Goal: Task Accomplishment & Management: Use online tool/utility

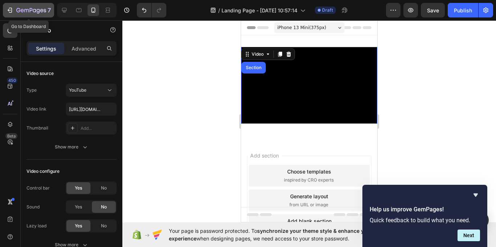
drag, startPoint x: 17, startPoint y: 12, endPoint x: 48, endPoint y: 12, distance: 30.9
click at [45, 13] on icon "button" at bounding box center [31, 11] width 30 height 6
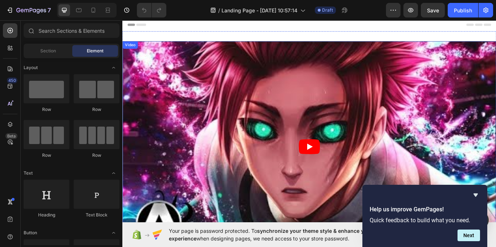
click at [395, 112] on article at bounding box center [340, 167] width 436 height 245
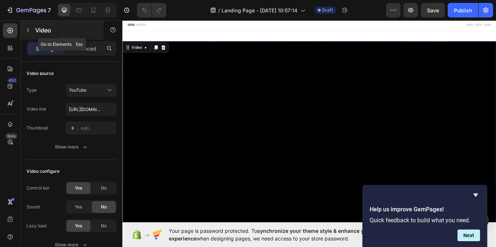
click at [26, 30] on icon "button" at bounding box center [28, 30] width 6 height 6
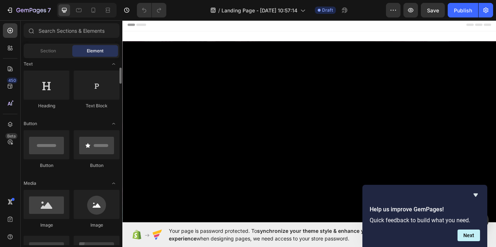
scroll to position [218, 0]
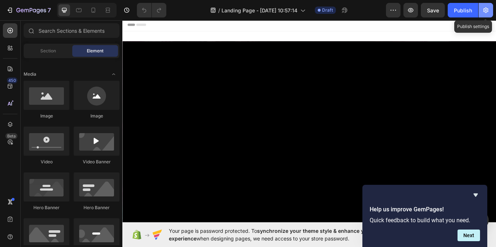
click at [488, 9] on icon "button" at bounding box center [486, 10] width 5 height 5
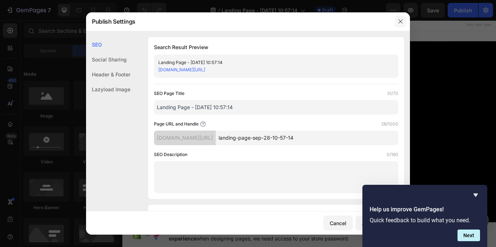
click at [399, 24] on icon "button" at bounding box center [401, 22] width 6 height 6
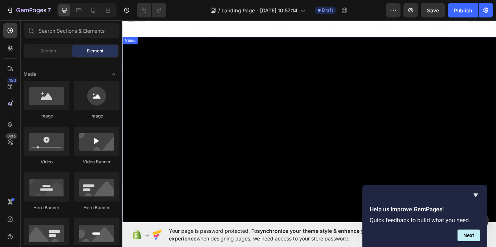
scroll to position [0, 0]
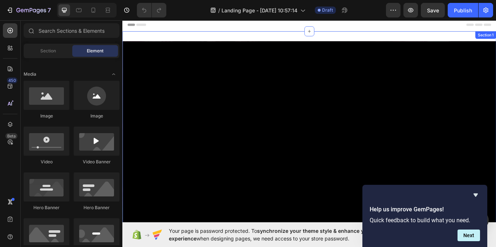
click at [389, 36] on div "Video Section 1" at bounding box center [340, 170] width 436 height 274
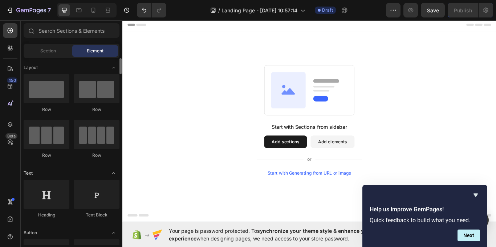
scroll to position [36, 0]
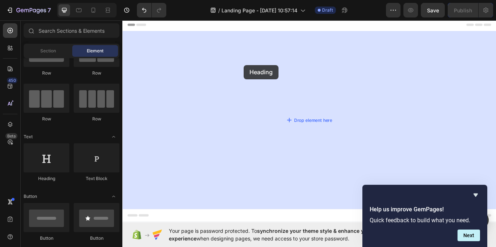
drag, startPoint x: 177, startPoint y: 180, endPoint x: 274, endPoint y: 113, distance: 118.5
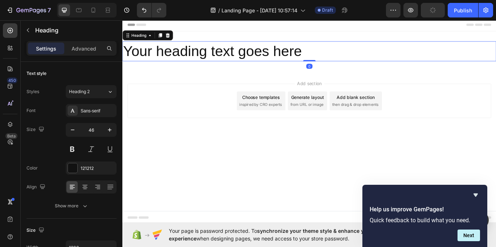
click at [332, 53] on h2 "Your heading text goes here" at bounding box center [340, 56] width 436 height 23
drag, startPoint x: 280, startPoint y: 56, endPoint x: 292, endPoint y: 61, distance: 12.7
click at [280, 56] on p "Your heading text goes here" at bounding box center [340, 57] width 435 height 22
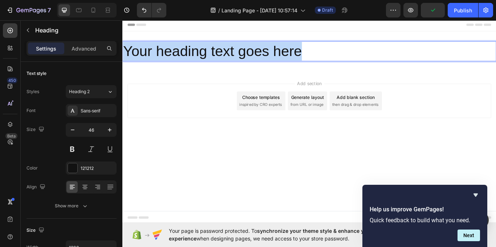
drag, startPoint x: 341, startPoint y: 58, endPoint x: 225, endPoint y: 66, distance: 116.2
click at [122, 47] on html "Header Your heading text goes here Heading 0 Section 1 Root Start with Sections…" at bounding box center [340, 138] width 436 height 239
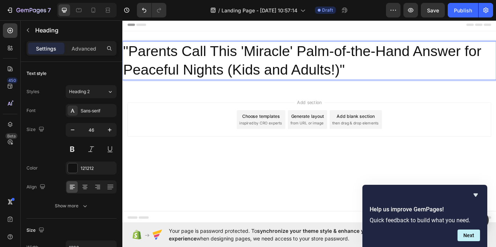
click at [203, 114] on div "Add section Choose templates inspired by CRO experts Generate layout from URL o…" at bounding box center [340, 146] width 436 height 89
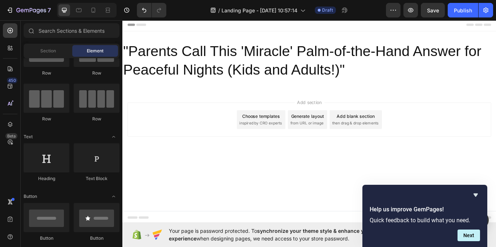
scroll to position [0, 0]
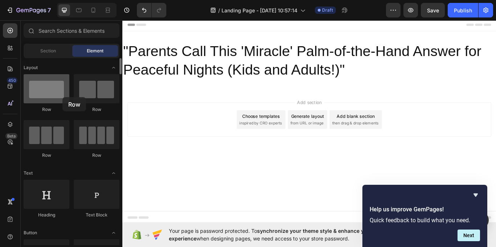
click at [62, 97] on div at bounding box center [47, 88] width 46 height 29
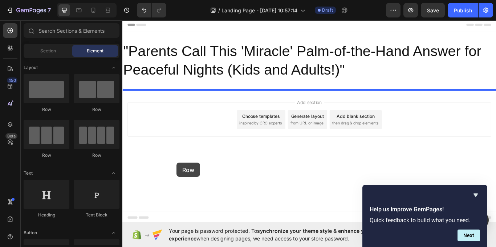
drag, startPoint x: 175, startPoint y: 112, endPoint x: 186, endPoint y: 186, distance: 75.4
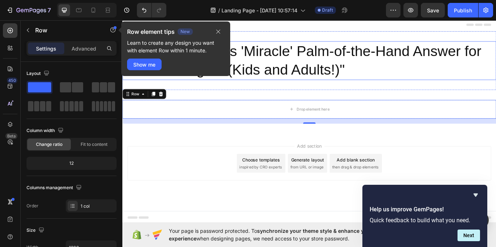
click at [353, 74] on p ""Parents Call This 'Miracle' Palm-of-the-Hand Answer for Peaceful Nights (Kids …" at bounding box center [340, 68] width 435 height 44
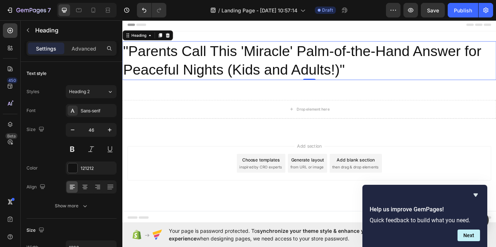
click at [251, 30] on div "Header" at bounding box center [340, 26] width 424 height 15
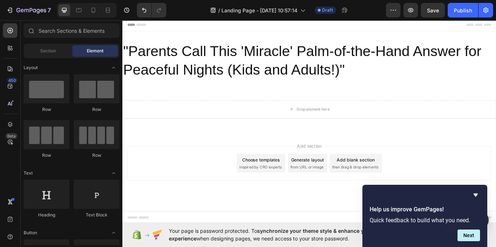
click at [251, 30] on div "Header" at bounding box center [340, 26] width 424 height 15
click at [167, 24] on div "Header" at bounding box center [340, 26] width 424 height 15
click at [48, 50] on span "Section" at bounding box center [48, 51] width 16 height 7
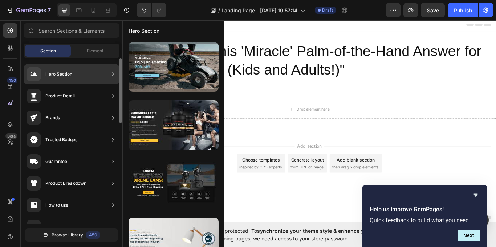
drag, startPoint x: 44, startPoint y: 74, endPoint x: 76, endPoint y: 102, distance: 42.4
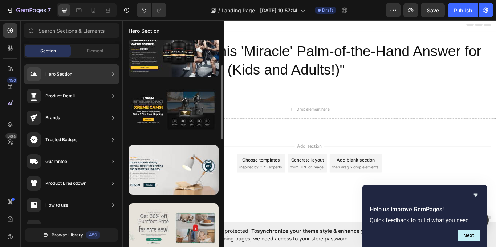
scroll to position [182, 0]
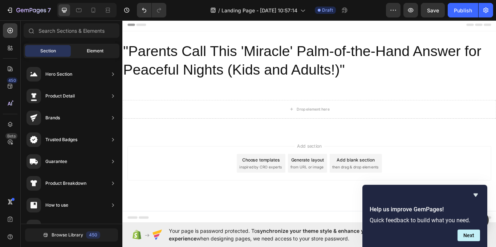
click at [98, 49] on span "Element" at bounding box center [95, 51] width 17 height 7
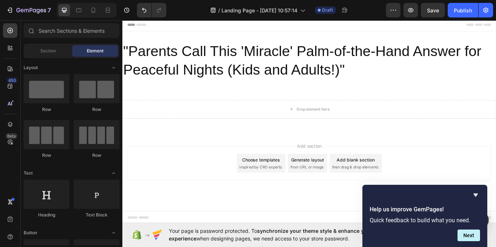
scroll to position [109, 0]
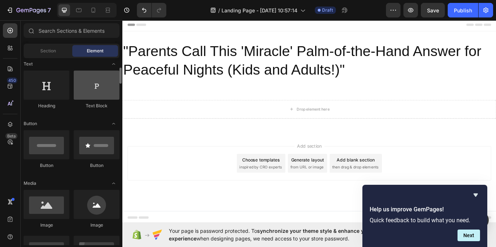
click at [84, 93] on div at bounding box center [97, 84] width 46 height 29
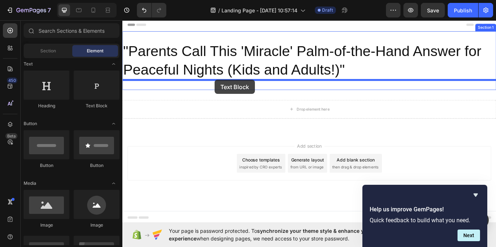
drag, startPoint x: 207, startPoint y: 112, endPoint x: 230, endPoint y: 90, distance: 31.6
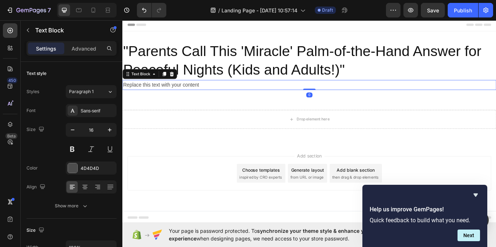
click at [214, 92] on div "Replace this text with your content" at bounding box center [340, 96] width 436 height 12
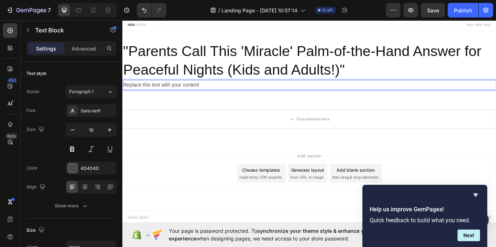
drag, startPoint x: 216, startPoint y: 94, endPoint x: 212, endPoint y: 93, distance: 4.4
click at [212, 93] on p "Replace this text with your content" at bounding box center [340, 96] width 435 height 11
drag, startPoint x: 215, startPoint y: 94, endPoint x: 90, endPoint y: 92, distance: 124.6
click at [122, 92] on html "Header "Parents Call This 'Miracle' Palm-of-the-Hand Answer for Peaceful Nights…" at bounding box center [340, 138] width 436 height 239
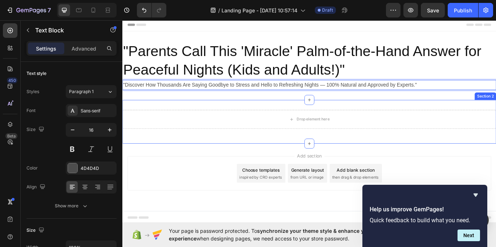
click at [284, 122] on div "Drop element here Row Section 2" at bounding box center [340, 138] width 436 height 51
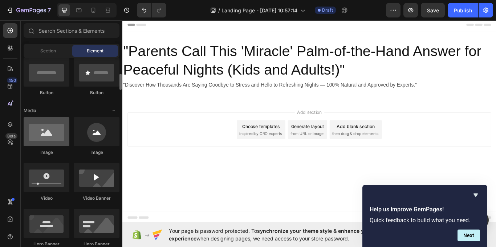
scroll to position [218, 0]
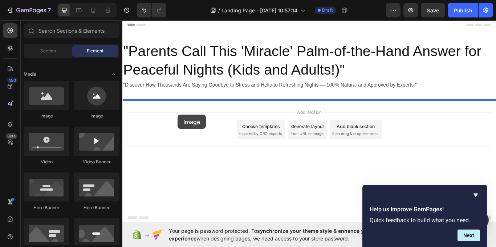
drag, startPoint x: 207, startPoint y: 127, endPoint x: 187, endPoint y: 130, distance: 20.7
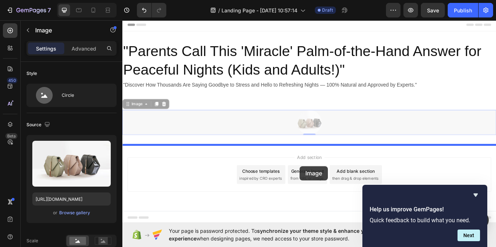
drag, startPoint x: 340, startPoint y: 152, endPoint x: 329, endPoint y: 191, distance: 39.9
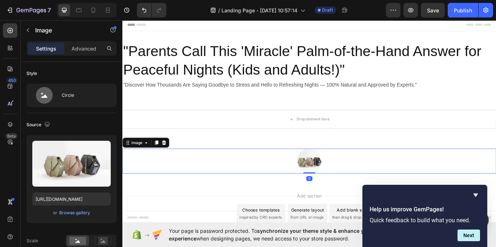
click at [327, 183] on img at bounding box center [340, 184] width 29 height 29
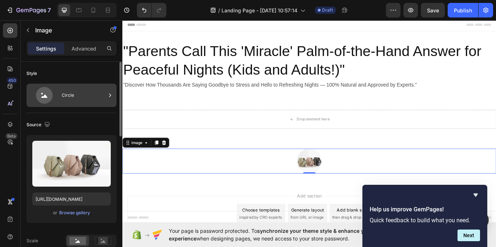
click at [32, 94] on icon at bounding box center [44, 95] width 29 height 17
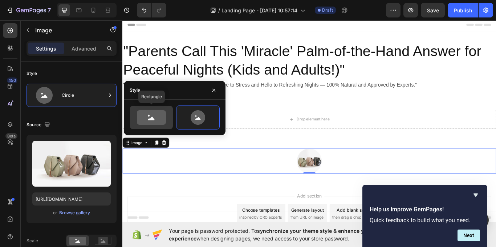
click at [141, 120] on icon at bounding box center [151, 117] width 29 height 15
type input "100"
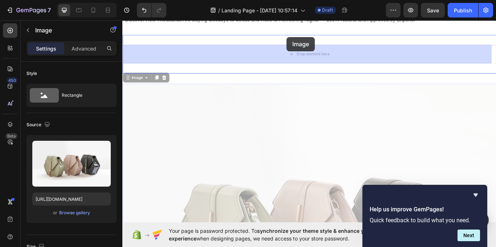
scroll to position [47, 0]
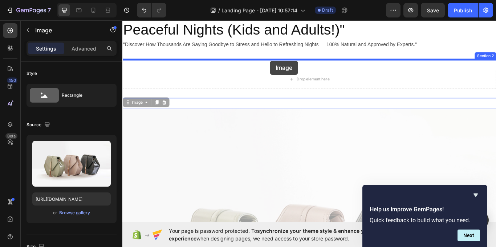
drag, startPoint x: 337, startPoint y: 142, endPoint x: 294, endPoint y: 68, distance: 85.1
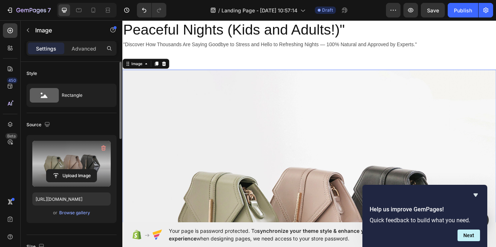
click at [74, 158] on label at bounding box center [71, 164] width 78 height 46
click at [74, 169] on input "file" at bounding box center [72, 175] width 50 height 12
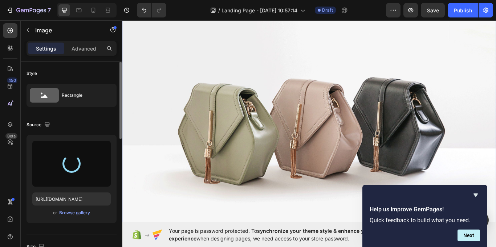
scroll to position [156, 0]
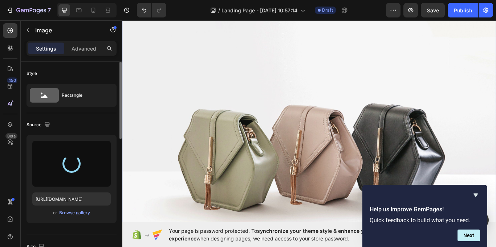
type input "https://cdn.shopify.com/s/files/1/0699/2068/6134/files/gempages_586427923188155…"
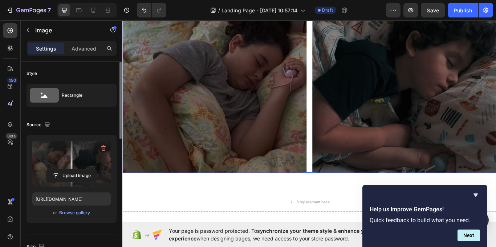
scroll to position [182, 0]
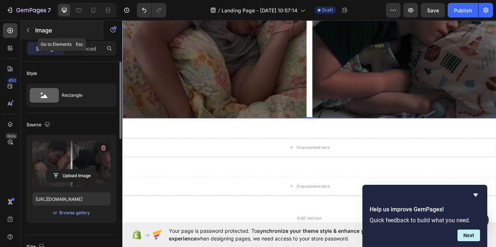
click at [30, 32] on icon "button" at bounding box center [28, 30] width 6 height 6
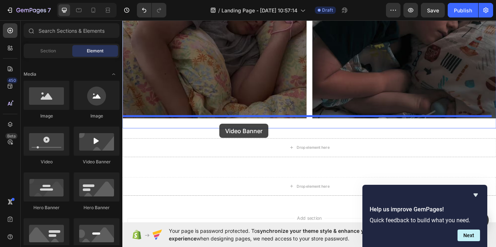
drag, startPoint x: 218, startPoint y: 166, endPoint x: 235, endPoint y: 141, distance: 30.8
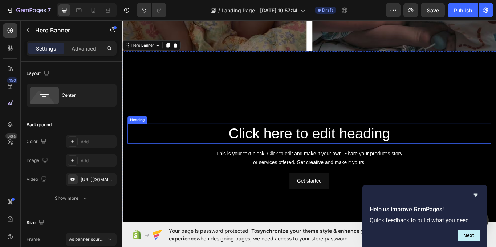
scroll to position [218, 0]
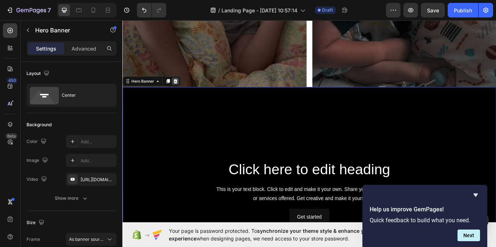
click at [183, 89] on icon at bounding box center [184, 91] width 5 height 5
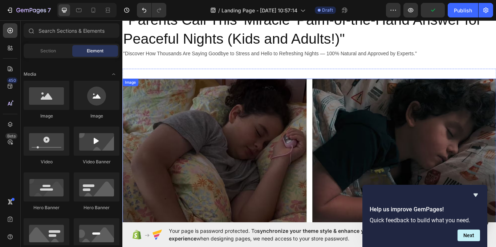
scroll to position [0, 0]
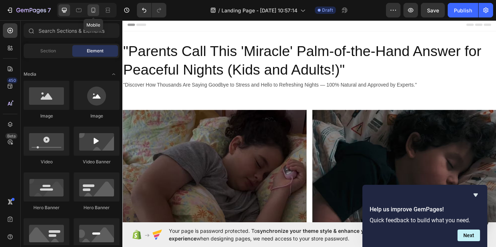
click at [93, 10] on icon at bounding box center [93, 10] width 7 height 7
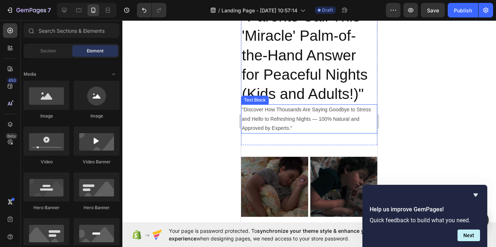
scroll to position [36, 0]
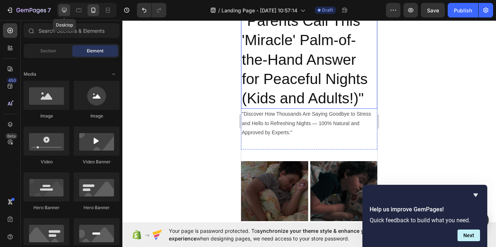
click at [63, 11] on icon at bounding box center [64, 10] width 5 height 5
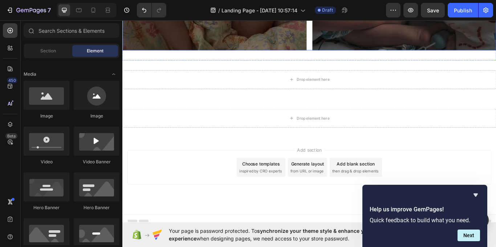
scroll to position [262, 0]
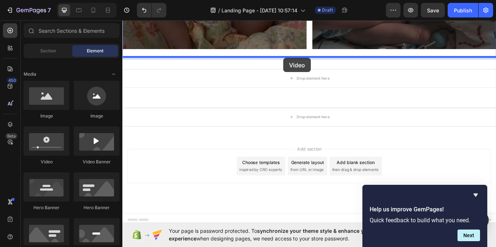
drag, startPoint x: 174, startPoint y: 164, endPoint x: 309, endPoint y: 65, distance: 166.9
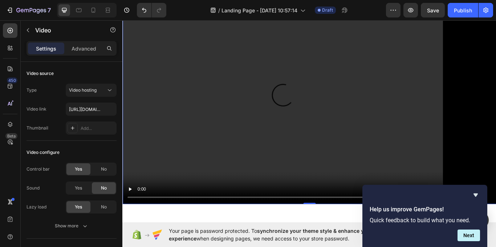
scroll to position [335, 0]
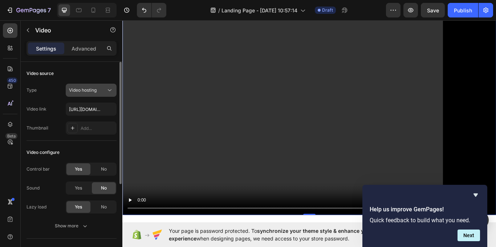
click at [91, 92] on span "Video hosting" at bounding box center [83, 89] width 28 height 5
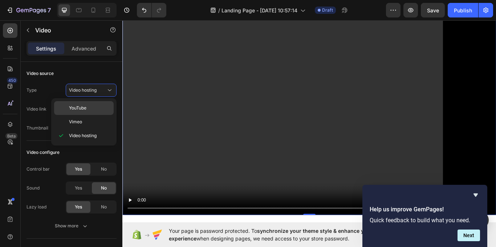
click at [89, 104] on div "YouTube" at bounding box center [84, 108] width 60 height 14
type input "[URL][DOMAIN_NAME]"
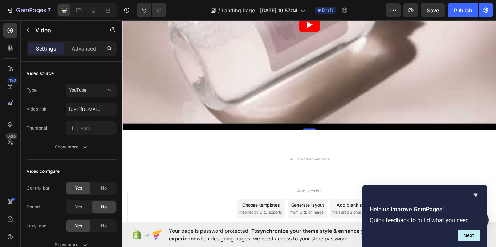
scroll to position [444, 0]
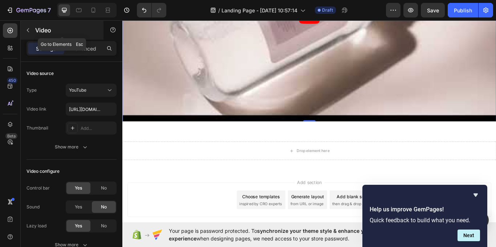
click at [23, 24] on div "Video" at bounding box center [62, 30] width 83 height 19
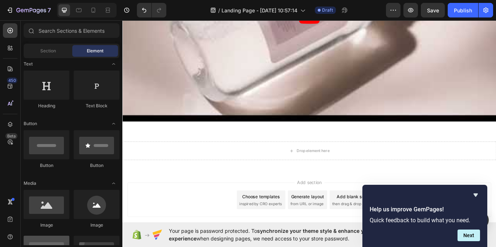
scroll to position [0, 0]
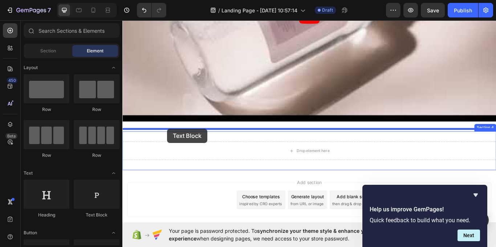
drag, startPoint x: 219, startPoint y: 211, endPoint x: 174, endPoint y: 148, distance: 77.0
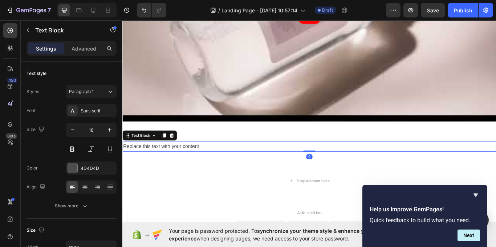
click at [214, 163] on div "Replace this text with your content" at bounding box center [340, 168] width 436 height 12
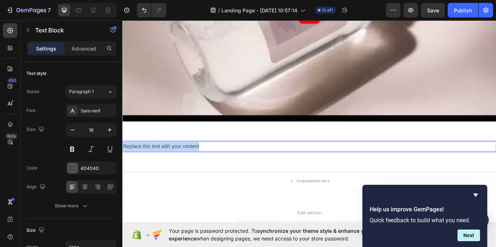
drag, startPoint x: 214, startPoint y: 163, endPoint x: 144, endPoint y: 166, distance: 70.5
click at [126, 162] on p "Replace this text with your content" at bounding box center [340, 167] width 435 height 11
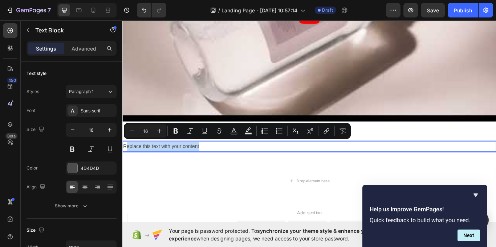
drag, startPoint x: 152, startPoint y: 166, endPoint x: 136, endPoint y: 163, distance: 16.6
click at [136, 163] on p "Replace this text with your content" at bounding box center [340, 167] width 435 height 11
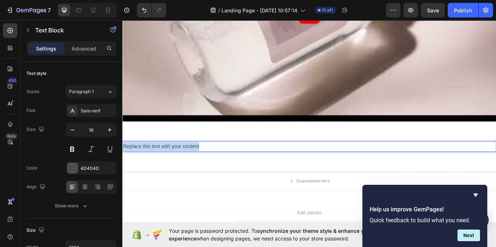
drag, startPoint x: 213, startPoint y: 161, endPoint x: 126, endPoint y: 166, distance: 87.0
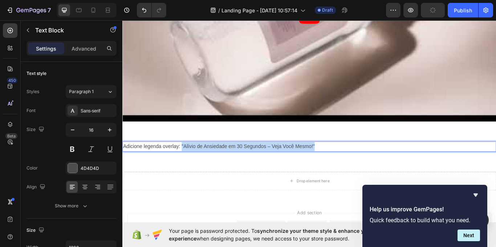
drag, startPoint x: 192, startPoint y: 162, endPoint x: 356, endPoint y: 164, distance: 164.2
click at [356, 164] on p "Adicione legenda overlay: "Alívio de Ansiedade em 30 Segundos – Veja Você Mesmo…" at bounding box center [340, 167] width 435 height 11
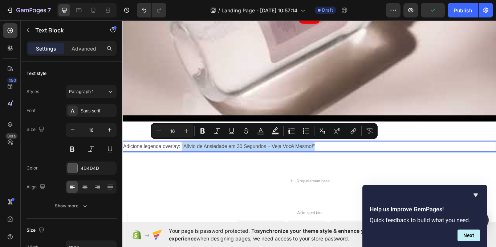
copy p ""Alívio de Ansiedade em 30 Segundos – Veja Você Mesmo!""
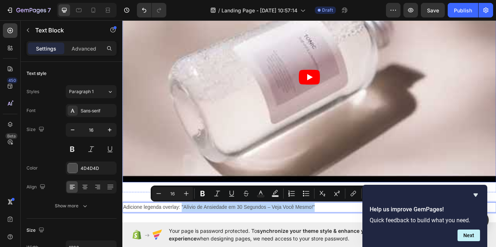
scroll to position [371, 0]
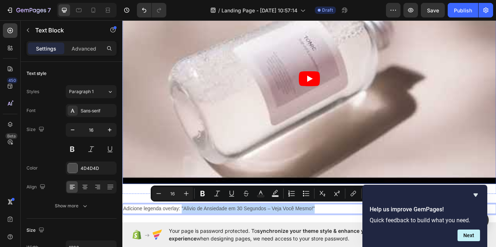
click at [277, 120] on article at bounding box center [340, 88] width 436 height 245
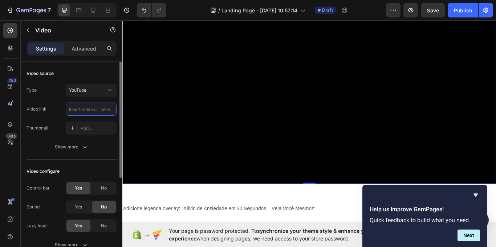
scroll to position [0, 0]
paste input "https://youtu.be/8I-tZgweWhA"
type input "https://youtu.be/8I-tZgweWhA"
click at [58, 79] on div "Video source" at bounding box center [72, 74] width 90 height 12
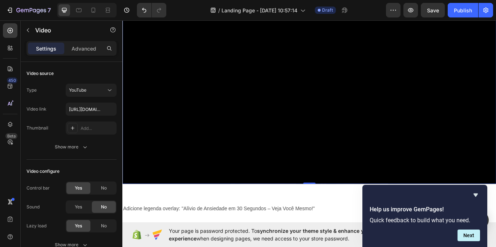
scroll to position [299, 0]
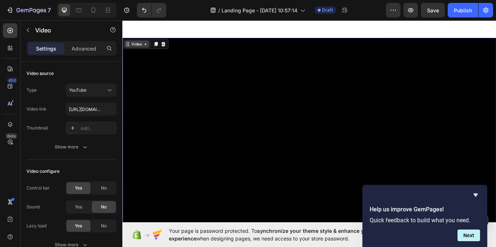
click at [135, 48] on div "Video" at bounding box center [139, 48] width 15 height 7
click at [141, 45] on div "Video" at bounding box center [139, 48] width 15 height 7
click at [146, 46] on icon at bounding box center [149, 48] width 6 height 6
click at [143, 48] on div "Video" at bounding box center [139, 48] width 15 height 7
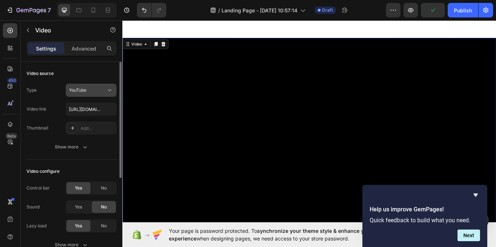
click at [83, 93] on span "YouTube" at bounding box center [77, 90] width 17 height 7
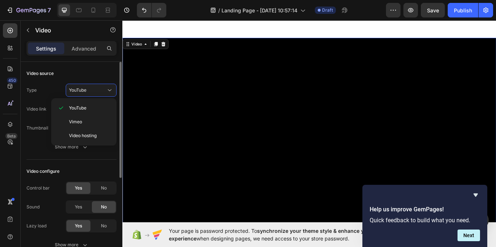
click at [35, 140] on div "Type YouTube Video link https://youtu.be/8I-tZgweWhA Thumbnail Add... Show more" at bounding box center [72, 119] width 90 height 70
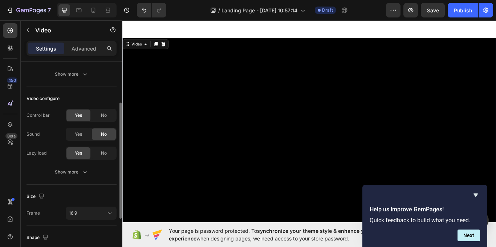
scroll to position [159, 0]
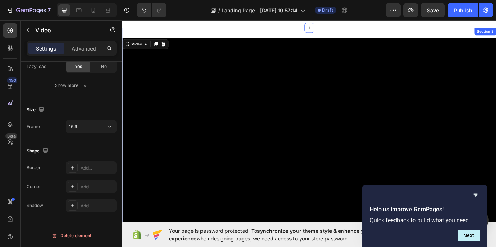
click at [189, 30] on div "Video 0 Section 3" at bounding box center [340, 163] width 436 height 268
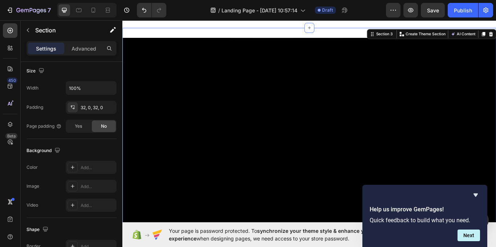
scroll to position [0, 0]
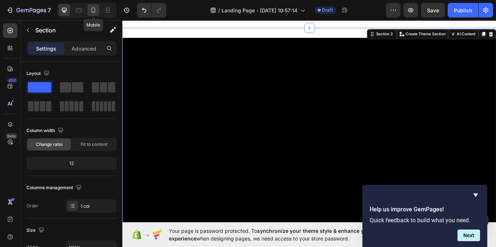
click at [92, 12] on icon at bounding box center [94, 10] width 4 height 5
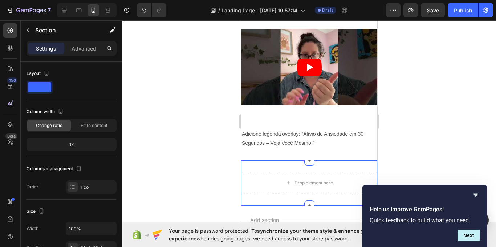
scroll to position [182, 0]
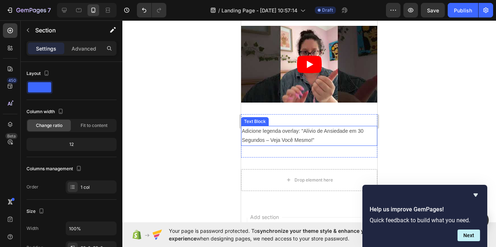
click at [312, 140] on p "Adicione legenda overlay: "Alívio de Ansiedade em 30 Segundos – Veja Você Mesmo…" at bounding box center [309, 135] width 135 height 18
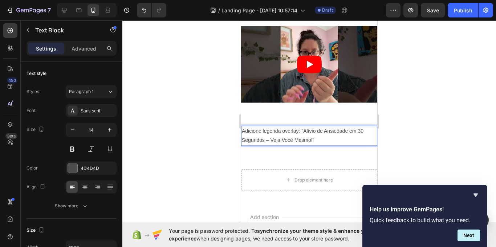
click at [317, 137] on p "Adicione legenda overlay: "Alívio de Ansiedade em 30 Segundos – Veja Você Mesmo…" at bounding box center [309, 135] width 135 height 18
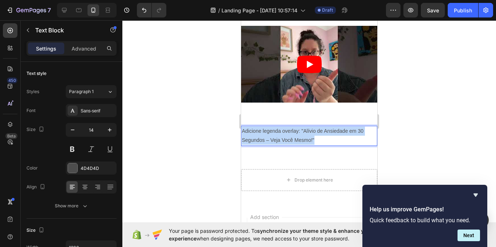
drag, startPoint x: 317, startPoint y: 137, endPoint x: 477, endPoint y: 144, distance: 160.4
click at [241, 123] on html "iPhone 13 Mini ( 375 px) iPhone 13 Mini iPhone 13 Pro iPhone 11 Pro Max iPhone …" at bounding box center [309, 98] width 136 height 518
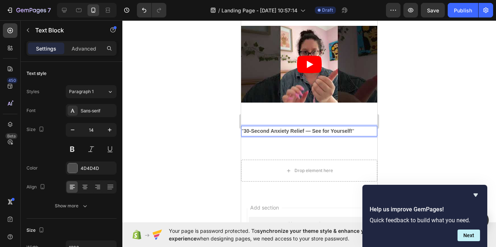
click at [222, 139] on div at bounding box center [309, 133] width 374 height 226
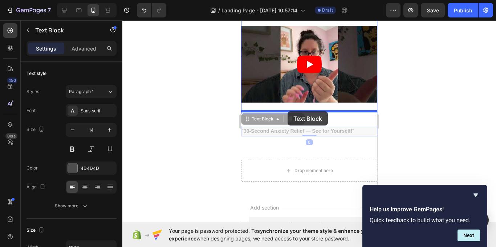
drag, startPoint x: 284, startPoint y: 128, endPoint x: 288, endPoint y: 111, distance: 17.5
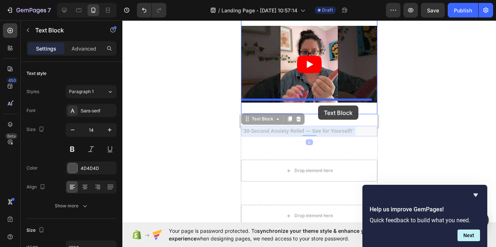
drag, startPoint x: 323, startPoint y: 130, endPoint x: 318, endPoint y: 105, distance: 25.2
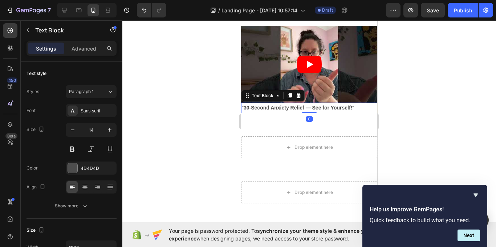
click at [417, 124] on div at bounding box center [309, 133] width 374 height 226
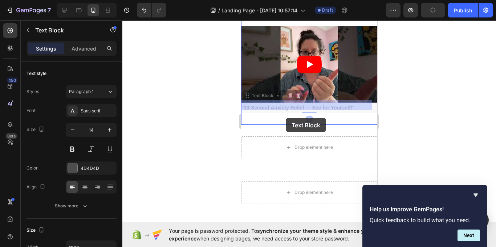
drag, startPoint x: 289, startPoint y: 104, endPoint x: 286, endPoint y: 117, distance: 13.8
click at [286, 117] on div "iPhone 13 Mini ( 375 px) iPhone 13 Mini iPhone 13 Pro iPhone 11 Pro Max iPhone …" at bounding box center [309, 126] width 136 height 575
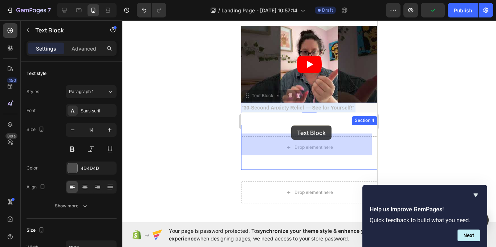
drag, startPoint x: 295, startPoint y: 103, endPoint x: 628, endPoint y: 140, distance: 335.2
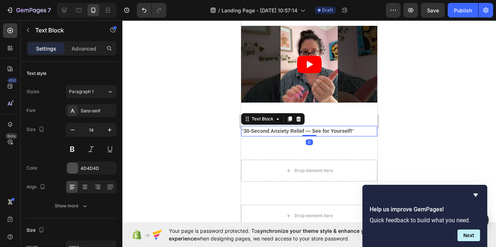
drag, startPoint x: 416, startPoint y: 122, endPoint x: 386, endPoint y: 120, distance: 29.9
click at [416, 122] on div at bounding box center [309, 133] width 374 height 226
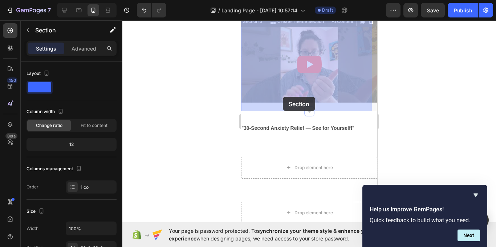
drag, startPoint x: 283, startPoint y: 107, endPoint x: 283, endPoint y: 97, distance: 10.5
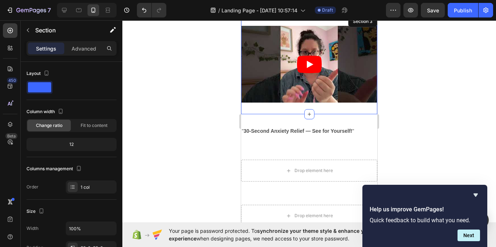
click at [276, 106] on div "Video Section 3" at bounding box center [309, 64] width 136 height 100
click at [275, 109] on div "Video Section 3" at bounding box center [309, 64] width 136 height 100
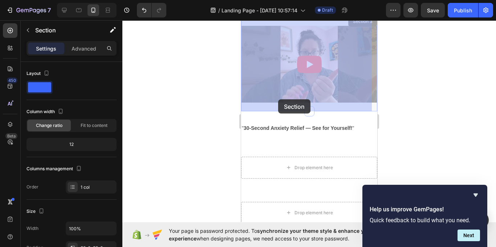
drag, startPoint x: 275, startPoint y: 109, endPoint x: 650, endPoint y: 145, distance: 375.9
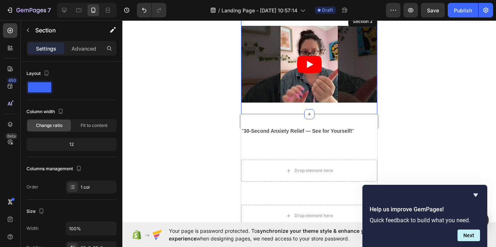
click at [409, 125] on div at bounding box center [309, 133] width 374 height 226
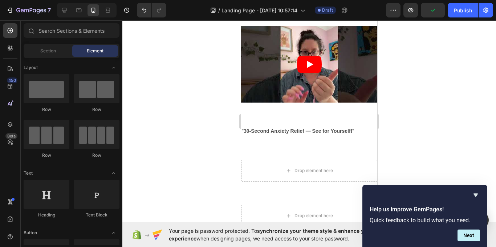
click at [142, 114] on div at bounding box center [309, 133] width 374 height 226
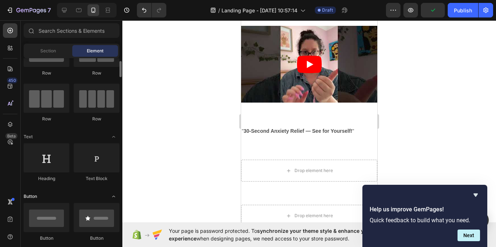
scroll to position [73, 0]
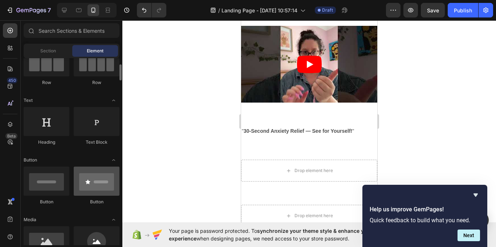
click at [93, 186] on div at bounding box center [97, 180] width 46 height 29
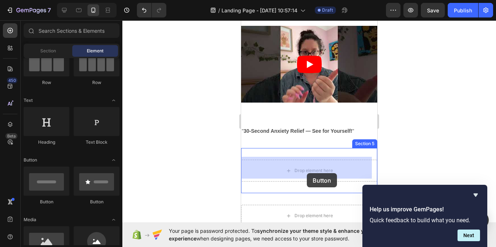
drag, startPoint x: 334, startPoint y: 206, endPoint x: 307, endPoint y: 172, distance: 43.7
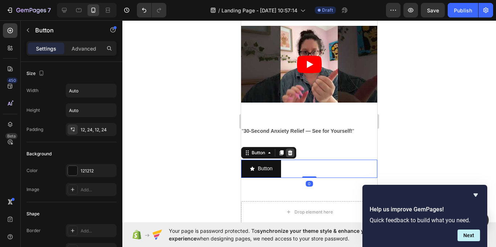
click at [292, 148] on div at bounding box center [290, 152] width 9 height 9
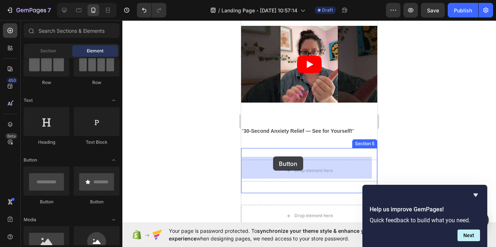
drag, startPoint x: 291, startPoint y: 201, endPoint x: 273, endPoint y: 155, distance: 48.4
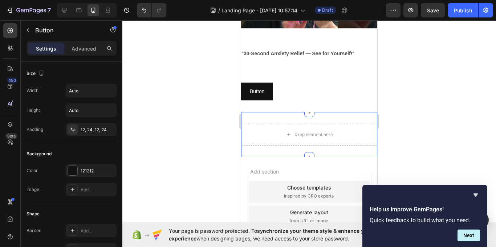
scroll to position [327, 0]
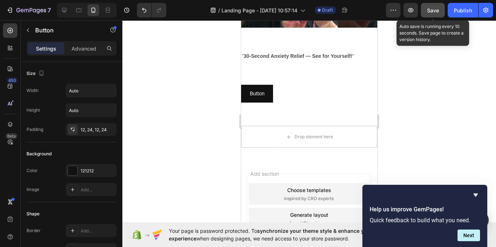
click at [429, 11] on span "Save" at bounding box center [433, 10] width 12 height 6
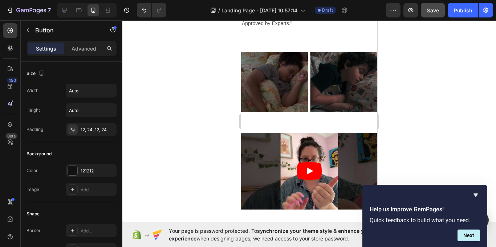
scroll to position [291, 0]
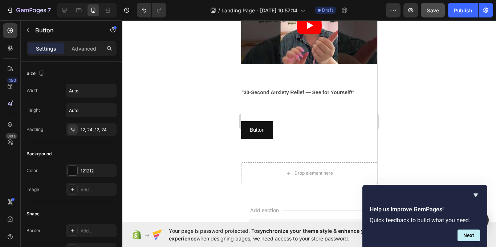
click at [208, 119] on div at bounding box center [309, 133] width 374 height 226
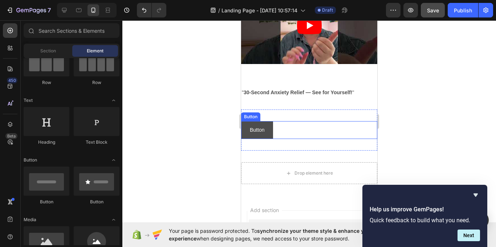
click at [273, 129] on button "Button" at bounding box center [257, 130] width 32 height 18
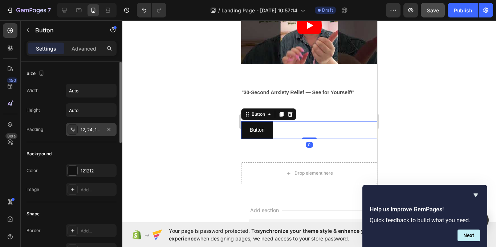
click at [69, 128] on div at bounding box center [73, 129] width 10 height 10
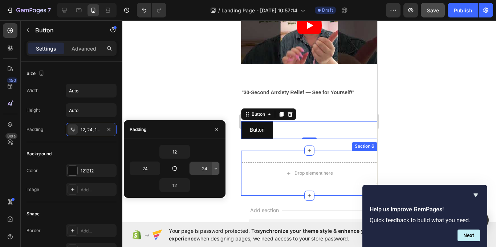
click at [215, 167] on icon "button" at bounding box center [216, 168] width 6 height 6
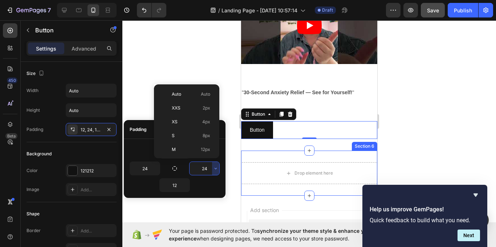
click at [181, 71] on div at bounding box center [309, 133] width 374 height 226
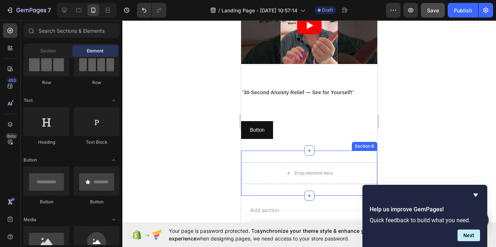
drag, startPoint x: 180, startPoint y: 47, endPoint x: 181, endPoint y: 42, distance: 4.8
drag, startPoint x: 181, startPoint y: 42, endPoint x: 487, endPoint y: 131, distance: 319.3
click at [490, 133] on div at bounding box center [309, 133] width 374 height 226
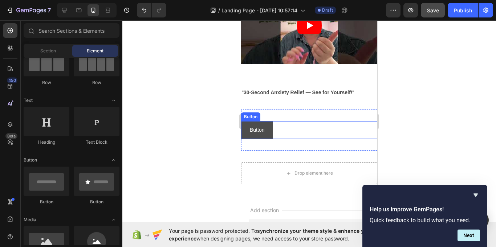
click at [266, 126] on button "Button" at bounding box center [257, 130] width 32 height 18
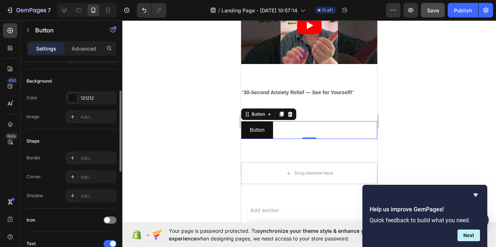
scroll to position [109, 0]
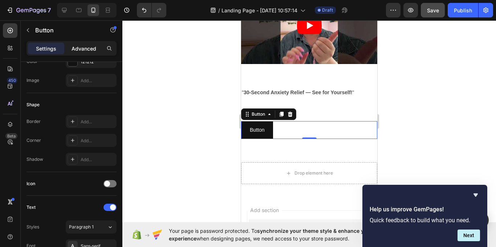
click at [86, 50] on p "Advanced" at bounding box center [84, 49] width 25 height 8
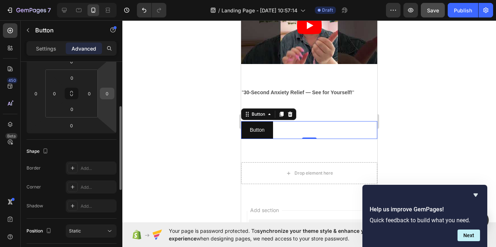
drag, startPoint x: 88, startPoint y: 95, endPoint x: 105, endPoint y: 93, distance: 17.1
click at [105, 93] on div "0 0 0 0 0 0 0 0" at bounding box center [72, 93] width 90 height 80
click at [105, 93] on input "0" at bounding box center [107, 93] width 11 height 11
click at [84, 96] on input "0" at bounding box center [89, 93] width 11 height 11
type input "2"
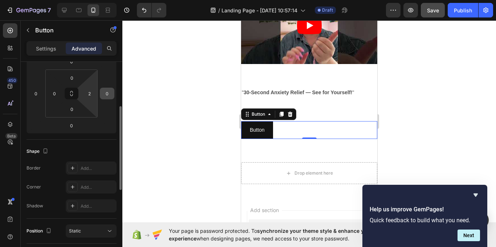
drag, startPoint x: 81, startPoint y: 94, endPoint x: 102, endPoint y: 93, distance: 21.8
click at [102, 0] on html "7 / Landing Page - Sep 28, 10:57:14 Draft Preview Save Publish 450 Beta Section…" at bounding box center [248, 0] width 496 height 0
drag, startPoint x: 89, startPoint y: 95, endPoint x: 165, endPoint y: 96, distance: 75.9
click at [168, 0] on div "7 / Landing Page - Sep 28, 10:57:14 Draft Preview Save Publish 450 Beta Section…" at bounding box center [248, 0] width 496 height 0
drag, startPoint x: 92, startPoint y: 96, endPoint x: 74, endPoint y: 98, distance: 18.3
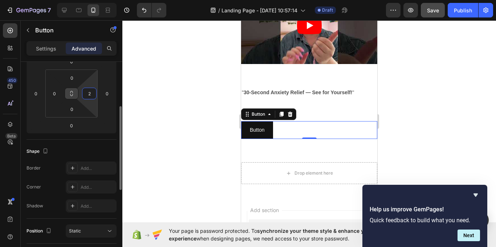
click at [74, 98] on div "0 0 0 2" at bounding box center [71, 93] width 52 height 48
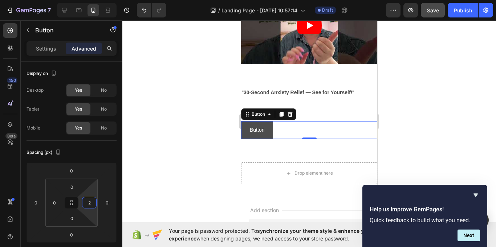
click at [270, 128] on button "Button" at bounding box center [257, 130] width 32 height 18
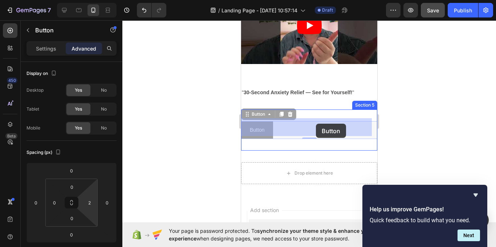
drag, startPoint x: 273, startPoint y: 128, endPoint x: 316, endPoint y: 124, distance: 43.1
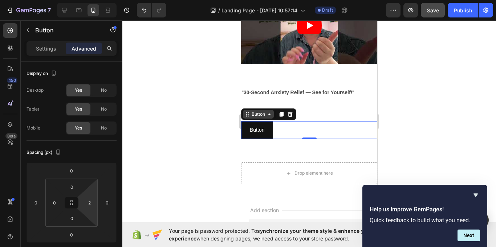
click at [268, 114] on icon at bounding box center [270, 114] width 6 height 6
click at [249, 112] on icon at bounding box center [248, 114] width 6 height 6
click at [45, 47] on p "Settings" at bounding box center [46, 49] width 20 height 8
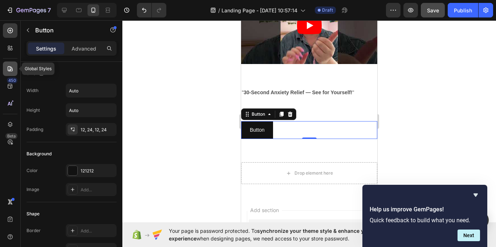
click at [10, 70] on icon at bounding box center [10, 68] width 5 height 5
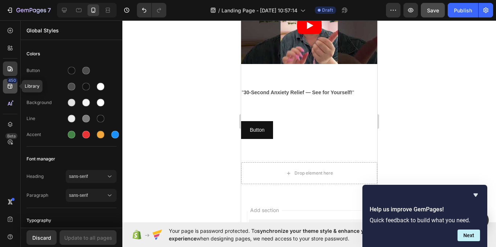
click at [11, 86] on icon at bounding box center [10, 86] width 5 height 5
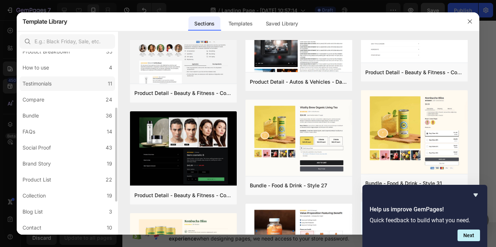
scroll to position [73, 0]
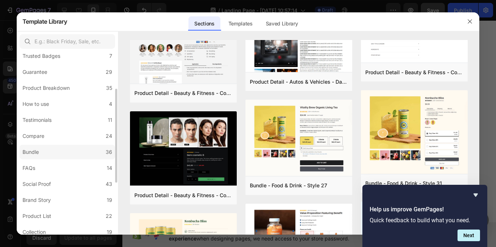
click at [50, 155] on label "Bundle 36" at bounding box center [68, 152] width 96 height 15
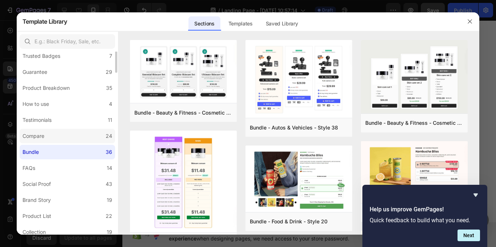
scroll to position [0, 0]
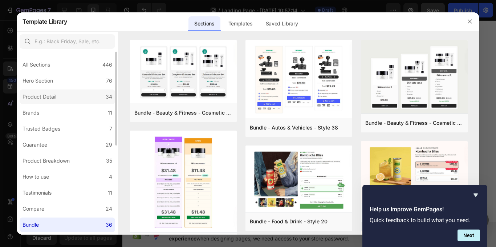
click at [69, 91] on label "Product Detail 34" at bounding box center [68, 96] width 96 height 15
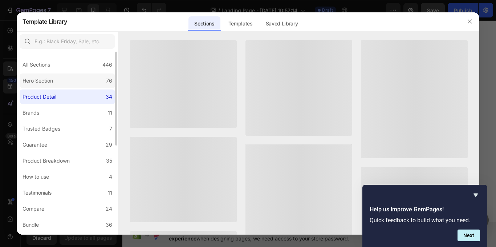
click at [75, 81] on label "Hero Section 76" at bounding box center [68, 80] width 96 height 15
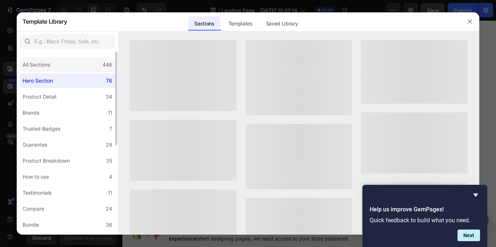
click at [72, 68] on div "All Sections 446" at bounding box center [68, 64] width 96 height 15
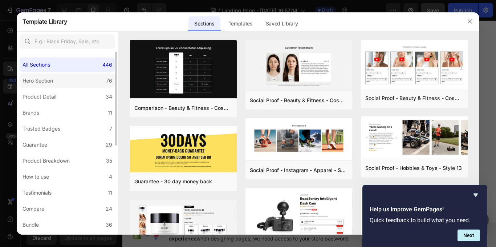
click at [78, 84] on label "Hero Section 76" at bounding box center [68, 80] width 96 height 15
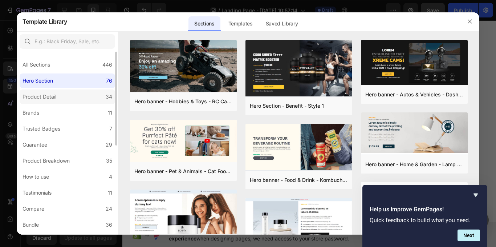
click at [28, 96] on div "Product Detail" at bounding box center [40, 96] width 34 height 9
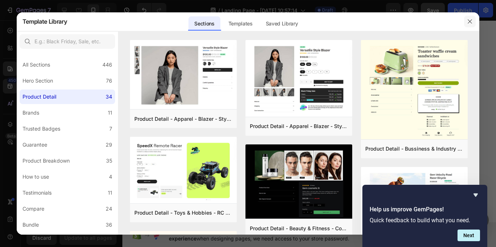
click at [472, 19] on icon "button" at bounding box center [470, 22] width 6 height 6
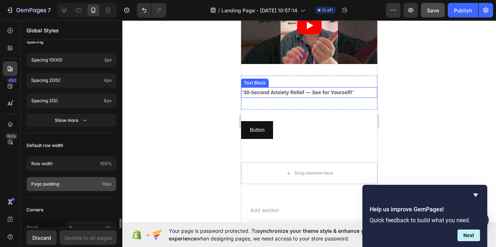
scroll to position [346, 0]
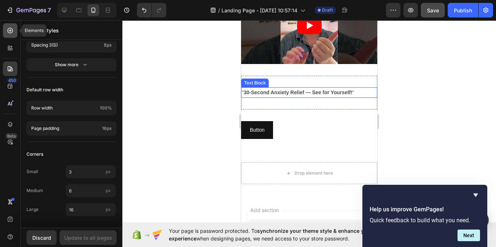
click at [7, 29] on icon at bounding box center [10, 30] width 7 height 7
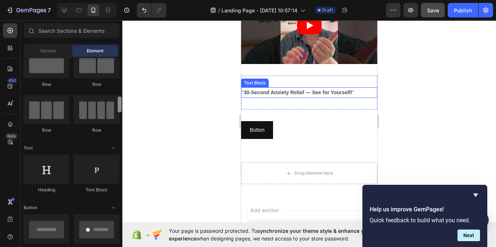
scroll to position [0, 0]
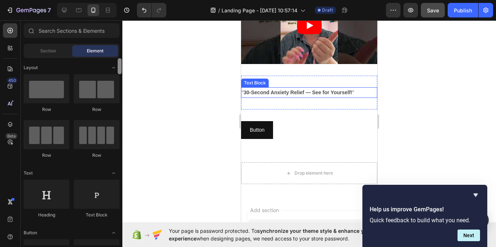
drag, startPoint x: 118, startPoint y: 235, endPoint x: 128, endPoint y: 43, distance: 191.7
click at [128, 0] on div "7 / Landing Page - Sep 28, 10:57:14 Draft Preview Save Publish 450 Beta Section…" at bounding box center [248, 0] width 496 height 0
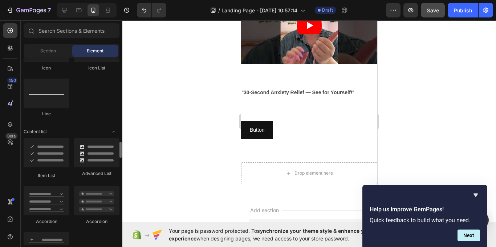
scroll to position [654, 0]
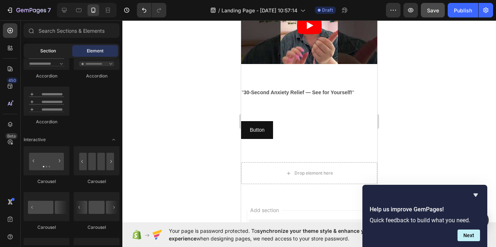
click at [56, 54] on div "Section" at bounding box center [48, 51] width 46 height 12
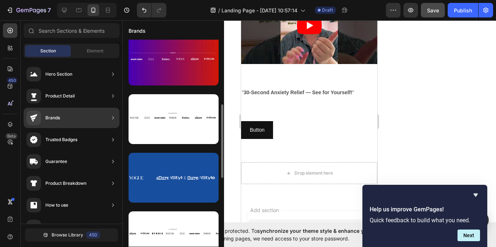
scroll to position [140, 0]
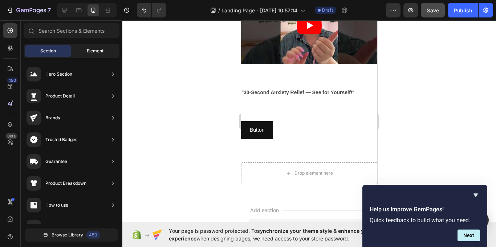
click at [83, 47] on div "Element" at bounding box center [95, 51] width 46 height 12
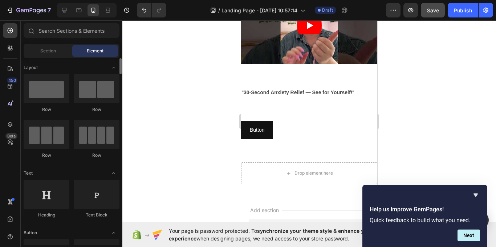
scroll to position [109, 0]
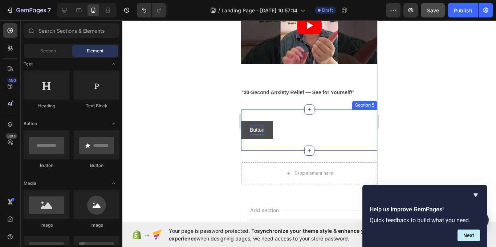
click at [256, 127] on p "Button" at bounding box center [257, 129] width 15 height 9
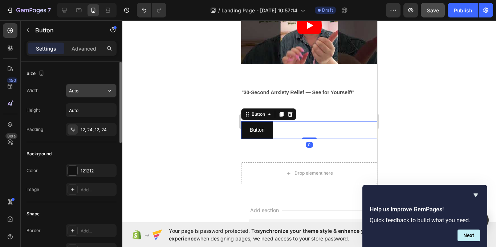
click at [94, 94] on input "Auto" at bounding box center [91, 90] width 50 height 13
click at [113, 88] on button "button" at bounding box center [109, 90] width 13 height 13
click at [45, 96] on div "Width Auto" at bounding box center [72, 91] width 90 height 14
click at [74, 127] on icon at bounding box center [73, 129] width 6 height 6
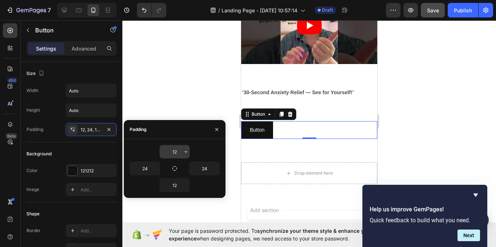
click at [174, 153] on input "12" at bounding box center [175, 151] width 30 height 13
click at [185, 153] on icon "button" at bounding box center [186, 152] width 6 height 6
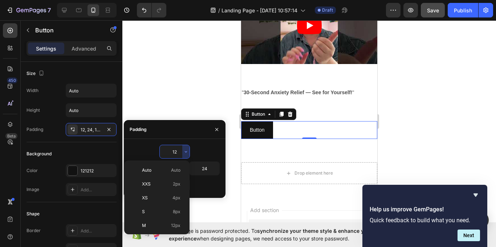
click at [147, 148] on div "12" at bounding box center [175, 152] width 90 height 14
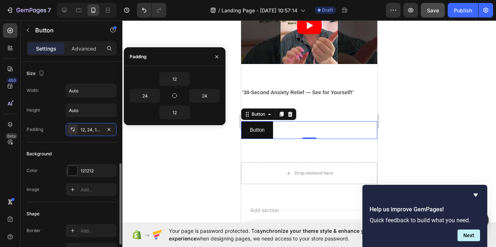
scroll to position [73, 0]
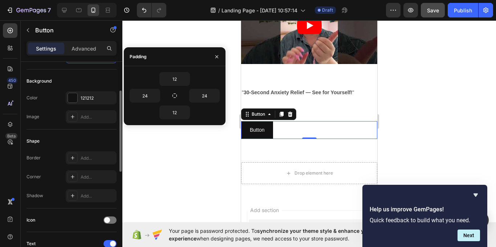
click at [57, 163] on div "Border Add..." at bounding box center [72, 157] width 90 height 13
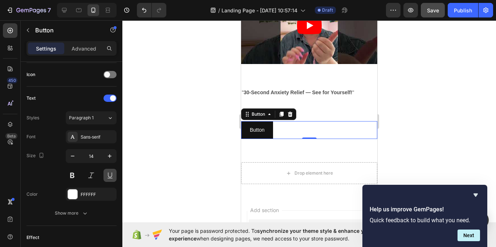
scroll to position [315, 0]
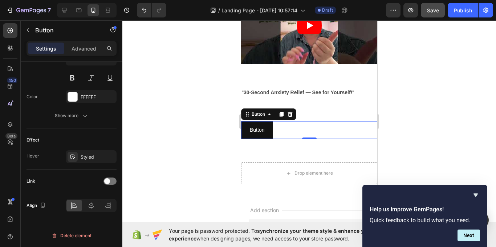
click at [163, 155] on div at bounding box center [309, 133] width 374 height 226
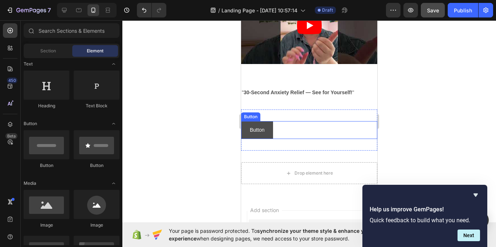
click at [263, 121] on button "Button" at bounding box center [257, 130] width 32 height 18
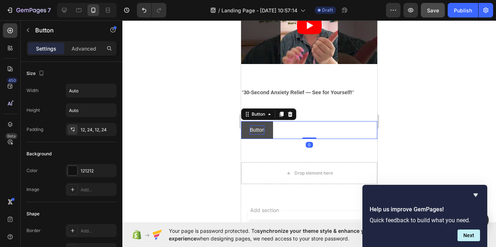
click at [261, 125] on p "Button" at bounding box center [257, 129] width 15 height 9
drag, startPoint x: 265, startPoint y: 129, endPoint x: 254, endPoint y: 126, distance: 11.1
click at [254, 126] on button "Button" at bounding box center [257, 130] width 32 height 18
click at [251, 126] on p "Button" at bounding box center [257, 129] width 15 height 9
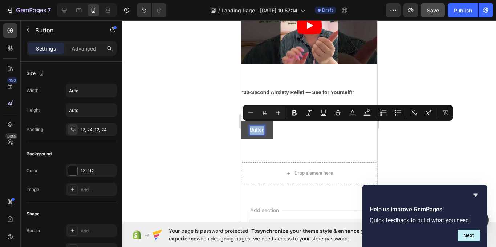
drag, startPoint x: 251, startPoint y: 126, endPoint x: 271, endPoint y: 124, distance: 20.1
click at [271, 124] on button "Button" at bounding box center [257, 130] width 32 height 18
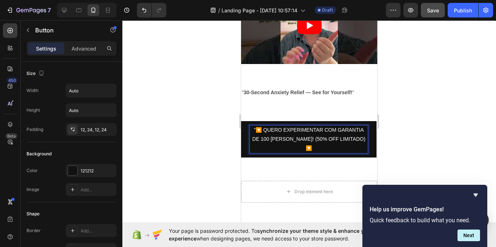
click at [436, 123] on div at bounding box center [309, 133] width 374 height 226
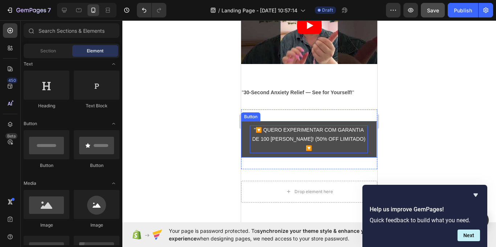
click at [256, 131] on p ""🔽 QUERO EXPERIMENTAR COM GARANTIA DE 100 DIAS! (50% OFF LIMITADO) 🔽" at bounding box center [309, 139] width 118 height 28
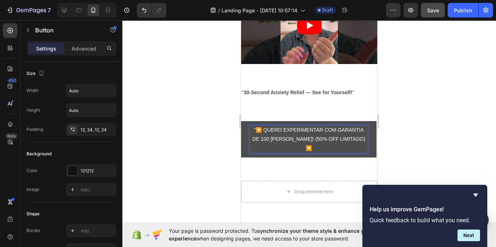
click at [252, 126] on p ""🔽 QUERO EXPERIMENTAR COM GARANTIA DE 100 DIAS! (50% OFF LIMITADO) 🔽" at bounding box center [309, 139] width 118 height 28
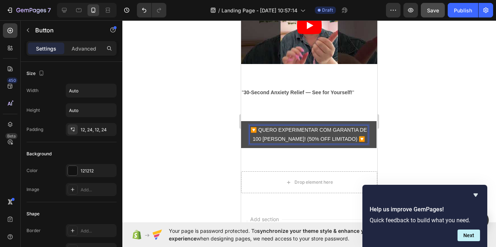
click at [467, 111] on div at bounding box center [309, 133] width 374 height 226
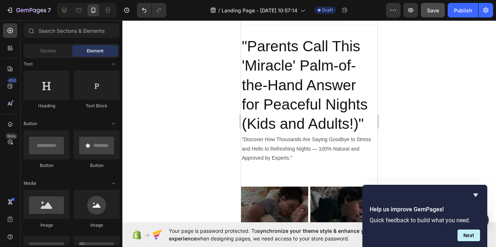
scroll to position [0, 0]
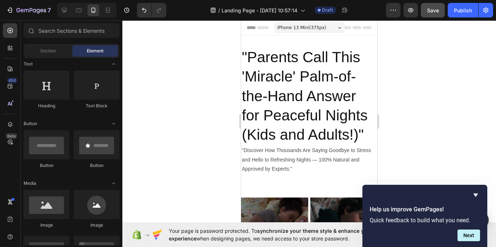
click at [337, 26] on div "iPhone 13 Mini ( 375 px)" at bounding box center [309, 27] width 70 height 11
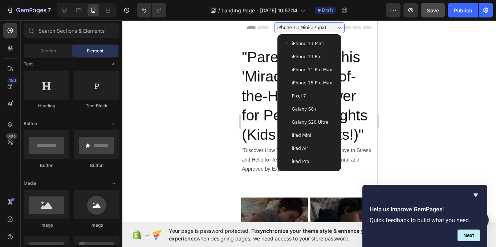
click at [314, 58] on span "iPhone 13 Pro" at bounding box center [307, 56] width 30 height 7
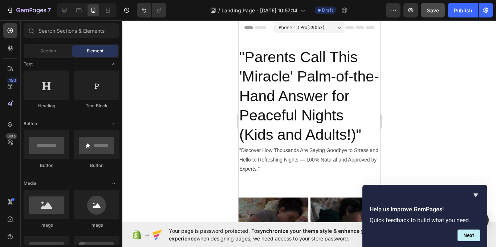
click at [307, 29] on span "iPhone 13 Pro ( 390 px)" at bounding box center [300, 27] width 47 height 7
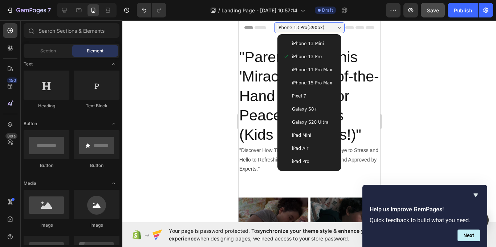
click at [308, 74] on div "iPhone 11 Pro Max" at bounding box center [309, 69] width 58 height 13
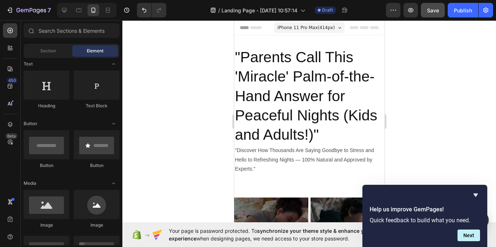
click at [314, 24] on span "iPhone 11 Pro Max ( 414 px)" at bounding box center [305, 27] width 57 height 7
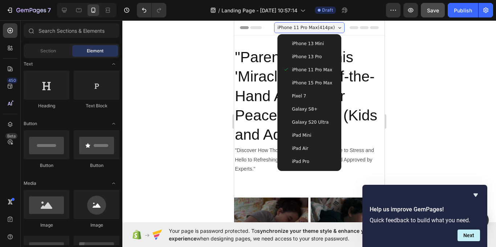
click at [314, 44] on span "iPhone 13 Mini" at bounding box center [308, 43] width 32 height 7
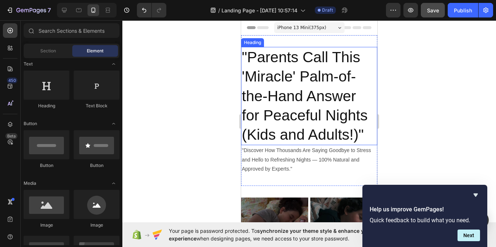
click at [207, 67] on div at bounding box center [309, 133] width 374 height 226
click at [264, 28] on span "Header" at bounding box center [263, 27] width 16 height 7
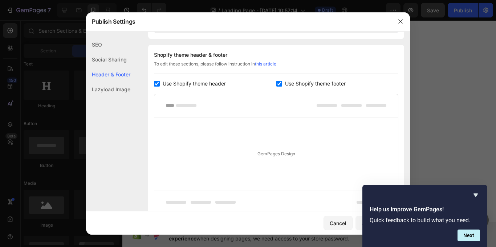
scroll to position [340, 0]
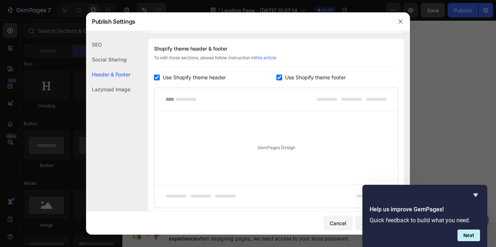
click at [129, 59] on div "Social Sharing" at bounding box center [108, 59] width 44 height 15
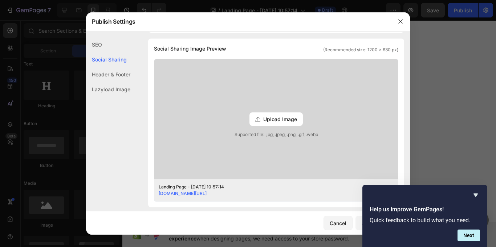
click at [119, 45] on div "SEO" at bounding box center [108, 44] width 44 height 15
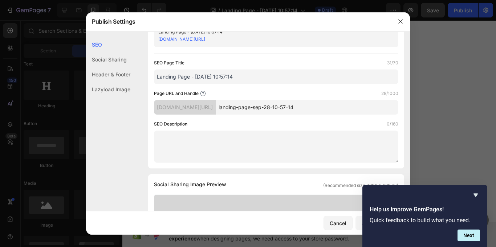
scroll to position [0, 0]
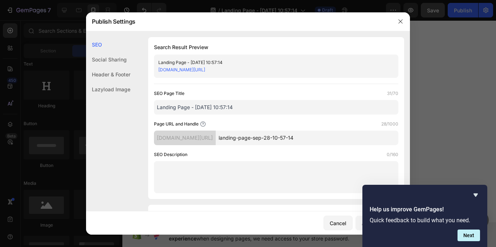
click at [116, 89] on div "Lazyload Image" at bounding box center [108, 89] width 44 height 15
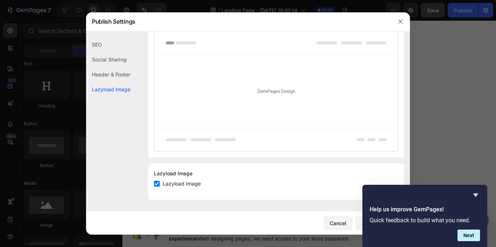
click at [123, 75] on div "Header & Footer" at bounding box center [108, 74] width 44 height 15
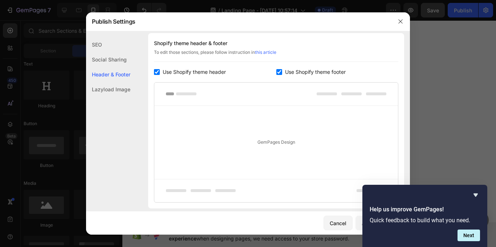
scroll to position [340, 0]
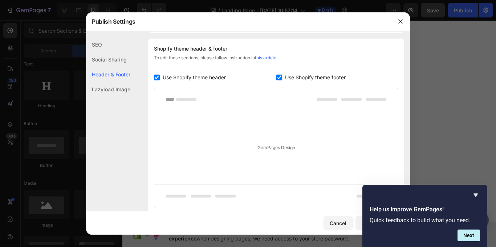
click at [121, 67] on div "Header & Footer" at bounding box center [108, 74] width 44 height 15
click at [121, 57] on div "Social Sharing" at bounding box center [108, 59] width 44 height 15
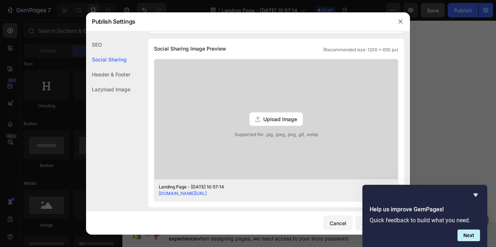
click at [124, 45] on div "SEO" at bounding box center [108, 44] width 44 height 15
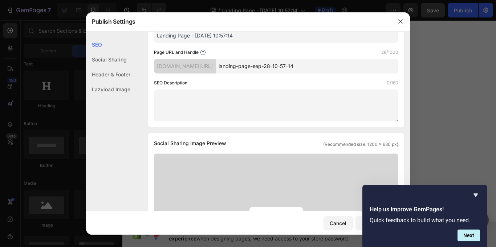
scroll to position [73, 0]
click at [217, 96] on textarea at bounding box center [276, 104] width 245 height 32
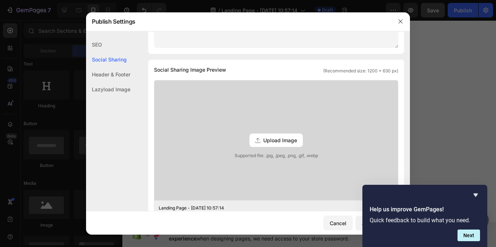
scroll to position [145, 0]
click at [280, 137] on span "Upload Image" at bounding box center [280, 140] width 34 height 8
click at [0, 0] on input "Upload Image Supported file: .jpg, .jpeg, .png, .gif, .webp" at bounding box center [0, 0] width 0 height 0
click at [101, 77] on div "Header & Footer" at bounding box center [108, 74] width 44 height 15
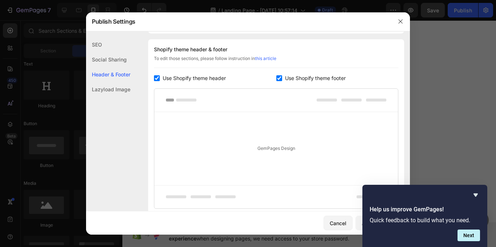
scroll to position [340, 0]
click at [285, 150] on div "GemPages Design" at bounding box center [276, 147] width 244 height 73
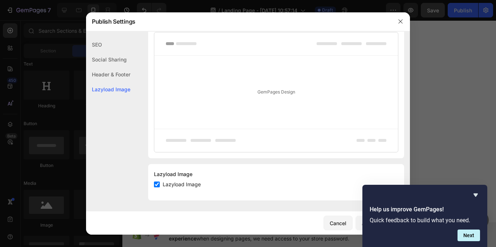
scroll to position [397, 0]
click at [394, 19] on div at bounding box center [400, 21] width 19 height 19
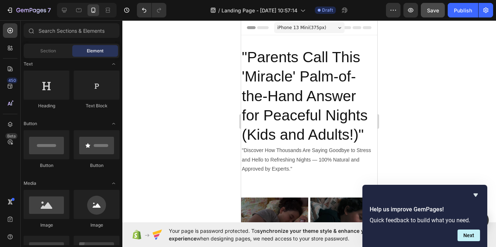
click at [359, 26] on div "Header" at bounding box center [309, 27] width 125 height 15
click at [257, 28] on span "Header" at bounding box center [263, 27] width 16 height 7
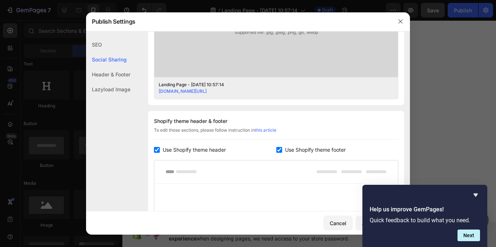
scroll to position [159, 0]
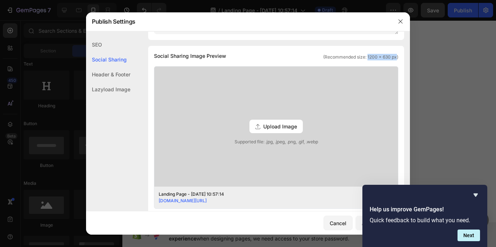
drag, startPoint x: 362, startPoint y: 56, endPoint x: 377, endPoint y: 54, distance: 14.7
click at [388, 56] on span "(Recommended size: 1200 x 630 px)" at bounding box center [360, 57] width 75 height 7
click at [275, 121] on div "Upload Image" at bounding box center [276, 126] width 53 height 13
click at [0, 0] on input "Upload Image Supported file: .jpg, .jpeg, .png, .gif, .webp" at bounding box center [0, 0] width 0 height 0
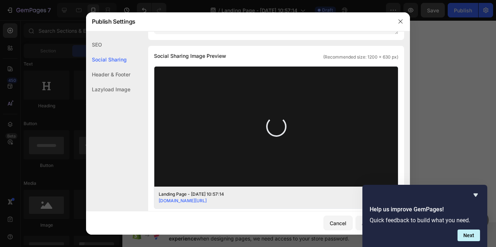
drag, startPoint x: 190, startPoint y: 132, endPoint x: 215, endPoint y: 146, distance: 28.6
drag, startPoint x: 215, startPoint y: 146, endPoint x: 162, endPoint y: 141, distance: 52.9
click at [162, 141] on div at bounding box center [276, 126] width 244 height 120
click at [0, 0] on input "Upload Image Supported file: .jpg, .jpeg, .png, .gif, .webp" at bounding box center [0, 0] width 0 height 0
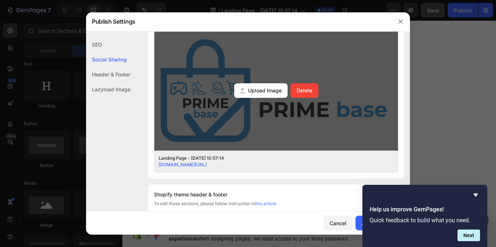
scroll to position [195, 0]
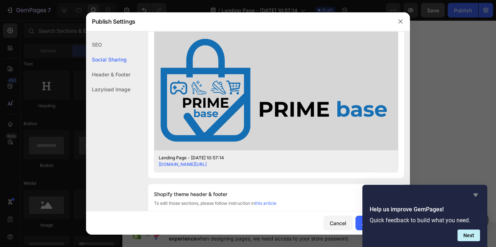
click at [475, 197] on icon "Hide survey" at bounding box center [476, 194] width 9 height 9
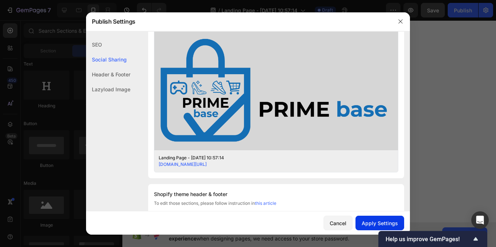
click at [385, 226] on div "Apply Settings" at bounding box center [380, 223] width 36 height 8
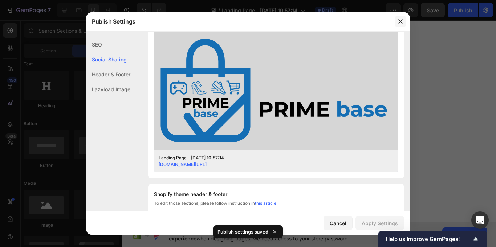
click at [399, 19] on icon "button" at bounding box center [401, 22] width 6 height 6
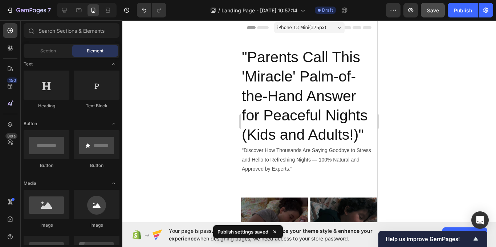
click at [249, 28] on icon at bounding box center [249, 28] width 2 height 2
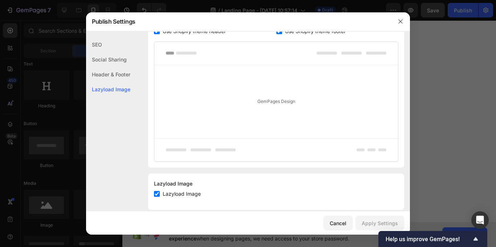
scroll to position [397, 0]
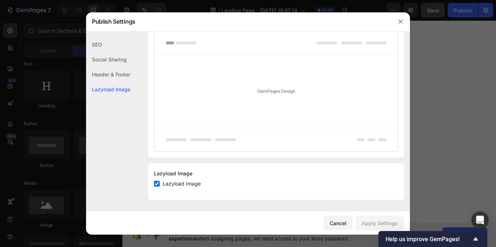
click at [266, 91] on div "GemPages Design" at bounding box center [276, 91] width 244 height 73
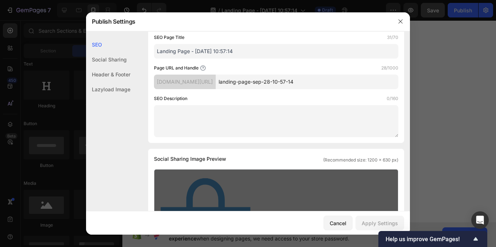
scroll to position [0, 0]
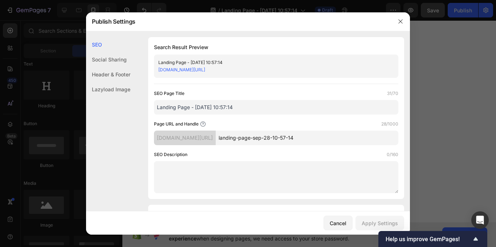
drag, startPoint x: 332, startPoint y: 133, endPoint x: 226, endPoint y: 125, distance: 106.0
click at [226, 125] on div "Page URL and Handle 28/1000 ttcinj-zv.myshopify.com/pages/ landing-page-sep-28-…" at bounding box center [276, 132] width 245 height 25
paste input "primebaseshop.online"
type input "primebaseshop-online"
click at [307, 127] on div "Page URL and Handle 20/1000" at bounding box center [276, 123] width 245 height 7
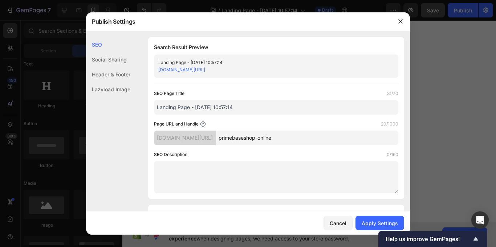
drag, startPoint x: 256, startPoint y: 105, endPoint x: 172, endPoint y: 111, distance: 84.1
click at [154, 112] on div "Search Result Preview Landing Page - Sep 28, 10:57:14 ttcinj-zv.myshopify.com/p…" at bounding box center [276, 118] width 256 height 162
paste input "primebaseshop.online"
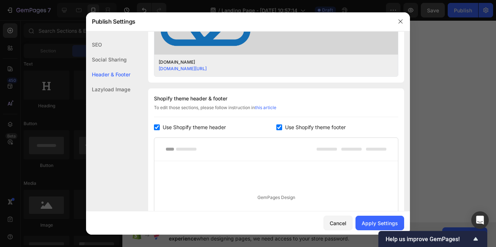
scroll to position [397, 0]
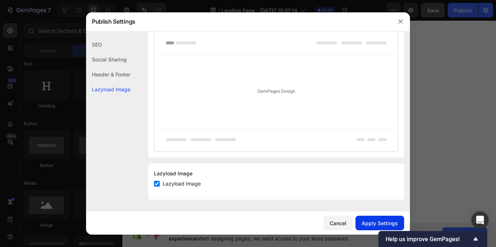
type input "primebaseshop.online"
click at [384, 223] on div "Apply Settings" at bounding box center [380, 223] width 36 height 8
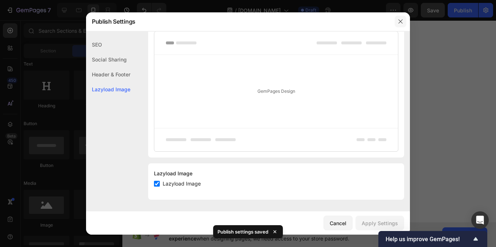
click at [401, 17] on button "button" at bounding box center [401, 22] width 12 height 12
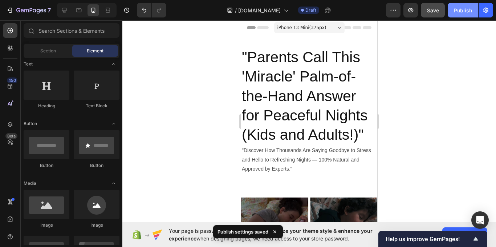
click at [459, 10] on div "Publish" at bounding box center [463, 11] width 18 height 8
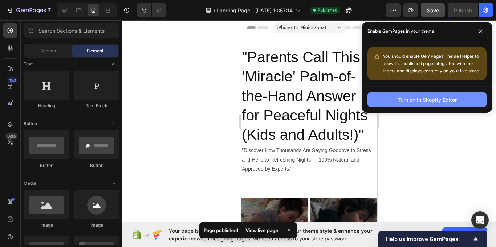
click at [449, 99] on div "Turn on in Shopify Editor" at bounding box center [427, 100] width 59 height 8
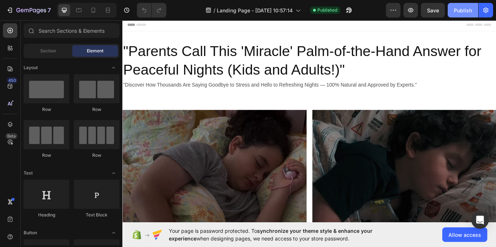
click at [468, 11] on div "Publish" at bounding box center [463, 11] width 18 height 8
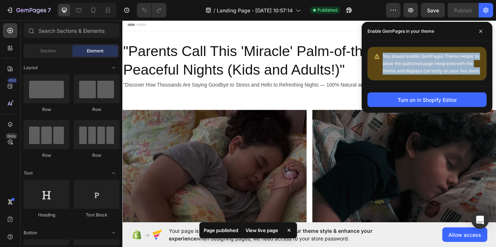
drag, startPoint x: 380, startPoint y: 52, endPoint x: 482, endPoint y: 72, distance: 104.9
click at [482, 72] on div "You should enable GemPages Theme Helper to allow the published page integrated …" at bounding box center [427, 63] width 119 height 33
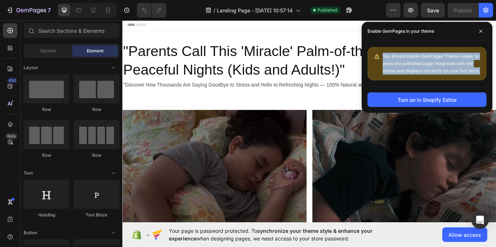
copy span "You should enable GemPages Theme Helper to allow the published page integrated …"
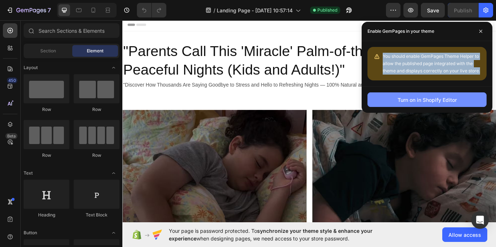
click at [434, 102] on div "Turn on in Shopify Editor" at bounding box center [427, 100] width 59 height 8
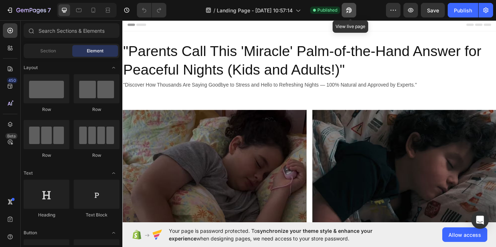
click at [347, 13] on icon "button" at bounding box center [348, 10] width 7 height 7
click at [347, 11] on icon "button" at bounding box center [348, 10] width 7 height 7
click at [350, 10] on icon "button" at bounding box center [348, 10] width 7 height 7
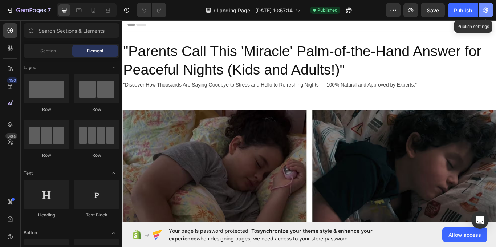
click at [484, 11] on icon "button" at bounding box center [485, 10] width 7 height 7
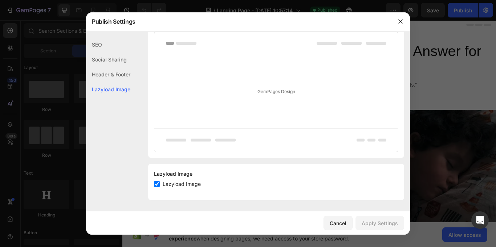
scroll to position [397, 0]
click at [398, 20] on icon "button" at bounding box center [401, 22] width 6 height 6
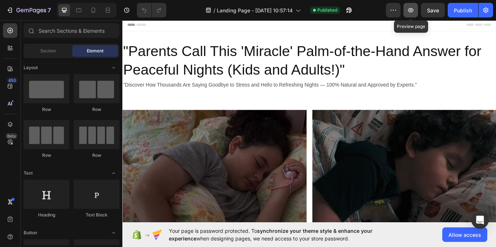
click at [411, 9] on icon "button" at bounding box center [410, 10] width 7 height 7
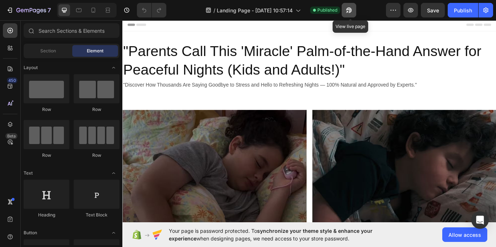
click at [350, 12] on icon "button" at bounding box center [348, 10] width 7 height 7
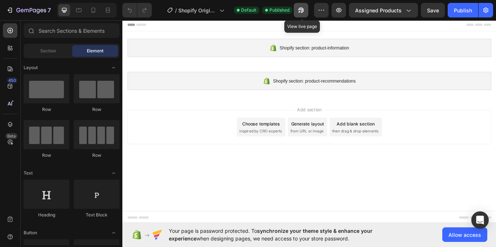
click at [302, 9] on icon "button" at bounding box center [301, 10] width 5 height 5
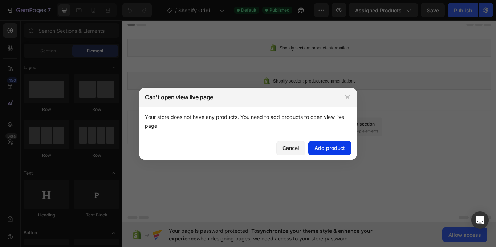
click at [327, 145] on div "Add product" at bounding box center [330, 148] width 31 height 8
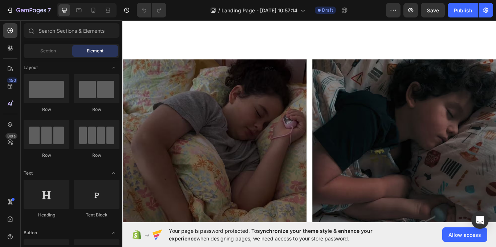
scroll to position [15, 0]
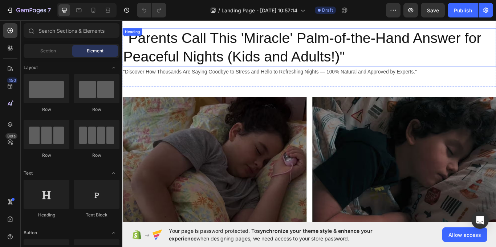
click at [215, 44] on h2 ""Parents Call This 'Miracle' Palm-of-the-Hand Answer for Peaceful Nights (Kids …" at bounding box center [340, 52] width 436 height 45
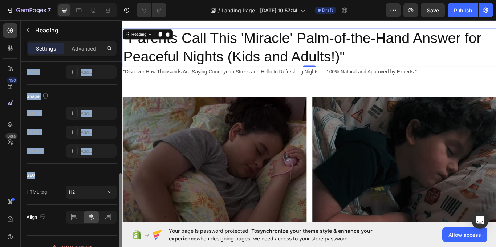
scroll to position [266, 0]
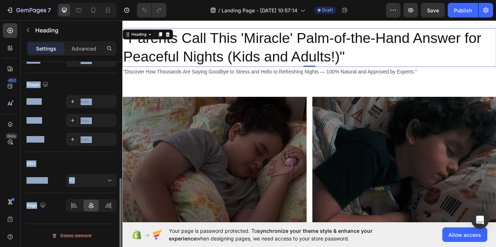
drag, startPoint x: 25, startPoint y: 72, endPoint x: 114, endPoint y: 212, distance: 166.6
click at [114, 212] on div "Text style Styles Heading 2 Font Sans-serif Size 46 Color 121212 Align Show mor…" at bounding box center [72, 32] width 102 height 472
copy div "Text style Styles Heading 2 Font Sans-serif Size Color 121212 Align Show more S…"
click at [88, 49] on p "Advanced" at bounding box center [84, 49] width 25 height 8
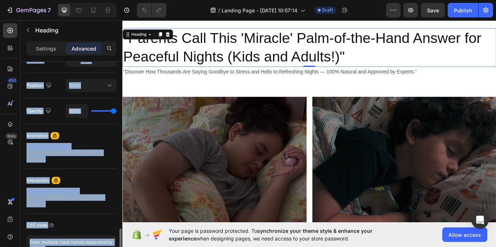
scroll to position [299, 0]
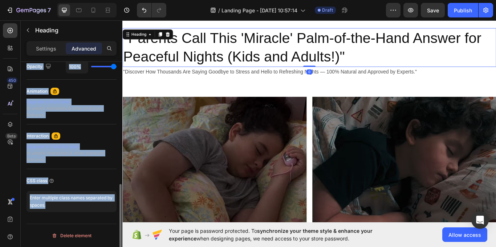
copy div "Text style Styles Heading 2 Font Sans-serif Size Color 121212 Align Show more S…"
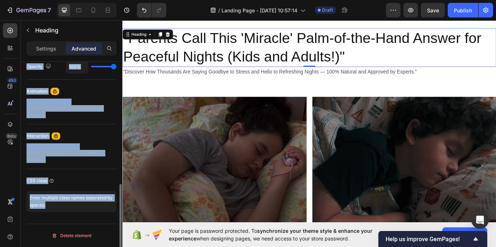
click at [96, 90] on div "Animation" at bounding box center [72, 91] width 90 height 12
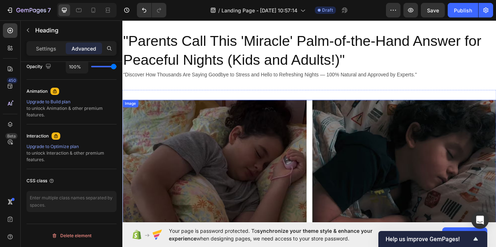
scroll to position [0, 0]
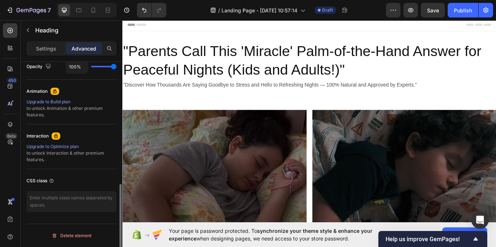
click at [52, 45] on p "Settings" at bounding box center [46, 49] width 20 height 8
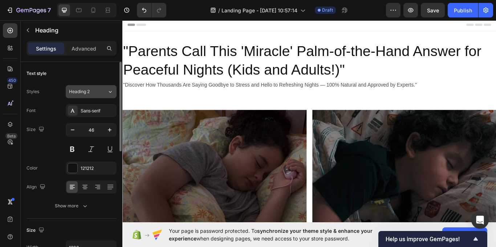
click at [83, 94] on span "Heading 2" at bounding box center [79, 91] width 21 height 7
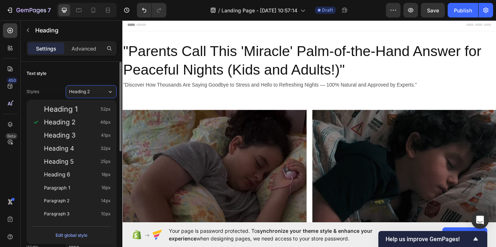
click at [68, 75] on div "Text style" at bounding box center [72, 74] width 90 height 12
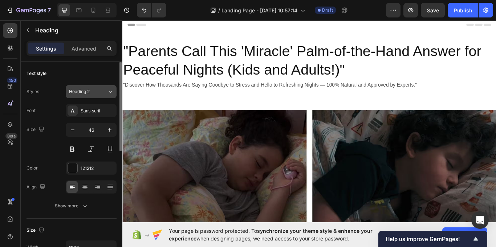
click at [84, 90] on span "Heading 2" at bounding box center [79, 91] width 21 height 7
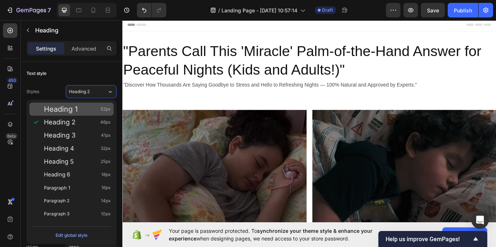
drag, startPoint x: 39, startPoint y: 110, endPoint x: 64, endPoint y: 106, distance: 26.2
click at [64, 106] on div "Heading 1 52px" at bounding box center [71, 108] width 84 height 13
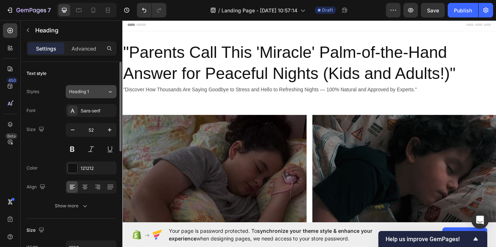
click at [88, 89] on span "Heading 1" at bounding box center [79, 91] width 20 height 7
click at [68, 76] on div "Text style" at bounding box center [72, 74] width 90 height 12
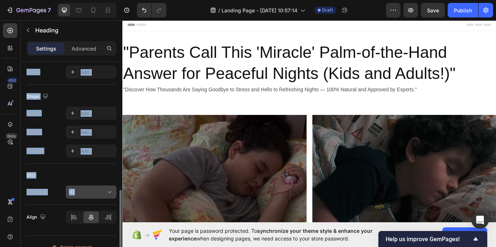
scroll to position [266, 0]
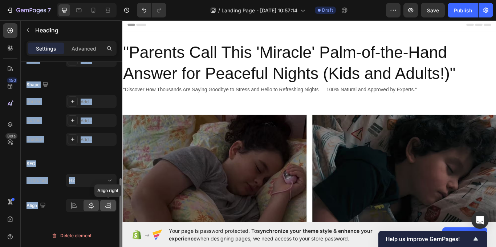
drag, startPoint x: 23, startPoint y: 73, endPoint x: 105, endPoint y: 209, distance: 158.4
click at [105, 209] on div "Text style Styles Heading 1 Font Sans-serif Size 52 Color 121212 Align Show mor…" at bounding box center [72, 32] width 102 height 472
copy div "Text style Styles Heading 1 Font Sans-serif Size Color 121212 Align Show more S…"
click at [92, 78] on div "Shape Border Add... Corner Add... Shadow Add..." at bounding box center [72, 112] width 90 height 79
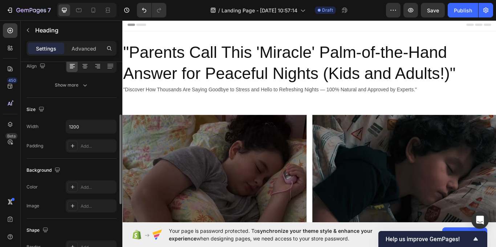
scroll to position [0, 0]
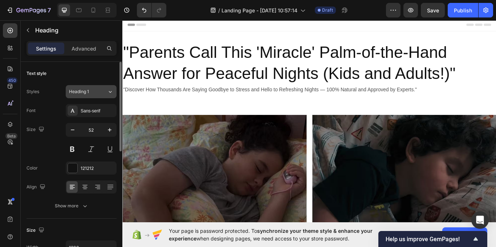
click at [84, 88] on span "Heading 1" at bounding box center [79, 91] width 20 height 7
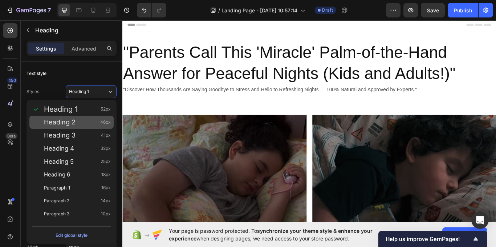
click at [94, 121] on div "Heading 2 46px" at bounding box center [77, 121] width 67 height 7
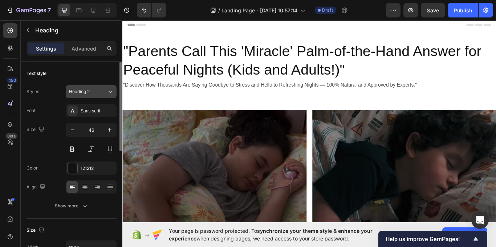
click at [91, 94] on div "Heading 2" at bounding box center [83, 91] width 29 height 7
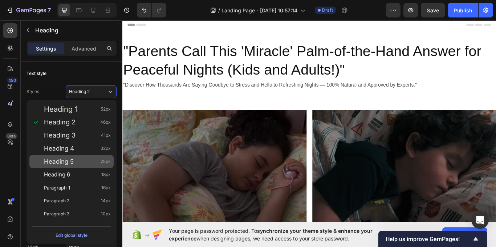
click at [87, 163] on div "Heading 5 25px" at bounding box center [77, 161] width 67 height 7
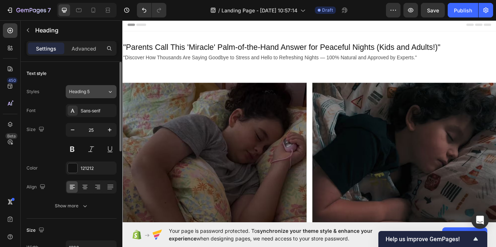
click at [97, 90] on div "Heading 5" at bounding box center [83, 91] width 29 height 7
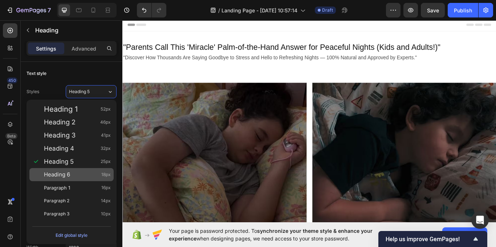
click at [92, 172] on div "Heading 6 18px" at bounding box center [77, 174] width 67 height 7
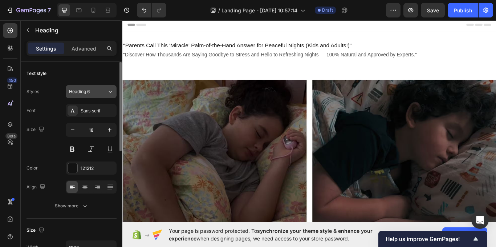
click at [92, 87] on button "Heading 6" at bounding box center [91, 91] width 51 height 13
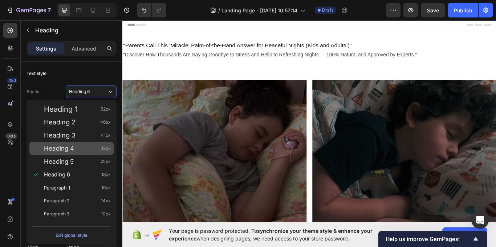
click at [101, 148] on span "32px" at bounding box center [106, 148] width 10 height 7
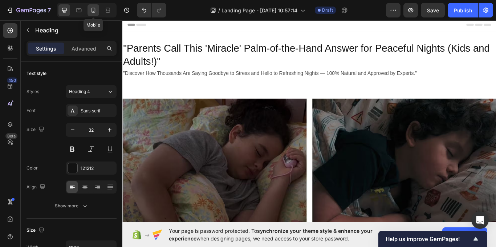
click at [98, 11] on div at bounding box center [94, 10] width 12 height 12
type input "29"
type input "100%"
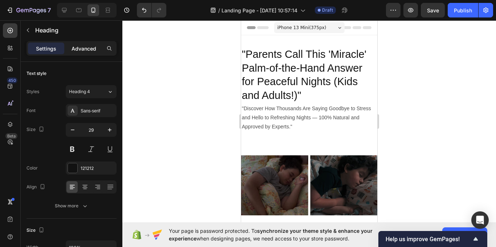
scroll to position [1, 0]
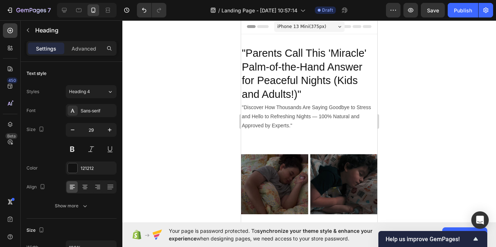
click at [245, 53] on h2 ""Parents Call This 'Miracle' Palm-of-the-Hand Answer for Peaceful Nights (Kids …" at bounding box center [309, 74] width 136 height 56
click at [301, 96] on p "Parents Call This 'Miracle' Palm-of-the-Hand Answer for Peaceful Nights (Kids a…" at bounding box center [309, 74] width 135 height 55
click at [253, 50] on p "Parents Call This 'Miracle' Palm-of-the-Hand Answer for Peaceful Nights (Kids a…" at bounding box center [309, 74] width 135 height 55
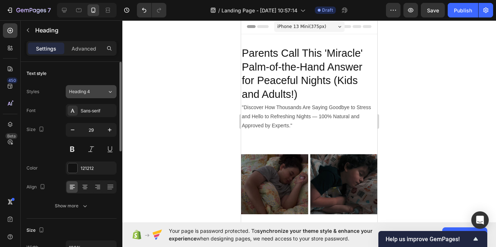
click at [108, 89] on icon at bounding box center [110, 91] width 6 height 7
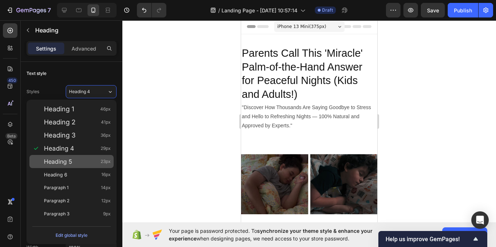
click at [89, 159] on div "Heading 5 23px" at bounding box center [77, 161] width 67 height 7
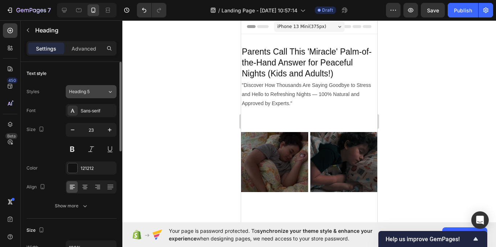
click at [100, 86] on button "Heading 5" at bounding box center [91, 91] width 51 height 13
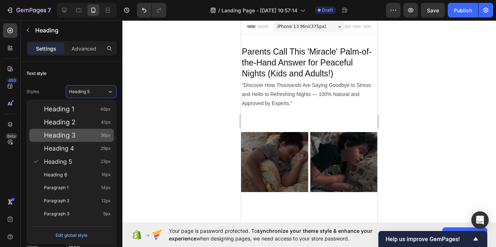
click at [94, 135] on div "Heading 3 36px" at bounding box center [77, 135] width 67 height 7
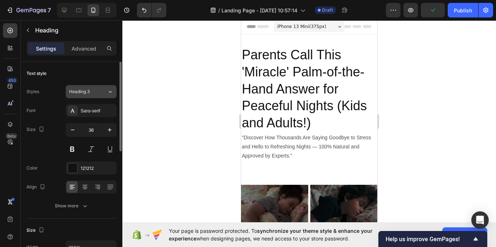
click at [93, 86] on button "Heading 3" at bounding box center [91, 91] width 51 height 13
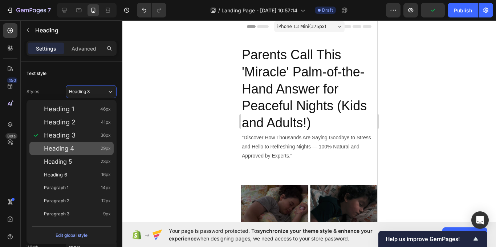
click at [94, 149] on div "Heading 4 29px" at bounding box center [77, 148] width 67 height 7
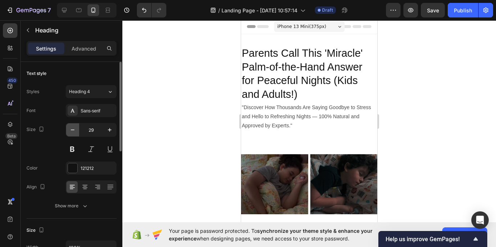
click at [75, 132] on icon "button" at bounding box center [72, 129] width 7 height 7
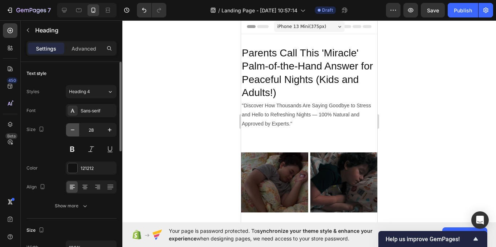
click at [75, 132] on icon "button" at bounding box center [72, 129] width 7 height 7
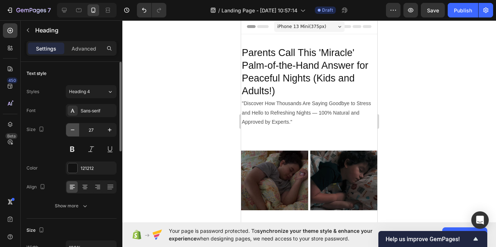
click at [75, 132] on icon "button" at bounding box center [72, 129] width 7 height 7
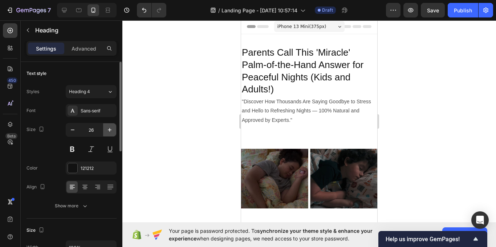
click at [104, 131] on button "button" at bounding box center [109, 129] width 13 height 13
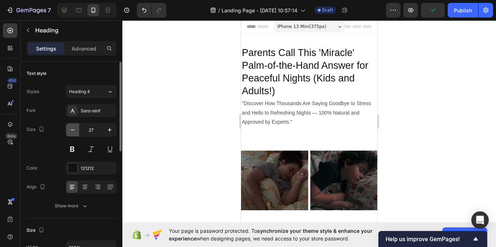
click at [73, 133] on icon "button" at bounding box center [72, 129] width 7 height 7
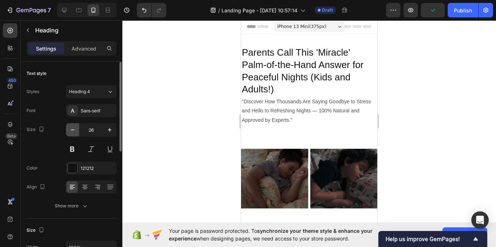
click at [73, 133] on icon "button" at bounding box center [72, 129] width 7 height 7
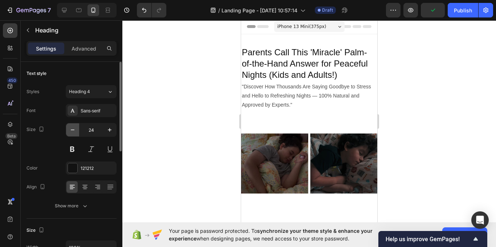
click at [73, 133] on icon "button" at bounding box center [72, 129] width 7 height 7
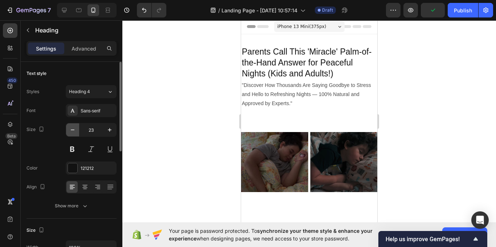
click at [73, 133] on icon "button" at bounding box center [72, 129] width 7 height 7
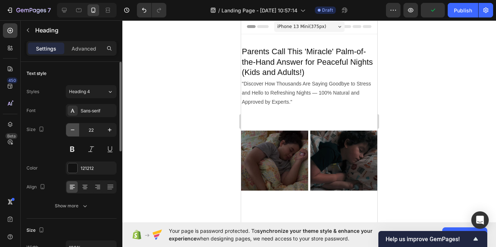
click at [73, 133] on icon "button" at bounding box center [72, 129] width 7 height 7
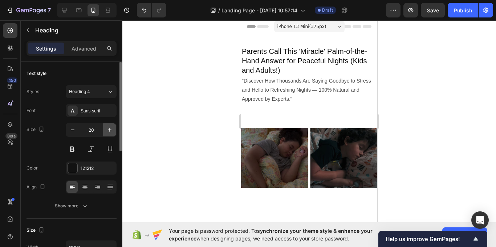
click at [114, 133] on button "button" at bounding box center [109, 129] width 13 height 13
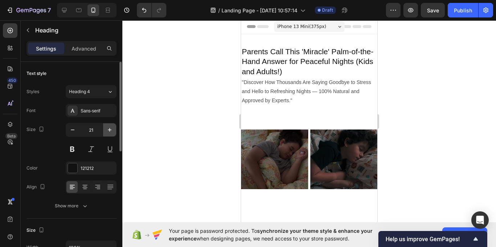
click at [114, 133] on button "button" at bounding box center [109, 129] width 13 height 13
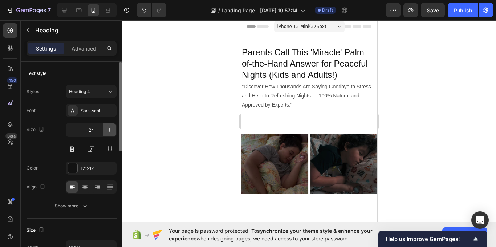
click at [114, 133] on button "button" at bounding box center [109, 129] width 13 height 13
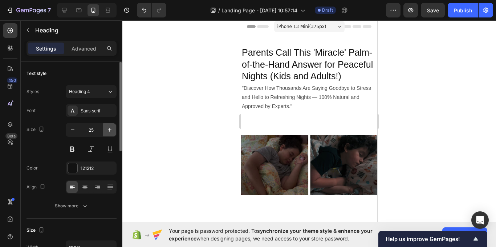
click at [114, 133] on button "button" at bounding box center [109, 129] width 13 height 13
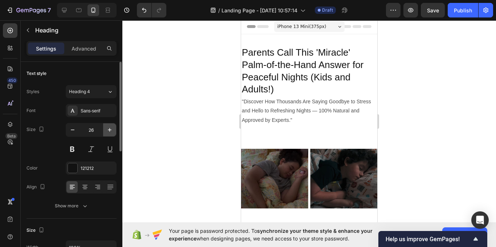
click at [114, 133] on button "button" at bounding box center [109, 129] width 13 height 13
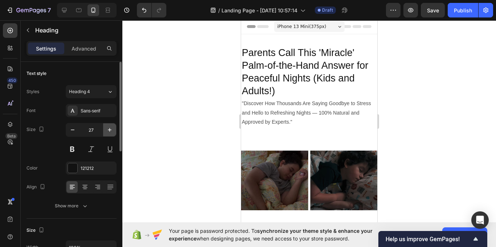
click at [114, 133] on button "button" at bounding box center [109, 129] width 13 height 13
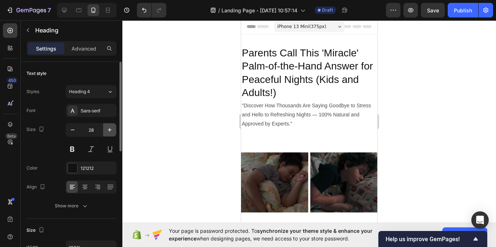
click at [114, 133] on button "button" at bounding box center [109, 129] width 13 height 13
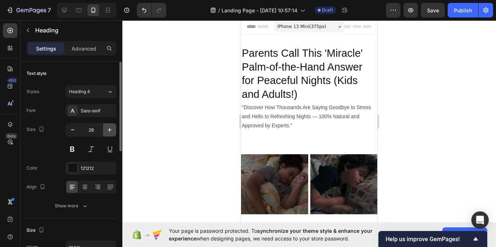
click at [114, 133] on button "button" at bounding box center [109, 129] width 13 height 13
type input "30"
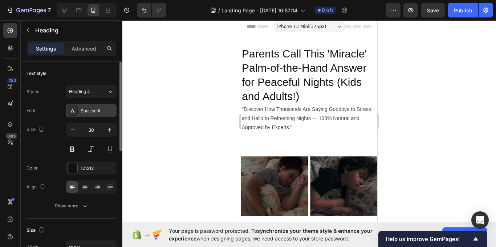
click at [82, 115] on div "Sans-serif" at bounding box center [91, 110] width 51 height 13
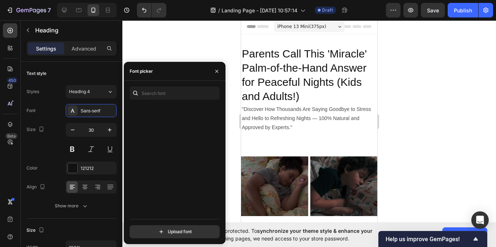
scroll to position [1744, 0]
drag, startPoint x: 128, startPoint y: 129, endPoint x: 45, endPoint y: 111, distance: 84.0
click at [175, 195] on div "You should use up to 3 fonts max. Beth Ellen Bevan BhuTuka Expanded One Big Sho…" at bounding box center [175, 161] width 102 height 151
click at [45, 111] on div "Font Sans-serif" at bounding box center [72, 110] width 90 height 13
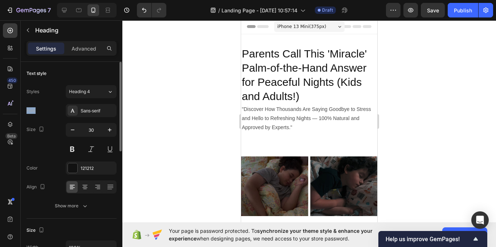
drag, startPoint x: 24, startPoint y: 111, endPoint x: 38, endPoint y: 111, distance: 13.8
click at [40, 95] on div "Styles Heading 4" at bounding box center [72, 91] width 90 height 13
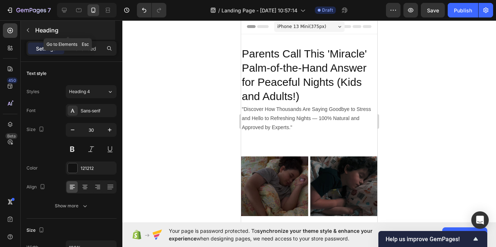
click at [29, 29] on icon "button" at bounding box center [28, 30] width 6 height 6
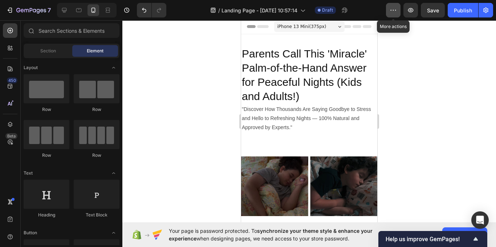
click at [395, 10] on icon "button" at bounding box center [393, 10] width 7 height 7
click at [424, 90] on div at bounding box center [309, 133] width 374 height 226
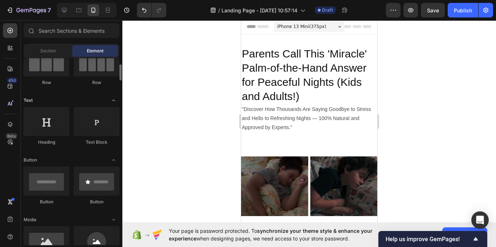
click at [114, 97] on icon "Toggle open" at bounding box center [114, 100] width 6 height 6
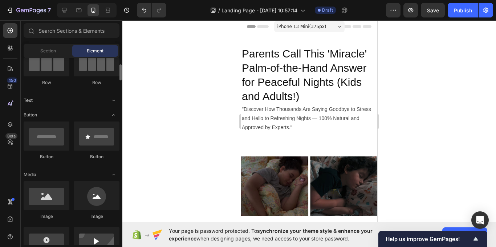
click at [114, 97] on icon "Toggle open" at bounding box center [114, 100] width 6 height 6
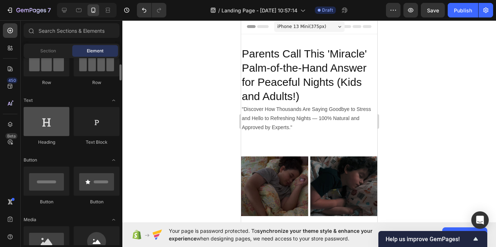
click at [49, 124] on div at bounding box center [47, 121] width 46 height 29
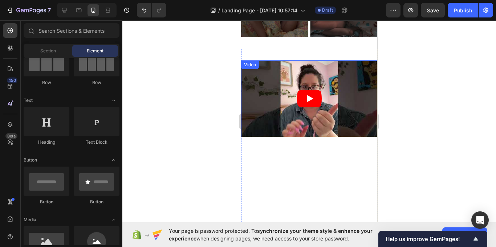
scroll to position [183, 0]
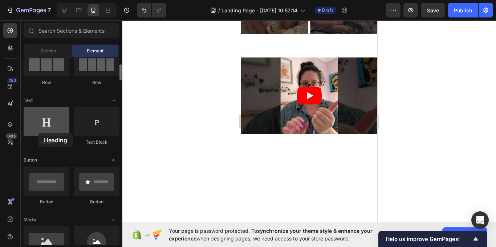
click at [38, 133] on div at bounding box center [47, 121] width 46 height 29
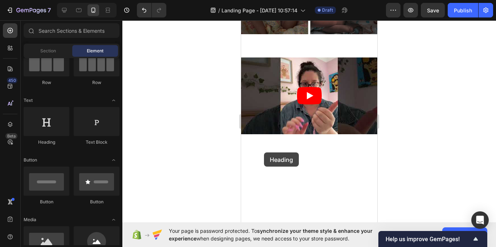
drag, startPoint x: 289, startPoint y: 149, endPoint x: 273, endPoint y: 151, distance: 16.1
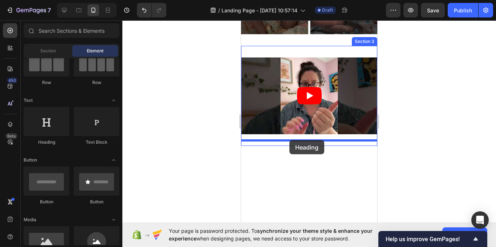
drag, startPoint x: 297, startPoint y: 144, endPoint x: 290, endPoint y: 141, distance: 8.3
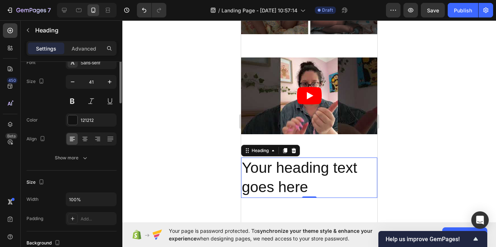
scroll to position [0, 0]
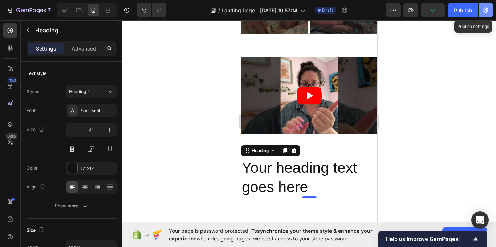
click at [486, 9] on icon "button" at bounding box center [485, 10] width 7 height 7
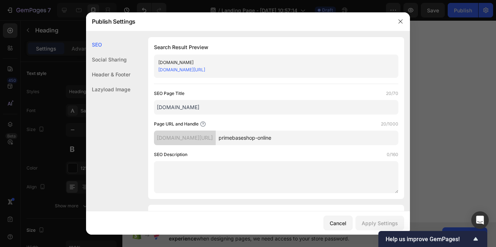
click at [438, 94] on div at bounding box center [248, 123] width 496 height 247
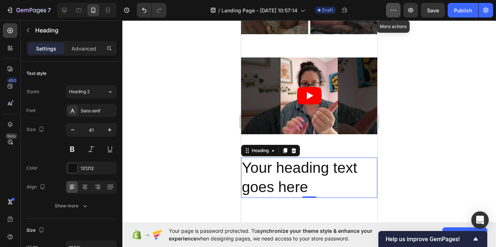
click at [390, 11] on icon "button" at bounding box center [393, 10] width 7 height 7
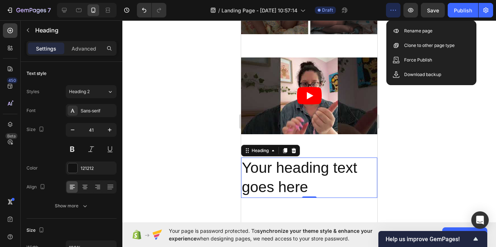
click at [437, 109] on div at bounding box center [309, 133] width 374 height 226
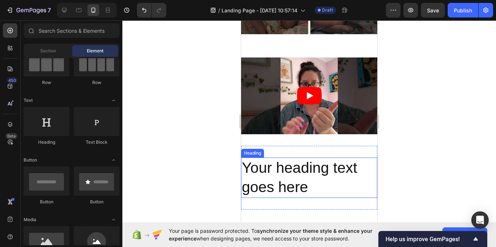
click at [299, 173] on h2 "Your heading text goes here" at bounding box center [309, 177] width 136 height 40
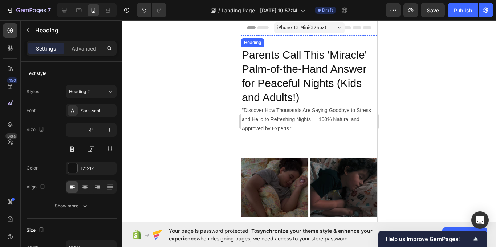
click at [283, 77] on h2 "Parents Call This 'Miracle' Palm-of-the-Hand Answer for Peaceful Nights (Kids a…" at bounding box center [309, 76] width 136 height 58
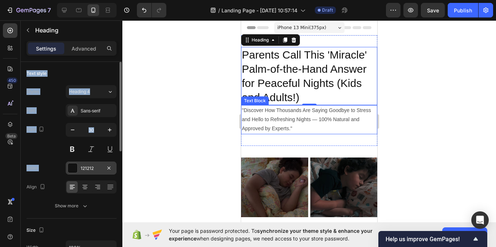
scroll to position [36, 0]
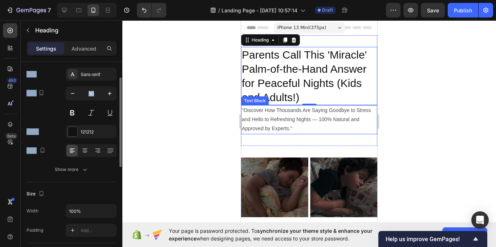
drag, startPoint x: 27, startPoint y: 72, endPoint x: 90, endPoint y: 153, distance: 103.0
click at [99, 143] on div "Text style Styles Heading 4 Font Sans-serif Size 30 Color 121212 Align Show more" at bounding box center [72, 103] width 90 height 157
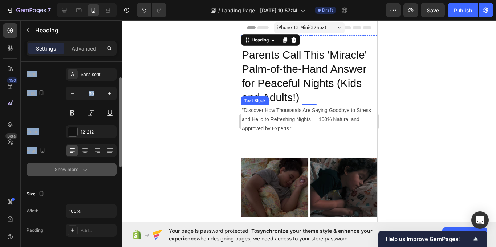
click at [72, 175] on button "Show more" at bounding box center [72, 169] width 90 height 13
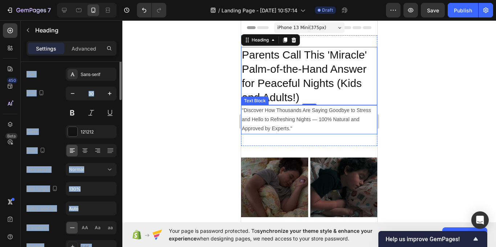
scroll to position [0, 0]
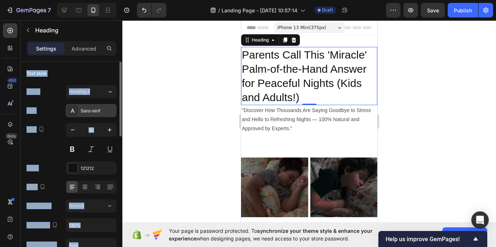
click at [91, 114] on div "Sans-serif" at bounding box center [98, 111] width 34 height 7
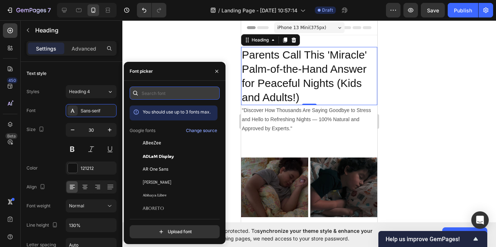
paste input "montserrat bold"
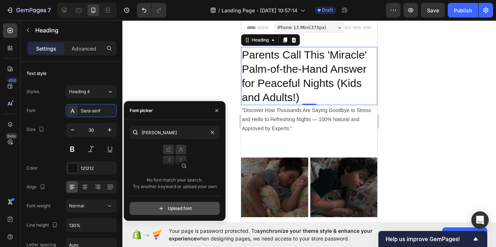
click at [183, 208] on input "file" at bounding box center [191, 208] width 182 height 12
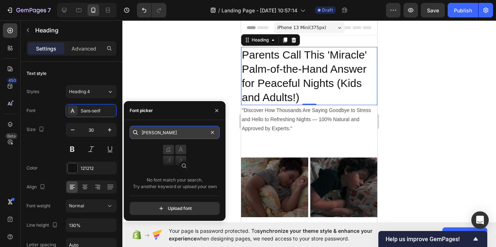
click at [187, 137] on input "montserrat bold" at bounding box center [175, 132] width 90 height 13
click at [185, 133] on input "montserrat bold" at bounding box center [175, 132] width 90 height 13
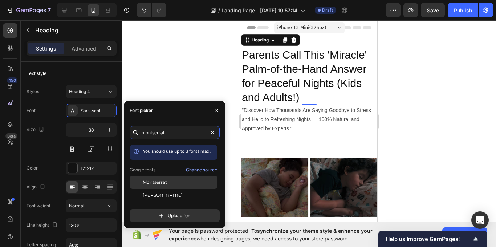
type input "montserrat"
click at [182, 181] on div "Montserrat" at bounding box center [179, 182] width 73 height 7
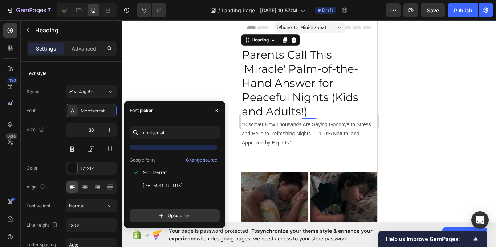
scroll to position [18, 0]
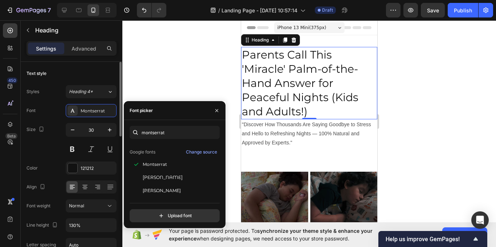
click at [55, 114] on div "Font Montserrat" at bounding box center [72, 110] width 90 height 13
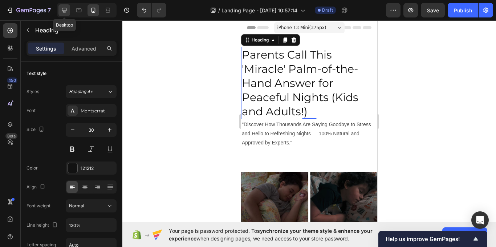
click at [64, 9] on icon at bounding box center [64, 10] width 7 height 7
type input "32"
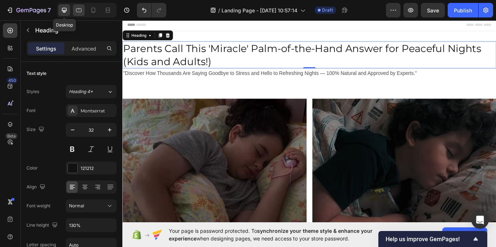
scroll to position [1, 0]
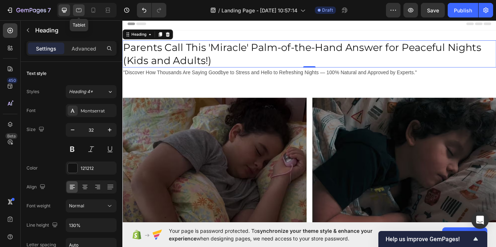
click at [79, 11] on icon at bounding box center [78, 10] width 7 height 7
type input "100%"
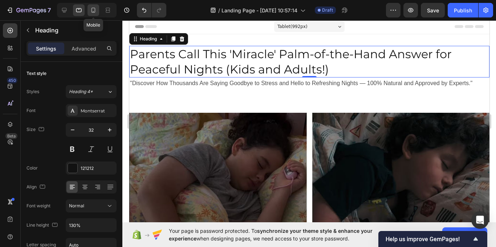
click at [93, 12] on icon at bounding box center [94, 11] width 2 height 1
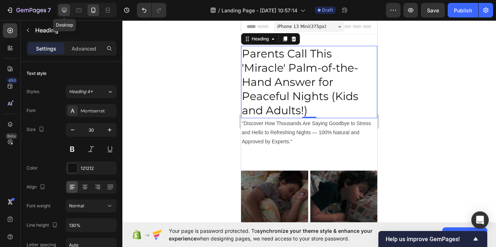
click at [66, 13] on icon at bounding box center [64, 10] width 7 height 7
type input "32"
type input "1200"
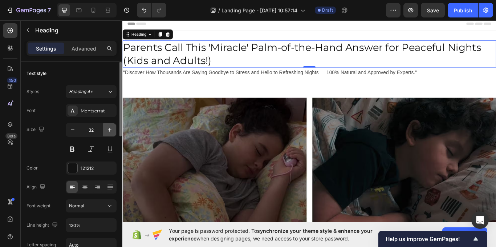
click at [109, 129] on icon "button" at bounding box center [109, 129] width 7 height 7
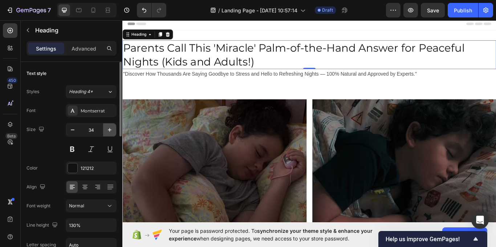
click at [109, 129] on icon "button" at bounding box center [109, 129] width 7 height 7
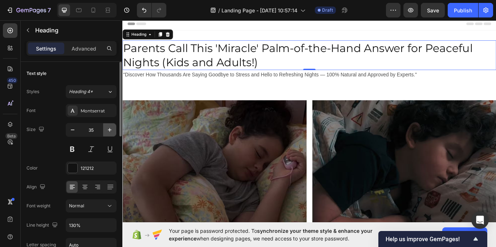
click at [109, 129] on icon "button" at bounding box center [109, 129] width 7 height 7
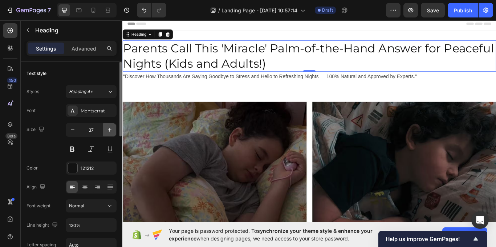
click at [109, 129] on icon "button" at bounding box center [109, 129] width 7 height 7
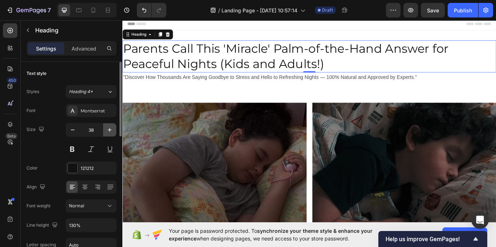
click at [109, 129] on icon "button" at bounding box center [109, 129] width 7 height 7
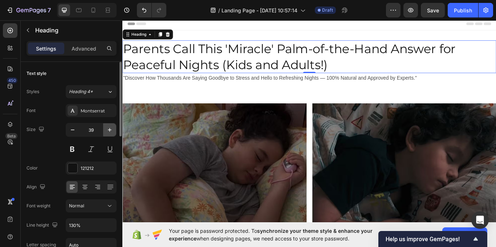
click at [109, 129] on icon "button" at bounding box center [109, 129] width 7 height 7
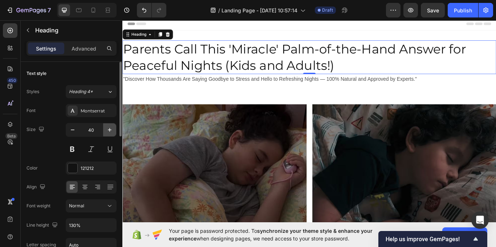
click at [109, 129] on icon "button" at bounding box center [109, 129] width 7 height 7
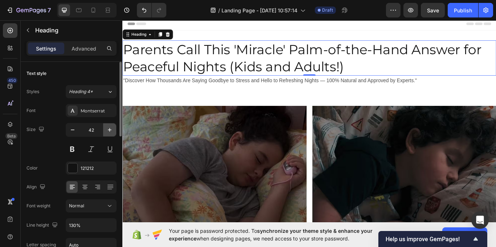
click at [109, 129] on icon "button" at bounding box center [109, 129] width 7 height 7
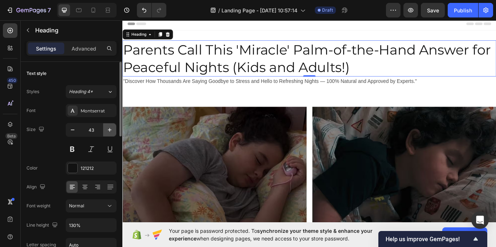
click at [109, 129] on icon "button" at bounding box center [109, 129] width 7 height 7
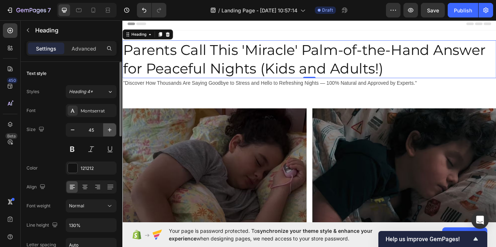
click at [109, 129] on icon "button" at bounding box center [109, 129] width 7 height 7
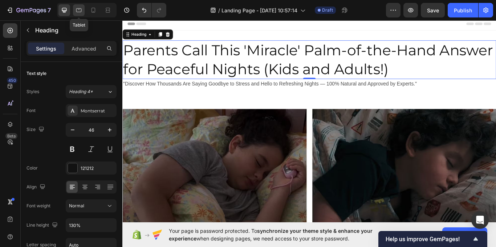
click at [78, 10] on icon at bounding box center [78, 10] width 7 height 7
type input "32"
type input "100%"
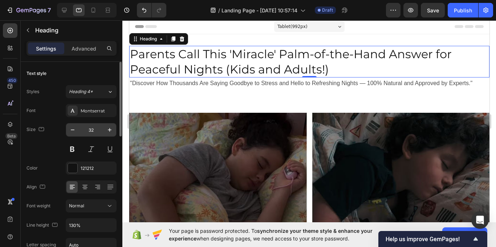
click at [116, 130] on div "32" at bounding box center [91, 130] width 51 height 14
click at [114, 130] on button "button" at bounding box center [109, 129] width 13 height 13
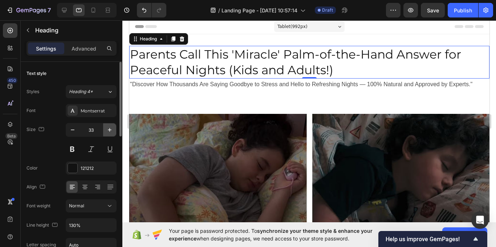
click at [114, 130] on button "button" at bounding box center [109, 129] width 13 height 13
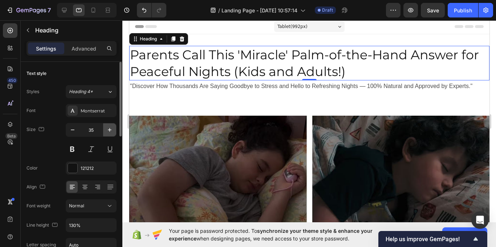
click at [114, 130] on button "button" at bounding box center [109, 129] width 13 height 13
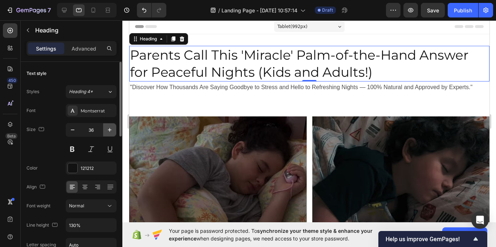
click at [114, 130] on button "button" at bounding box center [109, 129] width 13 height 13
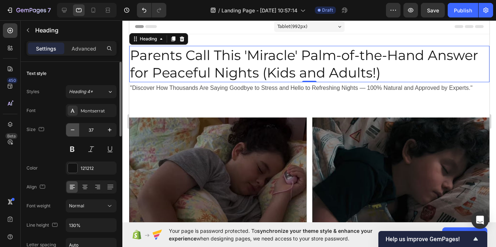
click at [78, 129] on button "button" at bounding box center [72, 129] width 13 height 13
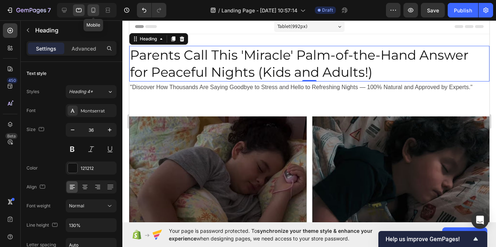
click at [96, 12] on icon at bounding box center [93, 10] width 7 height 7
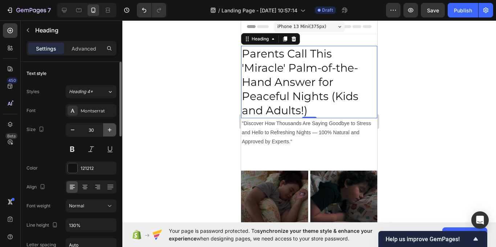
click at [108, 134] on button "button" at bounding box center [109, 129] width 13 height 13
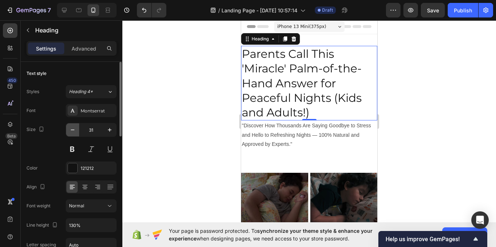
click at [75, 127] on icon "button" at bounding box center [72, 129] width 7 height 7
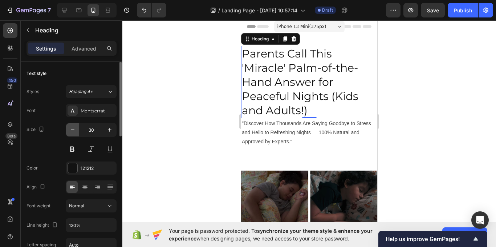
click at [75, 127] on icon "button" at bounding box center [72, 129] width 7 height 7
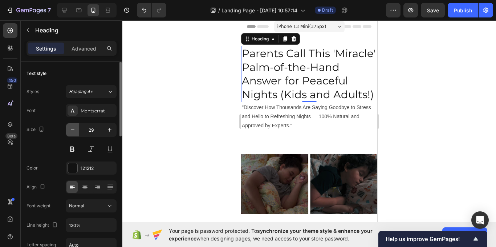
click at [75, 127] on icon "button" at bounding box center [72, 129] width 7 height 7
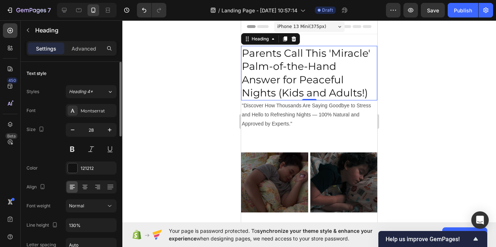
scroll to position [36, 0]
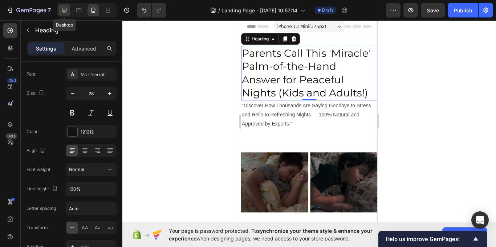
click at [68, 7] on icon at bounding box center [64, 10] width 7 height 7
type input "46"
type input "1200"
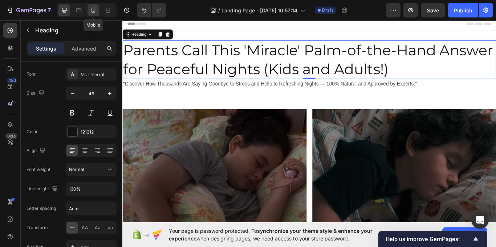
click at [89, 6] on div at bounding box center [94, 10] width 12 height 12
type input "28"
type input "100%"
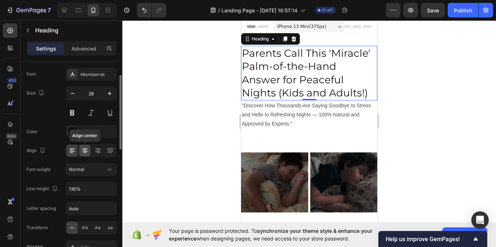
click at [89, 151] on div at bounding box center [84, 151] width 11 height 12
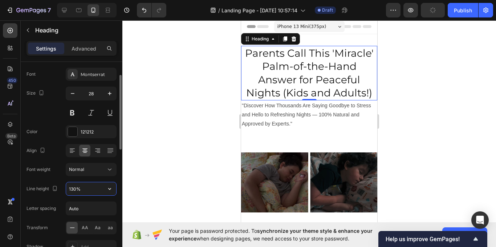
click at [86, 186] on input "130%" at bounding box center [91, 188] width 50 height 13
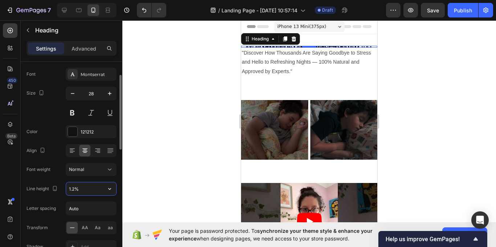
click at [87, 189] on input "1.2%" at bounding box center [91, 188] width 50 height 13
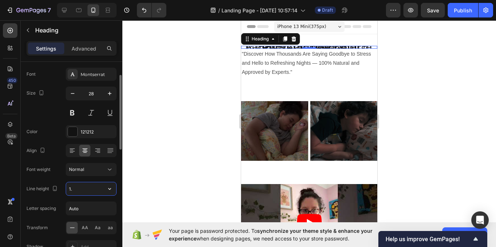
type input "1"
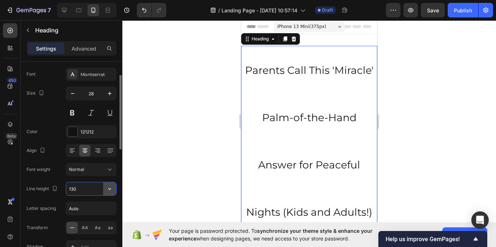
click at [110, 185] on icon "button" at bounding box center [109, 188] width 7 height 7
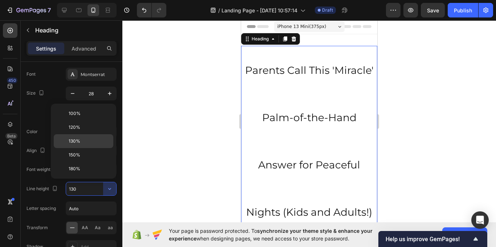
click at [89, 141] on p "130%" at bounding box center [89, 141] width 41 height 7
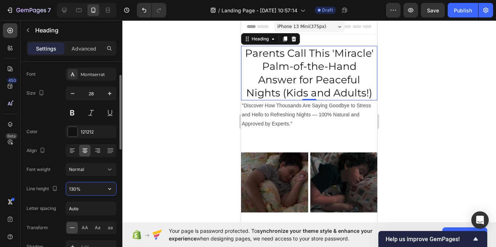
click at [77, 188] on input "130%" at bounding box center [91, 188] width 50 height 13
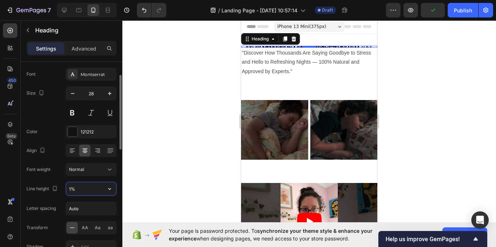
type input "%"
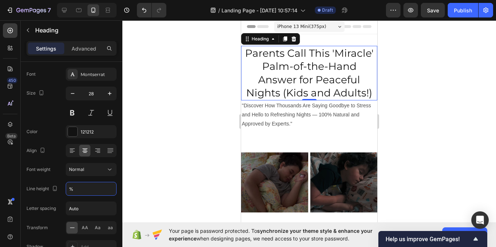
click at [165, 138] on div at bounding box center [309, 133] width 374 height 226
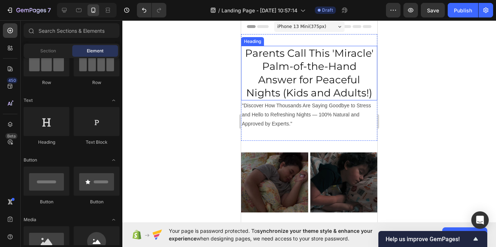
click at [279, 73] on h2 "Parents Call This 'Miracle' Palm-of-the-Hand Answer for Peaceful Nights (Kids a…" at bounding box center [309, 73] width 136 height 54
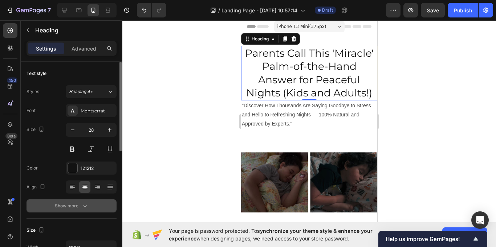
click at [68, 211] on button "Show more" at bounding box center [72, 205] width 90 height 13
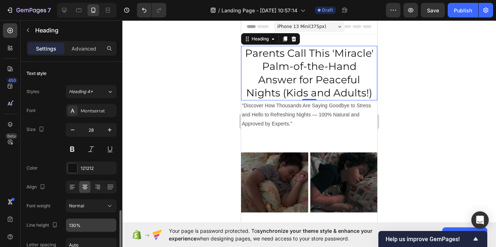
scroll to position [109, 0]
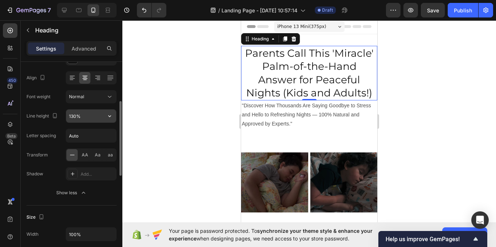
click at [109, 119] on icon "button" at bounding box center [109, 115] width 7 height 7
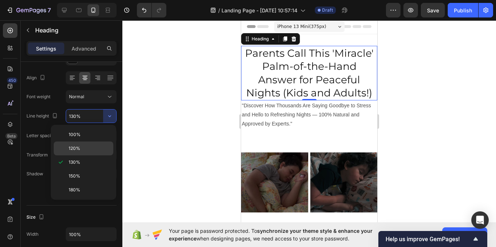
click at [97, 151] on div "120%" at bounding box center [84, 148] width 60 height 14
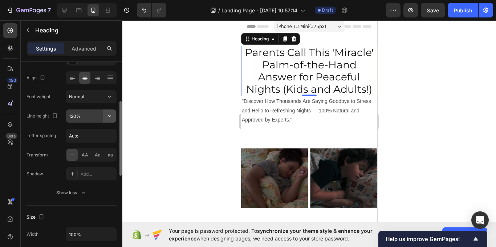
click at [108, 112] on button "button" at bounding box center [109, 115] width 13 height 13
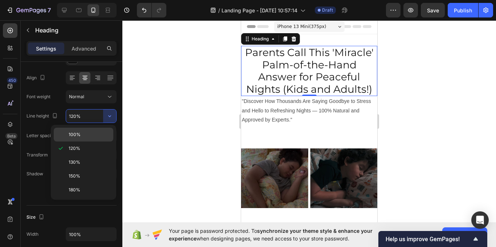
click at [98, 138] on div "100%" at bounding box center [84, 135] width 60 height 14
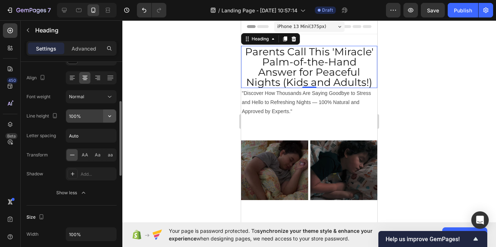
click at [110, 114] on icon "button" at bounding box center [109, 115] width 7 height 7
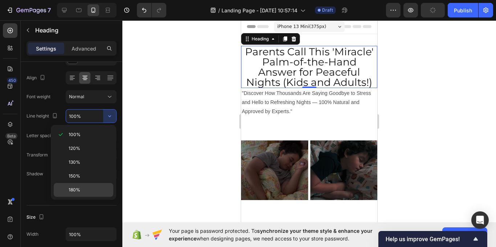
click at [84, 189] on p "180%" at bounding box center [89, 189] width 41 height 7
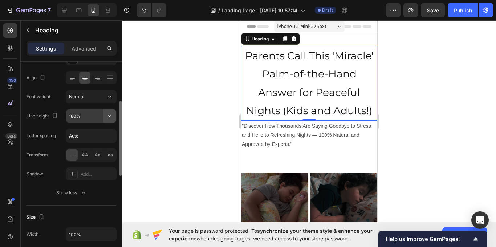
click at [112, 118] on icon "button" at bounding box center [109, 115] width 7 height 7
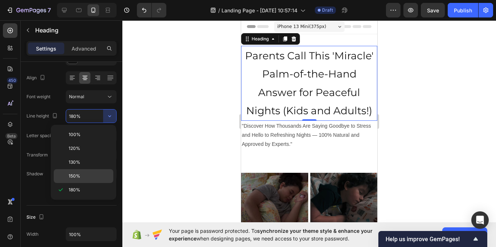
click at [99, 176] on p "150%" at bounding box center [89, 176] width 41 height 7
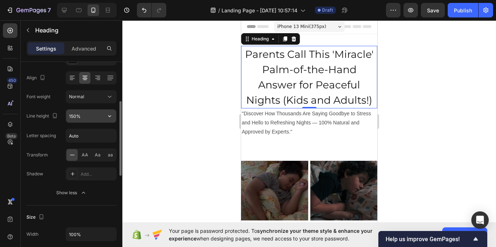
click at [103, 112] on button "button" at bounding box center [109, 115] width 13 height 13
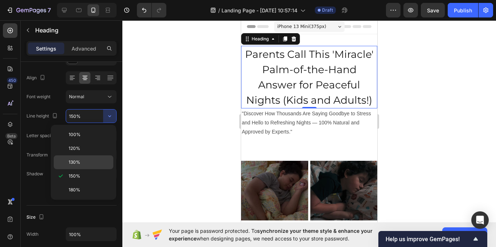
click at [94, 161] on p "130%" at bounding box center [89, 162] width 41 height 7
type input "130%"
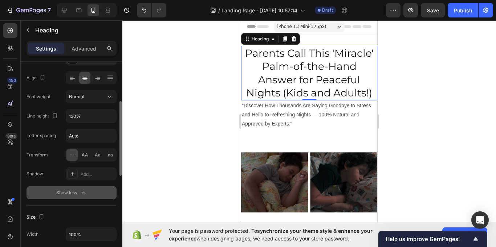
click at [76, 192] on div "Show less" at bounding box center [71, 192] width 31 height 7
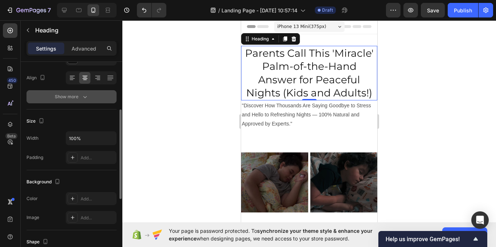
click at [86, 92] on button "Show more" at bounding box center [72, 96] width 90 height 13
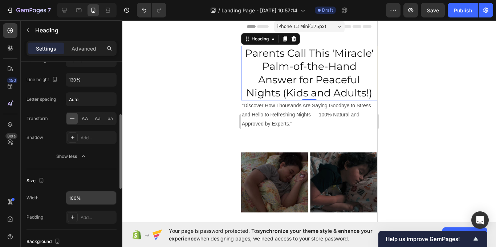
scroll to position [73, 0]
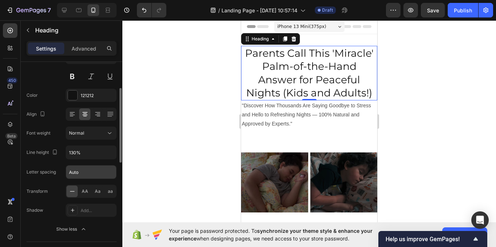
click at [87, 172] on input "Auto" at bounding box center [91, 171] width 50 height 13
click at [82, 191] on span "AA" at bounding box center [85, 191] width 7 height 7
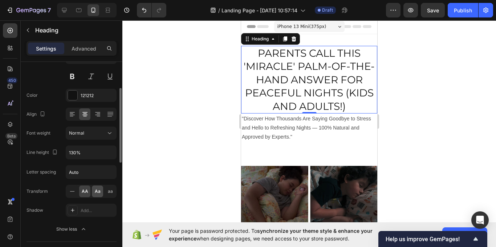
click at [92, 190] on div "Aa" at bounding box center [97, 191] width 11 height 12
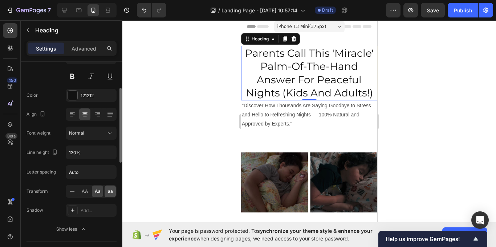
click at [109, 189] on span "aa" at bounding box center [110, 191] width 5 height 7
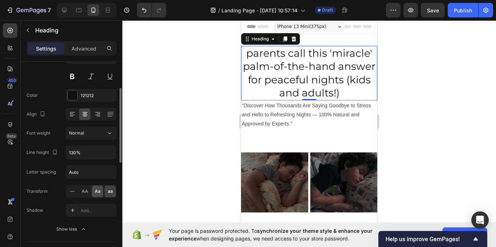
click at [99, 187] on div "Aa" at bounding box center [97, 191] width 11 height 12
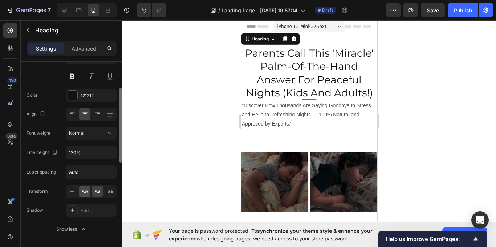
click at [87, 192] on span "AA" at bounding box center [85, 191] width 7 height 7
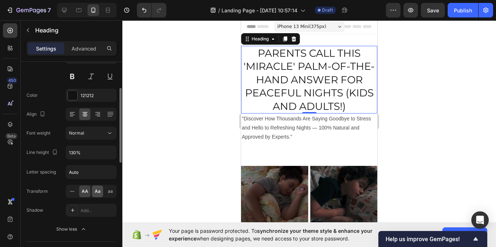
click at [95, 193] on span "Aa" at bounding box center [98, 191] width 6 height 7
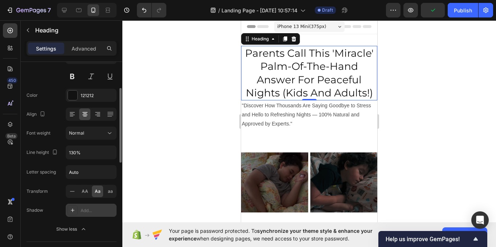
click at [75, 208] on icon at bounding box center [73, 210] width 6 height 6
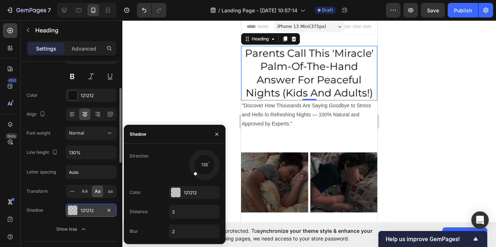
click at [223, 133] on div at bounding box center [216, 134] width 17 height 19
click at [219, 132] on icon "button" at bounding box center [217, 134] width 6 height 6
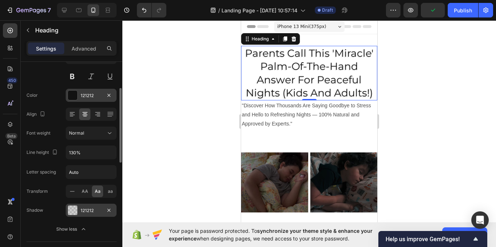
click at [86, 99] on div "121212" at bounding box center [91, 95] width 51 height 13
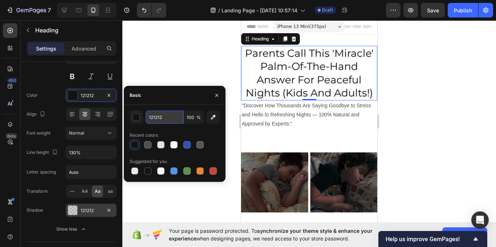
paste input "333333"
type input "333333"
click at [116, 77] on button at bounding box center [110, 76] width 13 height 13
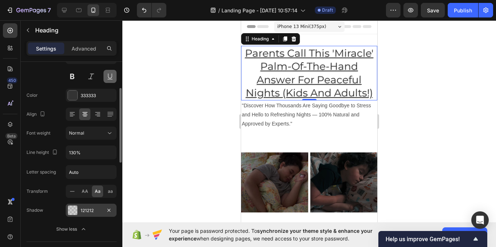
click at [109, 76] on button at bounding box center [110, 76] width 13 height 13
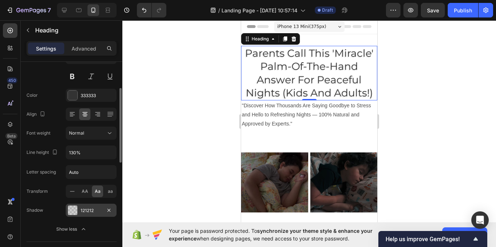
click at [48, 83] on div "Font Montserrat Size 28 Color 333333 Align Font weight Normal Line height 130% …" at bounding box center [72, 133] width 90 height 204
click at [279, 110] on p ""Discover How Thousands Are Saying Goodbye to Stress and Hello to Refreshing Ni…" at bounding box center [309, 115] width 135 height 28
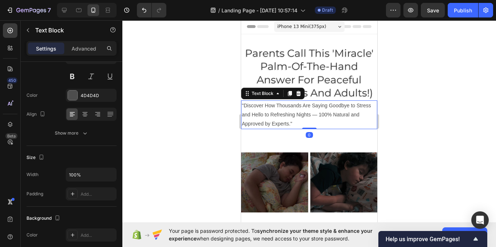
scroll to position [0, 0]
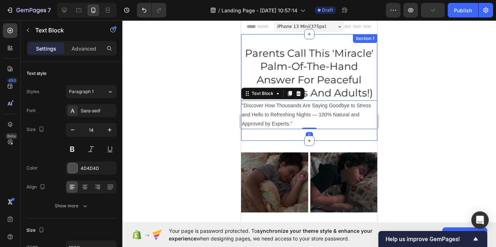
click at [324, 60] on h2 "parents call this 'miracle' palm-of-the-hand answer for peaceful nights (kids a…" at bounding box center [309, 73] width 136 height 54
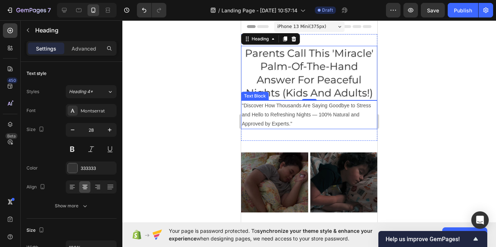
click at [286, 108] on p ""Discover How Thousands Are Saying Goodbye to Stress and Hello to Refreshing Ni…" at bounding box center [309, 115] width 135 height 28
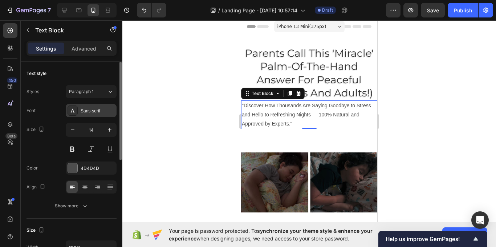
click at [97, 112] on div "Sans-serif" at bounding box center [98, 111] width 34 height 7
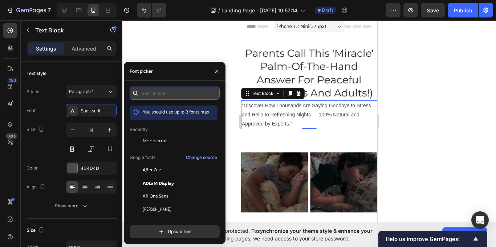
paste input "open sans regular"
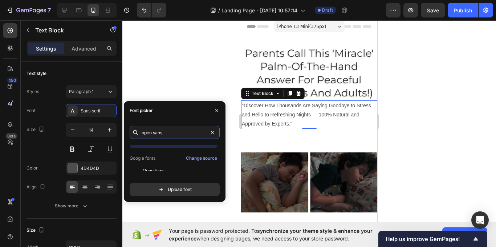
scroll to position [18, 0]
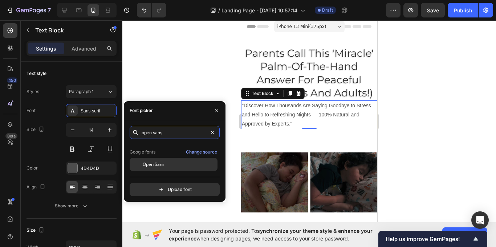
type input "open sans"
click at [171, 158] on div "Open Sans" at bounding box center [174, 164] width 88 height 13
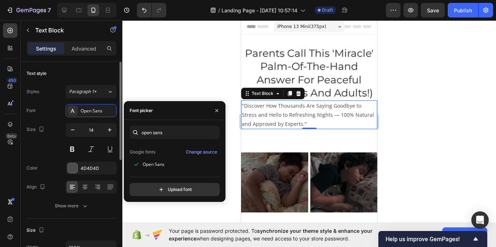
click at [96, 81] on div "Text style Styles Paragraph 1* Font Open Sans Size 14 Color 4D4D4D Align Show m…" at bounding box center [72, 140] width 90 height 157
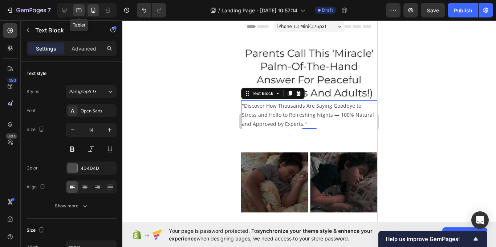
click at [80, 9] on icon at bounding box center [78, 10] width 7 height 7
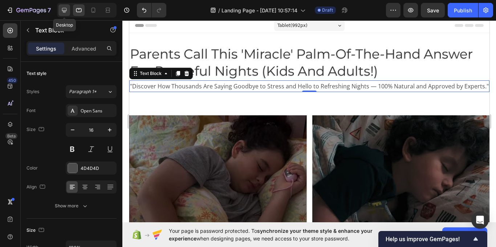
click at [65, 9] on icon at bounding box center [64, 10] width 7 height 7
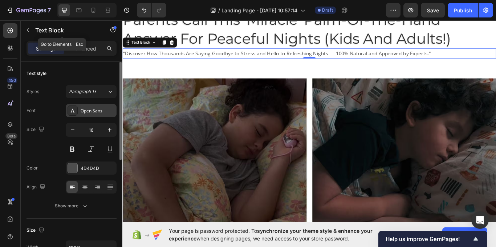
scroll to position [46, 0]
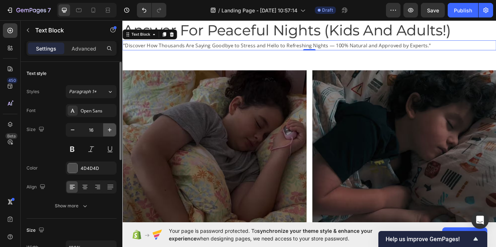
click at [106, 129] on icon "button" at bounding box center [109, 129] width 7 height 7
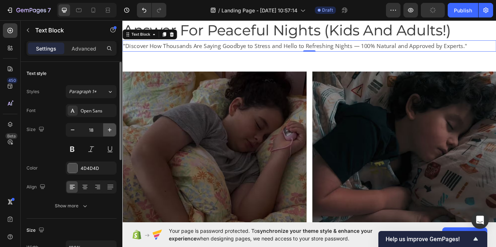
click at [106, 129] on icon "button" at bounding box center [109, 129] width 7 height 7
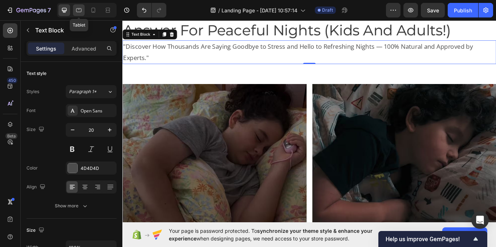
click at [80, 12] on icon at bounding box center [78, 10] width 5 height 4
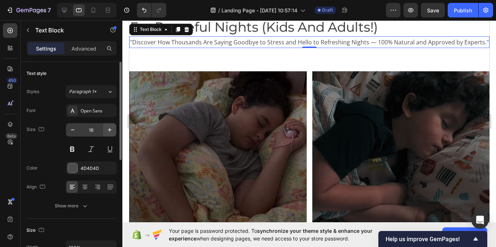
scroll to position [37, 0]
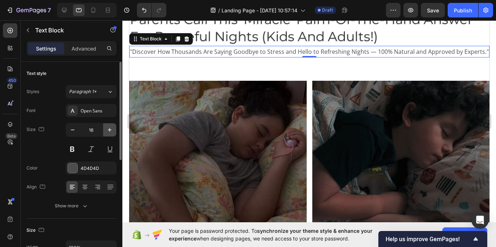
click at [109, 129] on icon "button" at bounding box center [109, 129] width 7 height 7
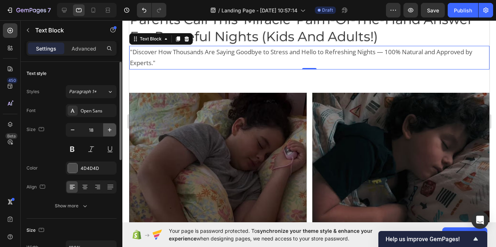
click at [109, 129] on icon "button" at bounding box center [109, 129] width 7 height 7
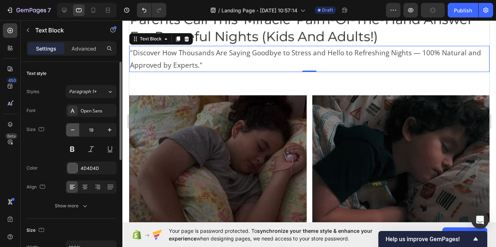
drag, startPoint x: 73, startPoint y: 130, endPoint x: 13, endPoint y: 53, distance: 97.8
click at [73, 130] on icon "button" at bounding box center [73, 129] width 4 height 1
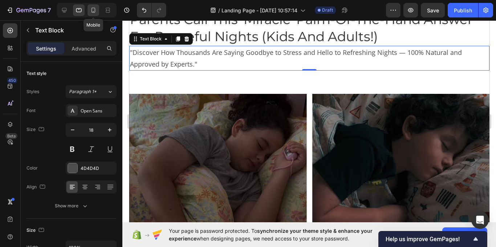
click at [97, 15] on div at bounding box center [94, 10] width 12 height 12
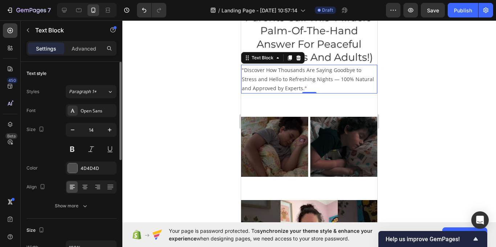
scroll to position [56, 0]
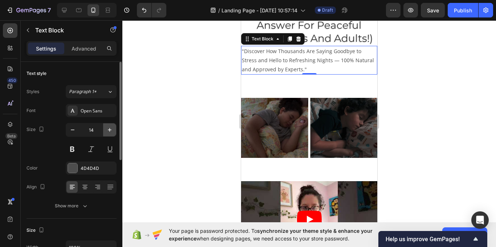
click at [107, 132] on icon "button" at bounding box center [109, 129] width 7 height 7
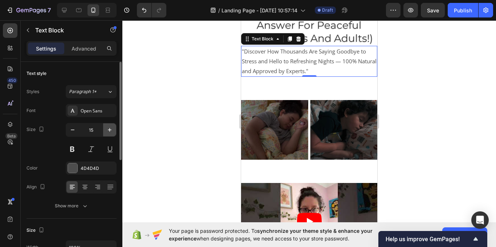
click at [107, 132] on icon "button" at bounding box center [109, 129] width 7 height 7
type input "16"
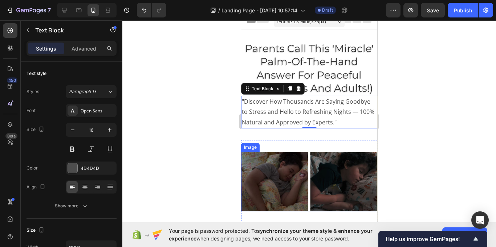
scroll to position [0, 0]
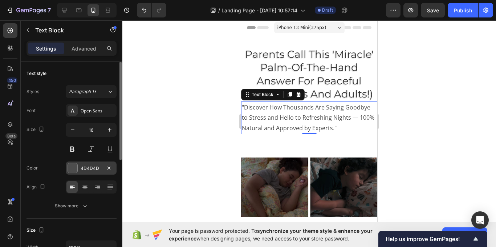
click at [78, 167] on div "4D4D4D" at bounding box center [91, 167] width 51 height 13
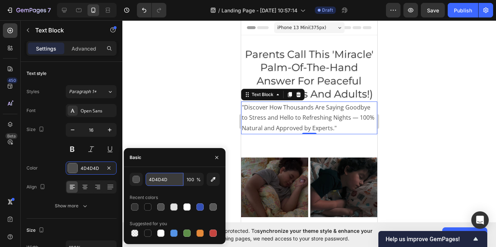
paste input "666666"
type input "666666"
click at [59, 135] on div "Size 16" at bounding box center [72, 139] width 90 height 33
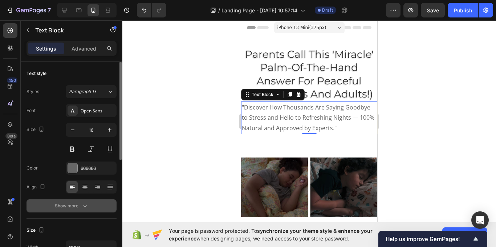
click at [84, 209] on button "Show more" at bounding box center [72, 205] width 90 height 13
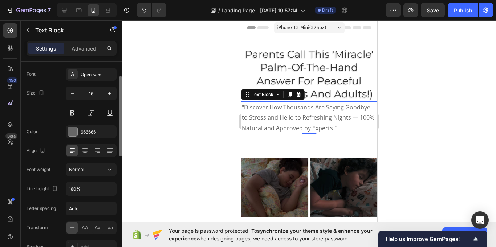
scroll to position [73, 0]
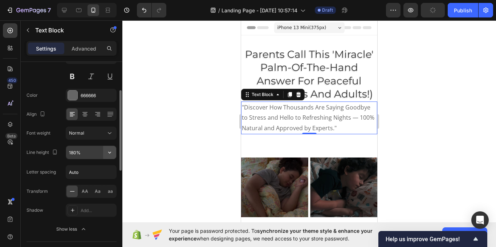
click at [111, 155] on icon "button" at bounding box center [109, 152] width 7 height 7
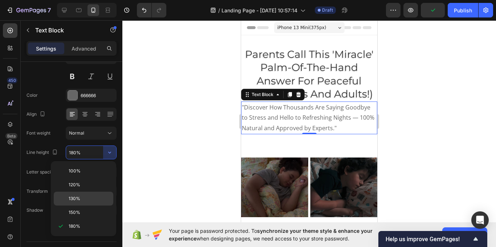
click at [84, 201] on p "130%" at bounding box center [89, 198] width 41 height 7
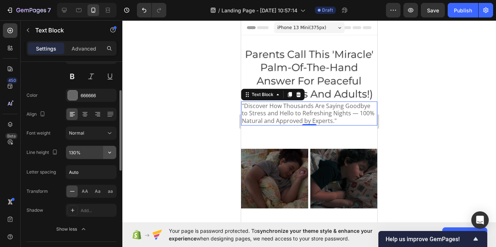
click at [109, 150] on icon "button" at bounding box center [109, 152] width 7 height 7
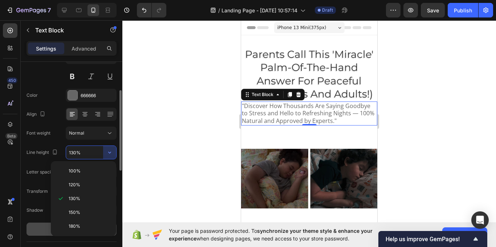
drag, startPoint x: 83, startPoint y: 228, endPoint x: 83, endPoint y: 223, distance: 5.5
click at [82, 226] on p "180%" at bounding box center [89, 226] width 41 height 7
type input "180%"
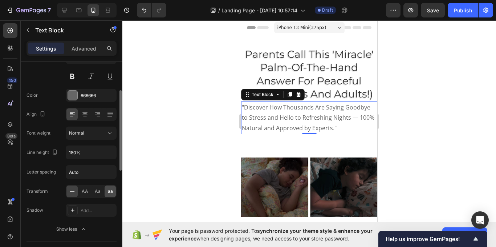
click at [107, 189] on div "aa" at bounding box center [110, 191] width 11 height 12
click at [94, 196] on div "Aa" at bounding box center [97, 191] width 11 height 12
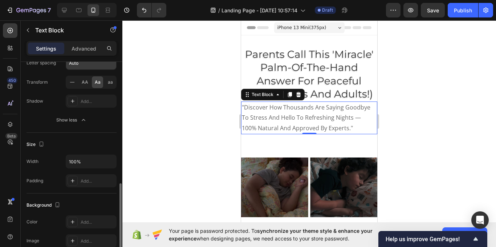
scroll to position [218, 0]
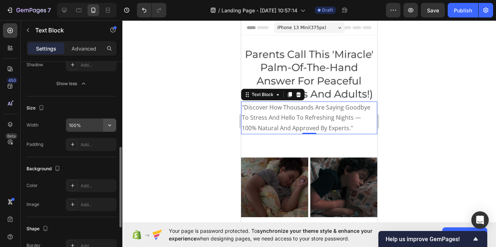
click at [110, 123] on icon "button" at bounding box center [109, 124] width 7 height 7
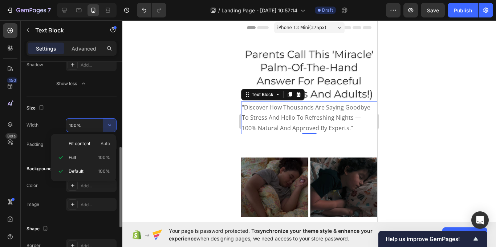
click at [47, 113] on div "Size" at bounding box center [72, 108] width 90 height 12
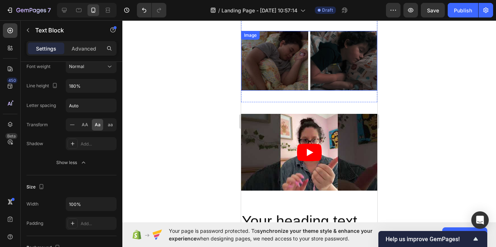
scroll to position [109, 0]
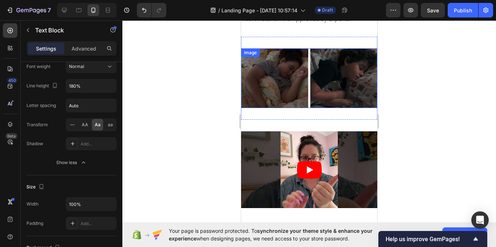
click at [296, 82] on img at bounding box center [309, 78] width 136 height 60
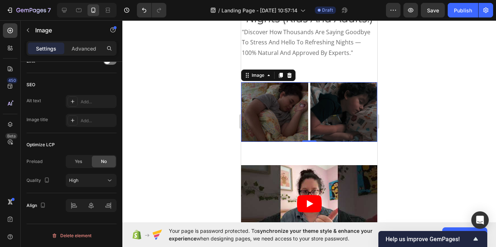
scroll to position [36, 0]
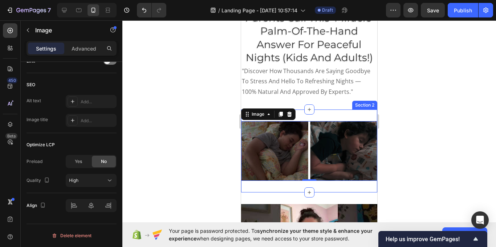
click at [345, 109] on div "Image 0 Section 2" at bounding box center [309, 150] width 136 height 83
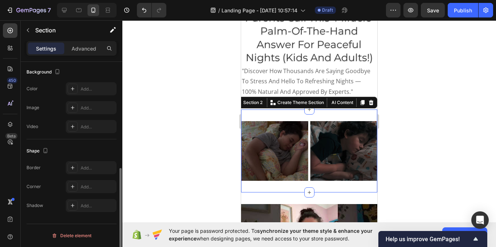
scroll to position [0, 0]
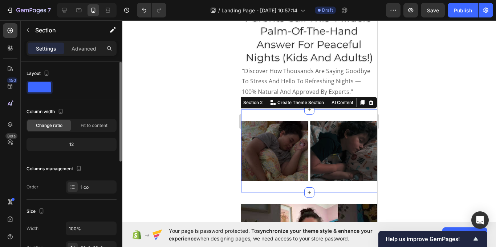
click at [74, 143] on div "12" at bounding box center [71, 144] width 87 height 10
click at [68, 140] on div "12" at bounding box center [71, 144] width 87 height 10
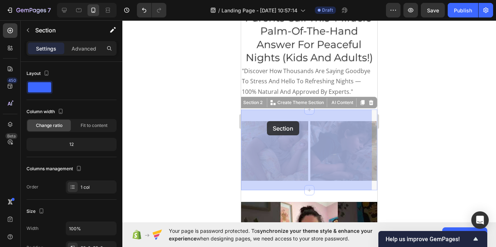
drag, startPoint x: 265, startPoint y: 108, endPoint x: 267, endPoint y: 121, distance: 13.2
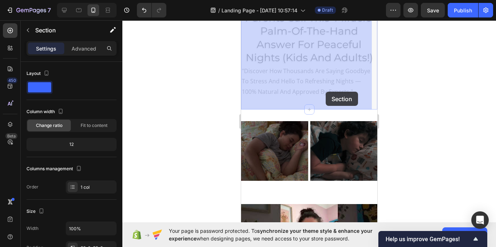
drag, startPoint x: 326, startPoint y: 107, endPoint x: 322, endPoint y: 106, distance: 3.8
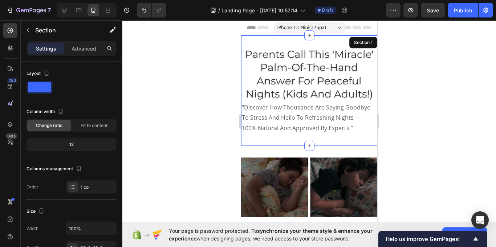
click at [322, 140] on div "parents call this 'miracle' palm-of-the-hand answer for peaceful nights (kids a…" at bounding box center [309, 90] width 136 height 110
click at [44, 91] on span at bounding box center [39, 87] width 23 height 10
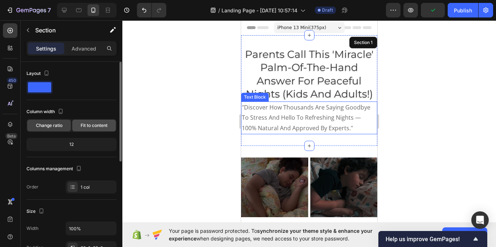
click at [93, 125] on span "Fit to content" at bounding box center [94, 125] width 27 height 7
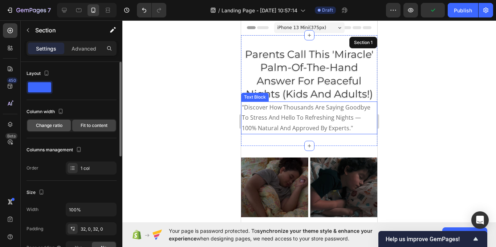
click at [57, 124] on span "Change ratio" at bounding box center [49, 125] width 27 height 7
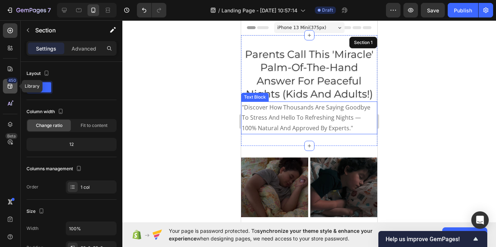
click at [8, 87] on icon at bounding box center [10, 85] width 7 height 7
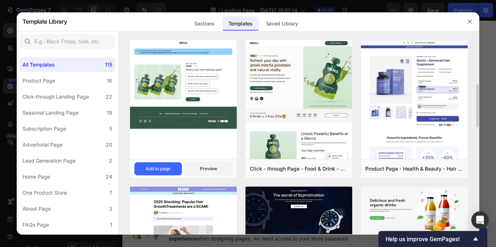
scroll to position [36, 0]
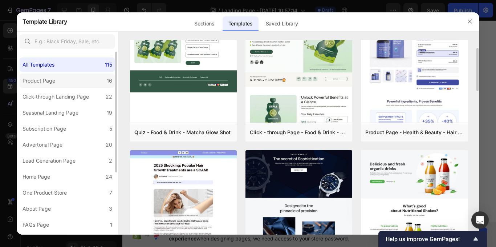
click at [49, 81] on div "Product Page" at bounding box center [39, 80] width 33 height 9
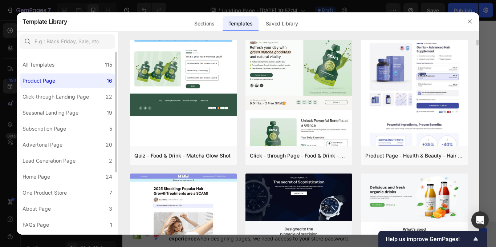
scroll to position [0, 0]
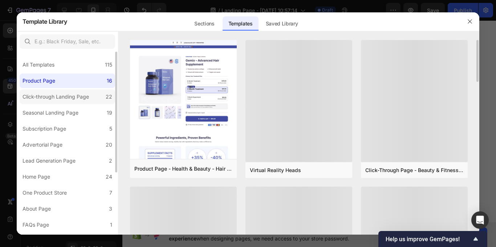
click at [48, 92] on div "Click-through Landing Page" at bounding box center [56, 96] width 66 height 9
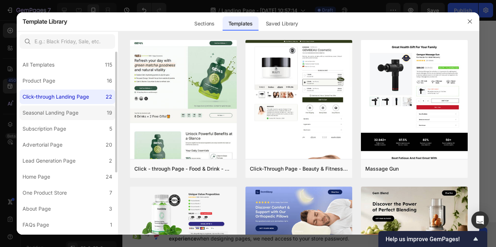
click at [52, 109] on div "Seasonal Landing Page" at bounding box center [51, 112] width 56 height 9
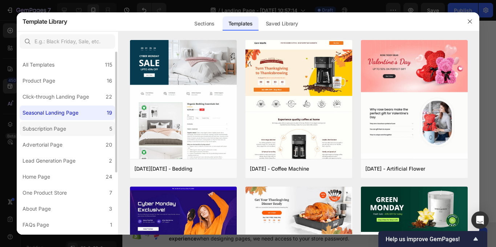
click at [50, 130] on div "Subscription Page" at bounding box center [45, 128] width 44 height 9
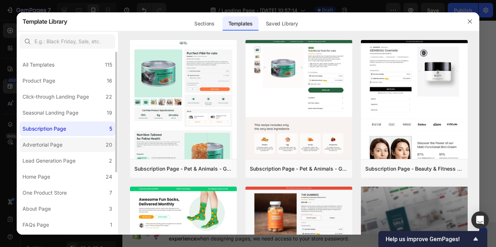
click at [44, 150] on label "Advertorial Page 20" at bounding box center [68, 144] width 96 height 15
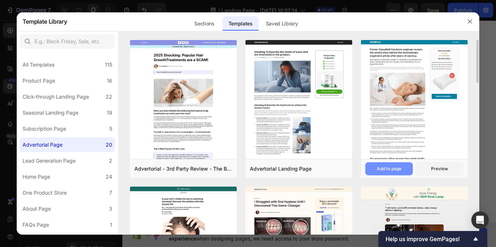
click at [394, 170] on div "Add to page" at bounding box center [389, 168] width 25 height 7
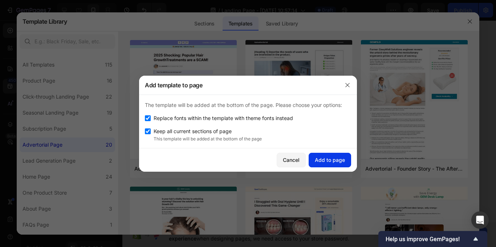
click at [335, 161] on div "Add to page" at bounding box center [330, 160] width 30 height 8
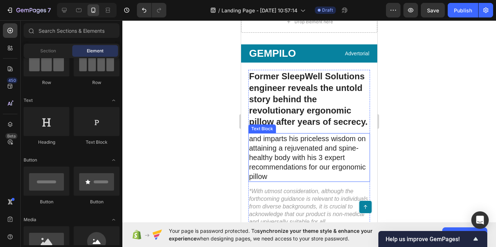
scroll to position [453, 0]
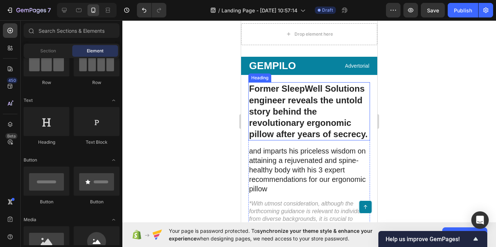
click at [289, 114] on h1 "Former SleepWell Solutions engineer reveals the untold story behind the revolut…" at bounding box center [309, 111] width 122 height 58
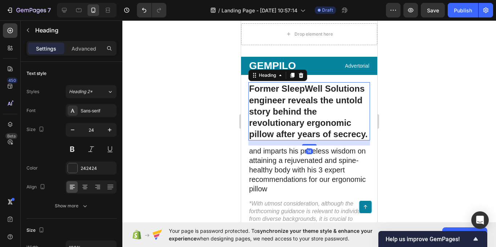
click at [214, 144] on div at bounding box center [309, 133] width 374 height 226
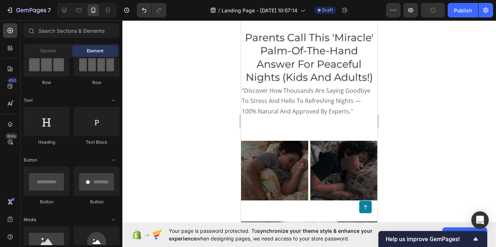
scroll to position [0, 0]
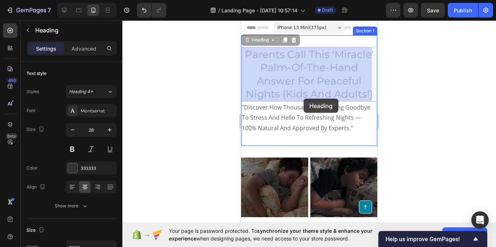
drag, startPoint x: 302, startPoint y: 78, endPoint x: 303, endPoint y: 83, distance: 4.8
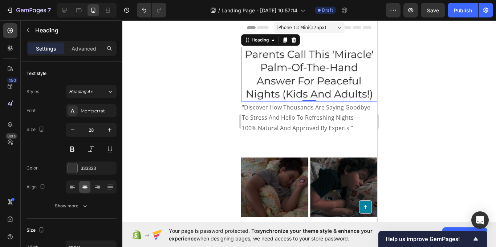
click at [292, 76] on h2 "parents call this 'miracle' palm-of-the-hand answer for peaceful nights (kids a…" at bounding box center [309, 74] width 136 height 54
click at [284, 74] on p "parents call this 'miracle' palm-of-the-hand answer for peaceful nights (kids a…" at bounding box center [309, 74] width 135 height 53
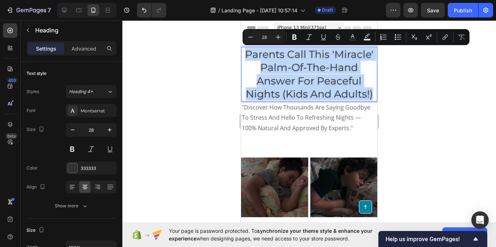
drag, startPoint x: 242, startPoint y: 52, endPoint x: 349, endPoint y: 89, distance: 112.6
click at [372, 90] on h2 "parents call this 'miracle' palm-of-the-hand answer for peaceful nights (kids a…" at bounding box center [309, 74] width 136 height 54
copy p "parents call this 'miracle' palm-of-the-hand answer for peaceful nights (kids a…"
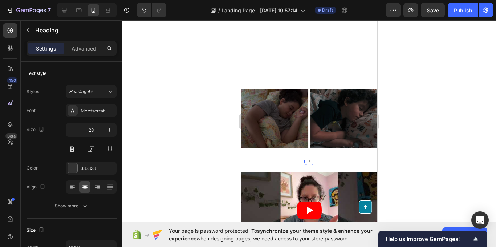
type input "16"
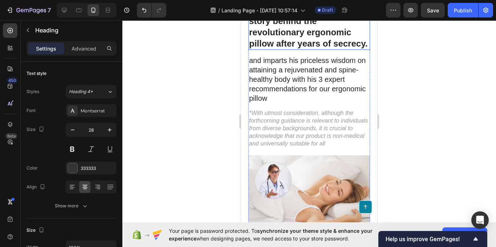
scroll to position [509, 0]
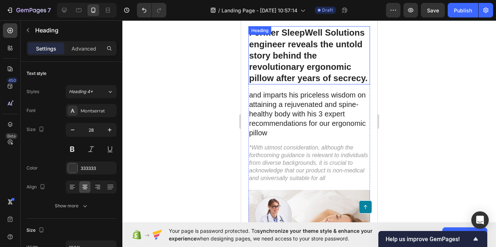
click at [293, 49] on h1 "Former SleepWell Solutions engineer reveals the untold story behind the revolut…" at bounding box center [309, 55] width 122 height 58
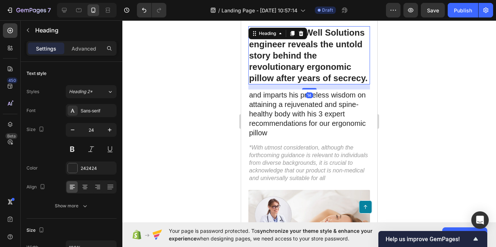
click at [282, 84] on h1 "Former SleepWell Solutions engineer reveals the untold story behind the revolut…" at bounding box center [309, 55] width 122 height 58
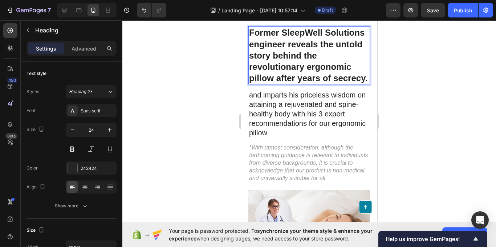
click at [286, 84] on p "Former SleepWell Solutions engineer reveals the untold story behind the revolut…" at bounding box center [309, 55] width 120 height 57
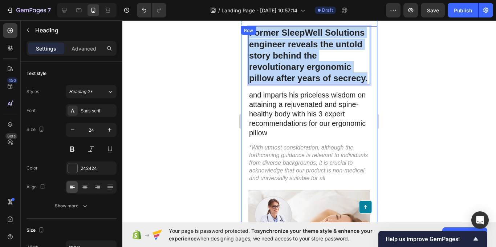
drag, startPoint x: 287, startPoint y: 86, endPoint x: 246, endPoint y: 33, distance: 67.1
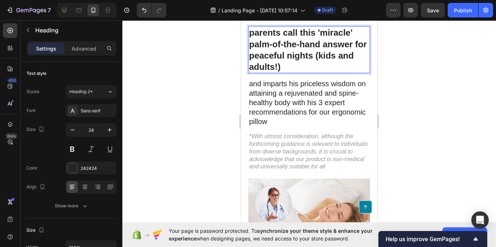
click at [182, 93] on div at bounding box center [309, 133] width 374 height 226
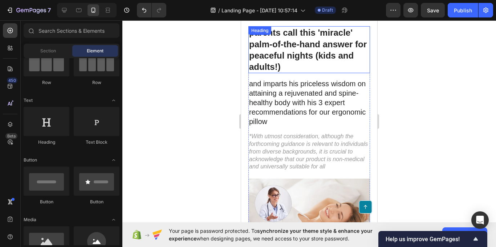
click at [297, 59] on p "parents call this 'miracle' palm-of-the-hand answer for peaceful nights (kids a…" at bounding box center [309, 49] width 120 height 45
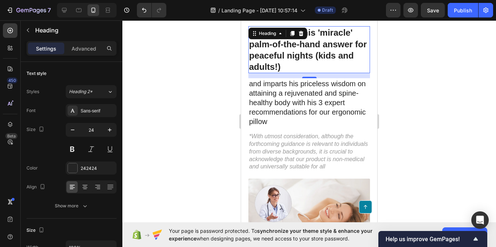
click at [188, 132] on div at bounding box center [309, 133] width 374 height 226
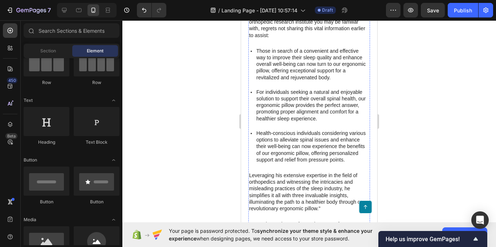
scroll to position [799, 0]
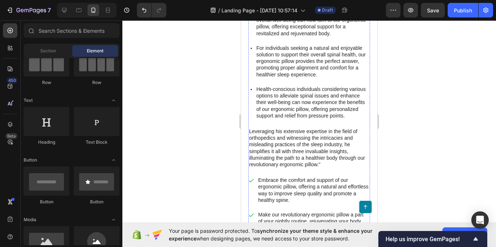
click at [335, 146] on p "Leveraging his extensive expertise in the field of orthopedics and witnessing t…" at bounding box center [309, 148] width 120 height 40
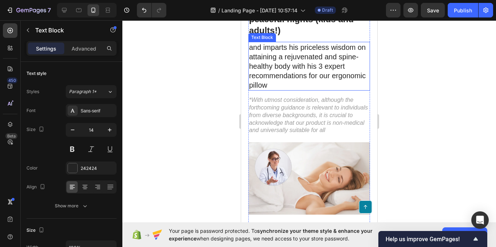
scroll to position [472, 0]
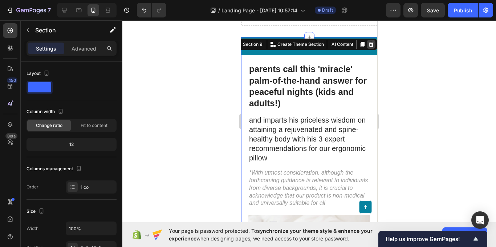
click at [367, 41] on div at bounding box center [371, 44] width 9 height 9
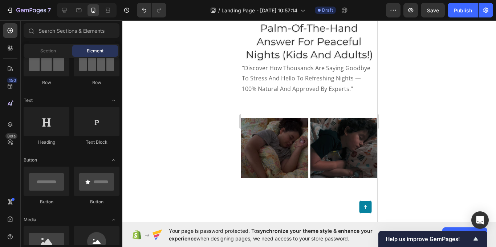
scroll to position [0, 0]
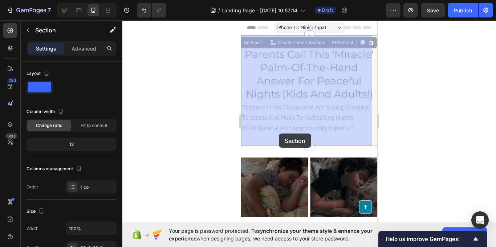
drag, startPoint x: 276, startPoint y: 145, endPoint x: 279, endPoint y: 134, distance: 11.5
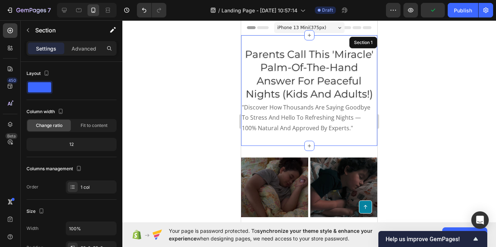
click at [284, 41] on div "parents call this 'miracle' palm-of-the-hand answer for peaceful nights (kids a…" at bounding box center [309, 90] width 136 height 110
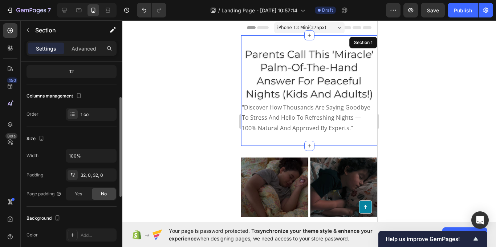
scroll to position [109, 0]
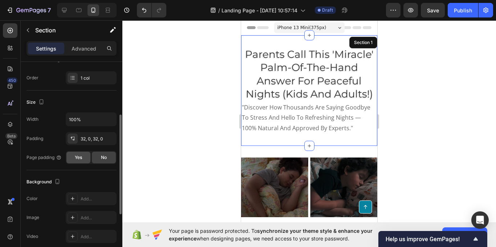
click at [76, 157] on span "Yes" at bounding box center [78, 157] width 7 height 7
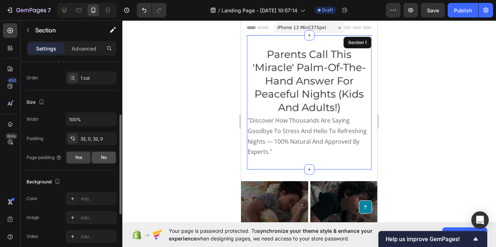
click at [106, 156] on span "No" at bounding box center [104, 157] width 6 height 7
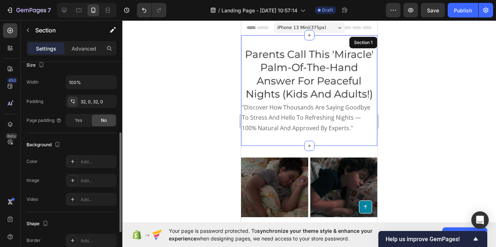
scroll to position [110, 0]
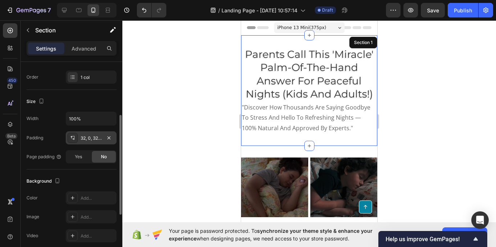
click at [71, 134] on div at bounding box center [73, 138] width 10 height 10
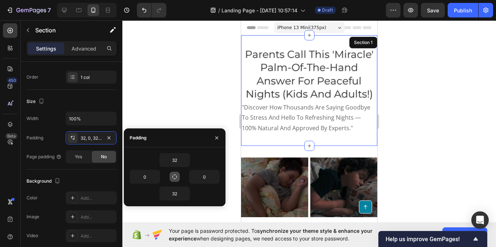
click at [172, 176] on icon "button" at bounding box center [175, 177] width 6 height 6
type input "32"
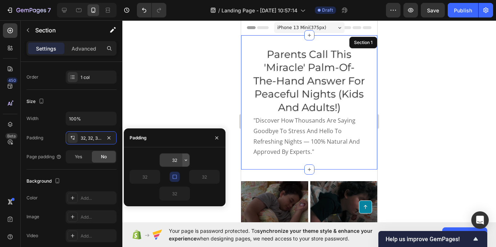
click at [185, 161] on icon "button" at bounding box center [186, 160] width 6 height 6
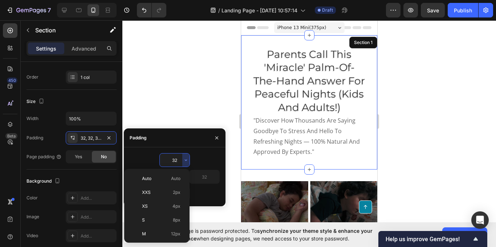
scroll to position [52, 0]
click at [145, 158] on div "32" at bounding box center [175, 160] width 90 height 14
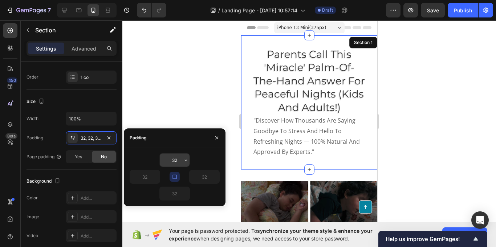
click at [176, 157] on input "32" at bounding box center [175, 159] width 30 height 13
click at [177, 158] on input "32" at bounding box center [175, 159] width 30 height 13
type input "31"
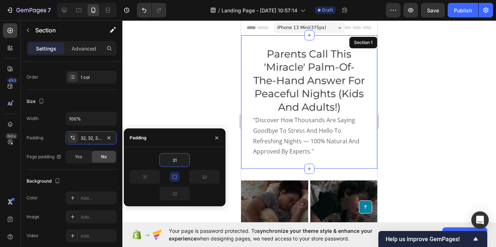
type input "31"
click at [179, 161] on input "31" at bounding box center [175, 159] width 30 height 13
type input "2"
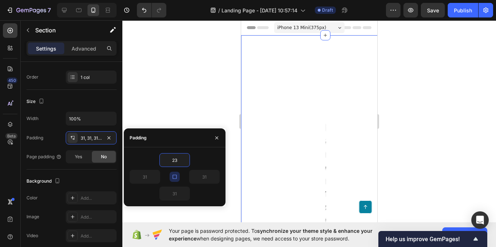
type input "2"
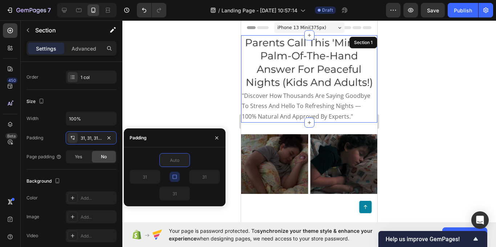
type input "2"
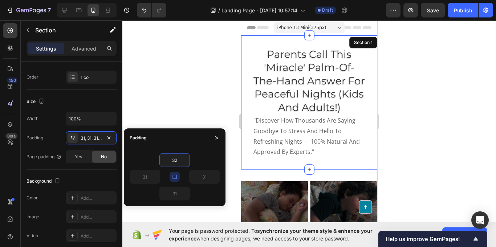
type input "32"
click at [173, 173] on button "button" at bounding box center [175, 176] width 10 height 10
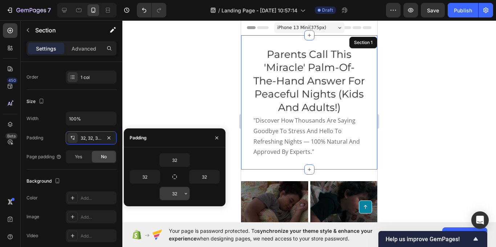
click at [178, 194] on input "32" at bounding box center [175, 193] width 30 height 13
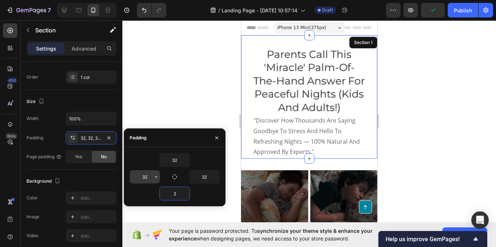
type input "2"
click at [157, 175] on icon "button" at bounding box center [156, 177] width 6 height 6
click at [140, 173] on input "32" at bounding box center [145, 176] width 30 height 13
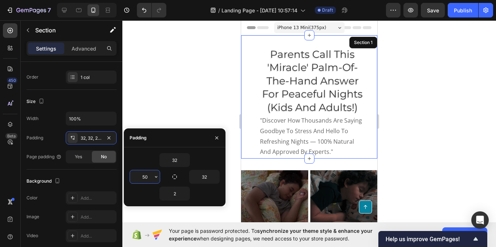
type input "5"
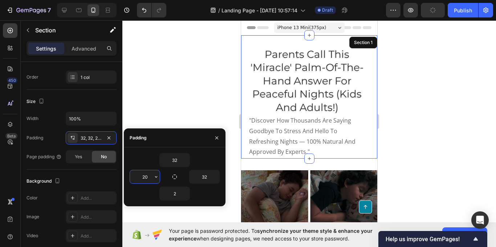
type input "2"
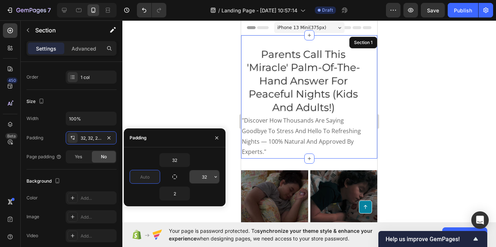
click at [199, 179] on input "32" at bounding box center [205, 176] width 30 height 13
type input "0"
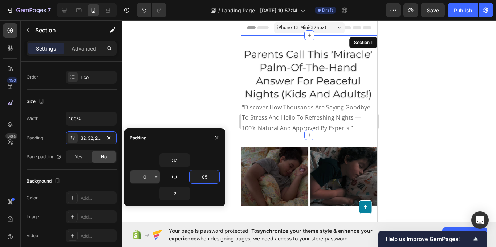
type input "5"
click at [152, 172] on input "0" at bounding box center [145, 176] width 30 height 13
click at [143, 176] on input "5" at bounding box center [145, 176] width 30 height 13
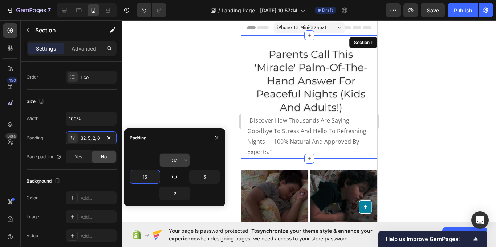
type input "15"
click at [176, 162] on input "32" at bounding box center [175, 159] width 30 height 13
click at [178, 157] on input "32" at bounding box center [175, 159] width 30 height 13
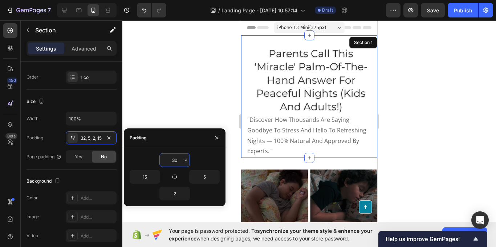
type input "3"
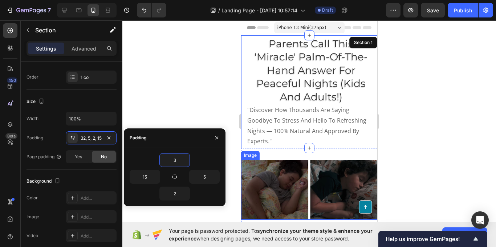
click at [400, 163] on div at bounding box center [309, 133] width 374 height 226
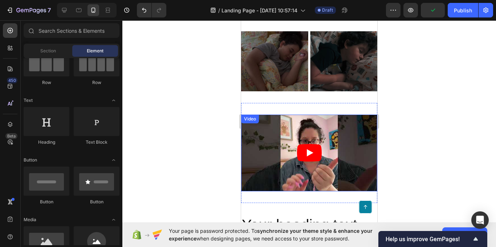
scroll to position [182, 0]
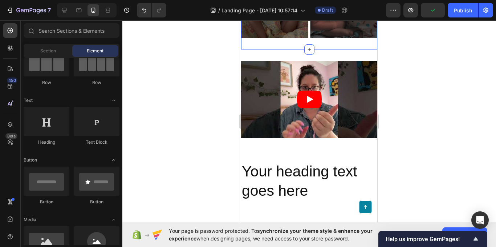
click at [295, 40] on div "Image Section 2" at bounding box center [309, 7] width 136 height 83
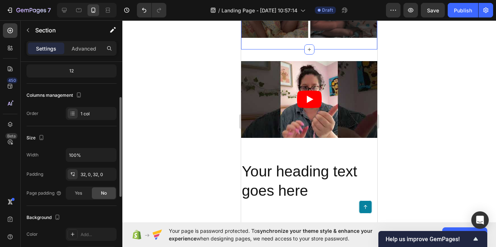
scroll to position [37, 0]
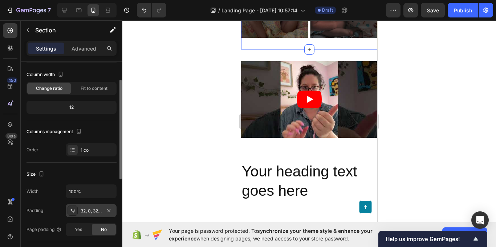
click at [95, 208] on div "32, 0, 32, 0" at bounding box center [91, 210] width 21 height 7
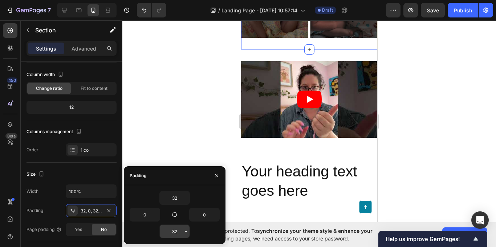
click at [182, 230] on input "32" at bounding box center [175, 231] width 30 height 13
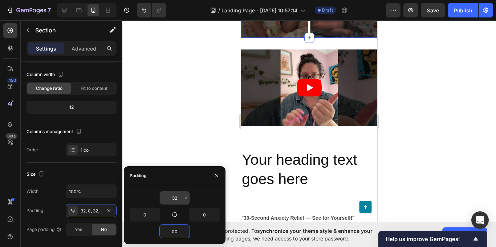
click at [182, 196] on input "32" at bounding box center [175, 197] width 30 height 13
type input "0"
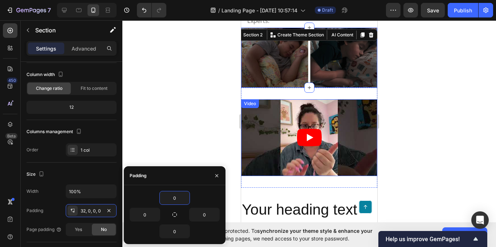
scroll to position [109, 0]
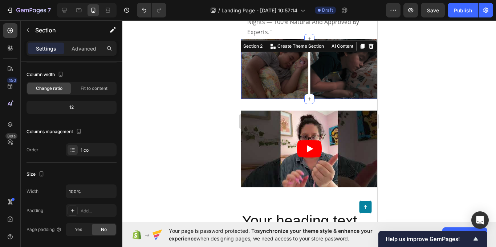
click at [413, 169] on div at bounding box center [309, 133] width 374 height 226
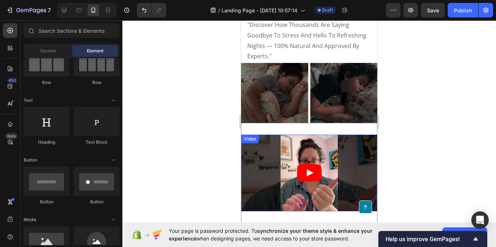
scroll to position [73, 0]
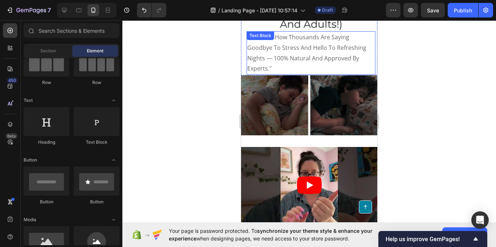
click at [306, 67] on p ""discover how thousands are saying goodbye to stress and hello to refreshing ni…" at bounding box center [311, 53] width 128 height 42
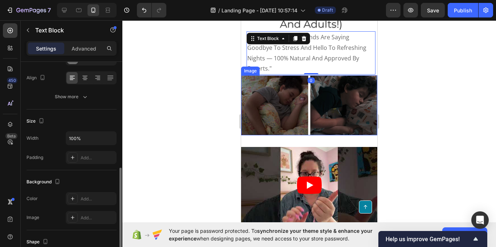
scroll to position [182, 0]
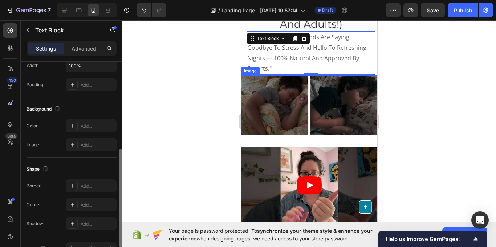
click at [213, 154] on div at bounding box center [309, 133] width 374 height 226
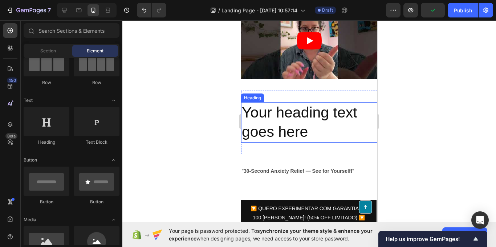
scroll to position [218, 0]
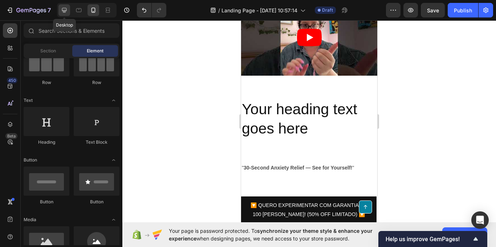
click at [65, 11] on icon at bounding box center [64, 10] width 5 height 5
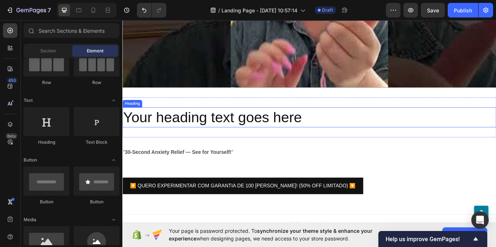
scroll to position [545, 0]
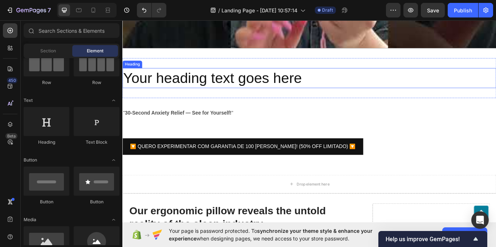
click at [377, 80] on h2 "Your heading text goes here" at bounding box center [340, 87] width 436 height 23
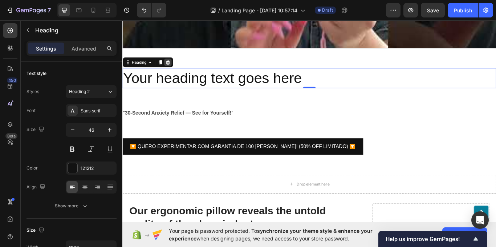
click at [178, 66] on icon at bounding box center [175, 69] width 6 height 6
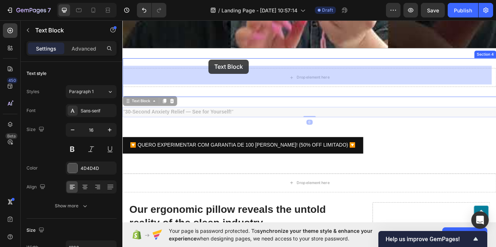
drag, startPoint x: 223, startPoint y: 118, endPoint x: 223, endPoint y: 66, distance: 52.7
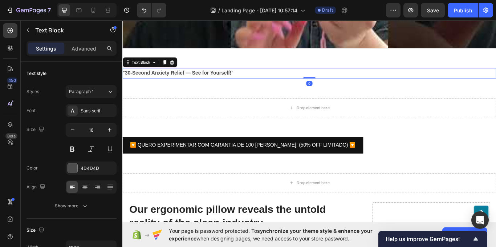
click at [245, 79] on strong "30-Second Anxiety Relief — See for Yourself!" at bounding box center [187, 82] width 124 height 6
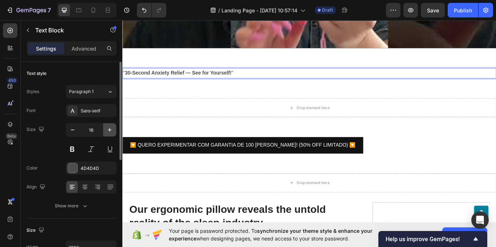
click at [112, 132] on icon "button" at bounding box center [109, 129] width 7 height 7
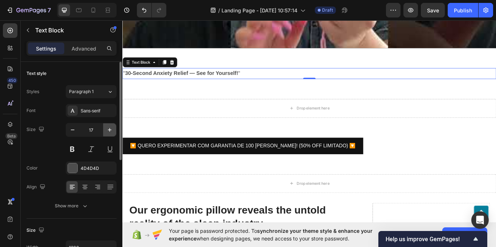
click at [112, 132] on icon "button" at bounding box center [109, 129] width 7 height 7
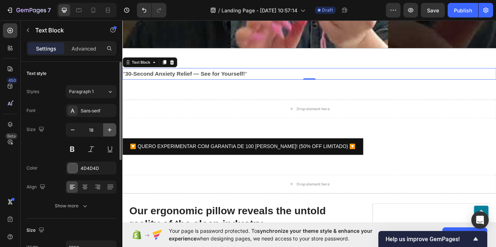
click at [112, 132] on icon "button" at bounding box center [109, 129] width 7 height 7
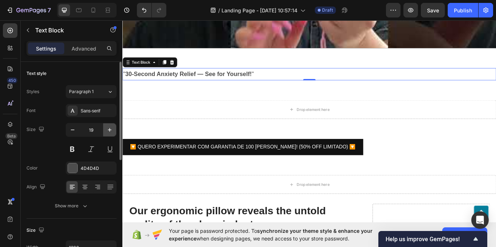
click at [112, 132] on icon "button" at bounding box center [109, 129] width 7 height 7
type input "20"
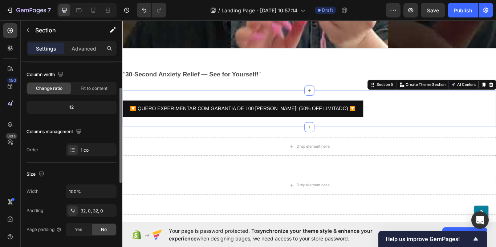
scroll to position [0, 0]
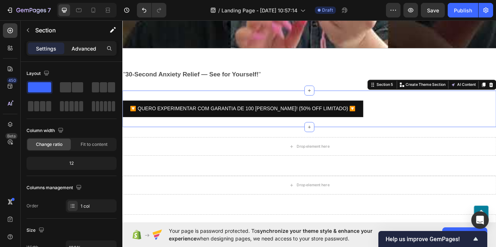
click at [90, 48] on p "Advanced" at bounding box center [84, 49] width 25 height 8
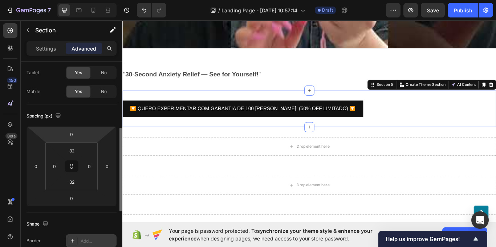
scroll to position [182, 0]
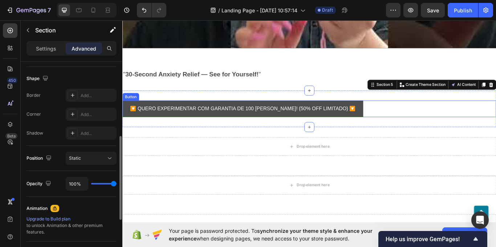
click at [130, 118] on button "🔽 QUERO EXPERIMENTAR COM GARANTIA DE 100 [PERSON_NAME]! (50% OFF LIMITADO) 🔽" at bounding box center [262, 123] width 281 height 19
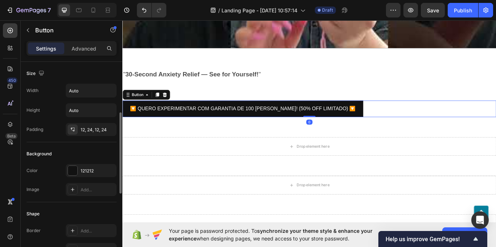
scroll to position [36, 0]
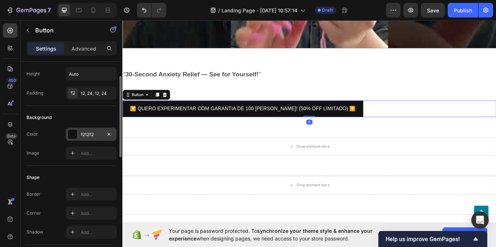
click at [73, 131] on div at bounding box center [72, 133] width 9 height 9
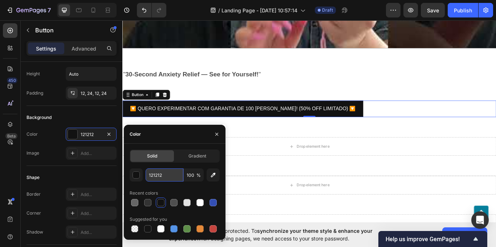
paste input "FFFFFF"
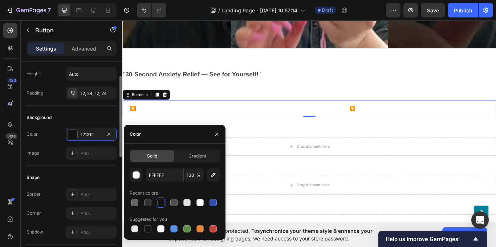
click at [52, 113] on div "Background" at bounding box center [72, 118] width 90 height 12
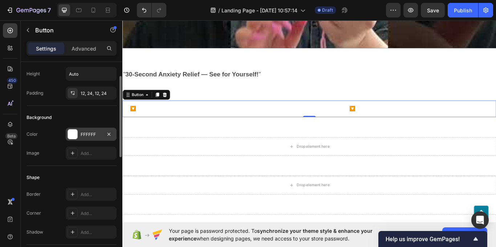
click at [76, 135] on div at bounding box center [72, 133] width 9 height 9
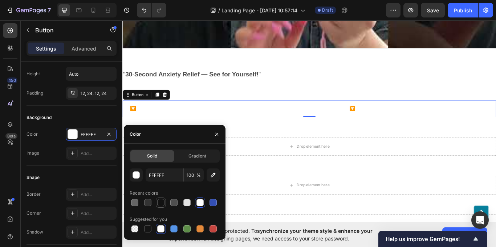
click at [163, 203] on div at bounding box center [160, 202] width 7 height 7
type input "121212"
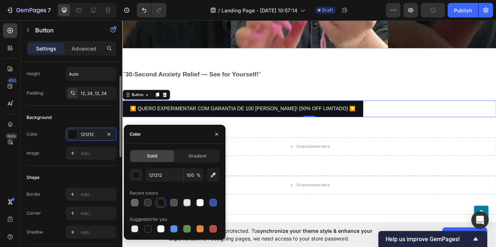
click at [54, 142] on div "Color 121212 Image Add..." at bounding box center [72, 144] width 90 height 32
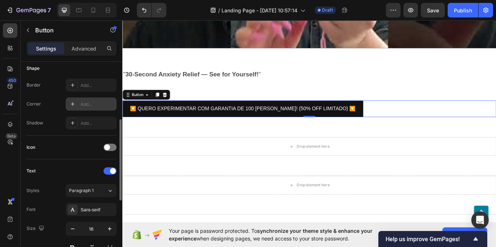
scroll to position [73, 0]
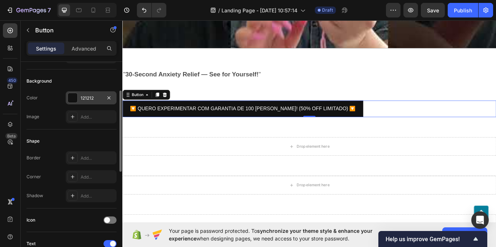
click at [78, 98] on div "121212" at bounding box center [91, 97] width 51 height 13
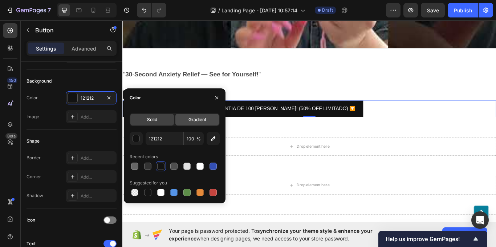
click at [190, 117] on span "Gradient" at bounding box center [198, 119] width 18 height 7
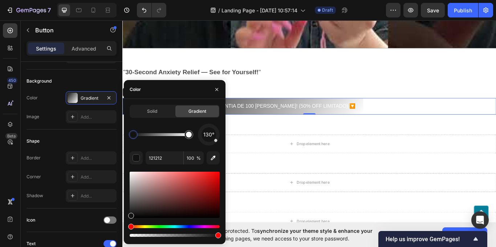
scroll to position [690, 0]
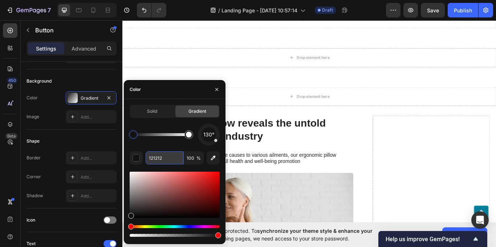
paste input "FF525"
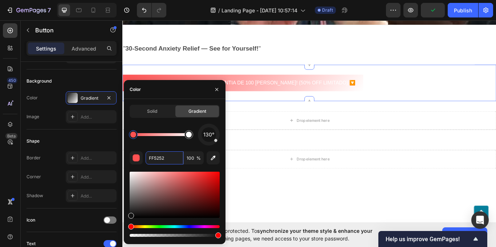
scroll to position [509, 0]
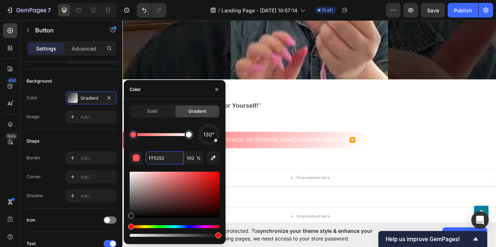
type input "FF5252"
click at [152, 105] on div "Solid Gradient" at bounding box center [175, 111] width 90 height 13
click at [155, 110] on span "Solid" at bounding box center [152, 111] width 10 height 7
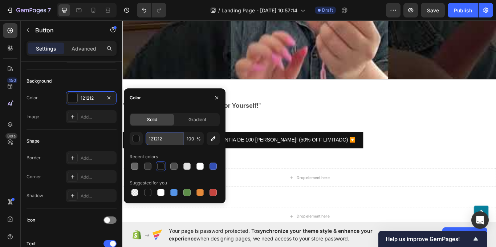
paste input "FF525"
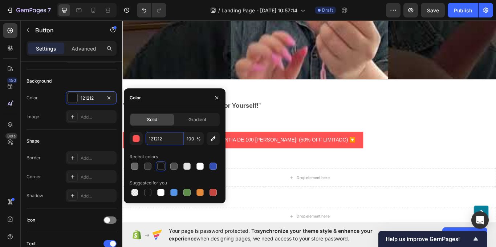
type input "FF5252"
click at [193, 118] on span "Gradient" at bounding box center [198, 119] width 18 height 7
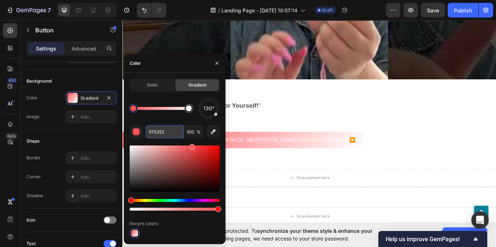
paste input "E53935"
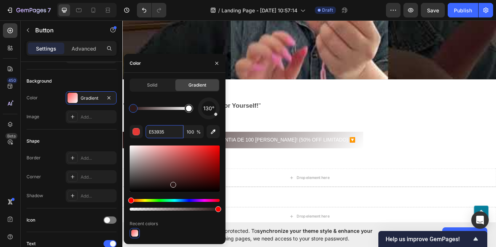
drag, startPoint x: 191, startPoint y: 147, endPoint x: 180, endPoint y: 174, distance: 29.5
click at [175, 182] on div at bounding box center [173, 185] width 6 height 6
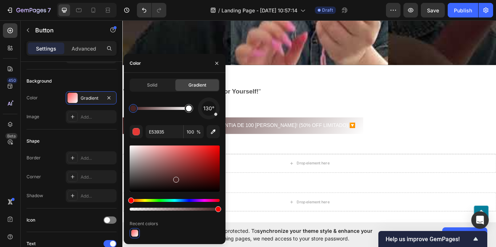
click at [135, 234] on div at bounding box center [134, 232] width 7 height 7
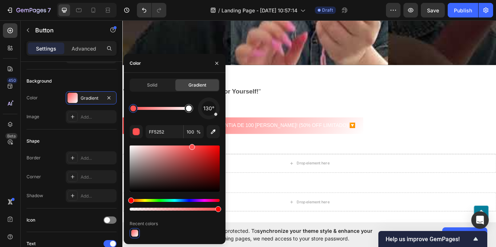
scroll to position [581, 0]
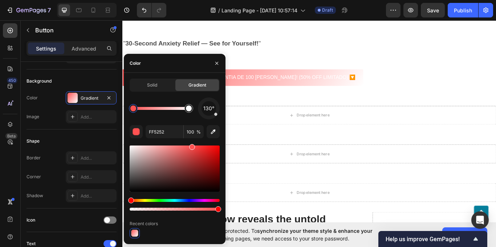
click at [135, 234] on div at bounding box center [134, 232] width 7 height 7
drag, startPoint x: 193, startPoint y: 148, endPoint x: 189, endPoint y: 133, distance: 15.7
click at [197, 146] on div at bounding box center [200, 149] width 6 height 6
drag, startPoint x: 188, startPoint y: 109, endPoint x: 209, endPoint y: 99, distance: 23.1
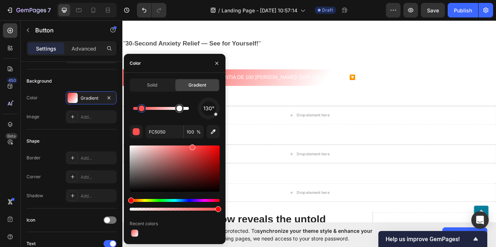
drag, startPoint x: 134, startPoint y: 108, endPoint x: 125, endPoint y: 108, distance: 9.1
drag, startPoint x: 140, startPoint y: 110, endPoint x: 130, endPoint y: 110, distance: 10.5
click at [130, 110] on div at bounding box center [133, 108] width 6 height 6
paste input "E53935"
paste input "FF5252"
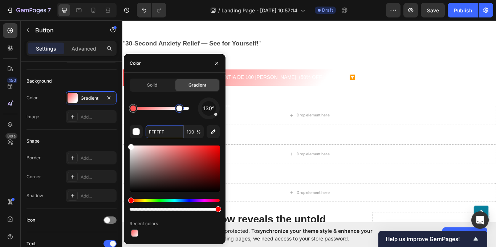
click at [177, 108] on div at bounding box center [180, 108] width 6 height 6
drag, startPoint x: 169, startPoint y: 129, endPoint x: 143, endPoint y: 132, distance: 26.7
click at [140, 132] on div "FFFFFF 100 %" at bounding box center [175, 131] width 90 height 13
paste input "E53935"
type input "E53935"
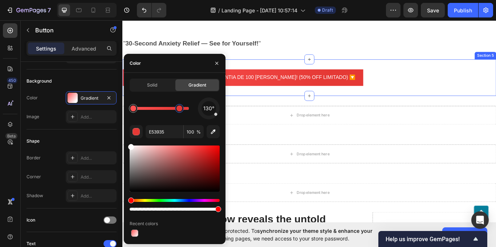
click at [413, 60] on div "" 30-Second Anxiety Relief — See for Yourself! " Text Block Section 4" at bounding box center [340, 47] width 436 height 38
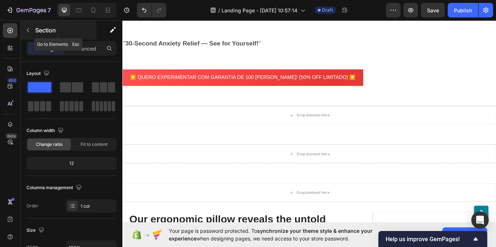
click at [28, 31] on icon "button" at bounding box center [28, 30] width 6 height 6
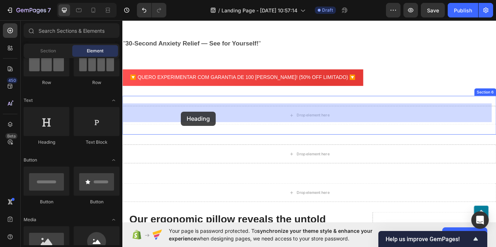
drag, startPoint x: 162, startPoint y: 143, endPoint x: 190, endPoint y: 139, distance: 27.8
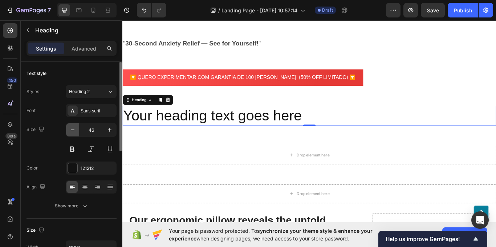
click at [72, 135] on button "button" at bounding box center [72, 129] width 13 height 13
click at [73, 131] on icon "button" at bounding box center [72, 129] width 7 height 7
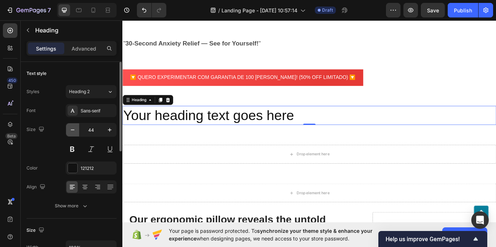
click at [73, 130] on icon "button" at bounding box center [72, 129] width 7 height 7
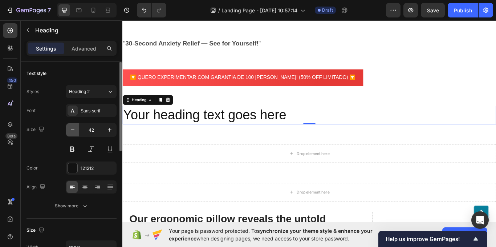
click at [73, 130] on icon "button" at bounding box center [72, 129] width 7 height 7
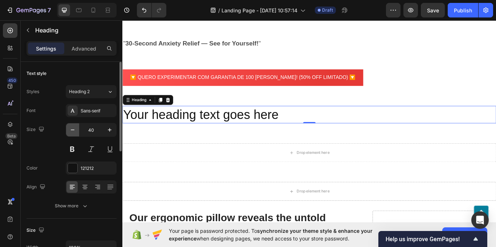
click at [73, 130] on icon "button" at bounding box center [72, 129] width 7 height 7
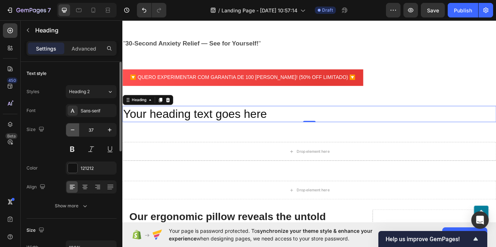
click at [73, 130] on icon "button" at bounding box center [72, 129] width 7 height 7
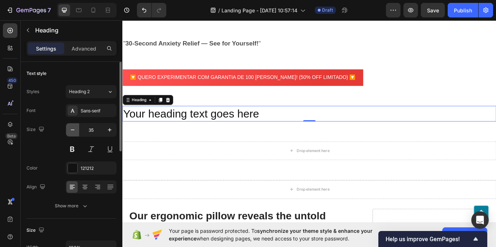
type input "34"
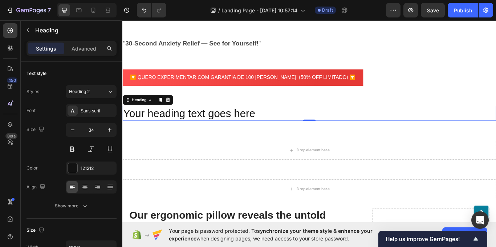
click at [282, 125] on h2 "Your heading text goes here" at bounding box center [340, 128] width 436 height 17
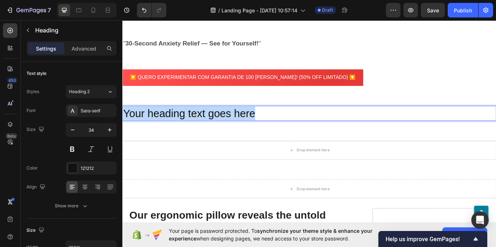
drag, startPoint x: 282, startPoint y: 125, endPoint x: 117, endPoint y: 122, distance: 164.6
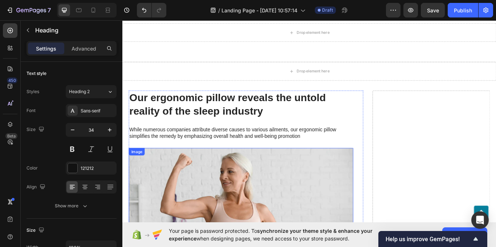
scroll to position [836, 0]
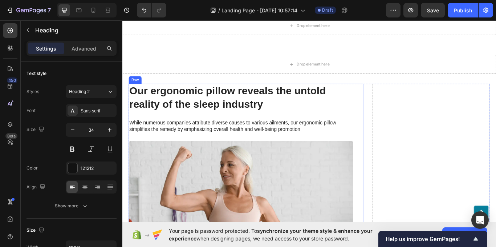
click at [393, 106] on div "Our ergonomic pillow reveals the untold reality of the sleep industry Heading W…" at bounding box center [267, 201] width 274 height 214
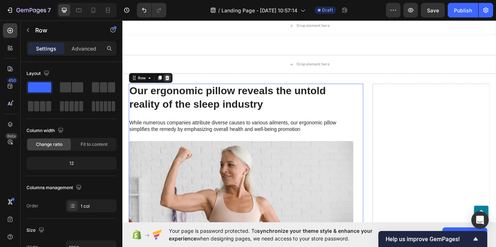
click at [176, 86] on icon at bounding box center [174, 88] width 6 height 6
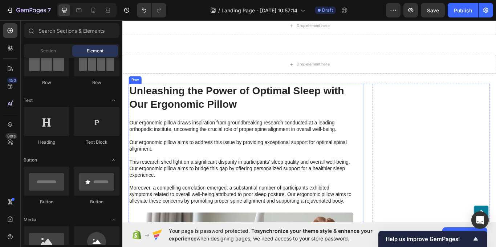
click at [395, 102] on div "Unleashing the Power of Optimal Sleep with Our Ergonomic Pillow Heading Our erg…" at bounding box center [267, 243] width 274 height 298
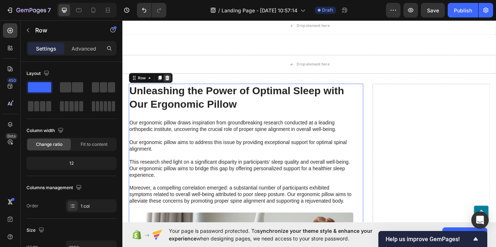
click at [174, 89] on icon at bounding box center [174, 87] width 5 height 5
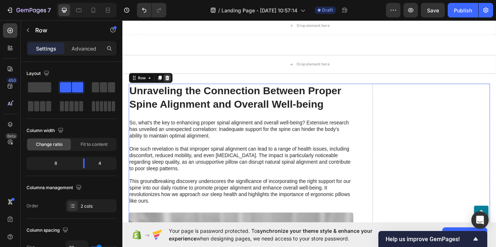
click at [171, 90] on icon at bounding box center [174, 88] width 6 height 6
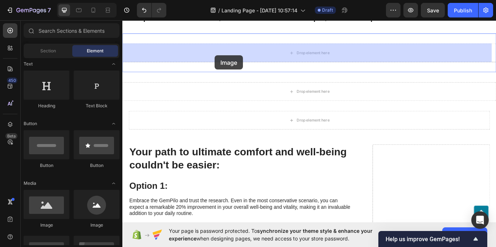
scroll to position [791, 0]
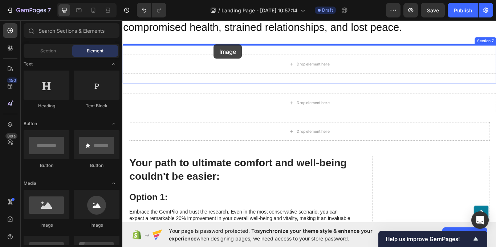
drag, startPoint x: 165, startPoint y: 226, endPoint x: 228, endPoint y: 50, distance: 187.0
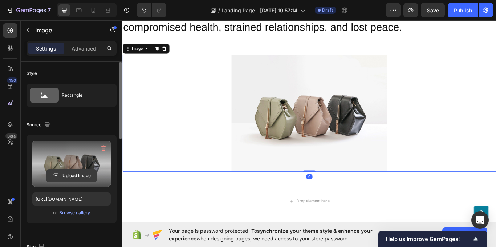
click at [75, 175] on input "file" at bounding box center [72, 175] width 50 height 12
click at [62, 155] on label at bounding box center [71, 164] width 78 height 46
click at [62, 169] on input "file" at bounding box center [72, 175] width 50 height 12
click at [72, 177] on input "file" at bounding box center [72, 175] width 50 height 12
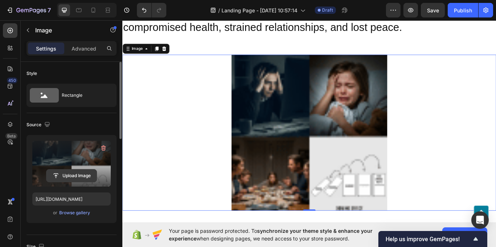
click at [73, 174] on input "file" at bounding box center [72, 175] width 50 height 12
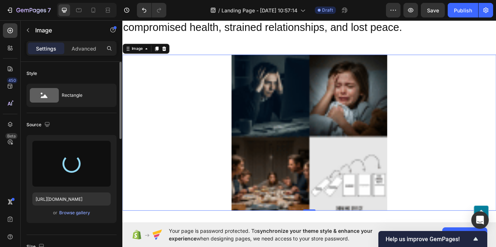
type input "https://cdn.shopify.com/s/files/1/0699/2068/6134/files/gempages_586427923188155…"
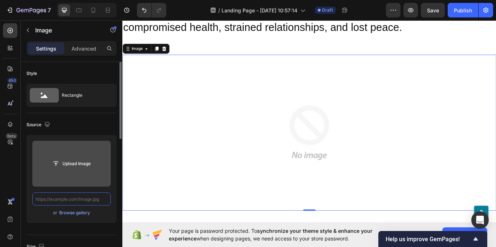
scroll to position [0, 0]
click at [69, 166] on input "file" at bounding box center [72, 163] width 50 height 12
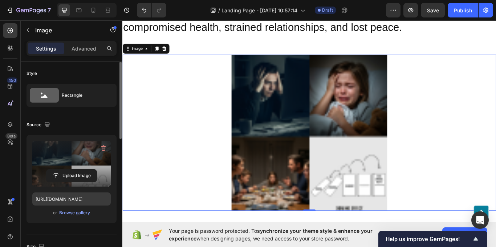
scroll to position [73, 0]
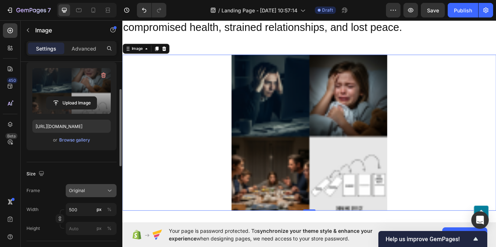
click at [92, 189] on div "Original" at bounding box center [87, 190] width 36 height 7
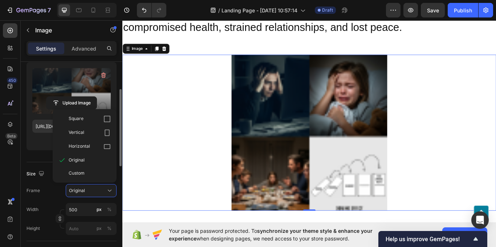
click at [45, 185] on div "Frame Original Square Vertical Horizontal Original Custom" at bounding box center [72, 190] width 90 height 13
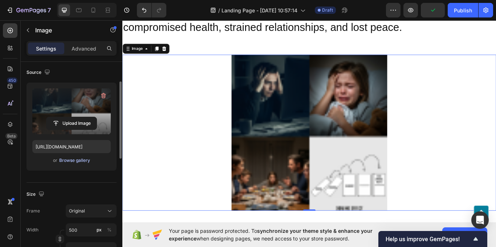
scroll to position [0, 0]
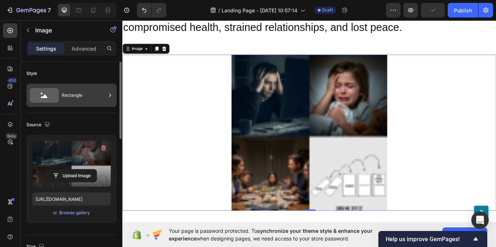
click at [91, 104] on div "Rectangle" at bounding box center [72, 95] width 90 height 23
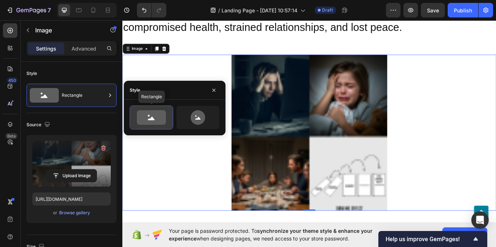
click at [158, 116] on icon at bounding box center [151, 117] width 29 height 15
click at [220, 85] on div "Style" at bounding box center [175, 90] width 102 height 19
click at [214, 91] on icon "button" at bounding box center [214, 90] width 6 height 6
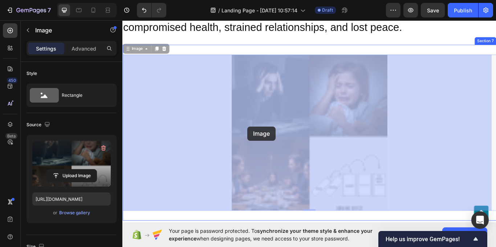
drag, startPoint x: 311, startPoint y: 146, endPoint x: 270, endPoint y: 144, distance: 41.5
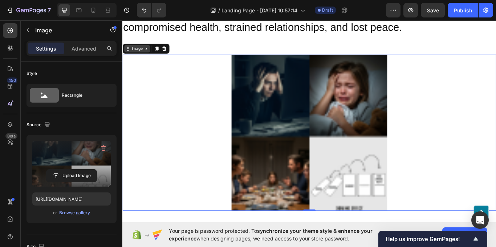
click at [145, 53] on div "Image" at bounding box center [140, 53] width 16 height 7
click at [93, 9] on icon at bounding box center [93, 10] width 7 height 7
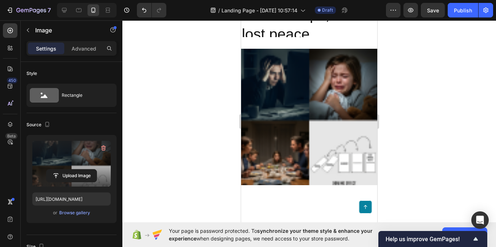
scroll to position [1300, 0]
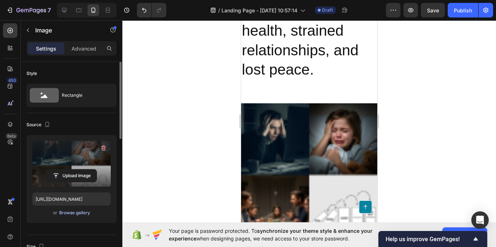
click at [77, 212] on div "Browse gallery" at bounding box center [74, 212] width 31 height 7
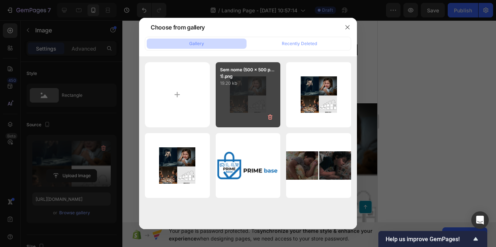
click at [235, 97] on div "Sem nome (500 x 500 p...1).png 19.20 kb" at bounding box center [248, 94] width 65 height 65
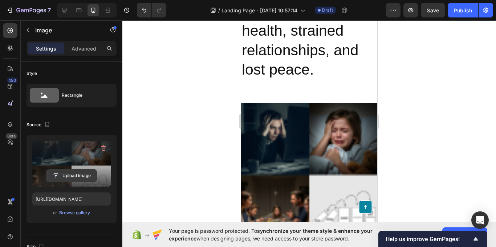
click at [75, 175] on input "file" at bounding box center [72, 175] width 50 height 12
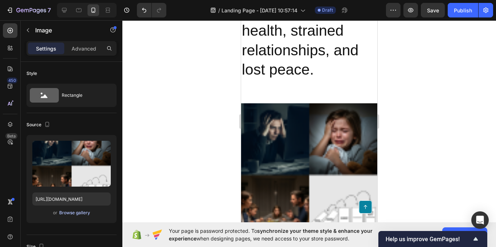
click at [74, 214] on div "Browse gallery" at bounding box center [74, 212] width 31 height 7
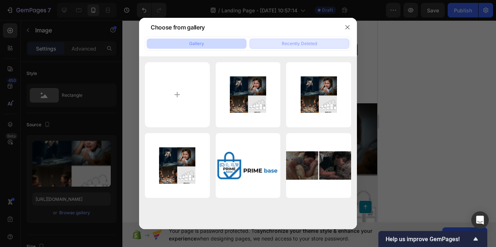
click at [303, 48] on button "Recently Deleted" at bounding box center [300, 44] width 100 height 10
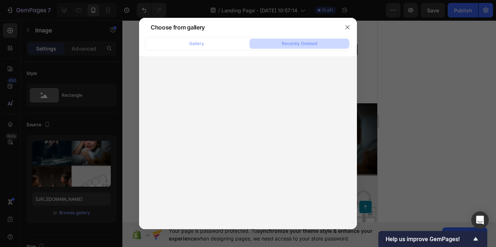
click at [209, 49] on div "Gallery Recently Deleted" at bounding box center [248, 44] width 206 height 14
click at [211, 46] on button "Gallery" at bounding box center [197, 44] width 100 height 10
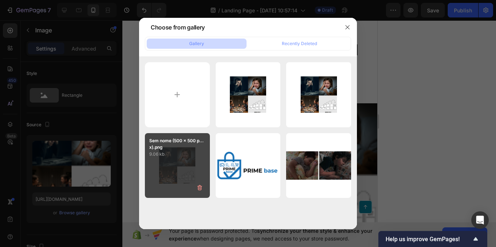
click at [166, 171] on div "Sem nome (500 x 500 p...x).png 9.06 kb" at bounding box center [177, 165] width 65 height 65
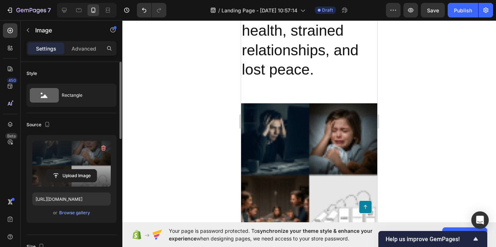
click at [69, 167] on label at bounding box center [71, 164] width 78 height 46
click at [69, 169] on input "file" at bounding box center [72, 175] width 50 height 12
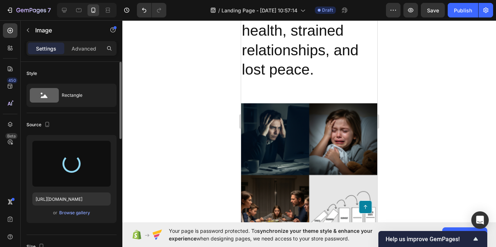
type input "https://cdn.shopify.com/s/files/1/0699/2068/6134/files/gempages_586427923188155…"
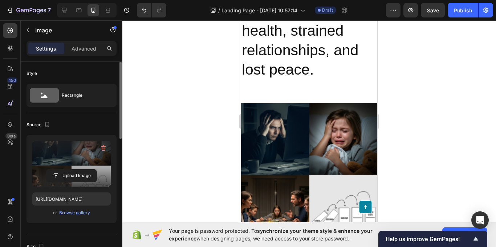
drag, startPoint x: 158, startPoint y: 164, endPoint x: 170, endPoint y: 190, distance: 28.8
click at [170, 190] on div at bounding box center [309, 133] width 374 height 226
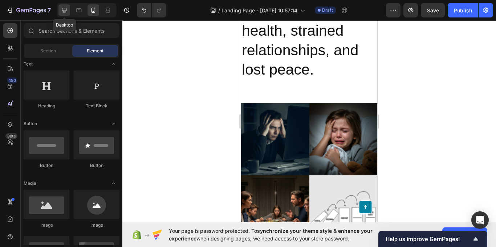
click at [61, 15] on div at bounding box center [64, 10] width 12 height 12
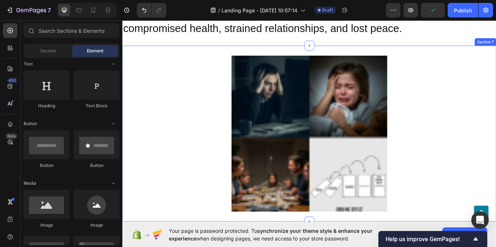
scroll to position [798, 0]
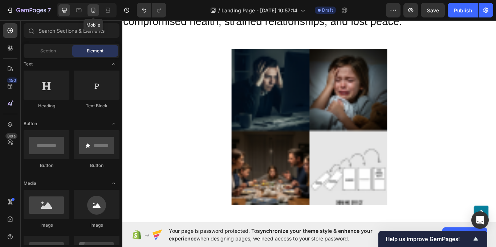
click at [92, 11] on icon at bounding box center [93, 10] width 7 height 7
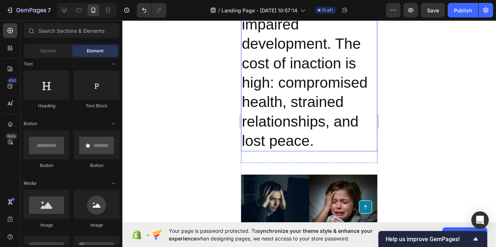
scroll to position [1343, 0]
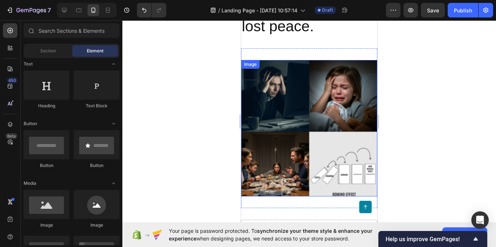
click at [265, 122] on img at bounding box center [309, 128] width 136 height 136
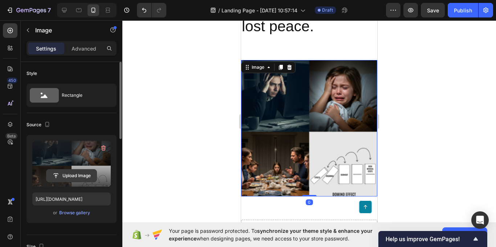
click at [71, 174] on input "file" at bounding box center [72, 175] width 50 height 12
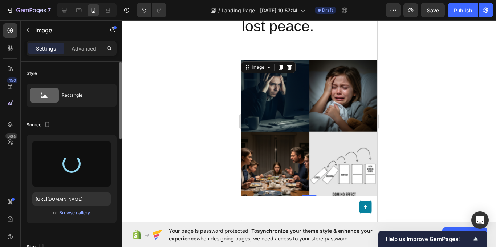
drag, startPoint x: 188, startPoint y: 133, endPoint x: 142, endPoint y: 140, distance: 46.6
click at [142, 140] on div at bounding box center [309, 133] width 374 height 226
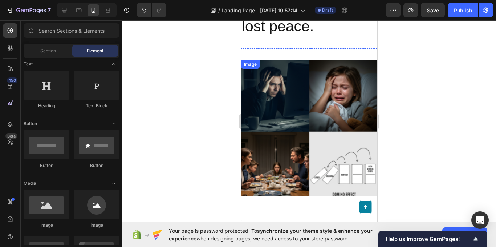
click at [279, 117] on img at bounding box center [309, 128] width 136 height 136
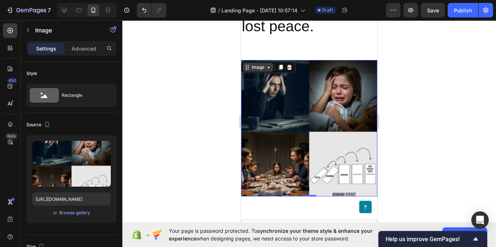
click at [264, 64] on div "Image" at bounding box center [258, 67] width 16 height 7
click at [263, 64] on div "Image" at bounding box center [258, 67] width 16 height 7
click at [271, 63] on div "Image" at bounding box center [258, 67] width 30 height 9
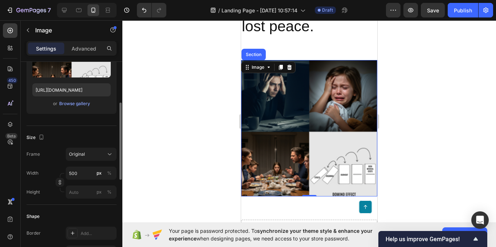
scroll to position [145, 0]
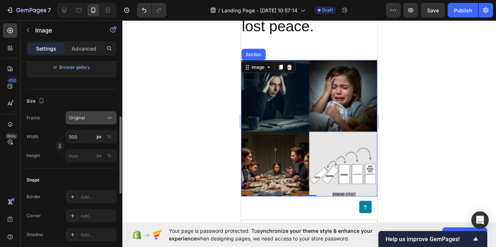
click at [82, 116] on span "Original" at bounding box center [77, 117] width 16 height 7
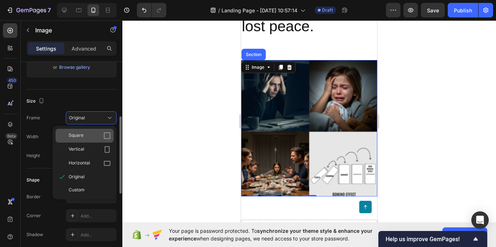
click at [102, 134] on div "Square" at bounding box center [90, 135] width 42 height 7
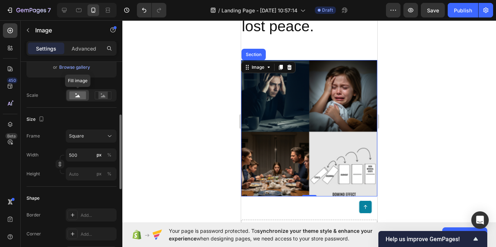
click at [72, 96] on rect at bounding box center [77, 95] width 17 height 8
click at [102, 97] on icon at bounding box center [103, 95] width 5 height 3
click at [81, 94] on rect at bounding box center [77, 95] width 17 height 8
click at [84, 155] on input "500" at bounding box center [91, 154] width 51 height 13
click at [76, 169] on p "Full 100%" at bounding box center [90, 172] width 42 height 7
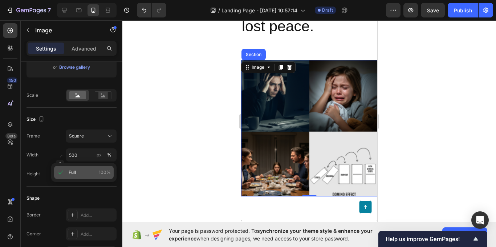
type input "100"
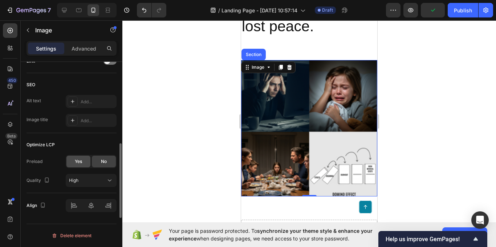
scroll to position [288, 0]
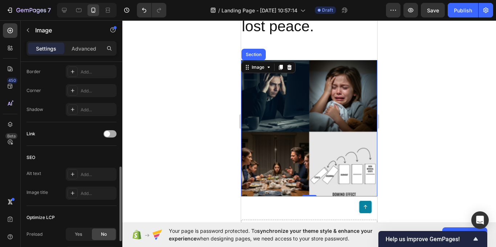
click at [111, 131] on div at bounding box center [110, 133] width 13 height 7
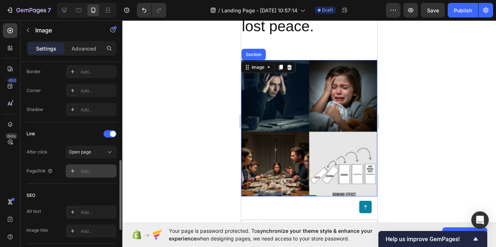
click at [86, 172] on div "Add..." at bounding box center [98, 171] width 34 height 7
click at [172, 42] on div at bounding box center [309, 133] width 374 height 226
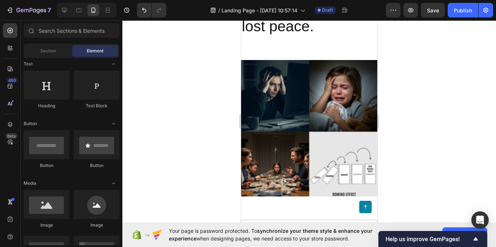
click at [285, 123] on img at bounding box center [309, 128] width 136 height 136
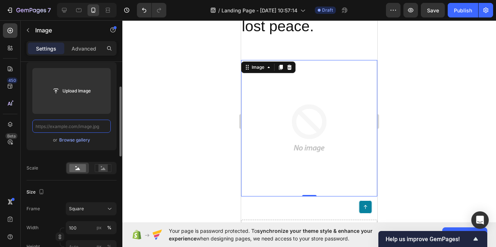
scroll to position [0, 0]
paste input "https://www.canva.com/design/DAG0SBJs_nE/cRuPBuaTArbXqJSuqLUjzA/edit?utm_conten…"
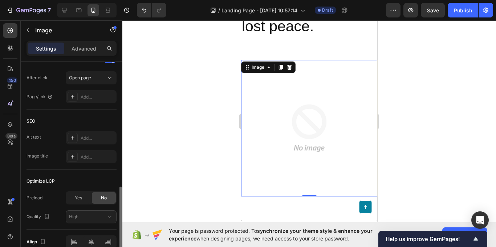
scroll to position [299, 0]
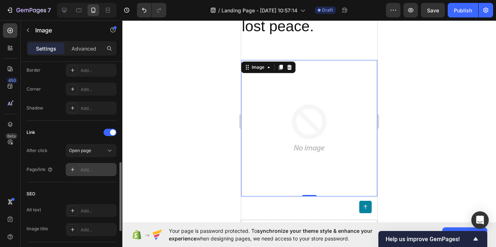
type input "https://www.canva.com/design/DAG0SBJs_nE/cRuPBuaTArbXqJSuqLUjzA/edit?utm_conten…"
drag, startPoint x: 105, startPoint y: 167, endPoint x: 84, endPoint y: 170, distance: 20.8
click at [104, 167] on div "Add..." at bounding box center [98, 169] width 34 height 7
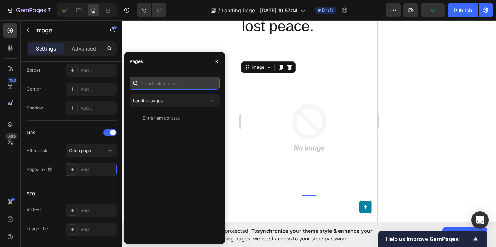
paste input "https://www.canva.com/design/DAG0SBJs_nE/cRuPBuaTArbXqJSuqLUjzA/edit?utm_conten…"
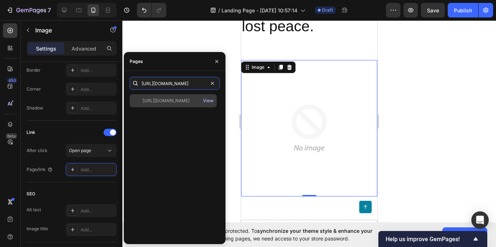
type input "https://www.canva.com/design/DAG0SBJs_nE/cRuPBuaTArbXqJSuqLUjzA/edit?utm_conten…"
click at [206, 102] on div "View" at bounding box center [208, 100] width 11 height 7
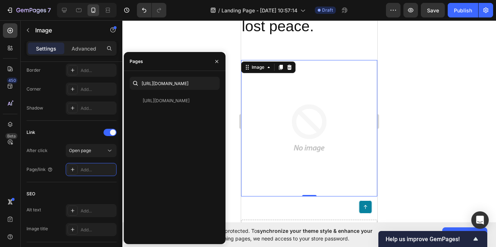
click at [209, 36] on div at bounding box center [309, 133] width 374 height 226
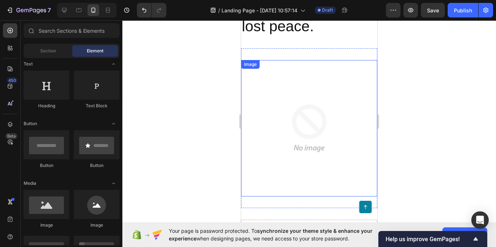
click at [334, 112] on img at bounding box center [309, 128] width 136 height 136
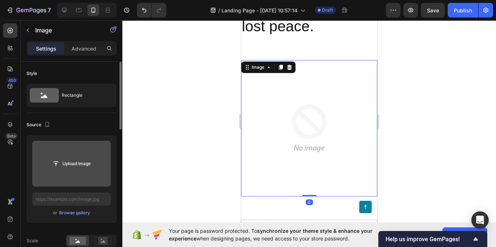
click at [66, 167] on input "file" at bounding box center [72, 163] width 50 height 12
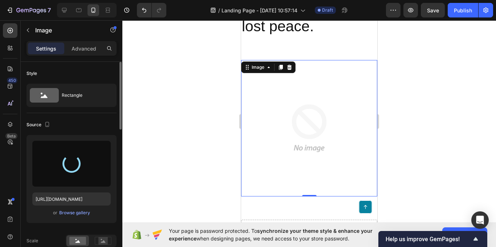
drag, startPoint x: 182, startPoint y: 132, endPoint x: 159, endPoint y: 138, distance: 23.7
click at [159, 138] on div at bounding box center [309, 133] width 374 height 226
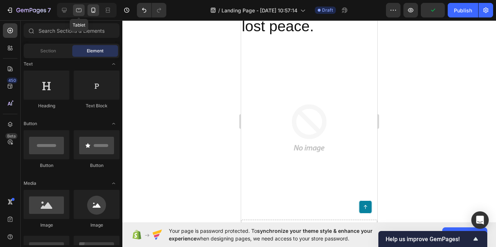
click at [78, 13] on icon at bounding box center [78, 10] width 7 height 7
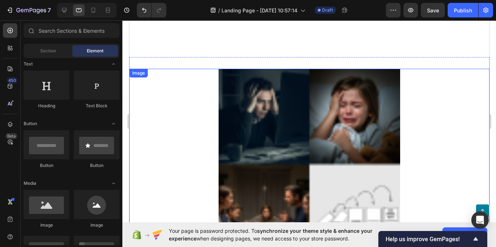
scroll to position [1052, 0]
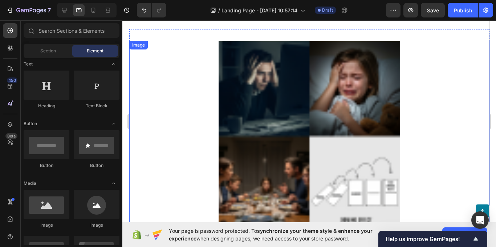
click at [278, 147] on img at bounding box center [309, 132] width 182 height 182
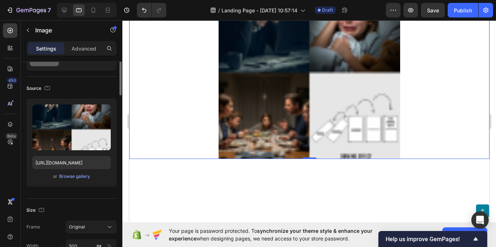
scroll to position [0, 0]
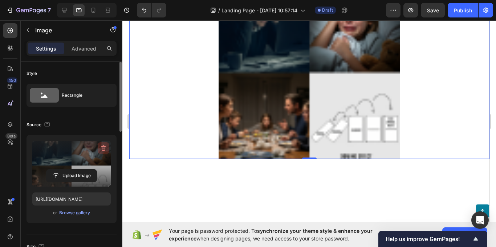
click at [100, 147] on icon "button" at bounding box center [103, 147] width 7 height 7
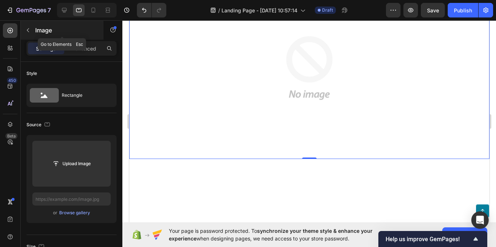
click at [31, 31] on button "button" at bounding box center [28, 30] width 12 height 12
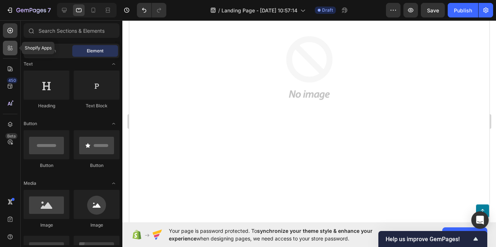
click at [8, 50] on icon at bounding box center [10, 47] width 7 height 7
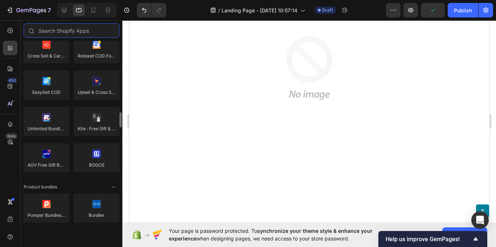
scroll to position [436, 0]
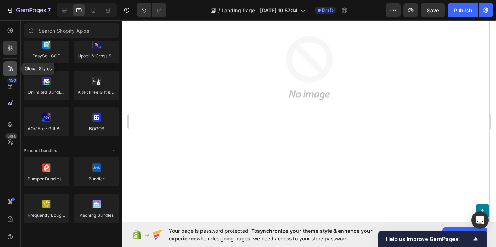
click at [13, 71] on icon at bounding box center [10, 68] width 7 height 7
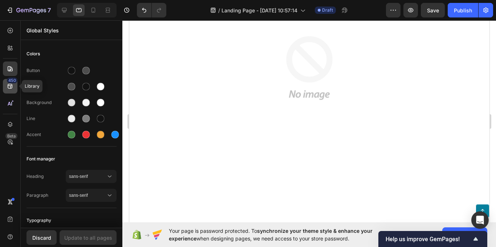
click at [15, 86] on div "450" at bounding box center [10, 86] width 15 height 15
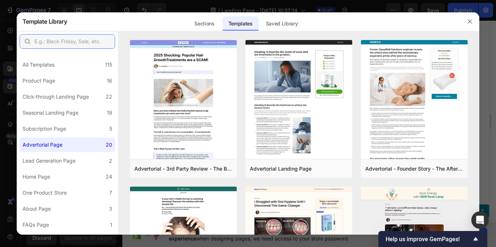
click at [73, 44] on input "text" at bounding box center [68, 41] width 96 height 15
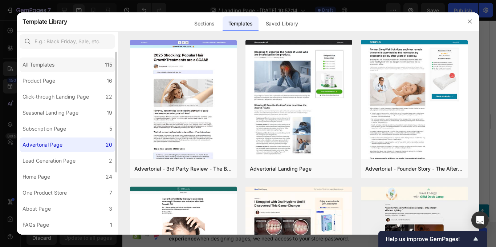
click at [61, 71] on div "All Templates 115" at bounding box center [68, 64] width 96 height 15
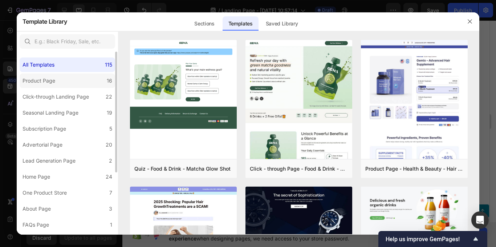
click at [57, 78] on div "Product Page" at bounding box center [41, 80] width 36 height 9
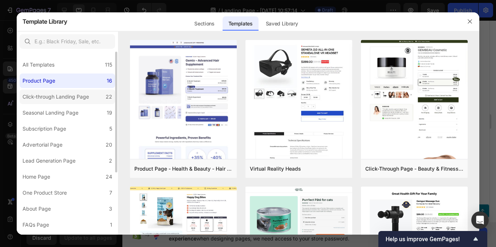
click at [65, 94] on div "Click-through Landing Page" at bounding box center [56, 96] width 66 height 9
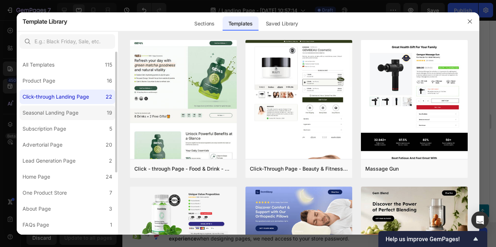
click at [65, 109] on div "Seasonal Landing Page" at bounding box center [51, 112] width 56 height 9
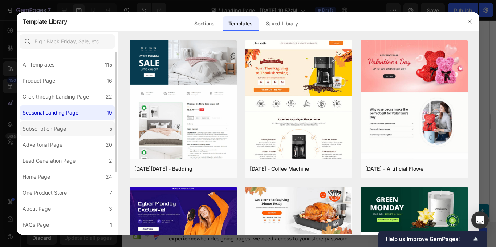
click at [60, 125] on div "Subscription Page" at bounding box center [45, 128] width 44 height 9
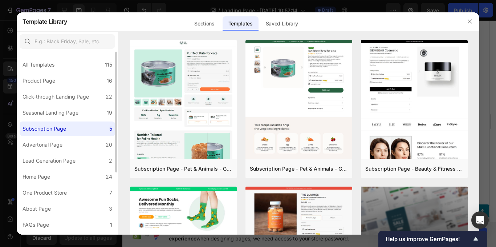
click at [64, 136] on div "All Templates 115 Product Page 16 Click-through Landing Page 22 Seasonal Landin…" at bounding box center [67, 190] width 101 height 276
click at [57, 144] on div "Advertorial Page" at bounding box center [43, 144] width 40 height 9
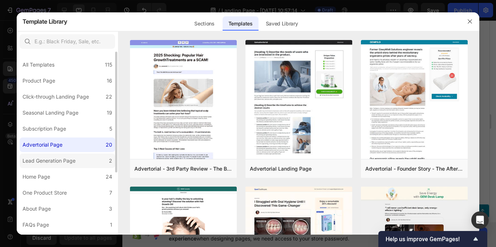
click at [47, 159] on div "Lead Generation Page" at bounding box center [49, 160] width 53 height 9
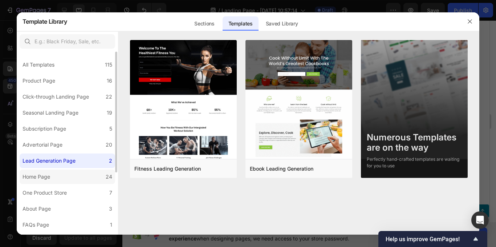
click at [47, 175] on div "Home Page" at bounding box center [37, 176] width 28 height 9
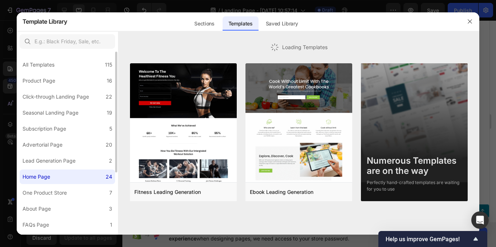
scroll to position [73, 0]
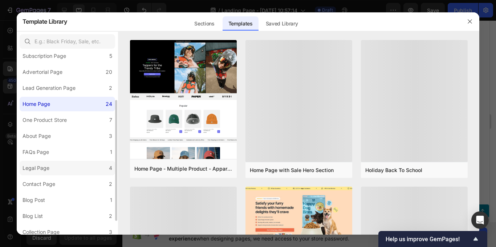
click at [54, 169] on label "Legal Page 4" at bounding box center [68, 168] width 96 height 15
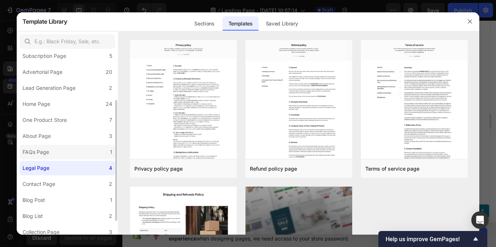
click at [57, 151] on label "FAQs Page 1" at bounding box center [68, 152] width 96 height 15
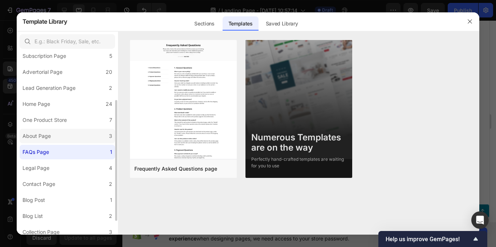
click at [59, 136] on label "About Page 3" at bounding box center [68, 136] width 96 height 15
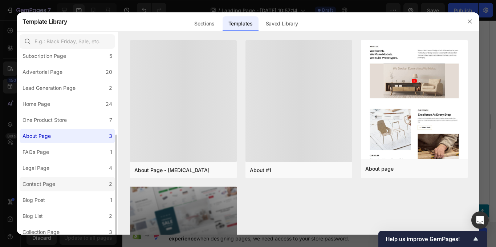
scroll to position [93, 0]
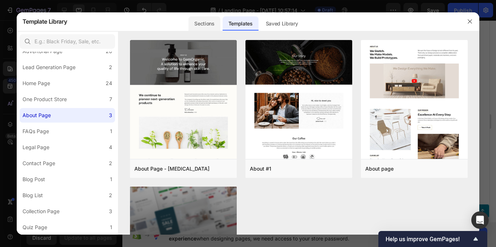
click at [218, 22] on div "Sections" at bounding box center [205, 23] width 32 height 15
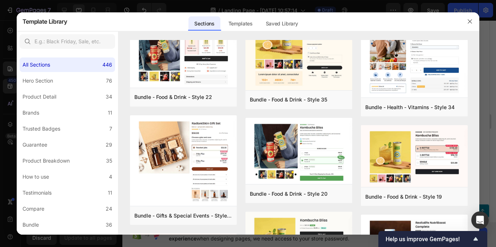
scroll to position [712, 0]
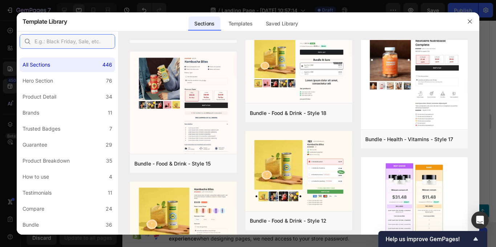
click at [82, 36] on input "text" at bounding box center [68, 41] width 96 height 15
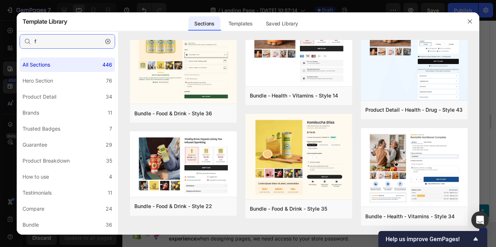
scroll to position [0, 0]
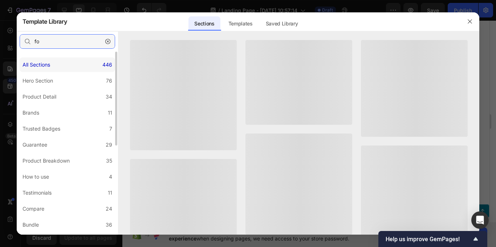
type input "fot"
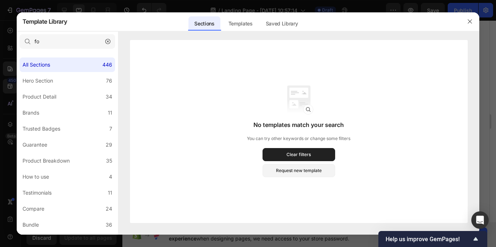
type input "f"
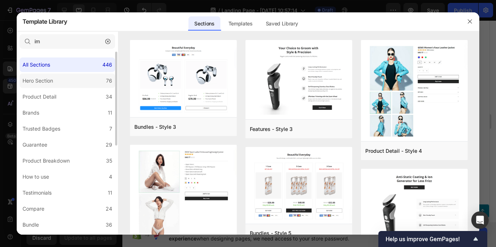
type input "im"
click at [50, 81] on div "Hero Section" at bounding box center [38, 80] width 31 height 9
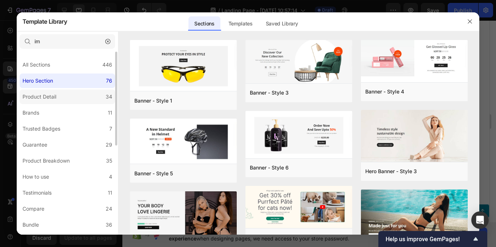
scroll to position [36, 0]
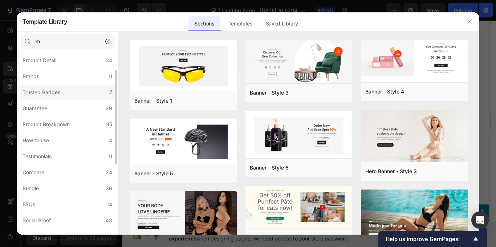
click at [81, 97] on label "Trusted Badges 7" at bounding box center [68, 92] width 96 height 15
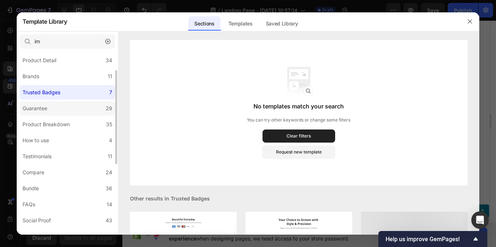
click at [79, 105] on label "Guarantee 29" at bounding box center [68, 108] width 96 height 15
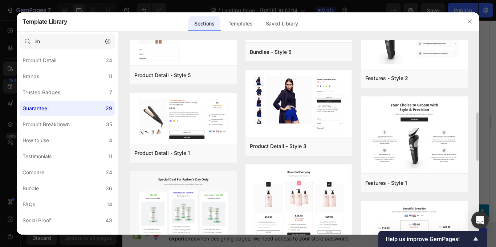
scroll to position [436, 0]
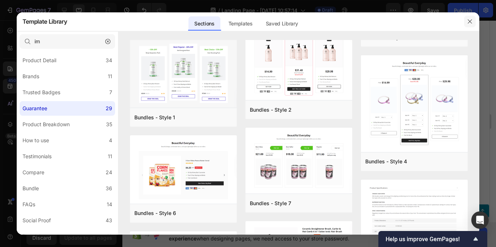
click at [471, 23] on button "button" at bounding box center [470, 22] width 12 height 12
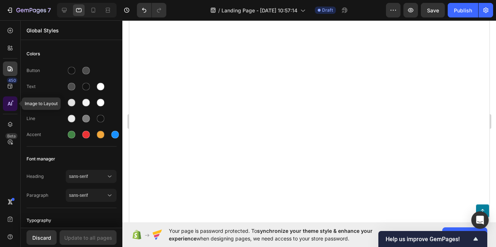
click at [14, 103] on div at bounding box center [10, 103] width 15 height 15
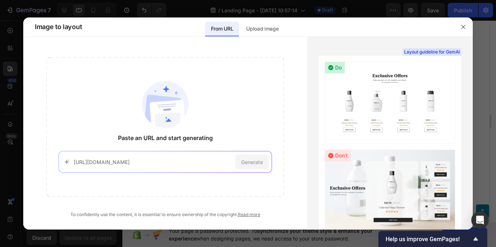
scroll to position [0, 285]
type input "[URL][DOMAIN_NAME]"
click at [242, 161] on span "Generate" at bounding box center [252, 162] width 22 height 8
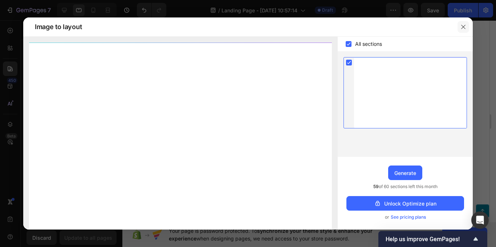
click at [461, 28] on icon "button" at bounding box center [464, 27] width 6 height 6
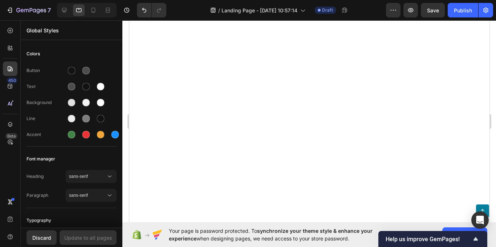
scroll to position [979, 0]
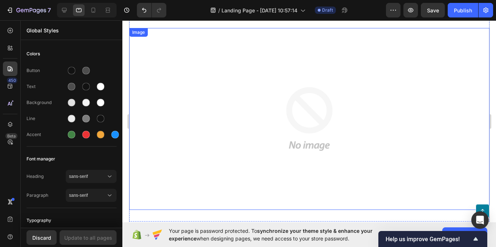
click at [226, 129] on img at bounding box center [309, 119] width 182 height 182
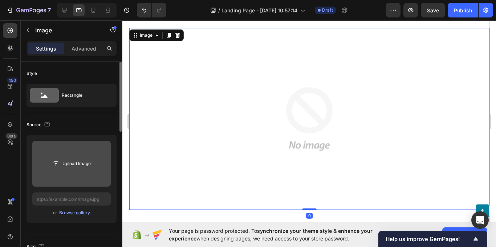
click at [69, 160] on input "file" at bounding box center [72, 163] width 50 height 12
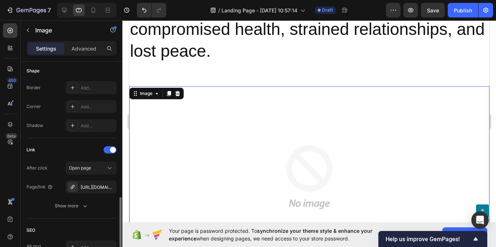
scroll to position [291, 0]
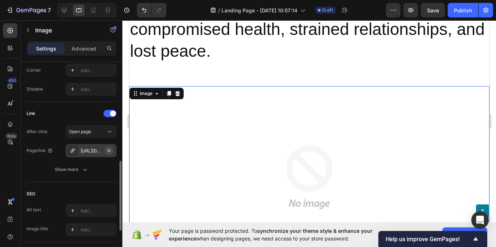
click at [108, 148] on icon "button" at bounding box center [109, 151] width 6 height 6
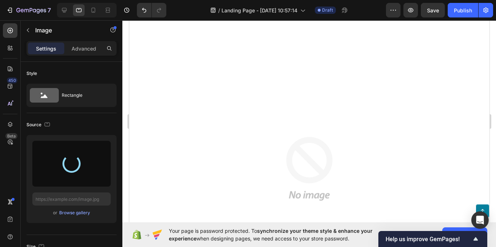
scroll to position [979, 0]
click at [238, 155] on img at bounding box center [309, 119] width 182 height 182
click at [72, 211] on div "Browse gallery" at bounding box center [74, 212] width 31 height 7
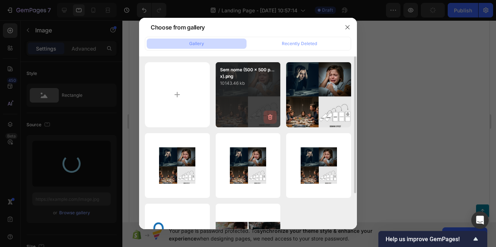
click at [268, 119] on icon "button" at bounding box center [270, 116] width 7 height 7
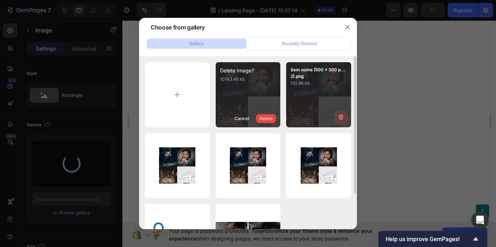
click at [266, 116] on div "Delete" at bounding box center [265, 118] width 13 height 7
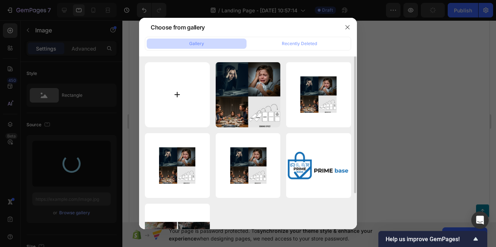
drag, startPoint x: 184, startPoint y: 100, endPoint x: 174, endPoint y: 98, distance: 10.0
click at [174, 98] on input "file" at bounding box center [177, 94] width 65 height 65
type input "C:\fakepath\Sem nome (500 x 500 px) (100 x 100 px) (1000 x 1000 px) (1).png"
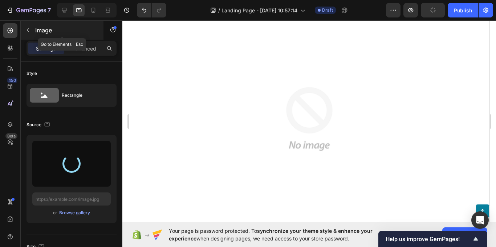
click at [26, 27] on button "button" at bounding box center [28, 30] width 12 height 12
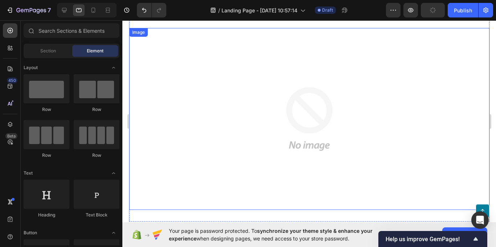
scroll to position [907, 0]
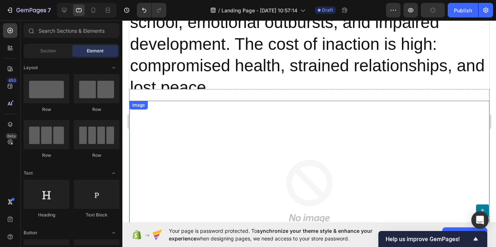
click at [228, 122] on img at bounding box center [309, 192] width 182 height 182
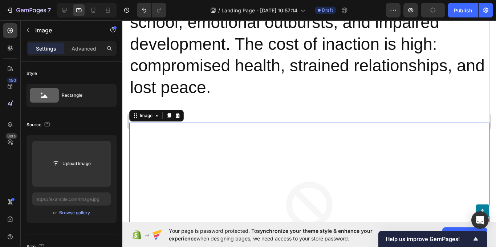
drag, startPoint x: 318, startPoint y: 134, endPoint x: 345, endPoint y: 130, distance: 27.5
click at [319, 134] on img at bounding box center [309, 213] width 182 height 182
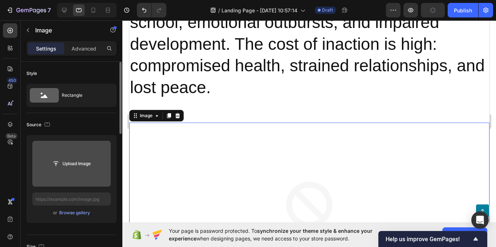
click at [88, 160] on input "file" at bounding box center [72, 163] width 50 height 12
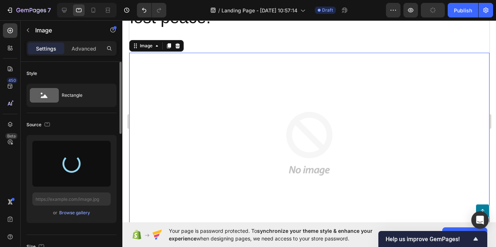
scroll to position [979, 0]
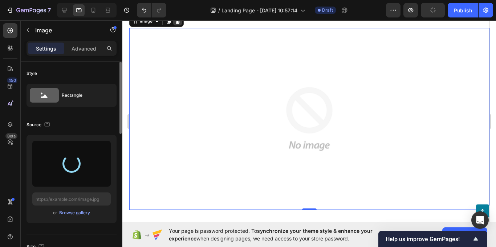
click at [178, 24] on div at bounding box center [177, 21] width 9 height 9
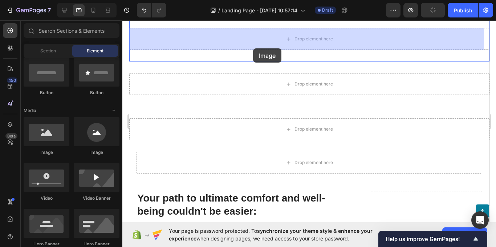
scroll to position [947, 0]
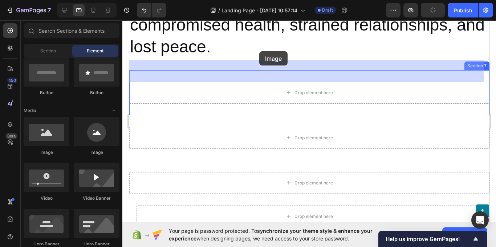
drag, startPoint x: 209, startPoint y: 121, endPoint x: 249, endPoint y: 78, distance: 59.1
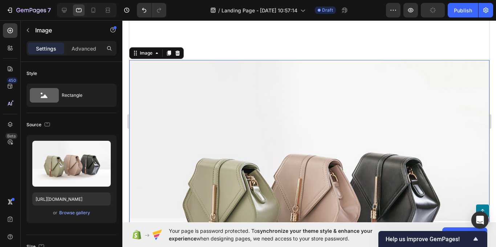
scroll to position [1020, 0]
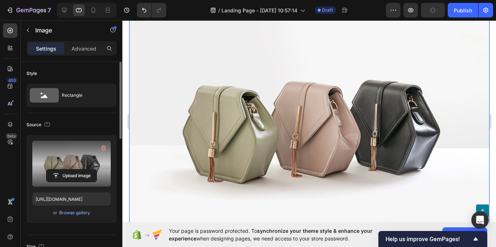
click at [80, 164] on label at bounding box center [71, 164] width 78 height 46
click at [80, 169] on input "file" at bounding box center [72, 175] width 50 height 12
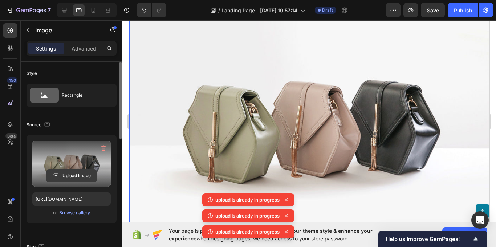
click at [71, 170] on input "file" at bounding box center [72, 175] width 50 height 12
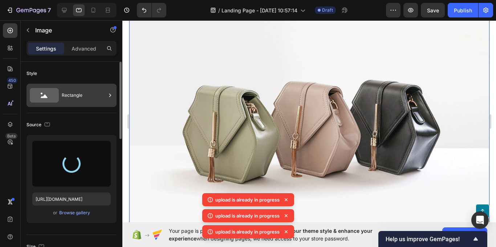
click at [74, 99] on div "Rectangle" at bounding box center [84, 95] width 44 height 17
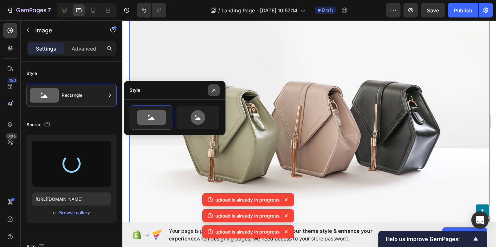
click at [210, 94] on button "button" at bounding box center [214, 90] width 12 height 12
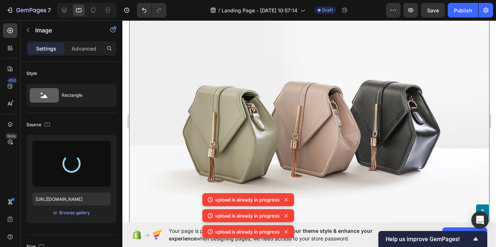
scroll to position [875, 0]
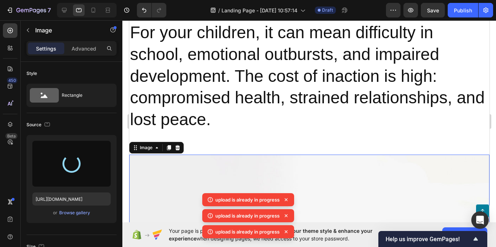
click at [60, 159] on div at bounding box center [71, 164] width 78 height 46
click at [73, 214] on div "Browse gallery" at bounding box center [74, 212] width 31 height 7
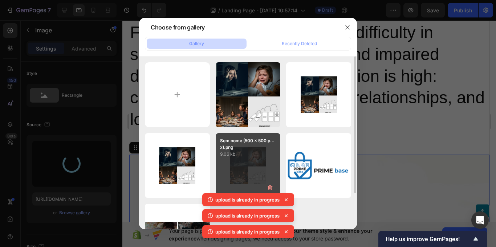
scroll to position [45, 0]
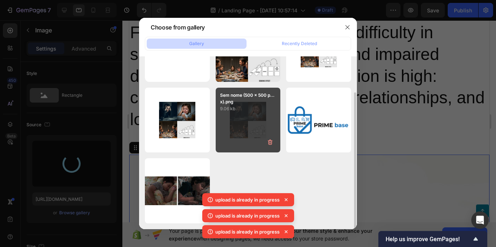
click at [234, 126] on div "Sem nome (500 x 500 p...x).png 9.06 kb" at bounding box center [248, 120] width 65 height 65
type input "https://cdn.shopify.com/s/files/1/0699/2068/6134/files/gempages_586427923188155…"
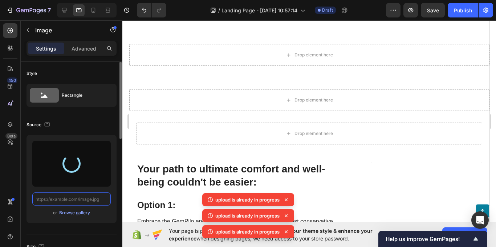
scroll to position [0, 0]
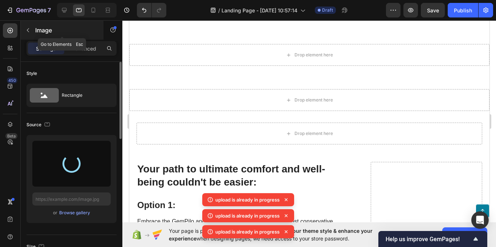
click at [29, 28] on icon "button" at bounding box center [28, 30] width 2 height 4
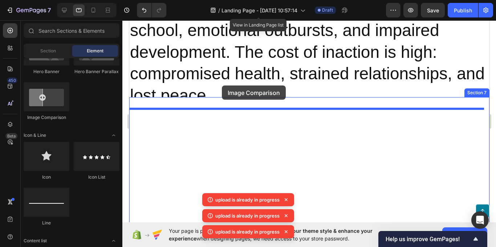
scroll to position [897, 0]
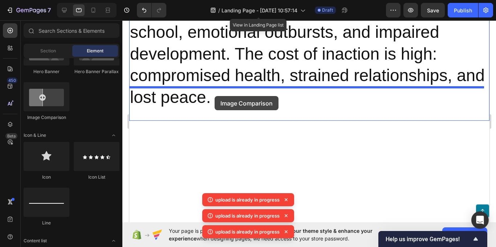
drag, startPoint x: 167, startPoint y: 125, endPoint x: 214, endPoint y: 96, distance: 55.1
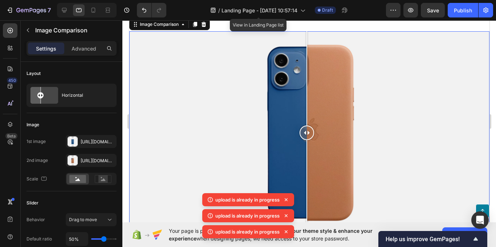
scroll to position [1006, 0]
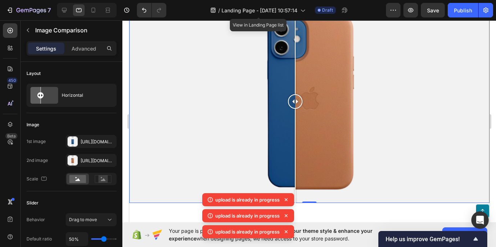
drag, startPoint x: 301, startPoint y: 76, endPoint x: 295, endPoint y: 94, distance: 18.8
click at [295, 94] on div at bounding box center [295, 101] width 15 height 203
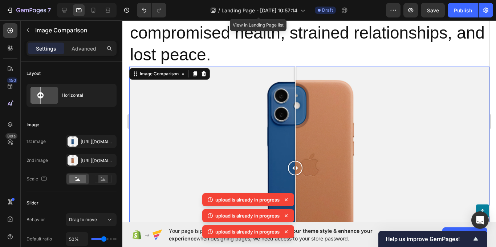
scroll to position [933, 0]
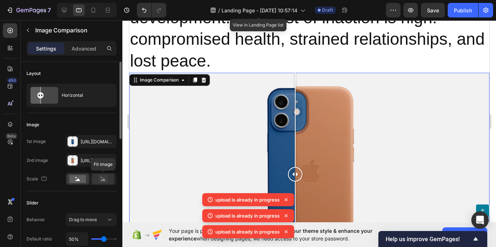
click at [94, 179] on div at bounding box center [103, 178] width 23 height 11
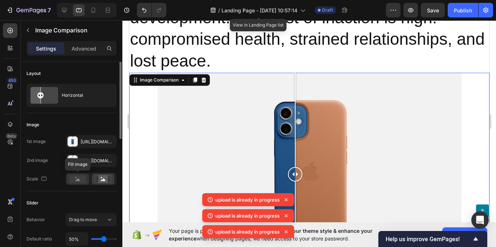
click at [77, 178] on rect at bounding box center [77, 179] width 17 height 8
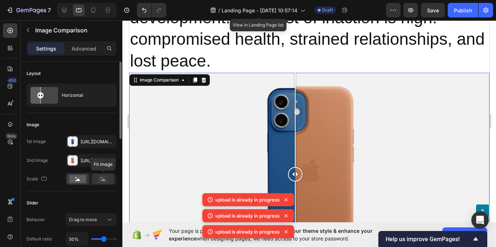
click at [98, 177] on icon at bounding box center [103, 179] width 17 height 8
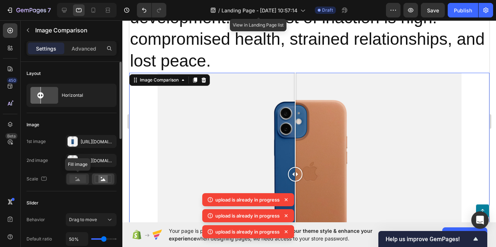
click at [80, 178] on rect at bounding box center [77, 179] width 17 height 8
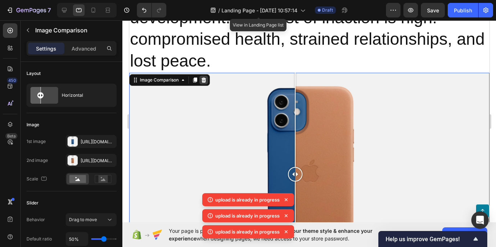
click at [202, 77] on icon at bounding box center [203, 79] width 5 height 5
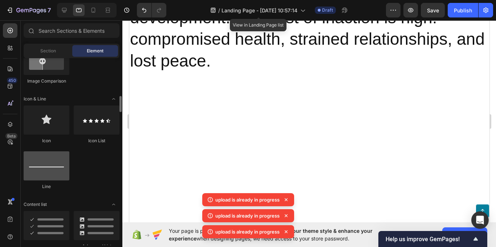
scroll to position [545, 0]
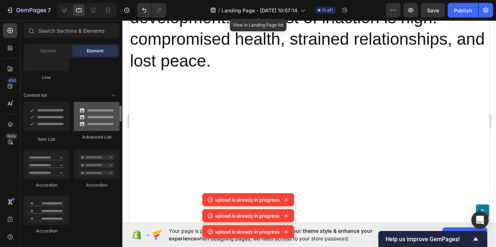
click at [93, 128] on div at bounding box center [97, 116] width 46 height 29
click at [100, 121] on div at bounding box center [97, 116] width 46 height 29
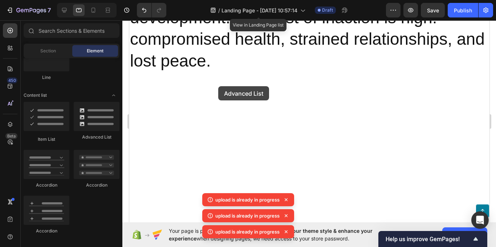
drag, startPoint x: 226, startPoint y: 140, endPoint x: 218, endPoint y: 85, distance: 54.7
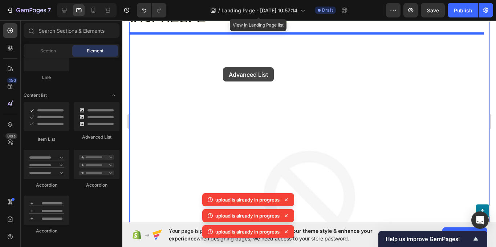
scroll to position [970, 0]
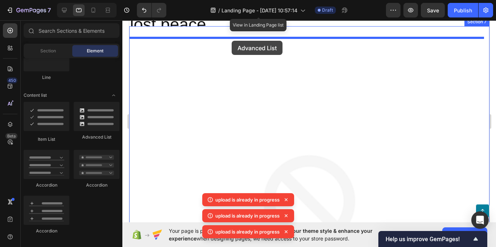
drag, startPoint x: 246, startPoint y: 133, endPoint x: 232, endPoint y: 38, distance: 95.8
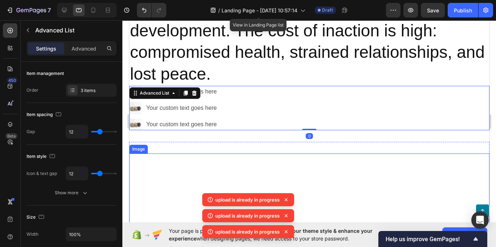
scroll to position [913, 0]
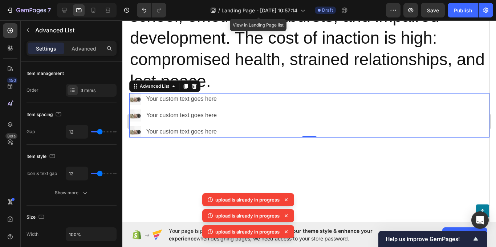
click at [230, 93] on div "Image Your custom text goes here Text Block Image Your custom text goes here Te…" at bounding box center [309, 115] width 360 height 44
click at [136, 93] on img at bounding box center [135, 99] width 12 height 12
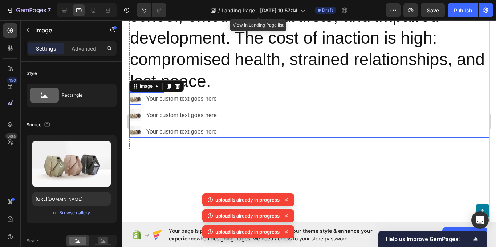
click at [264, 93] on div "Image 0 Your custom text goes here Text Block Image Your custom text goes here …" at bounding box center [309, 115] width 360 height 44
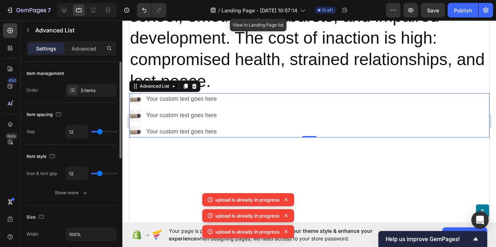
type input "4"
type input "7"
type input "12"
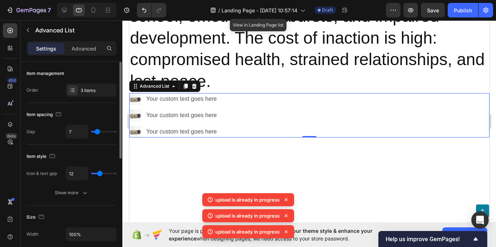
type input "12"
type input "19"
type input "40"
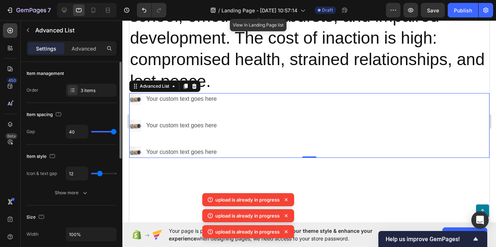
type input "39"
type input "27"
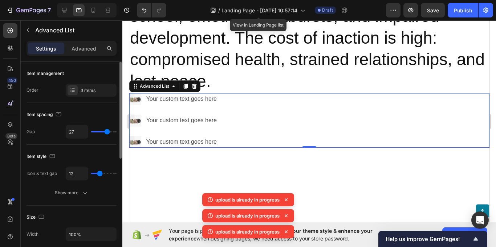
type input "26"
type input "25"
drag, startPoint x: 96, startPoint y: 131, endPoint x: 106, endPoint y: 130, distance: 10.2
type input "25"
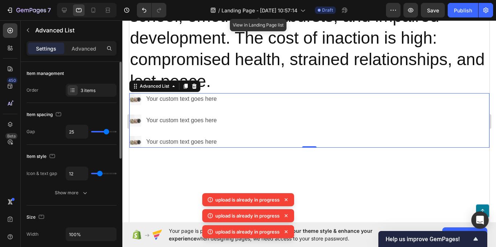
click at [106, 131] on input "range" at bounding box center [103, 131] width 25 height 1
type input "14"
type input "15"
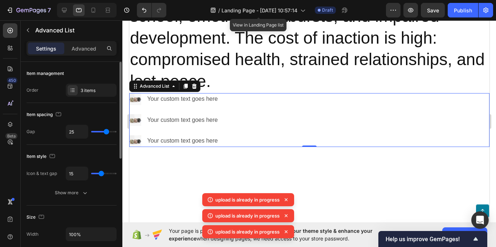
type input "16"
type input "0"
type input "24"
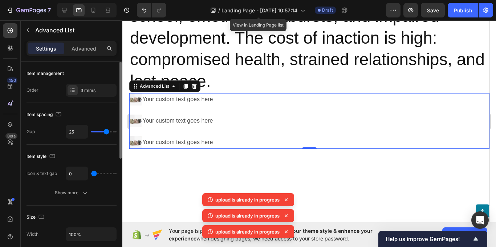
type input "24"
type input "40"
type input "8"
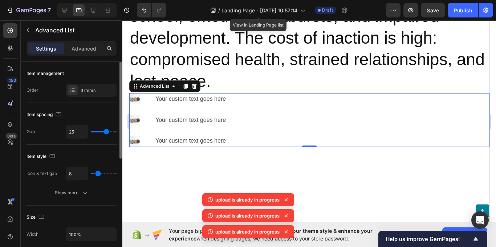
type input "0"
drag, startPoint x: 97, startPoint y: 173, endPoint x: 97, endPoint y: 161, distance: 12.4
type input "0"
click at [91, 173] on input "range" at bounding box center [103, 173] width 25 height 1
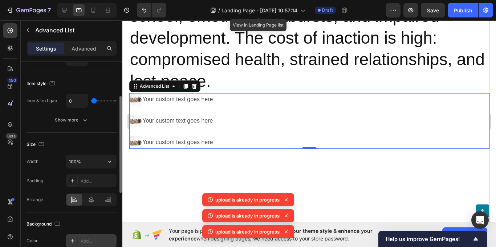
scroll to position [145, 0]
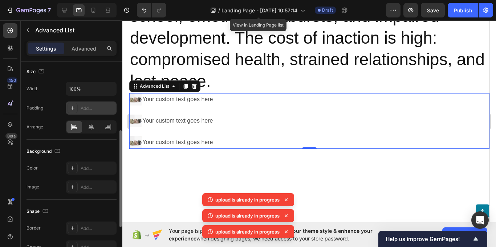
click at [105, 109] on div "Add..." at bounding box center [98, 108] width 34 height 7
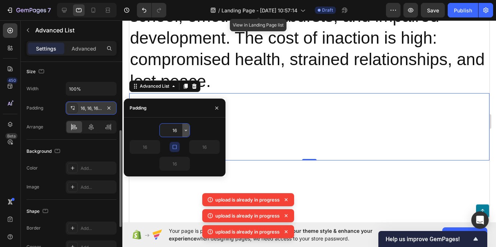
click at [184, 131] on icon "button" at bounding box center [186, 130] width 6 height 6
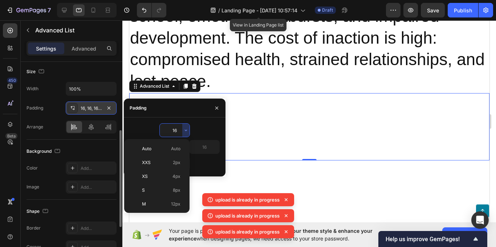
click at [170, 130] on input "16" at bounding box center [175, 130] width 30 height 13
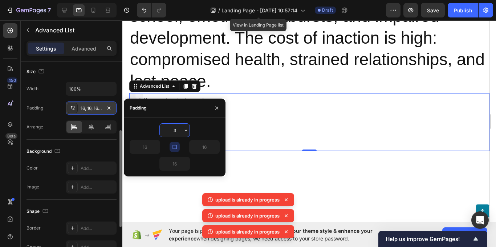
type input "30"
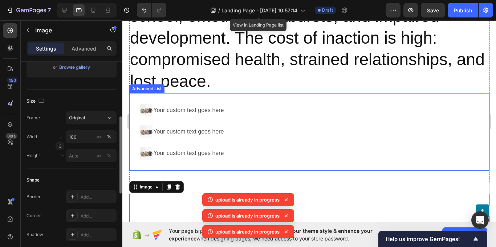
scroll to position [0, 0]
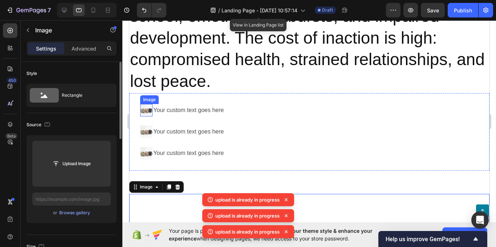
click at [148, 104] on img at bounding box center [146, 110] width 12 height 12
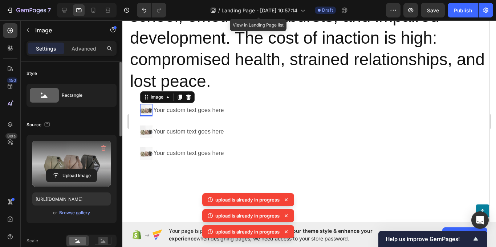
click at [73, 167] on label at bounding box center [71, 164] width 78 height 46
click at [73, 169] on input "file" at bounding box center [72, 175] width 50 height 12
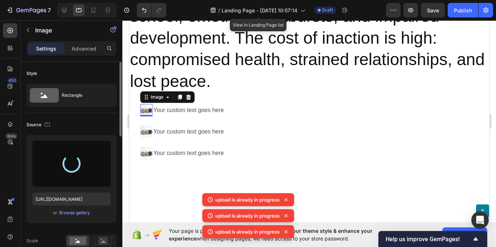
type input "https://cdn.shopify.com/s/files/1/0699/2068/6134/files/gempages_586427923188155…"
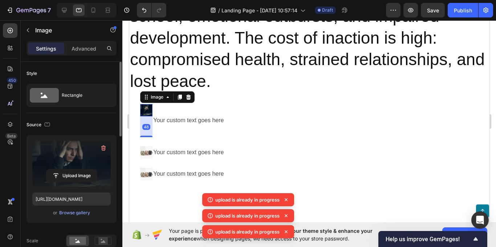
drag, startPoint x: 145, startPoint y: 94, endPoint x: 151, endPoint y: 99, distance: 7.5
click at [144, 136] on div at bounding box center [146, 136] width 12 height 1
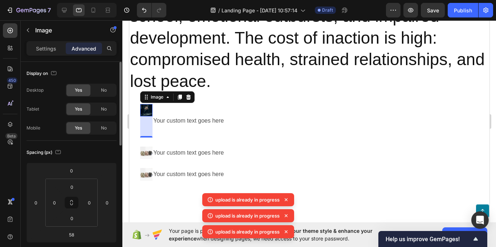
click at [148, 104] on img at bounding box center [146, 110] width 12 height 12
click at [37, 51] on p "Settings" at bounding box center [46, 49] width 20 height 8
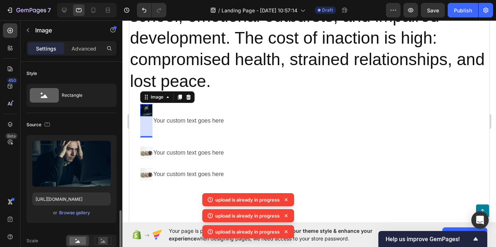
scroll to position [109, 0]
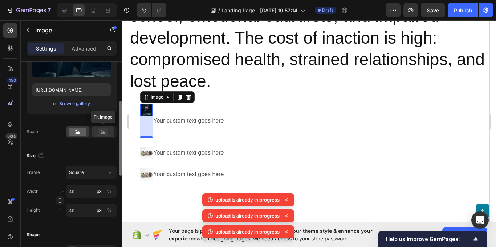
click at [106, 133] on rect at bounding box center [102, 131] width 9 height 7
click at [81, 130] on rect at bounding box center [77, 132] width 17 height 8
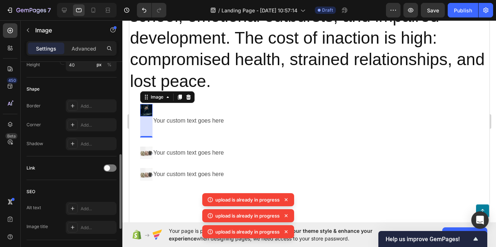
scroll to position [361, 0]
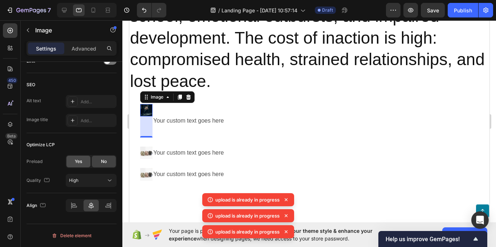
click at [82, 157] on div "Yes" at bounding box center [78, 161] width 24 height 12
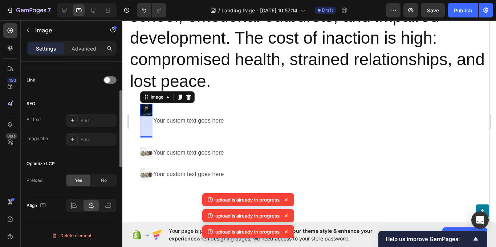
scroll to position [270, 0]
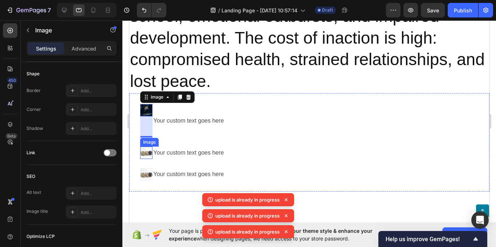
click at [154, 109] on li "Image 58 Your custom text goes here Text Block" at bounding box center [183, 120] width 86 height 33
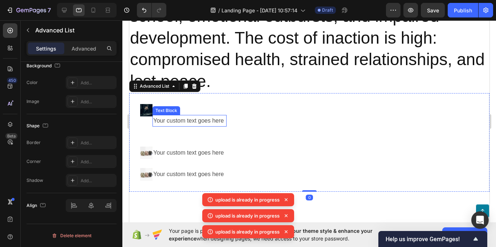
scroll to position [0, 0]
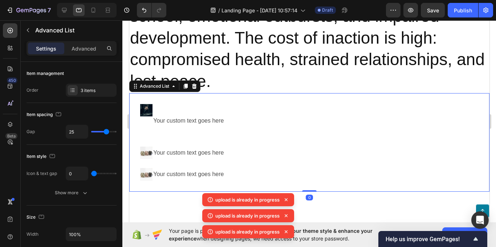
click at [136, 98] on div "Image Your custom text goes here Text Block Image Your custom text goes here Te…" at bounding box center [309, 142] width 360 height 98
click at [144, 104] on img at bounding box center [146, 110] width 12 height 12
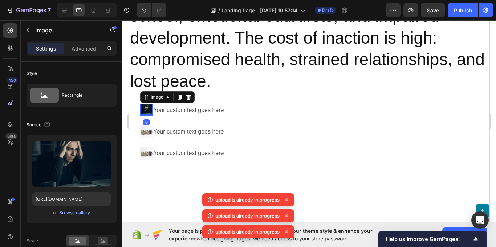
drag, startPoint x: 144, startPoint y: 115, endPoint x: 251, endPoint y: 129, distance: 107.7
click at [151, 114] on div at bounding box center [146, 115] width 12 height 2
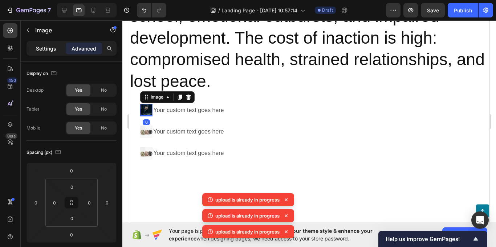
click at [37, 52] on p "Settings" at bounding box center [46, 49] width 20 height 8
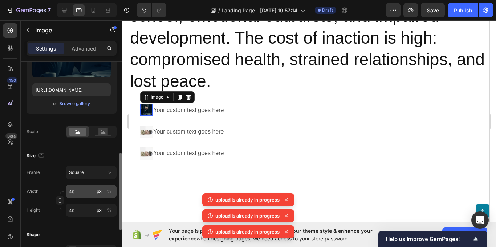
scroll to position [182, 0]
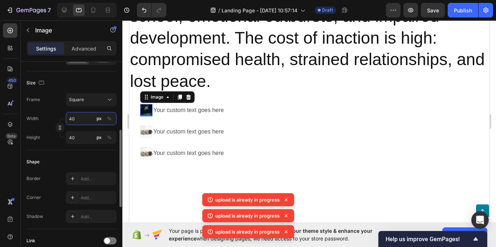
type input "1"
type input "10"
type input "100"
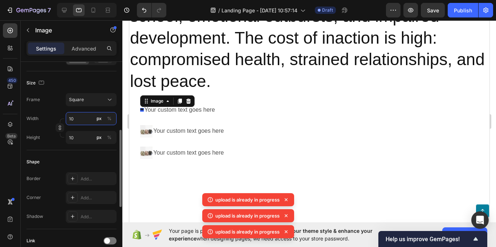
type input "100"
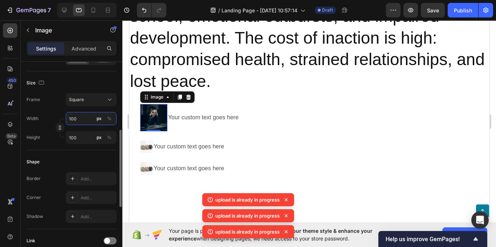
type input "1000"
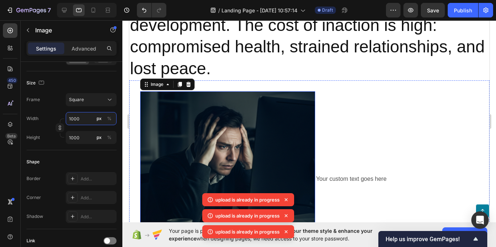
scroll to position [913, 0]
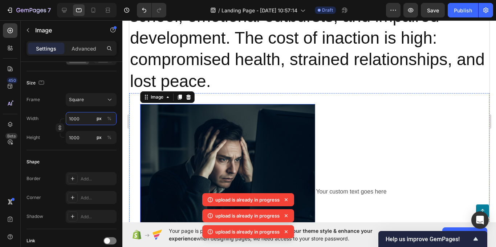
type input "10009"
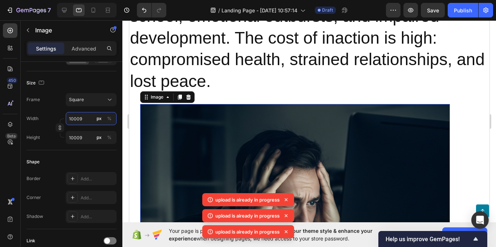
type input "1000"
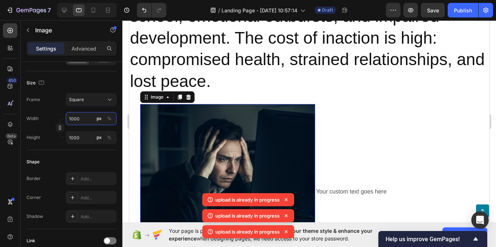
type input "100"
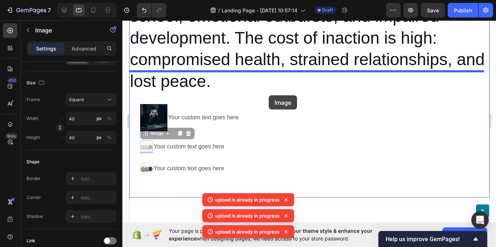
drag, startPoint x: 142, startPoint y: 127, endPoint x: 278, endPoint y: 95, distance: 140.3
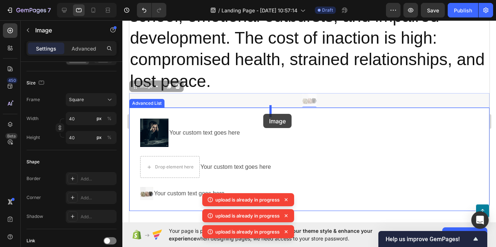
drag, startPoint x: 303, startPoint y: 79, endPoint x: 265, endPoint y: 113, distance: 51.5
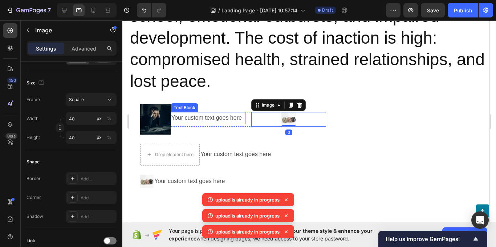
click at [204, 112] on div "Your custom text goes here" at bounding box center [207, 118] width 75 height 12
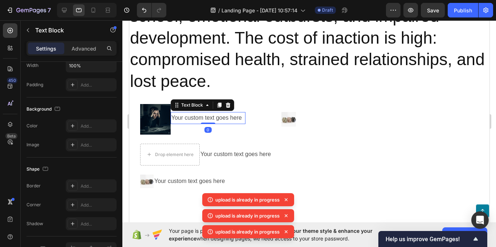
scroll to position [0, 0]
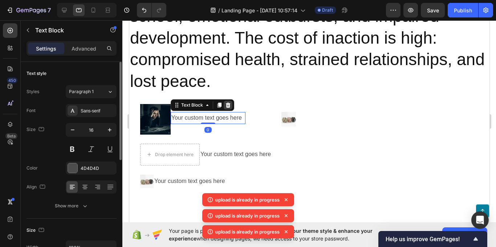
click at [227, 102] on icon at bounding box center [228, 105] width 6 height 6
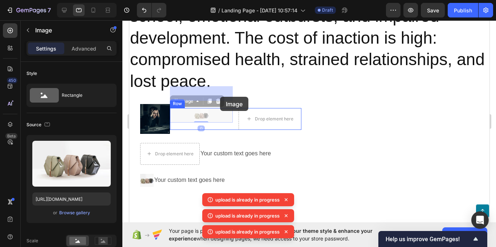
drag, startPoint x: 201, startPoint y: 94, endPoint x: 211, endPoint y: 100, distance: 12.0
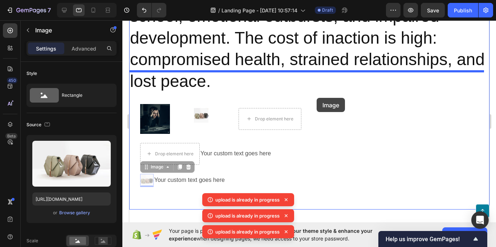
drag, startPoint x: 280, startPoint y: 130, endPoint x: 316, endPoint y: 98, distance: 48.4
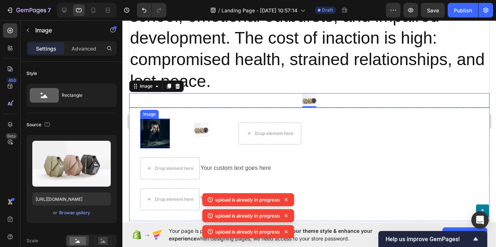
click at [149, 118] on img at bounding box center [155, 133] width 30 height 30
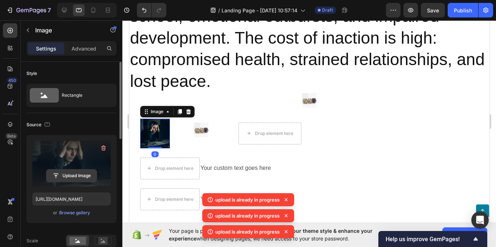
scroll to position [109, 0]
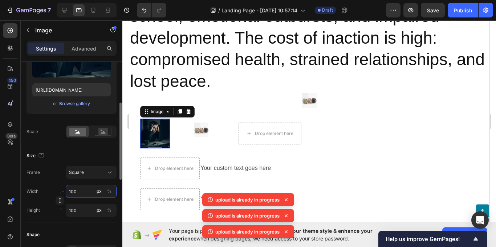
click at [81, 190] on input "100" at bounding box center [91, 191] width 51 height 13
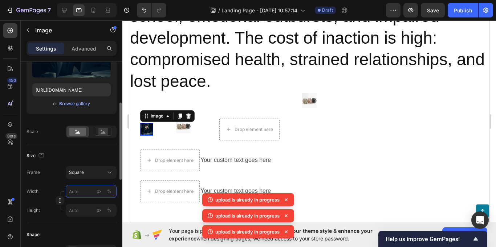
type input "5"
type input "50"
type input "500"
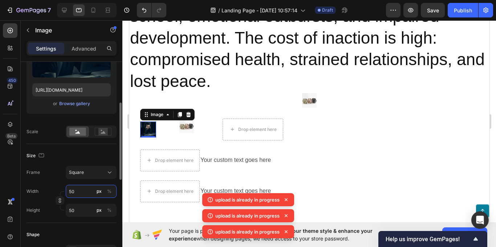
type input "500"
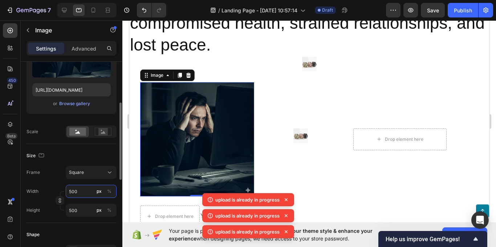
scroll to position [254, 0]
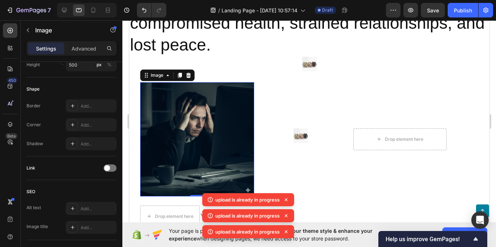
type input "500"
click at [242, 170] on img at bounding box center [197, 139] width 114 height 114
drag, startPoint x: 195, startPoint y: 173, endPoint x: 199, endPoint y: 157, distance: 16.5
click at [199, 157] on div "Image 0" at bounding box center [197, 139] width 114 height 114
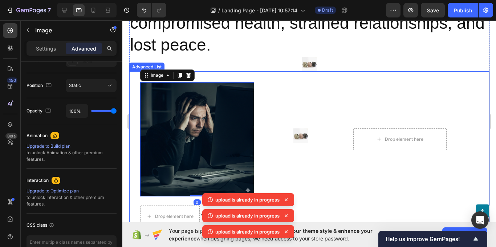
click at [297, 144] on li "Image 0 Image Drop element here Row" at bounding box center [293, 139] width 307 height 114
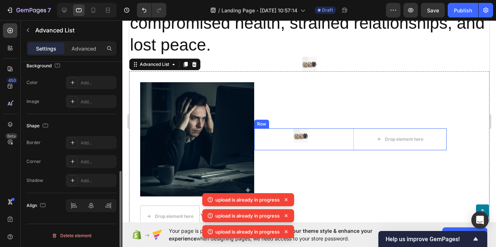
scroll to position [0, 0]
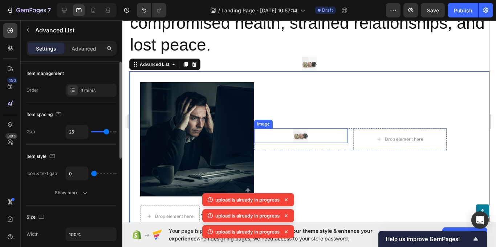
click at [299, 128] on img at bounding box center [300, 135] width 15 height 15
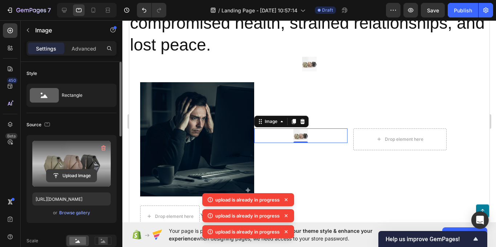
click at [79, 175] on input "file" at bounding box center [72, 175] width 50 height 12
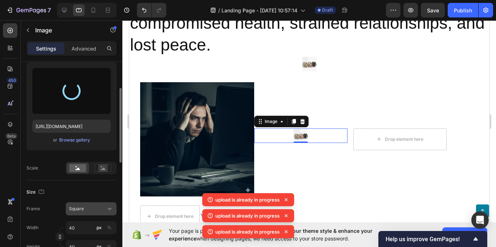
scroll to position [109, 0]
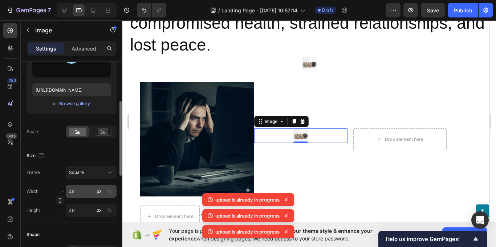
type input "https://cdn.shopify.com/s/files/1/0699/2068/6134/files/gempages_586427923188155…"
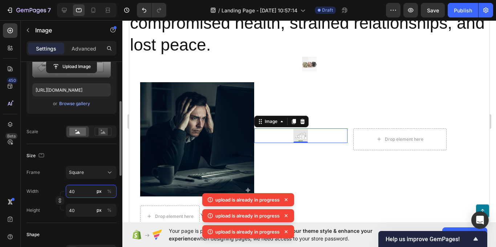
click at [77, 192] on input "40" at bounding box center [91, 191] width 51 height 13
type input "1"
type input "10"
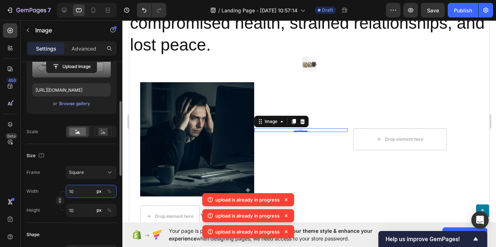
type input "100"
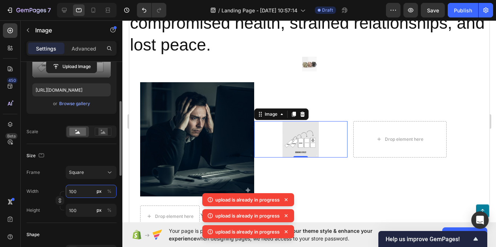
type input "10"
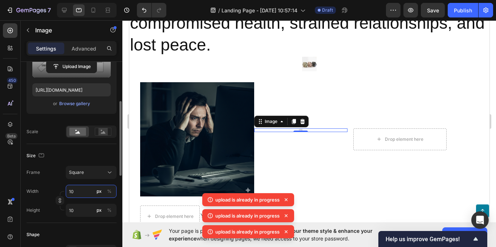
type input "1"
type input "5"
type input "50"
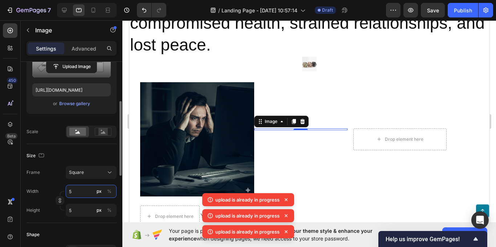
type input "50"
type input "500"
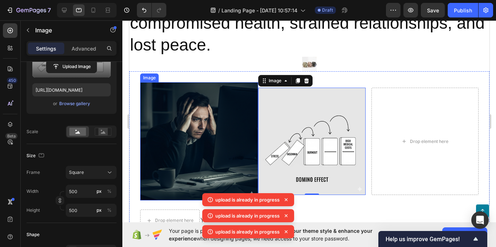
click at [167, 139] on img at bounding box center [199, 141] width 118 height 118
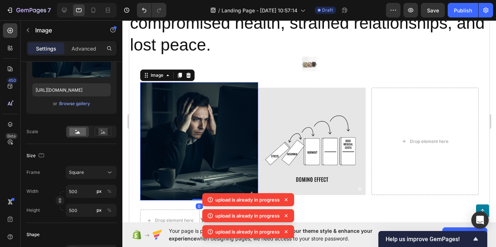
click at [186, 145] on img at bounding box center [199, 141] width 118 height 118
click at [319, 138] on img at bounding box center [311, 141] width 107 height 107
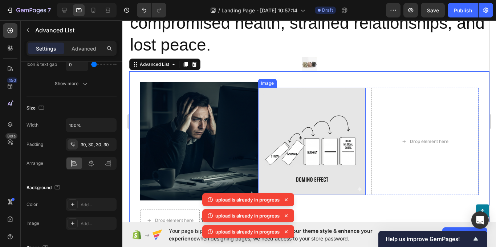
scroll to position [0, 0]
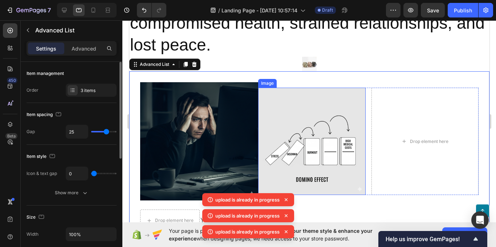
click at [308, 133] on img at bounding box center [311, 141] width 107 height 107
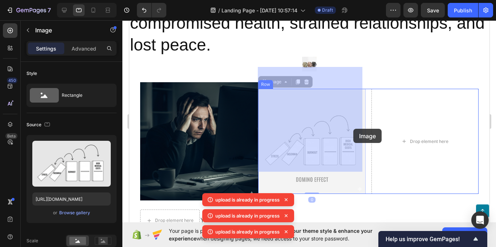
drag, startPoint x: 308, startPoint y: 133, endPoint x: 353, endPoint y: 129, distance: 45.2
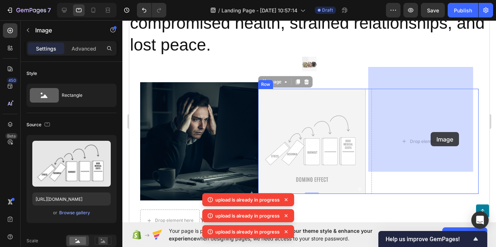
drag, startPoint x: 308, startPoint y: 136, endPoint x: 417, endPoint y: 134, distance: 109.0
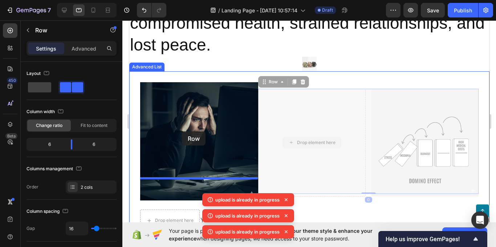
drag, startPoint x: 322, startPoint y: 137, endPoint x: 182, endPoint y: 131, distance: 140.4
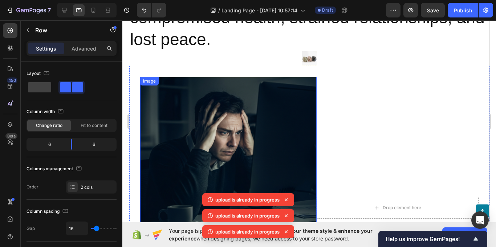
scroll to position [949, 0]
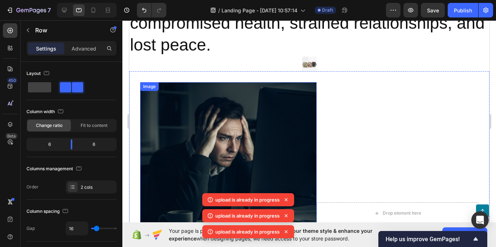
click at [237, 138] on img at bounding box center [228, 170] width 177 height 177
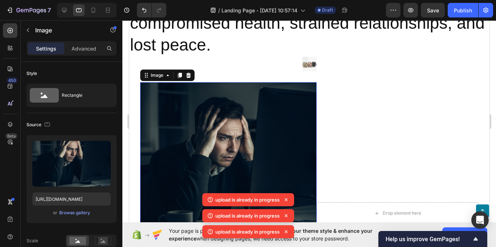
click at [191, 71] on div at bounding box center [188, 75] width 9 height 9
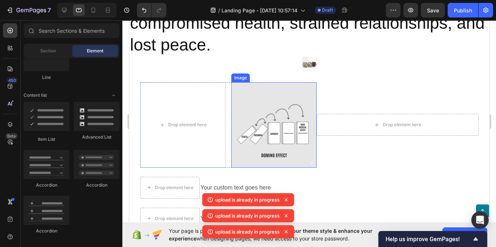
click at [261, 110] on img at bounding box center [273, 124] width 85 height 85
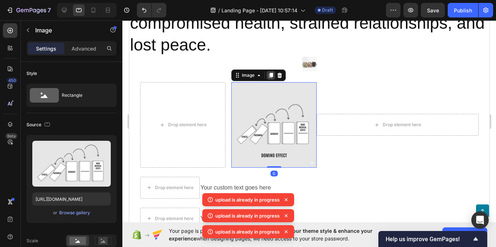
click at [269, 72] on icon at bounding box center [271, 75] width 6 height 6
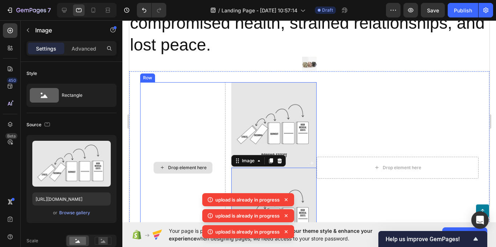
click at [181, 115] on div "Drop element here" at bounding box center [182, 167] width 85 height 171
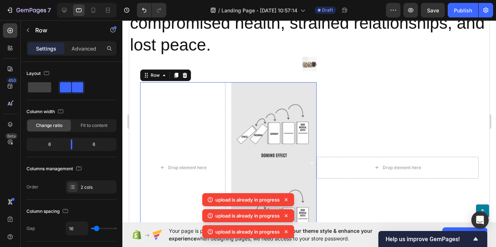
click at [187, 72] on icon at bounding box center [185, 75] width 6 height 6
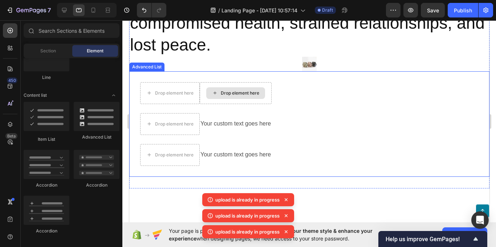
click at [221, 87] on div "Drop element here" at bounding box center [235, 93] width 59 height 12
click at [210, 82] on div "Drop element here" at bounding box center [235, 93] width 72 height 22
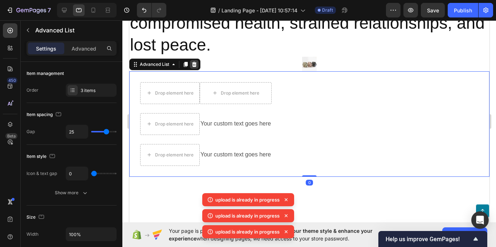
click at [193, 61] on icon at bounding box center [194, 64] width 6 height 6
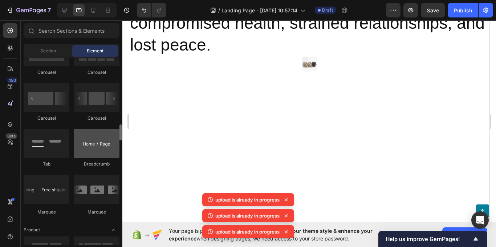
scroll to position [690, 0]
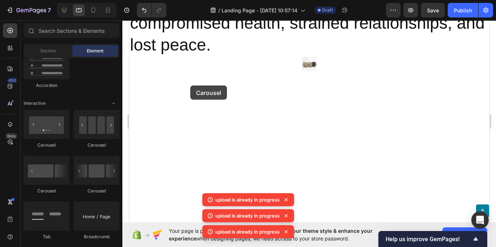
drag, startPoint x: 225, startPoint y: 197, endPoint x: 190, endPoint y: 85, distance: 117.2
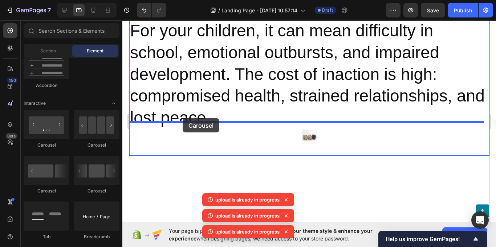
drag, startPoint x: 224, startPoint y: 197, endPoint x: 182, endPoint y: 118, distance: 89.5
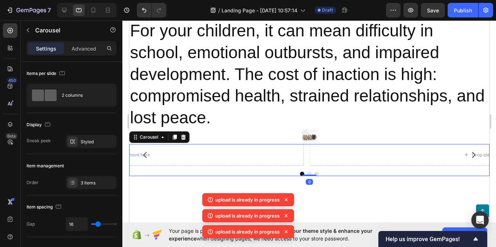
scroll to position [913, 0]
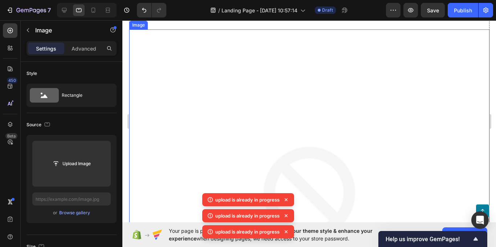
click at [182, 146] on img at bounding box center [309, 209] width 360 height 360
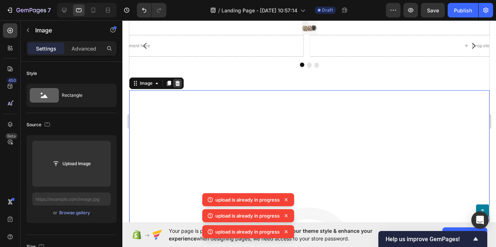
click at [180, 80] on icon at bounding box center [177, 83] width 6 height 6
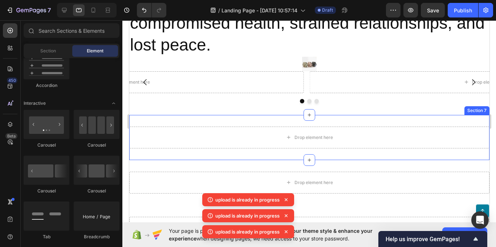
scroll to position [913, 0]
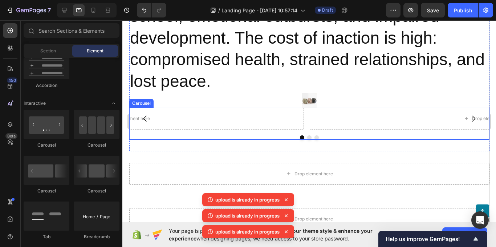
click at [218, 110] on div "Drop element here Drop element here Drop element here Carousel" at bounding box center [309, 124] width 360 height 32
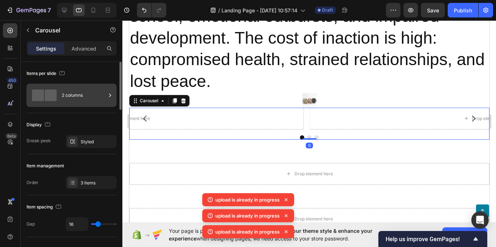
click at [70, 103] on div "2 columns" at bounding box center [84, 95] width 44 height 17
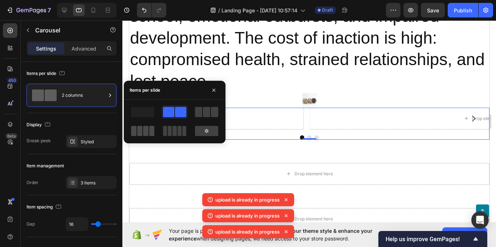
click at [147, 132] on span at bounding box center [145, 131] width 5 height 10
drag, startPoint x: 243, startPoint y: 80, endPoint x: 235, endPoint y: 82, distance: 7.7
click at [243, 93] on div at bounding box center [309, 100] width 360 height 15
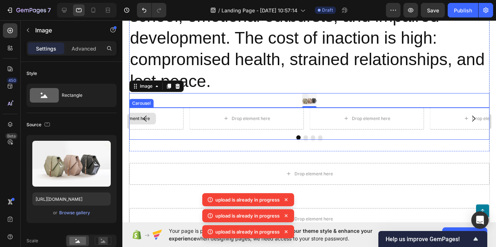
click at [166, 108] on div "Drop element here" at bounding box center [126, 119] width 114 height 22
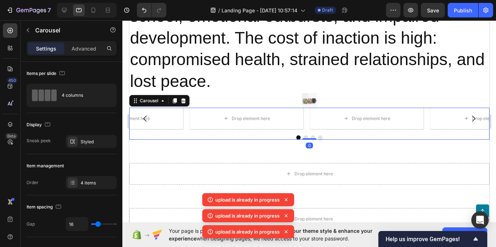
click at [143, 114] on icon "Carousel Back Arrow" at bounding box center [145, 118] width 9 height 9
click at [145, 114] on icon "Carousel Back Arrow" at bounding box center [145, 118] width 9 height 9
click at [228, 115] on icon at bounding box center [226, 118] width 6 height 6
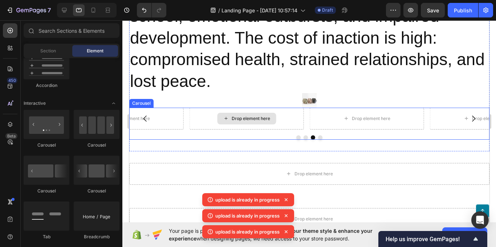
click at [231, 116] on div "Drop element here" at bounding box center [250, 119] width 39 height 6
click at [226, 113] on div "Drop element here" at bounding box center [246, 119] width 59 height 12
click at [222, 113] on div "Drop element here" at bounding box center [246, 119] width 59 height 12
click at [226, 115] on icon at bounding box center [226, 118] width 6 height 6
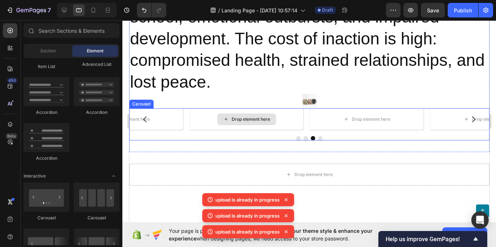
scroll to position [840, 0]
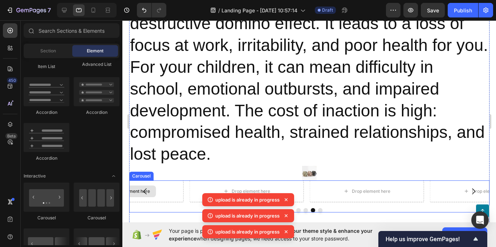
click at [160, 180] on div "Drop element here" at bounding box center [126, 191] width 114 height 22
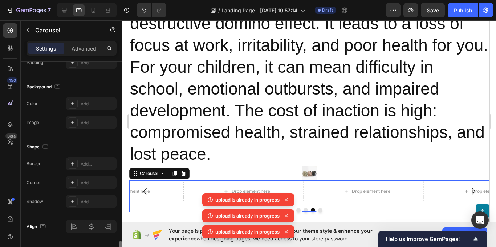
scroll to position [675, 0]
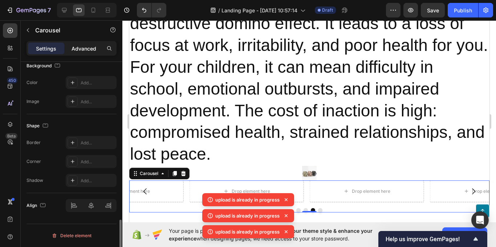
click at [87, 48] on p "Advanced" at bounding box center [84, 49] width 25 height 8
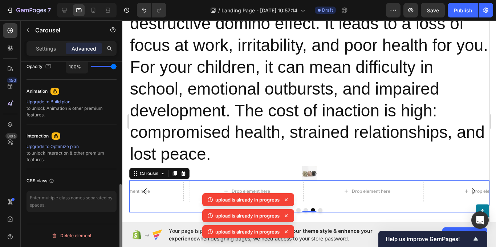
scroll to position [299, 0]
click at [44, 55] on div "Settings Advanced" at bounding box center [72, 48] width 90 height 15
click at [60, 45] on div "Settings" at bounding box center [46, 49] width 36 height 12
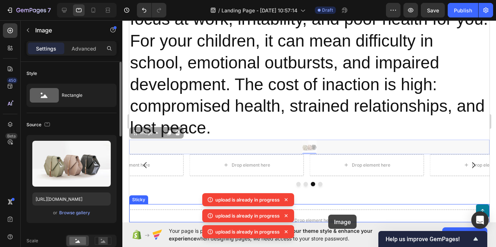
scroll to position [875, 0]
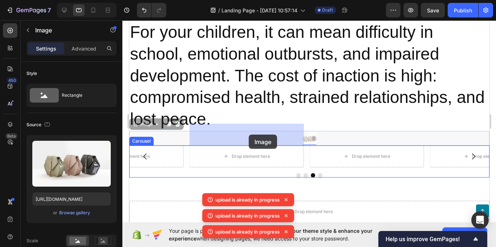
drag, startPoint x: 308, startPoint y: 153, endPoint x: 248, endPoint y: 134, distance: 62.4
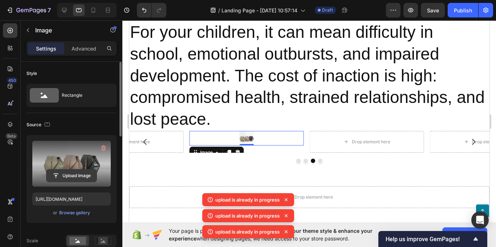
click at [76, 178] on input "file" at bounding box center [72, 175] width 50 height 12
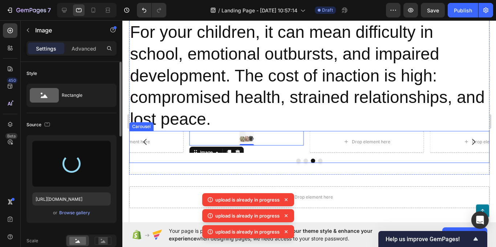
type input "https://cdn.shopify.com/s/files/1/0699/2068/6134/files/gempages_586427923188155…"
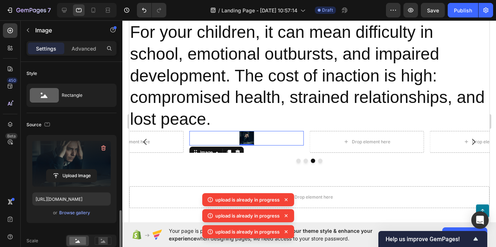
scroll to position [145, 0]
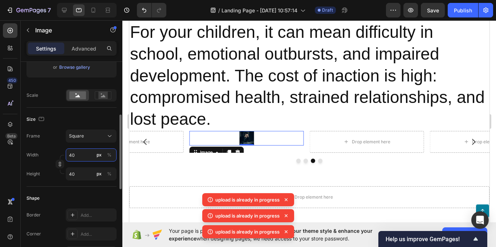
click at [79, 151] on input "40" at bounding box center [91, 154] width 51 height 13
type input "5"
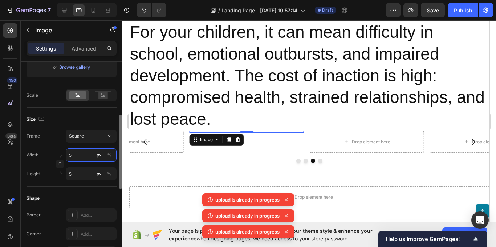
type input "50"
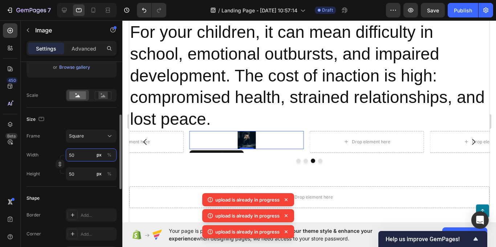
type input "500"
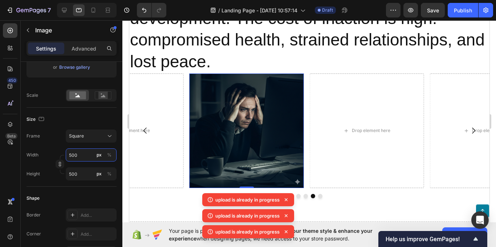
scroll to position [948, 0]
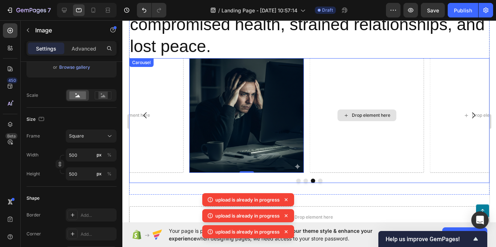
click at [371, 112] on div "Drop element here" at bounding box center [371, 115] width 39 height 6
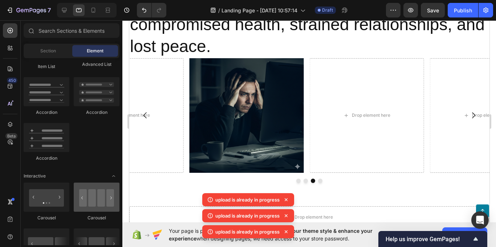
scroll to position [654, 0]
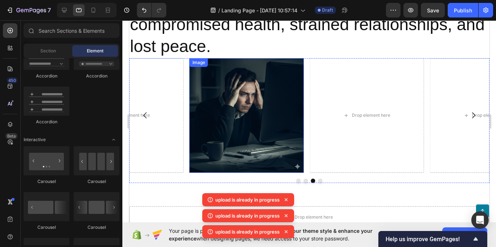
click at [250, 105] on img at bounding box center [246, 115] width 114 height 114
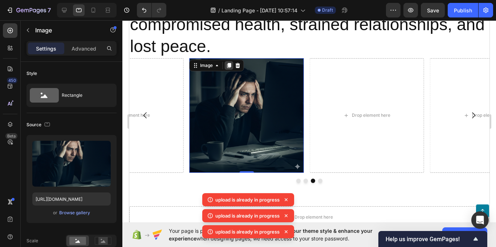
click at [231, 63] on icon at bounding box center [229, 65] width 4 height 5
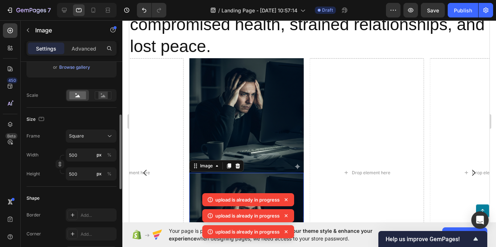
scroll to position [1053, 0]
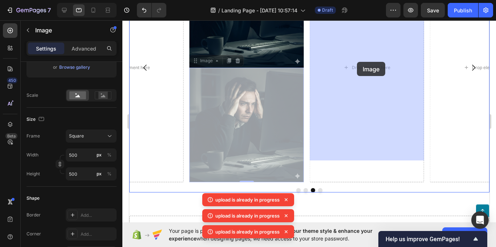
drag, startPoint x: 231, startPoint y: 106, endPoint x: 357, endPoint y: 62, distance: 133.3
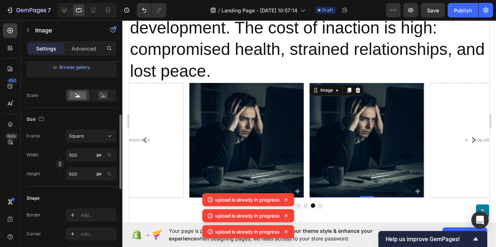
scroll to position [36, 0]
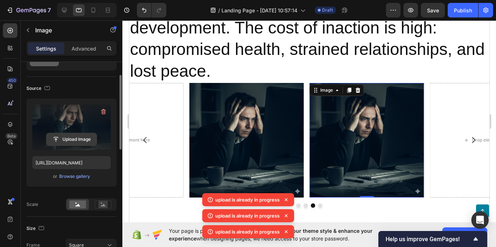
click at [76, 137] on input "file" at bounding box center [72, 139] width 50 height 12
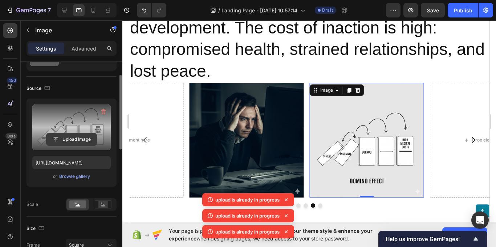
click at [67, 137] on input "file" at bounding box center [72, 139] width 50 height 12
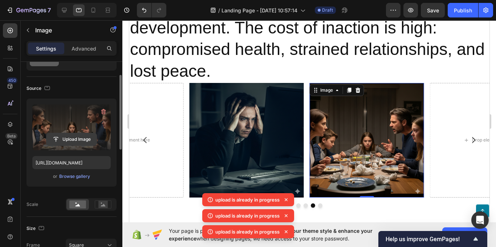
click at [73, 139] on input "file" at bounding box center [72, 139] width 50 height 12
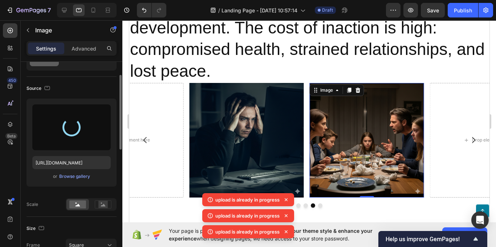
type input "https://cdn.shopify.com/s/files/1/0699/2068/6134/files/gempages_586427923188155…"
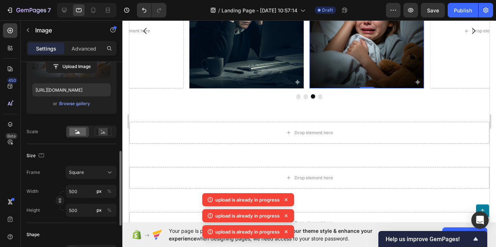
scroll to position [145, 0]
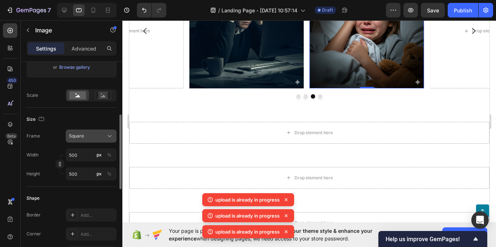
click at [88, 132] on button "Square" at bounding box center [91, 135] width 51 height 13
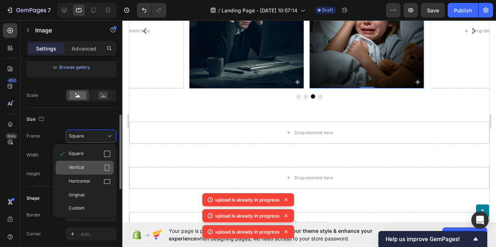
click at [99, 167] on div "Vertical" at bounding box center [90, 167] width 42 height 7
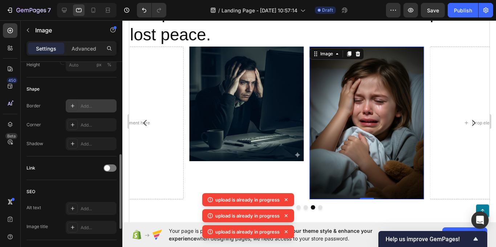
scroll to position [182, 0]
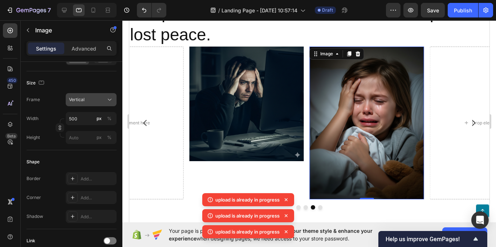
click at [93, 102] on div "Vertical" at bounding box center [87, 99] width 36 height 7
drag, startPoint x: 93, startPoint y: 102, endPoint x: 90, endPoint y: 110, distance: 8.0
click at [93, 102] on div "Vertical" at bounding box center [87, 99] width 36 height 7
click at [94, 98] on div "Vertical" at bounding box center [87, 99] width 36 height 7
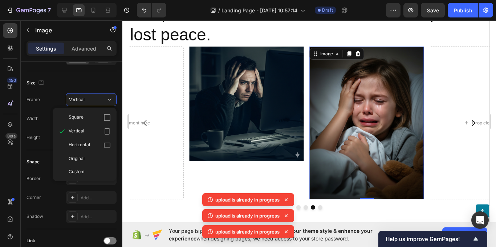
click at [86, 120] on div "Square" at bounding box center [90, 117] width 42 height 7
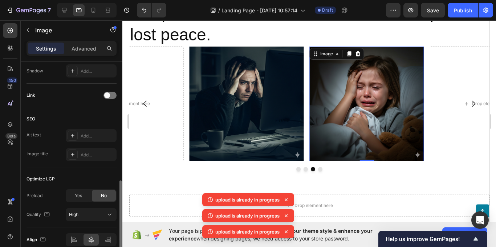
scroll to position [361, 0]
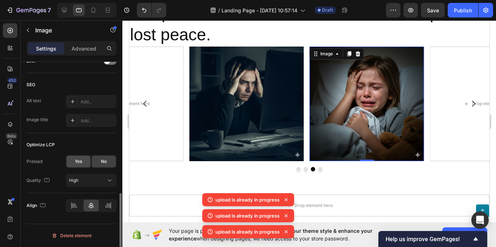
click at [75, 163] on span "Yes" at bounding box center [78, 161] width 7 height 7
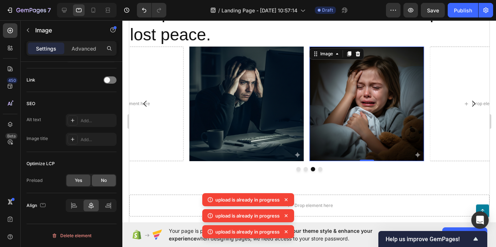
click at [100, 179] on div "No" at bounding box center [104, 180] width 24 height 12
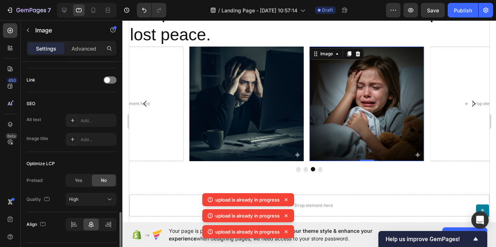
scroll to position [361, 0]
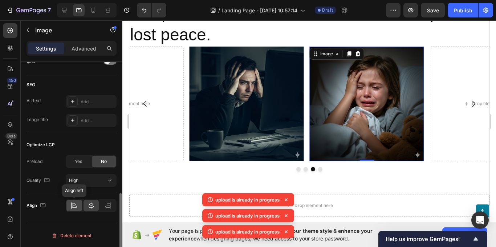
click at [70, 206] on div at bounding box center [74, 205] width 16 height 12
click at [78, 183] on span "High" at bounding box center [73, 180] width 9 height 7
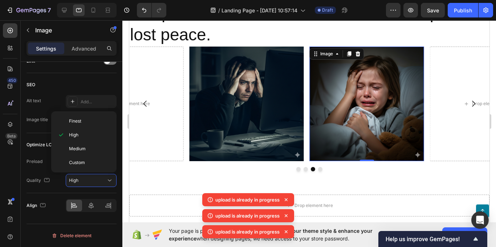
click at [27, 197] on div "Align" at bounding box center [72, 205] width 90 height 25
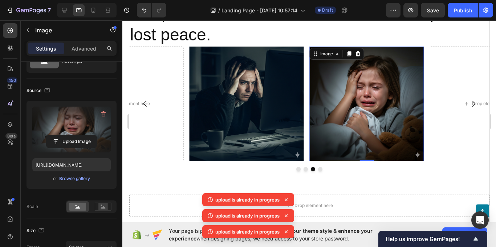
scroll to position [0, 0]
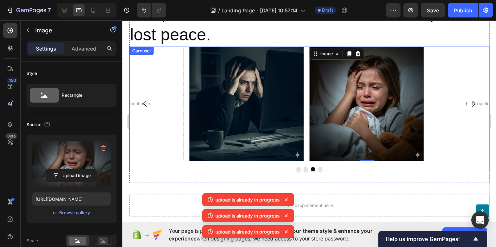
click at [185, 48] on div "Drop element here Drop element here Image Image 0" at bounding box center [309, 104] width 360 height 114
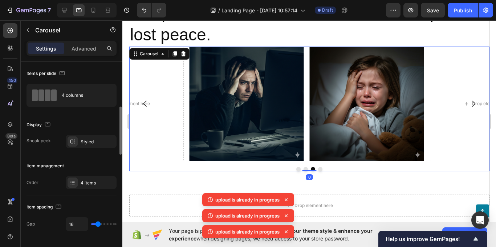
scroll to position [36, 0]
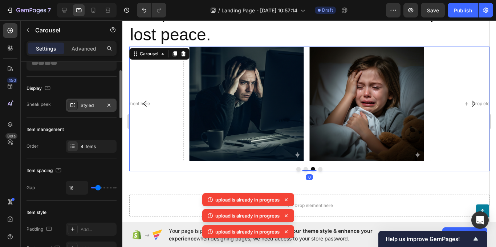
click at [89, 109] on div "Styled" at bounding box center [91, 104] width 51 height 13
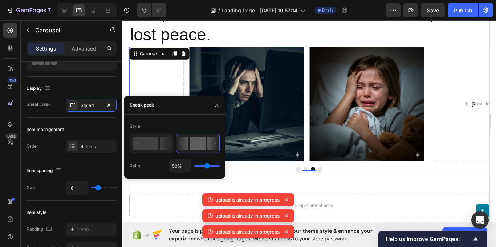
type input "100%"
type input "100"
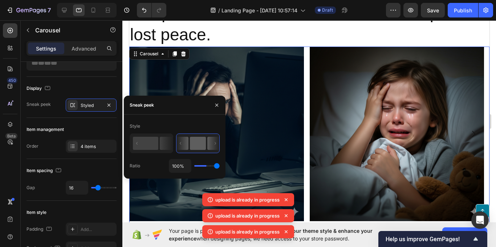
type input "43%"
type input "43"
type input "32%"
type input "32"
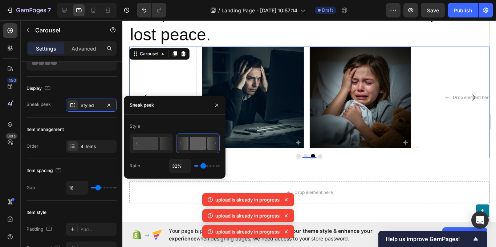
type input "5%"
drag, startPoint x: 207, startPoint y: 165, endPoint x: 195, endPoint y: 164, distance: 12.0
type input "1"
click at [195, 165] on input "range" at bounding box center [206, 165] width 25 height 1
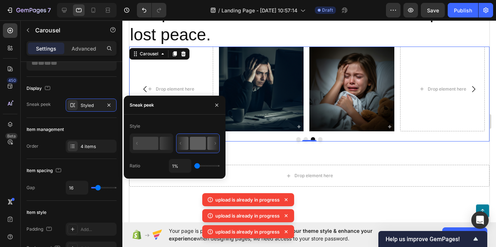
click at [199, 162] on div "1%" at bounding box center [194, 166] width 51 height 14
click at [195, 166] on input "range" at bounding box center [206, 165] width 25 height 1
type input "1%"
drag, startPoint x: 196, startPoint y: 167, endPoint x: 189, endPoint y: 168, distance: 7.4
click at [194, 166] on input "range" at bounding box center [206, 165] width 25 height 1
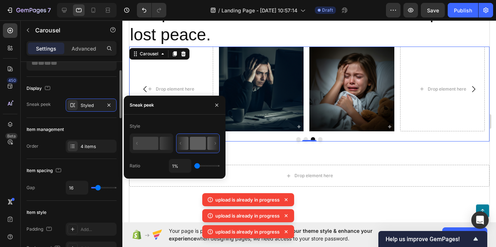
scroll to position [73, 0]
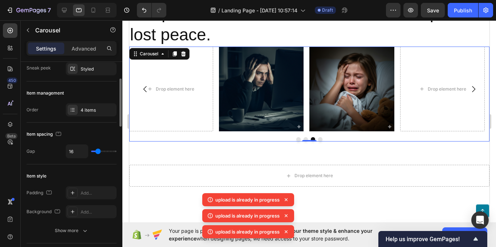
type input "4"
type input "0"
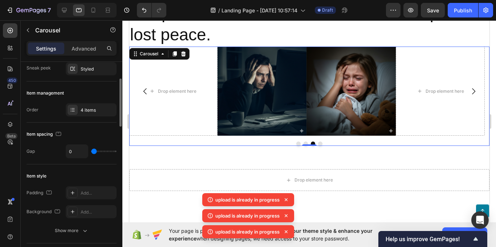
drag, startPoint x: 99, startPoint y: 150, endPoint x: 93, endPoint y: 150, distance: 6.2
type input "0"
click at [93, 150] on input "range" at bounding box center [103, 150] width 25 height 1
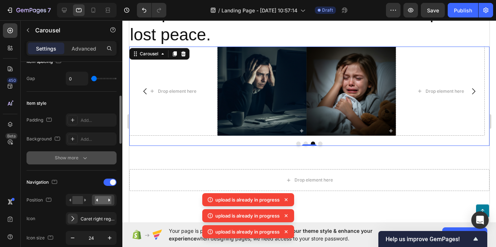
scroll to position [218, 0]
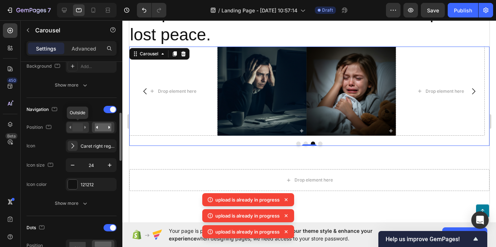
click at [82, 127] on rect at bounding box center [77, 127] width 11 height 8
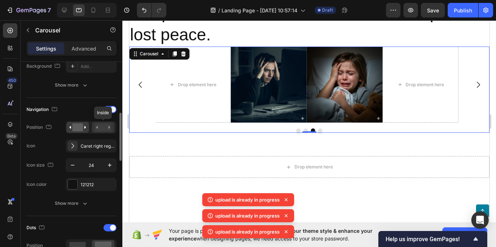
click at [98, 126] on rect at bounding box center [103, 127] width 17 height 8
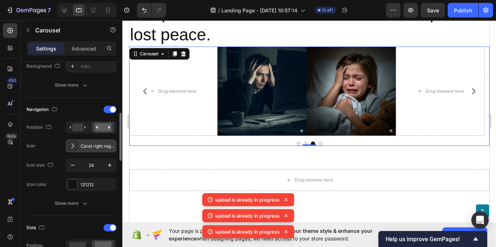
click at [73, 147] on icon at bounding box center [73, 145] width 3 height 5
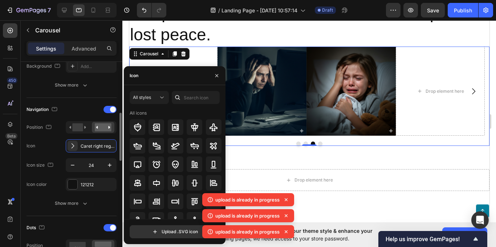
click at [56, 158] on div "Navigation Position Icon Caret right regular Icon size 24 Icon color 121212" at bounding box center [72, 147] width 90 height 87
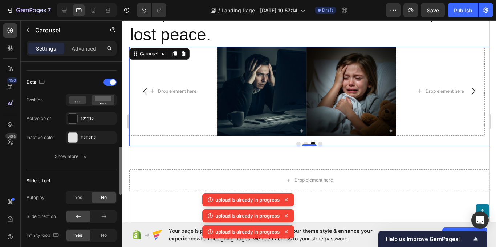
scroll to position [400, 0]
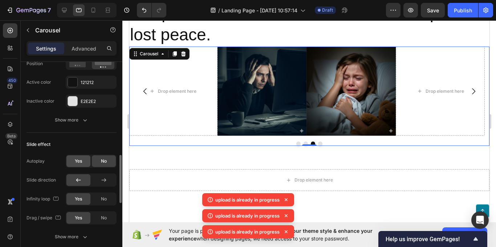
click at [78, 160] on span "Yes" at bounding box center [78, 161] width 7 height 7
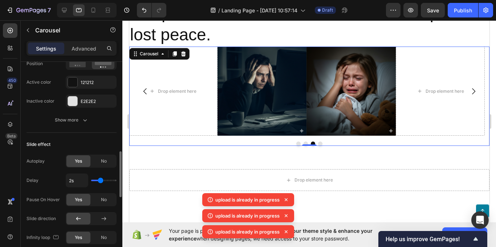
type input "1s"
drag, startPoint x: 99, startPoint y: 180, endPoint x: 90, endPoint y: 178, distance: 9.3
type input "1"
click at [91, 179] on input "range" at bounding box center [103, 179] width 25 height 1
click at [296, 141] on button "Dot" at bounding box center [298, 143] width 4 height 4
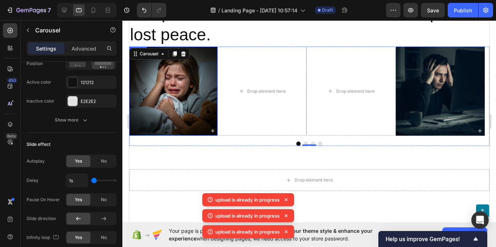
click at [193, 89] on img at bounding box center [172, 91] width 89 height 89
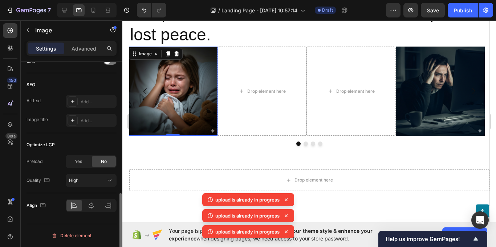
scroll to position [0, 0]
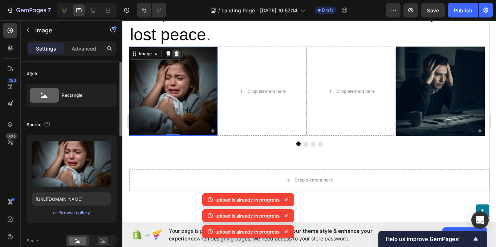
click at [175, 51] on icon at bounding box center [177, 54] width 6 height 6
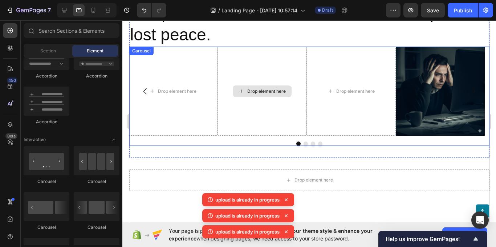
click at [239, 82] on div "Drop element here" at bounding box center [261, 91] width 89 height 89
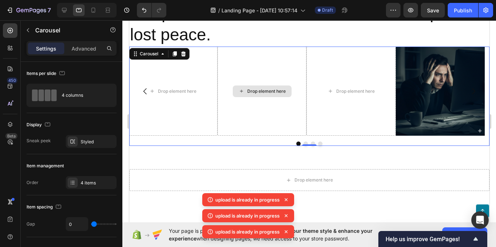
click at [245, 90] on div "Drop element here" at bounding box center [261, 91] width 89 height 89
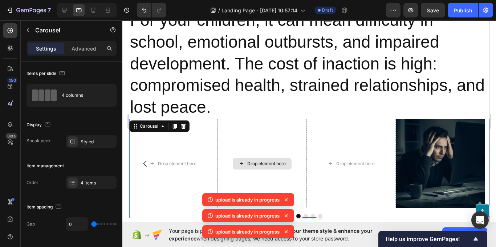
scroll to position [887, 0]
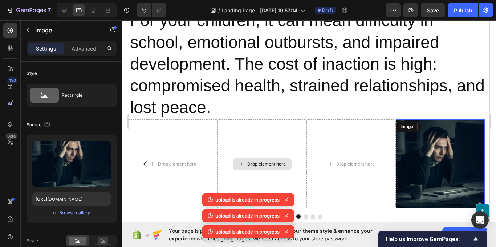
click at [448, 125] on img at bounding box center [440, 163] width 89 height 89
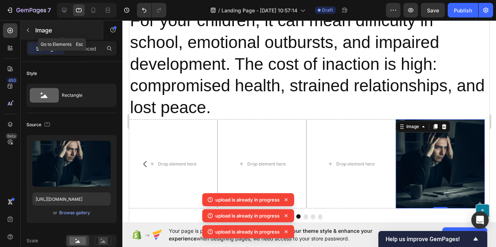
click at [24, 29] on button "button" at bounding box center [28, 30] width 12 height 12
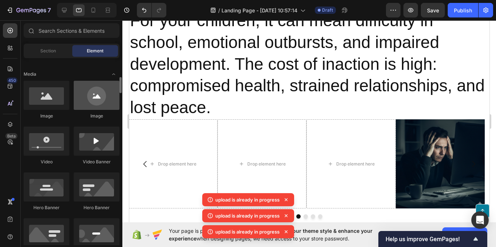
scroll to position [254, 0]
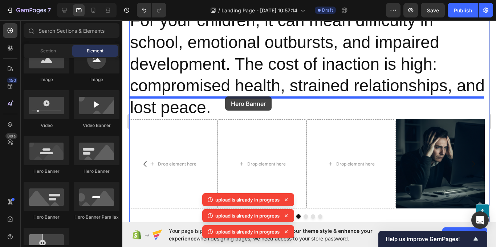
drag, startPoint x: 179, startPoint y: 181, endPoint x: 225, endPoint y: 96, distance: 96.1
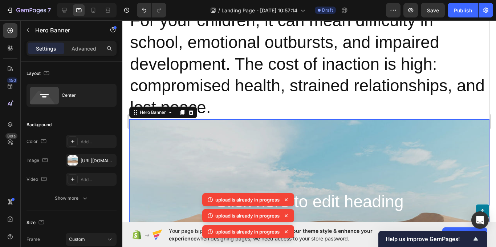
scroll to position [996, 0]
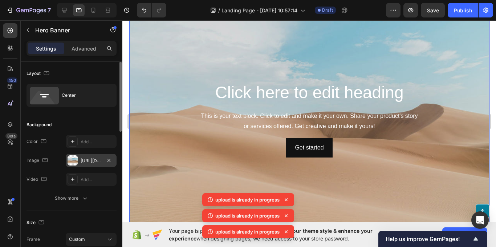
click at [76, 159] on div at bounding box center [73, 160] width 10 height 10
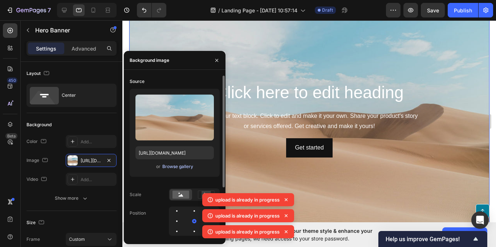
click at [174, 165] on div "Browse gallery" at bounding box center [177, 166] width 31 height 7
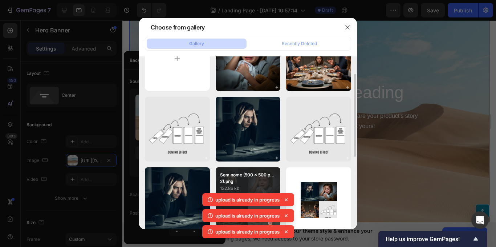
scroll to position [109, 0]
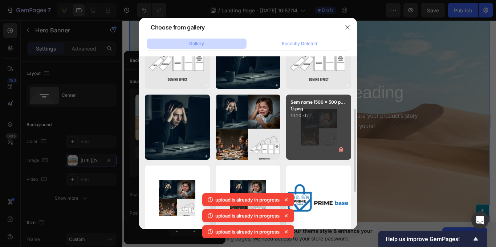
click at [302, 126] on div "Sem nome (500 x 500 p...1).png 19.20 kb" at bounding box center [318, 126] width 65 height 65
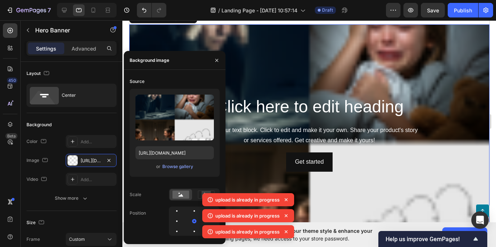
scroll to position [996, 0]
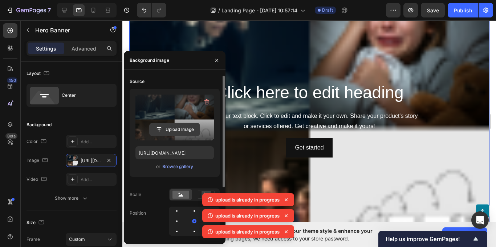
click at [177, 128] on input "file" at bounding box center [175, 129] width 50 height 12
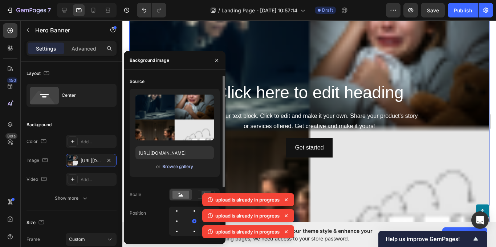
click at [179, 165] on div "Browse gallery" at bounding box center [177, 166] width 31 height 7
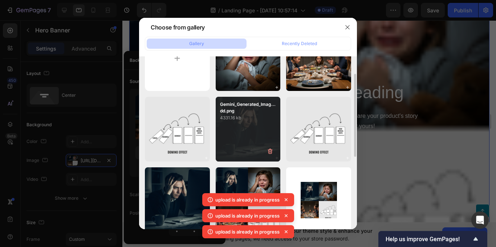
scroll to position [73, 0]
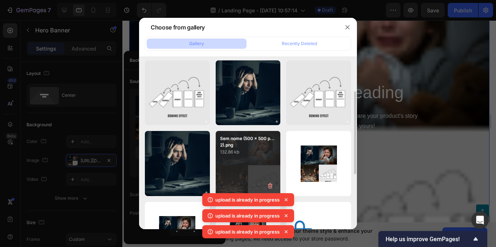
click at [251, 158] on div "Sem nome (500 x 500 p...2).png 132.86 kb" at bounding box center [248, 163] width 65 height 65
type input "https://cdn.shopify.com/s/files/1/0699/2068/6134/files/gempages_586427923188155…"
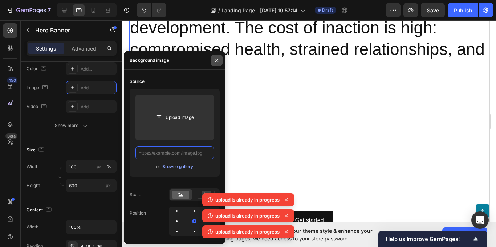
scroll to position [0, 0]
click at [216, 59] on icon "button" at bounding box center [216, 59] width 3 height 3
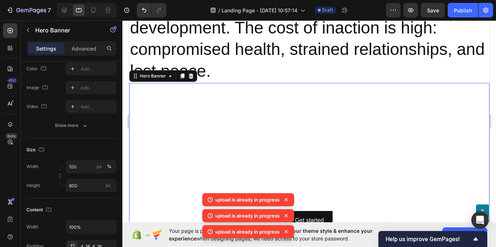
click at [191, 70] on div "Hero Banner" at bounding box center [163, 76] width 68 height 12
click at [190, 73] on icon at bounding box center [191, 76] width 6 height 6
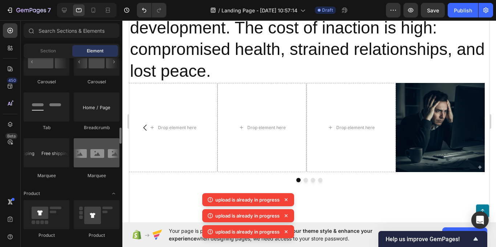
scroll to position [836, 0]
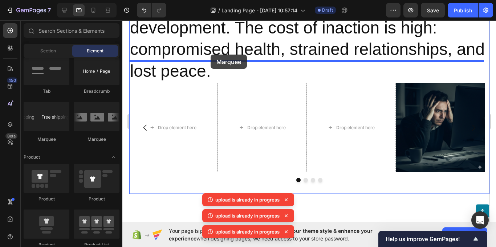
drag, startPoint x: 224, startPoint y: 148, endPoint x: 210, endPoint y: 54, distance: 94.0
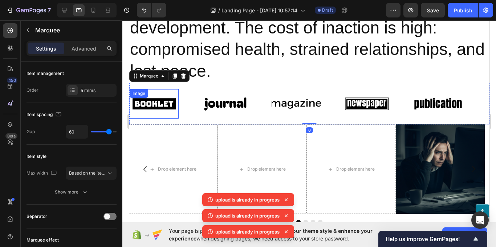
click at [150, 93] on img at bounding box center [153, 103] width 49 height 21
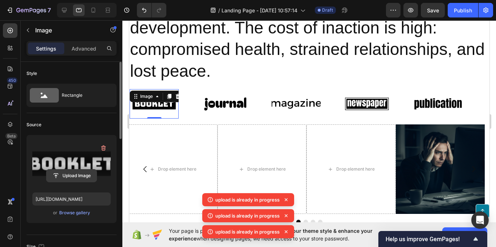
click at [80, 171] on input "file" at bounding box center [72, 175] width 50 height 12
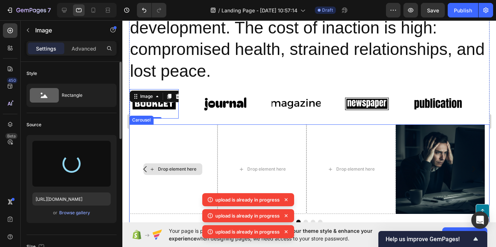
type input "https://cdn.shopify.com/s/files/1/0699/2068/6134/files/gempages_586427923188155…"
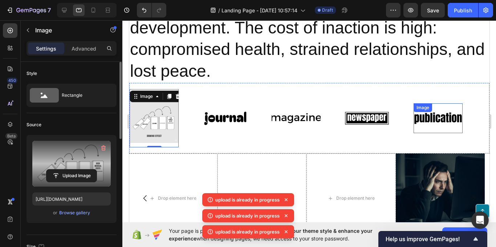
click at [420, 108] on img at bounding box center [437, 118] width 49 height 21
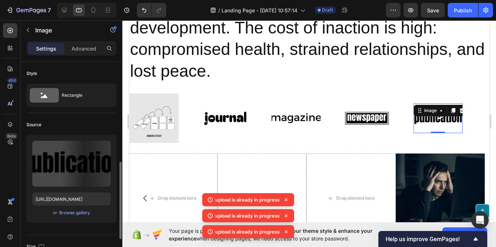
scroll to position [73, 0]
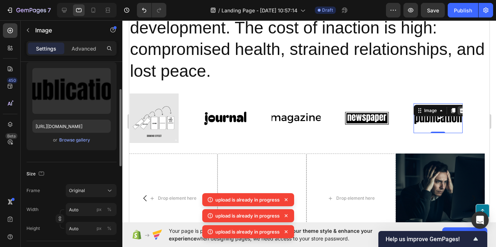
click at [458, 106] on div at bounding box center [461, 110] width 9 height 9
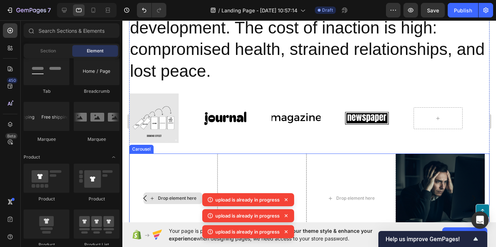
click at [178, 153] on div "Drop element here" at bounding box center [172, 197] width 89 height 89
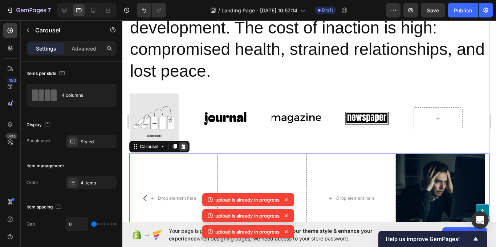
click at [183, 142] on div at bounding box center [183, 146] width 9 height 9
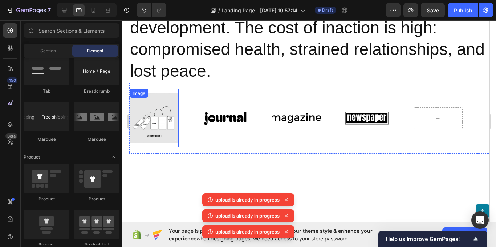
click at [174, 98] on img at bounding box center [153, 117] width 49 height 49
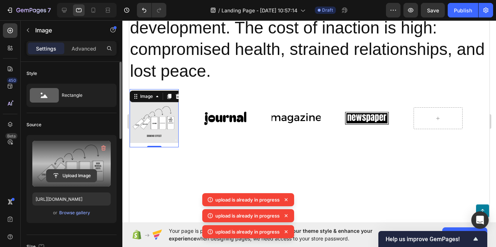
click at [73, 175] on input "file" at bounding box center [72, 175] width 50 height 12
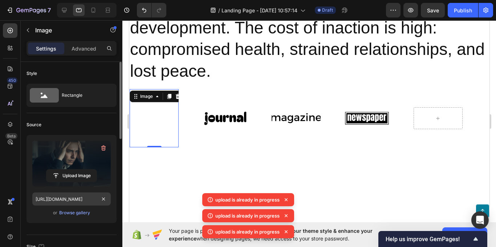
type input "https://cdn.shopify.com/s/files/1/0699/2068/6134/files/gempages_586427923188155…"
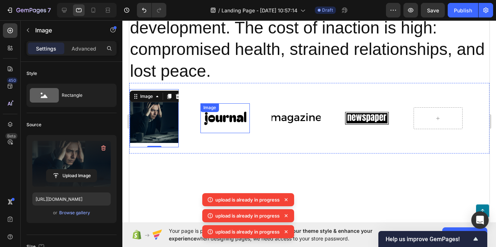
click at [218, 108] on img at bounding box center [224, 118] width 49 height 21
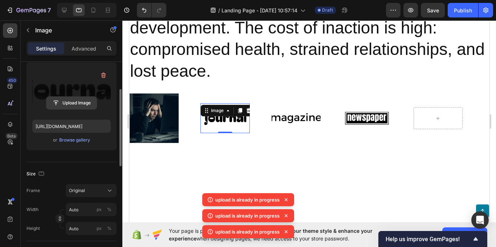
click at [79, 98] on input "file" at bounding box center [72, 103] width 50 height 12
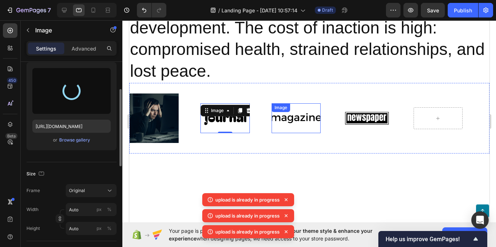
type input "https://cdn.shopify.com/s/files/1/0699/2068/6134/files/gempages_586427923188155…"
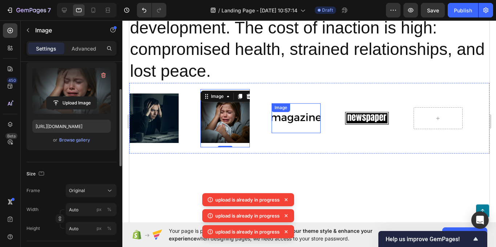
click at [292, 108] on img at bounding box center [295, 118] width 49 height 21
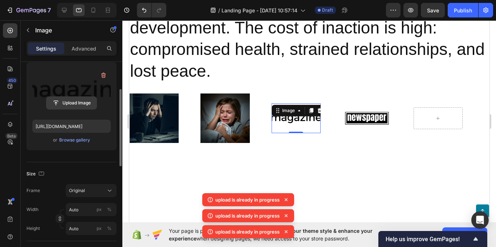
click at [67, 102] on input "file" at bounding box center [72, 103] width 50 height 12
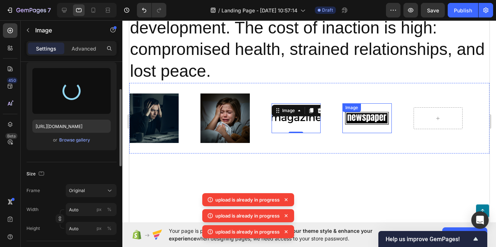
click at [360, 108] on img at bounding box center [366, 118] width 49 height 21
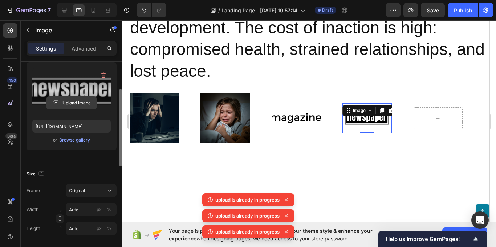
click at [78, 101] on input "file" at bounding box center [72, 103] width 50 height 12
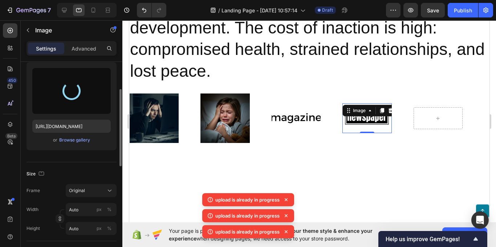
type input "https://cdn.shopify.com/s/files/1/0699/2068/6134/files/gempages_586427923188155…"
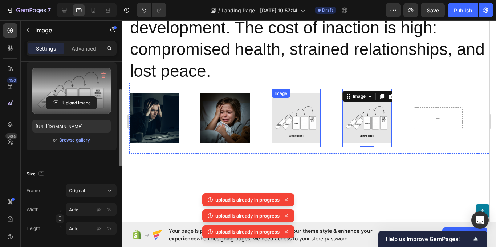
click at [293, 95] on img at bounding box center [295, 117] width 49 height 49
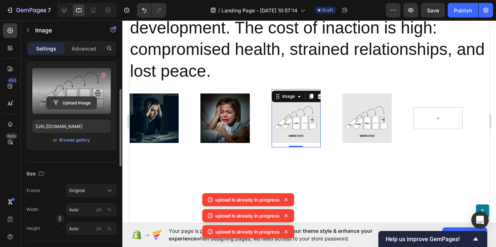
click at [75, 104] on input "file" at bounding box center [72, 103] width 50 height 12
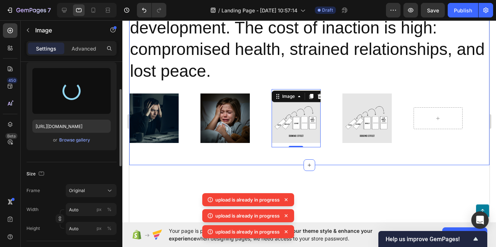
type input "https://cdn.shopify.com/s/files/1/0699/2068/6134/files/gempages_586427923188155…"
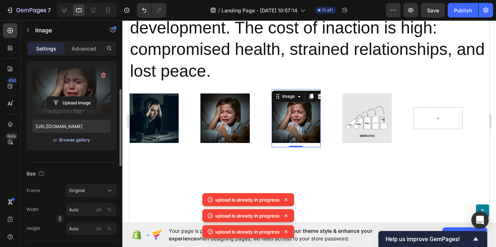
click at [85, 140] on div "Browse gallery" at bounding box center [74, 140] width 31 height 7
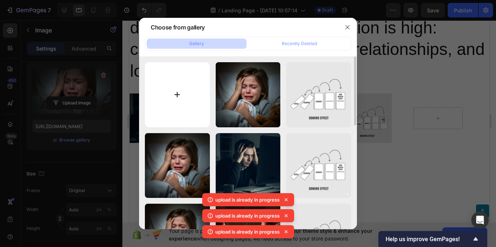
click at [177, 96] on input "file" at bounding box center [177, 94] width 65 height 65
type input "C:\fakepath\Sem nome (500 x 500 px) (100 x 100 px) (1000 x 1000 px) (5).png"
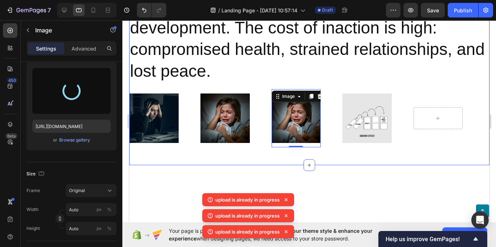
type input "https://cdn.shopify.com/s/files/1/0699/2068/6134/files/gempages_586427923188155…"
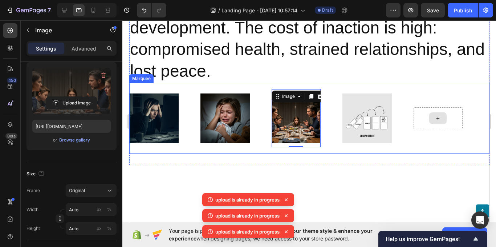
click at [422, 107] on div at bounding box center [437, 118] width 49 height 22
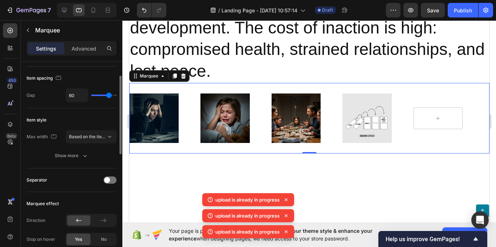
scroll to position [0, 0]
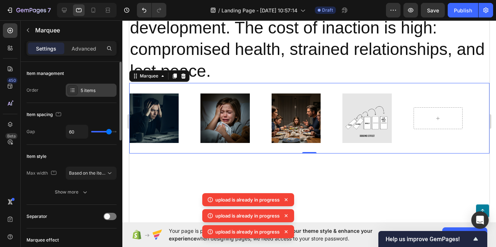
click at [81, 95] on div "5 items" at bounding box center [91, 90] width 51 height 13
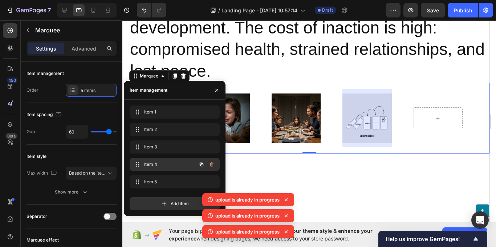
click at [167, 161] on span "Item 4" at bounding box center [164, 164] width 41 height 7
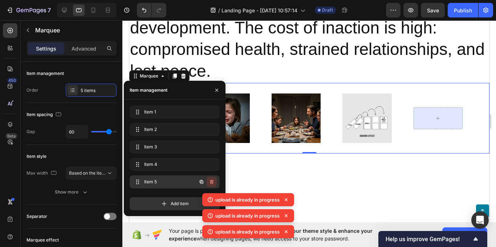
click at [211, 181] on icon "button" at bounding box center [212, 181] width 4 height 4
click at [210, 183] on div "Delete" at bounding box center [206, 181] width 13 height 7
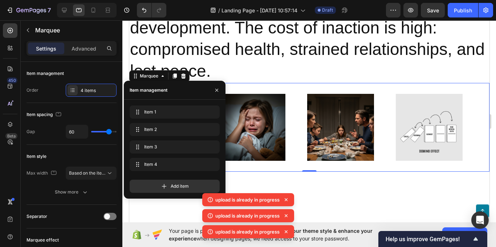
click at [347, 183] on div at bounding box center [309, 205] width 360 height 45
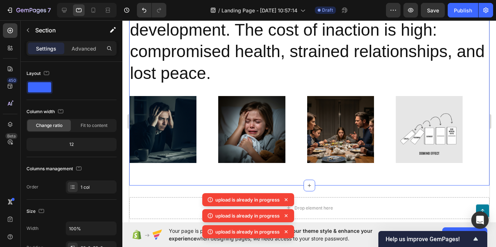
scroll to position [887, 0]
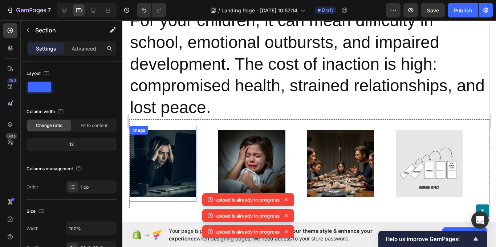
click at [171, 144] on img at bounding box center [162, 163] width 67 height 67
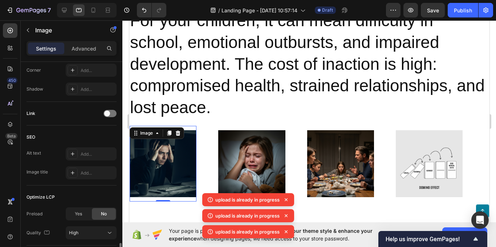
scroll to position [343, 0]
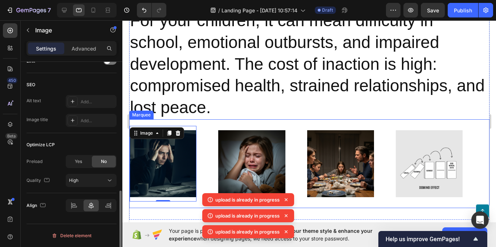
click at [214, 126] on div "Image 0" at bounding box center [173, 164] width 89 height 76
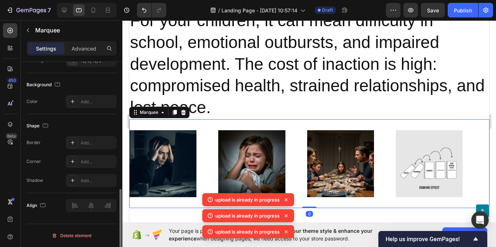
scroll to position [0, 0]
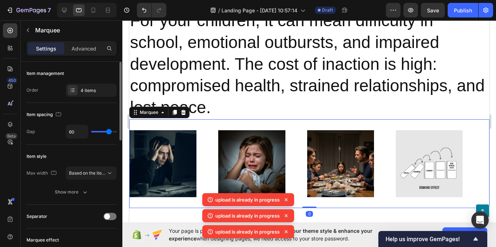
type input "67"
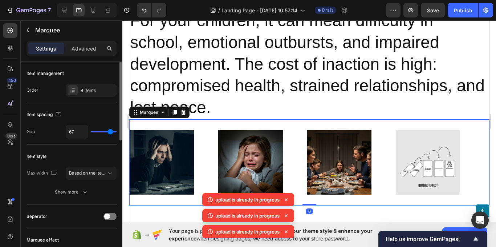
type input "80"
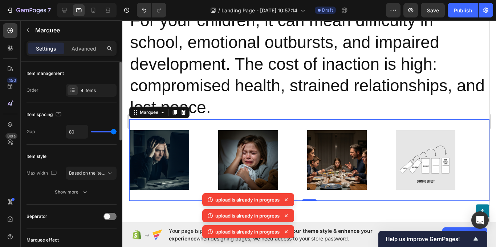
type input "58"
type input "44"
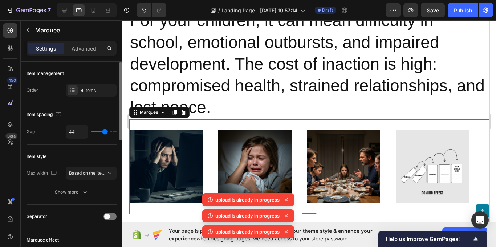
type input "41"
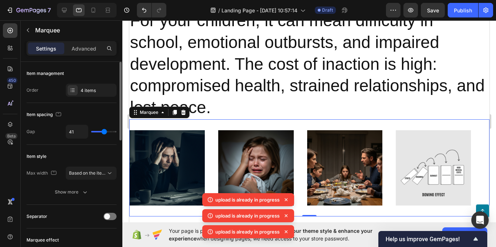
type input "37"
type input "28"
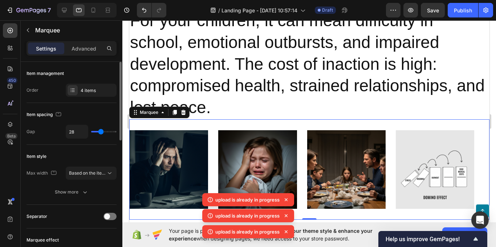
type input "24"
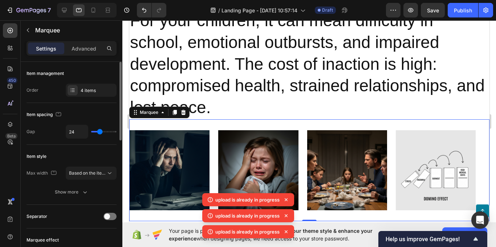
type input "25"
drag, startPoint x: 108, startPoint y: 133, endPoint x: 100, endPoint y: 133, distance: 7.3
type input "25"
click at [100, 132] on input "range" at bounding box center [103, 131] width 25 height 1
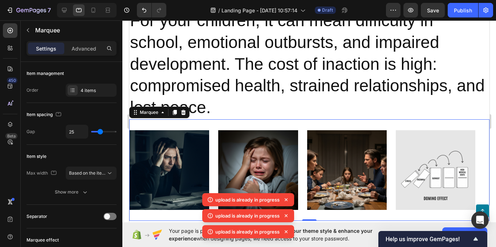
click at [124, 101] on div at bounding box center [309, 133] width 374 height 226
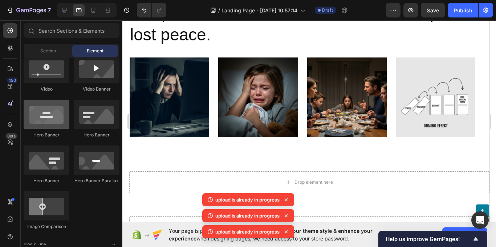
scroll to position [218, 0]
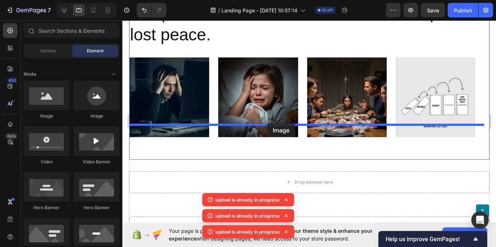
drag, startPoint x: 173, startPoint y: 125, endPoint x: 267, endPoint y: 123, distance: 94.1
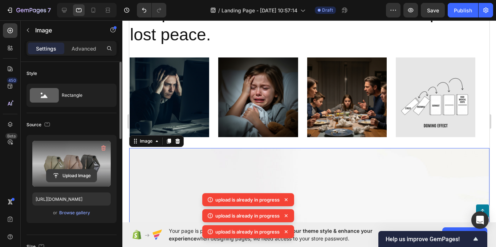
click at [87, 173] on input "file" at bounding box center [72, 175] width 50 height 12
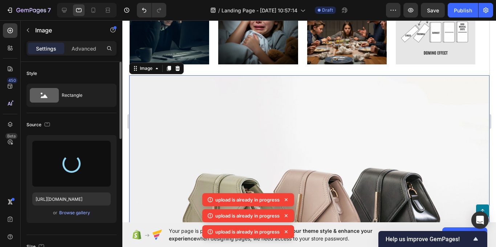
type input "https://cdn.shopify.com/s/files/1/0699/2068/6134/files/gempages_586427923188155…"
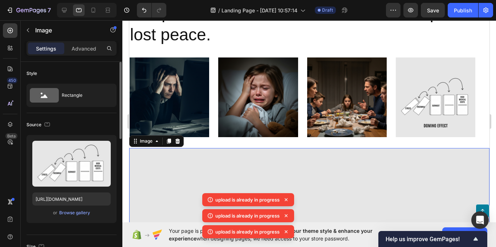
scroll to position [73, 0]
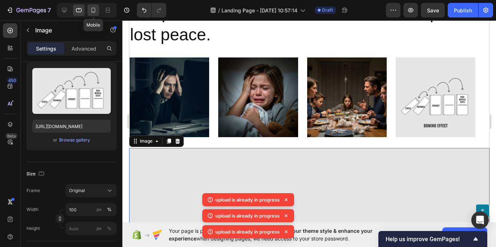
click at [91, 12] on icon at bounding box center [93, 10] width 7 height 7
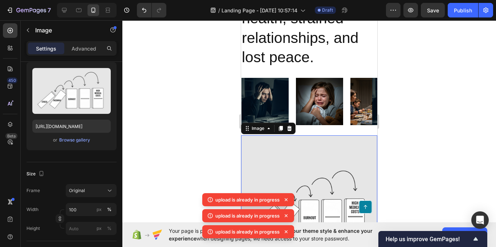
scroll to position [1309, 0]
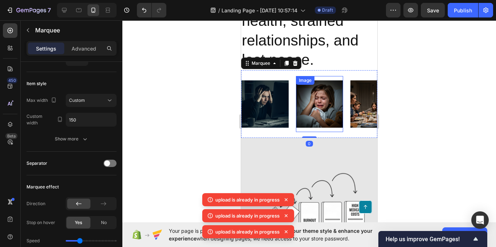
click at [354, 95] on img at bounding box center [374, 103] width 47 height 47
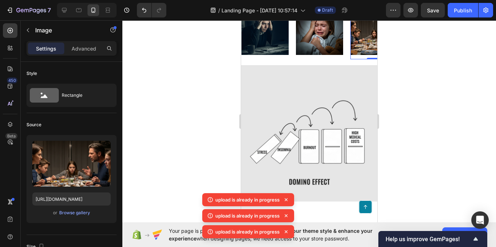
scroll to position [1273, 0]
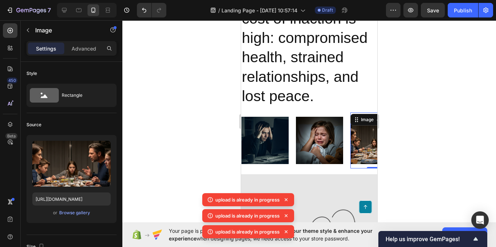
click at [359, 128] on img at bounding box center [374, 140] width 47 height 47
click at [302, 106] on div "Image Image Image 0 Image Image Image Image 0 Image Marquee" at bounding box center [309, 140] width 136 height 68
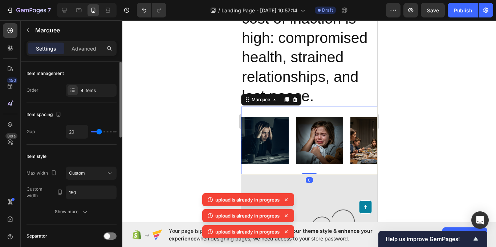
type input "15"
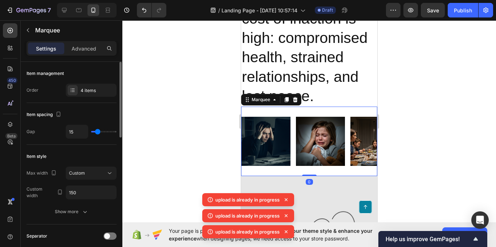
type input "6"
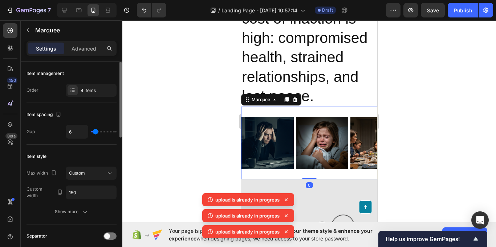
type input "0"
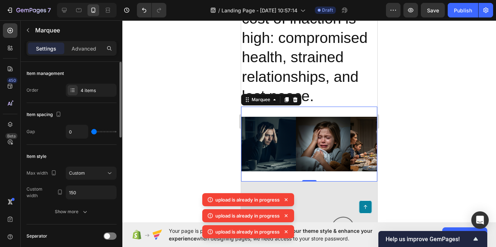
type input "1"
type input "4"
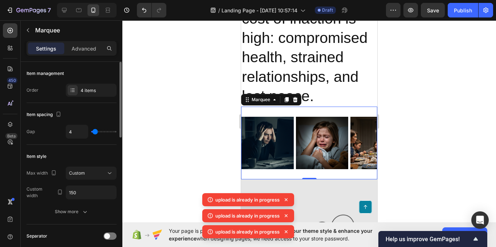
type input "6"
type input "16"
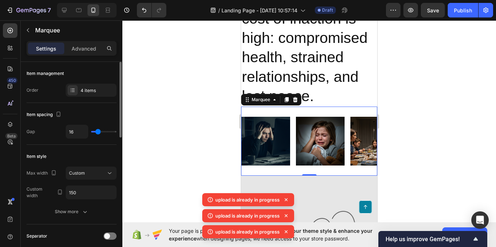
type input "13"
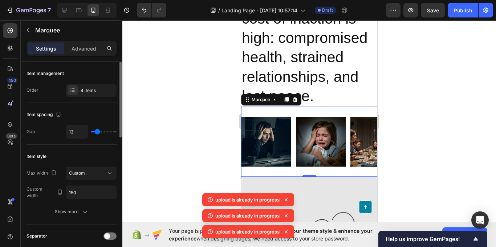
type input "13"
click at [97, 132] on input "range" at bounding box center [103, 131] width 25 height 1
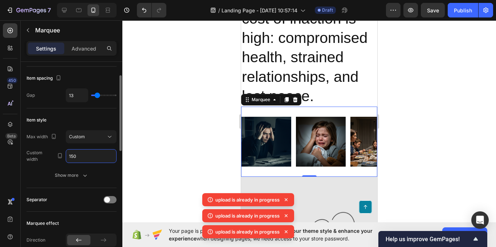
click at [87, 158] on input "150" at bounding box center [91, 155] width 50 height 13
click at [92, 154] on input "150" at bounding box center [91, 155] width 50 height 13
click at [99, 154] on input "150" at bounding box center [91, 155] width 50 height 13
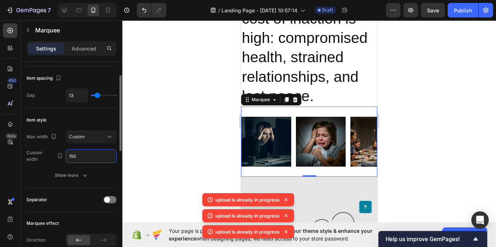
click at [86, 151] on input "150" at bounding box center [91, 155] width 50 height 13
click at [84, 155] on input "150" at bounding box center [91, 155] width 50 height 13
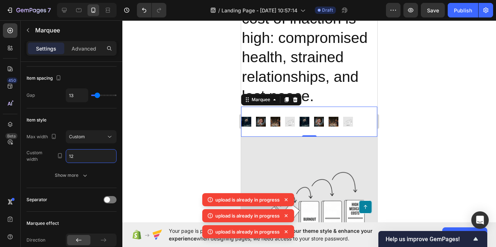
type input "120"
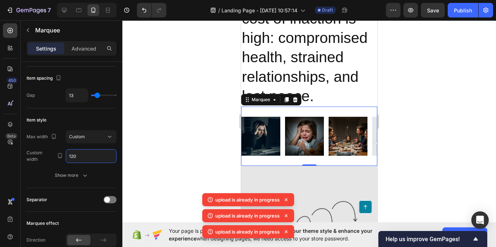
click at [419, 179] on div at bounding box center [309, 133] width 374 height 226
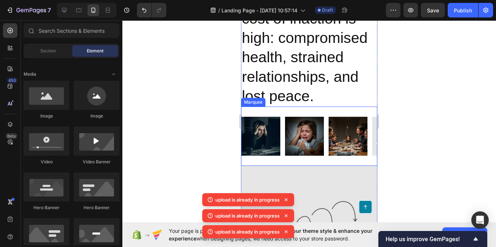
click at [276, 141] on div "Image Image Image Image Image Image Image Image Marquee" at bounding box center [309, 135] width 136 height 59
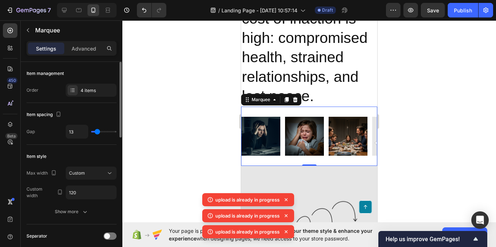
type input "19"
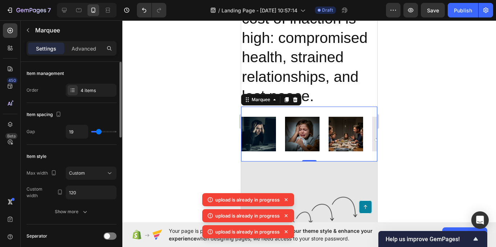
type input "25"
type input "1"
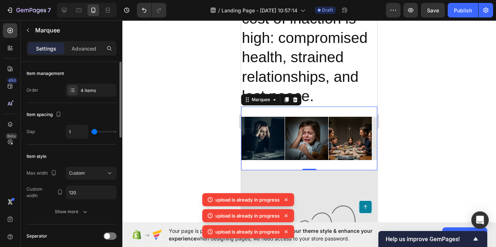
type input "0"
type input "7"
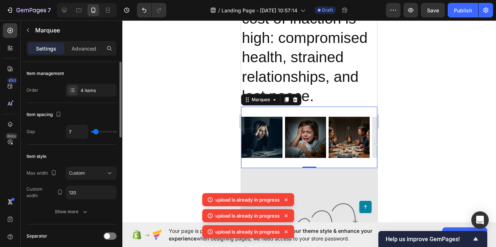
type input "6"
type input "4"
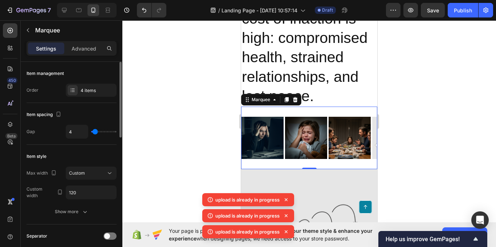
type input "0"
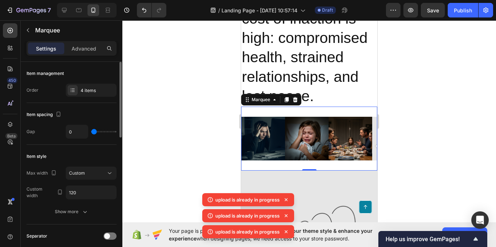
type input "4"
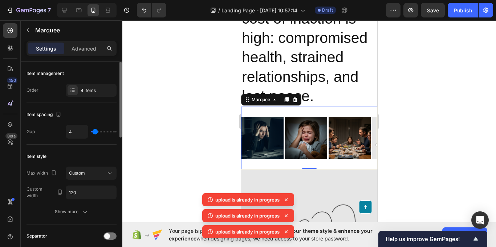
type input "0"
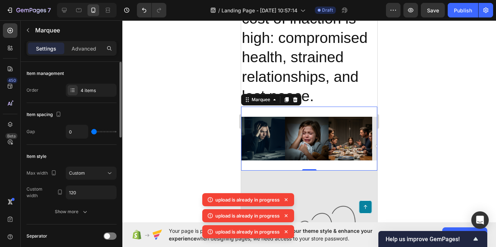
drag, startPoint x: 98, startPoint y: 130, endPoint x: 94, endPoint y: 132, distance: 3.9
type input "0"
click at [94, 132] on input "range" at bounding box center [103, 131] width 25 height 1
click at [177, 160] on div at bounding box center [309, 133] width 374 height 226
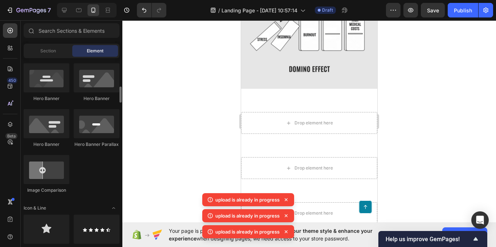
scroll to position [400, 0]
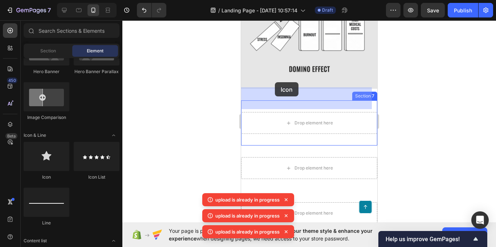
drag, startPoint x: 285, startPoint y: 187, endPoint x: 275, endPoint y: 82, distance: 105.1
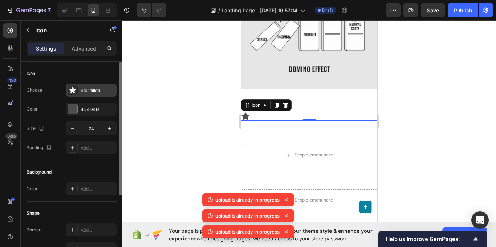
click at [77, 89] on div at bounding box center [73, 90] width 10 height 10
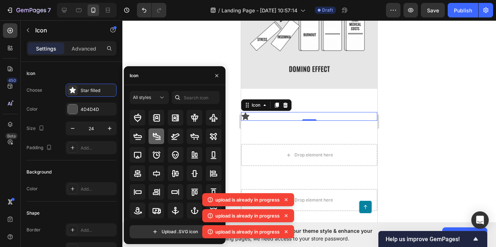
scroll to position [0, 0]
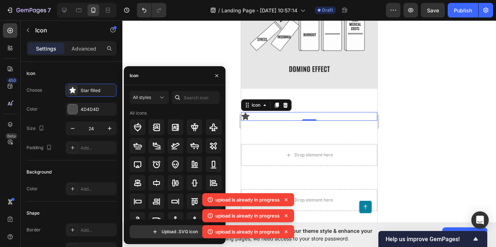
click at [181, 96] on div at bounding box center [178, 97] width 12 height 13
click at [196, 96] on input "text" at bounding box center [196, 97] width 48 height 13
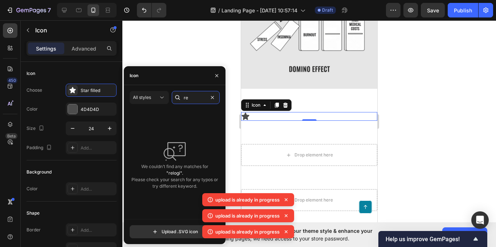
type input "r"
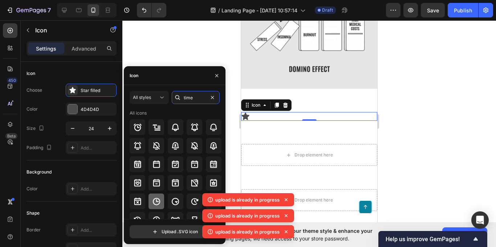
type input "time"
drag, startPoint x: 157, startPoint y: 200, endPoint x: 175, endPoint y: 180, distance: 27.0
click at [175, 180] on div "All icons" at bounding box center [176, 188] width 92 height 156
click at [159, 202] on icon at bounding box center [156, 200] width 7 height 7
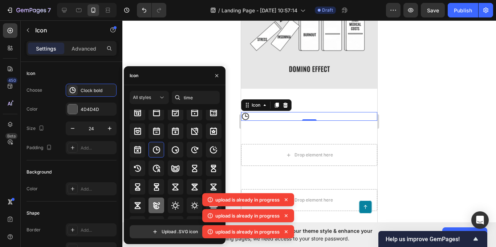
scroll to position [73, 0]
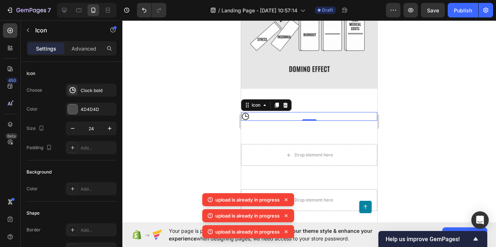
click at [190, 39] on div at bounding box center [309, 133] width 374 height 226
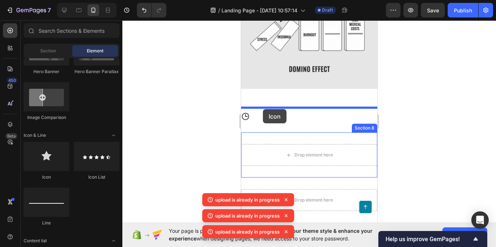
drag, startPoint x: 292, startPoint y: 175, endPoint x: 366, endPoint y: 154, distance: 76.9
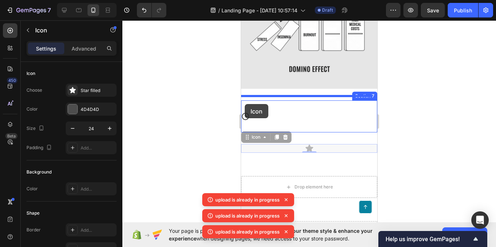
drag, startPoint x: 305, startPoint y: 122, endPoint x: 245, endPoint y: 104, distance: 63.1
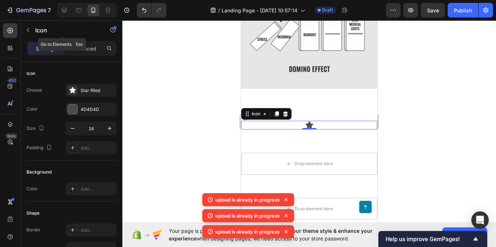
click at [26, 30] on icon "button" at bounding box center [28, 30] width 6 height 6
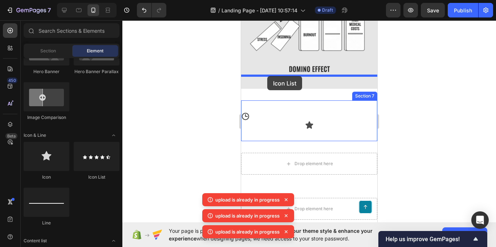
drag, startPoint x: 333, startPoint y: 180, endPoint x: 267, endPoint y: 76, distance: 123.3
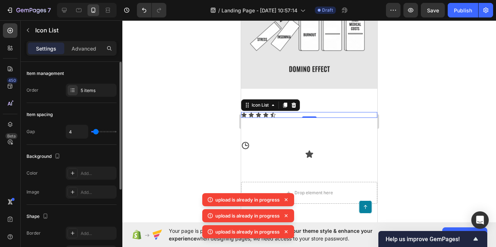
type input "13"
type input "16"
type input "17"
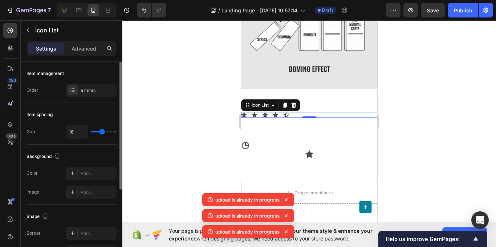
type input "17"
type input "13"
drag, startPoint x: 97, startPoint y: 133, endPoint x: 101, endPoint y: 131, distance: 4.1
type input "13"
click at [101, 131] on input "range" at bounding box center [103, 131] width 25 height 1
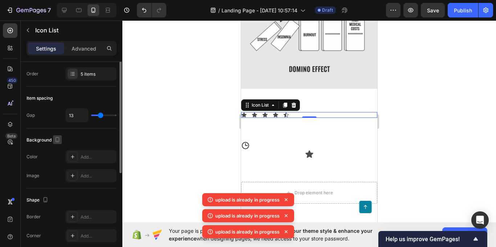
scroll to position [0, 0]
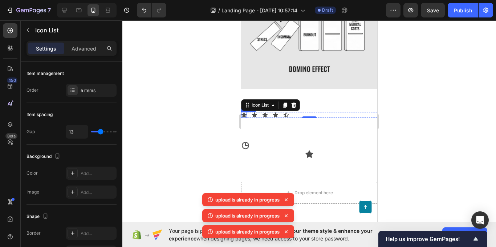
click at [244, 112] on icon at bounding box center [244, 114] width 5 height 5
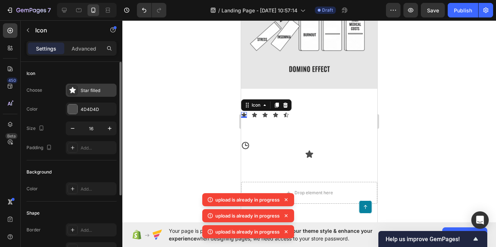
click at [73, 90] on icon at bounding box center [72, 90] width 6 height 6
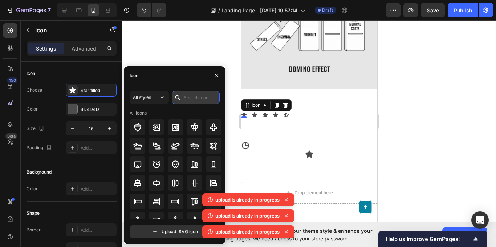
click at [200, 100] on input "text" at bounding box center [196, 97] width 48 height 13
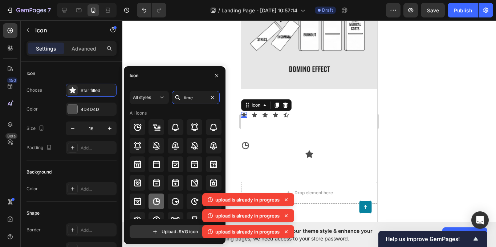
type input "time"
click at [154, 200] on icon at bounding box center [156, 201] width 9 height 9
click at [253, 112] on icon at bounding box center [255, 115] width 6 height 6
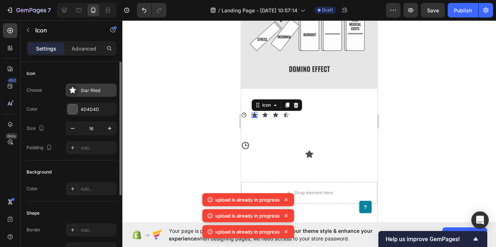
click at [72, 91] on icon at bounding box center [72, 90] width 6 height 6
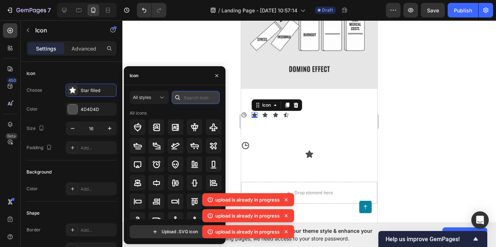
click at [190, 98] on input "text" at bounding box center [196, 97] width 48 height 13
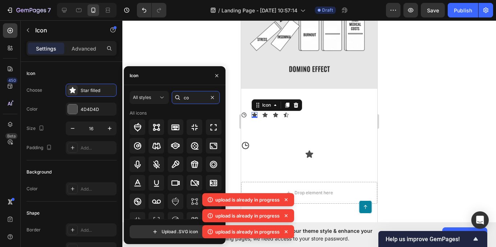
type input "c"
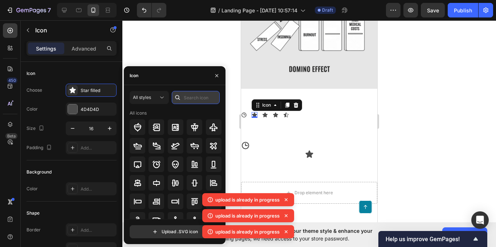
paste input "heart"
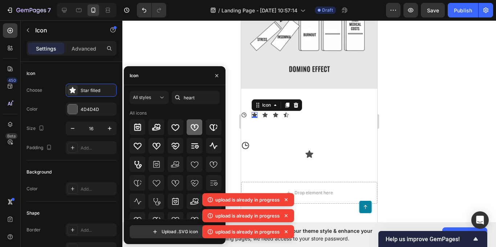
click at [191, 126] on icon at bounding box center [195, 127] width 8 height 7
click at [202, 98] on input "heart" at bounding box center [196, 97] width 48 height 13
paste input "portfolio"
type input "portfolio"
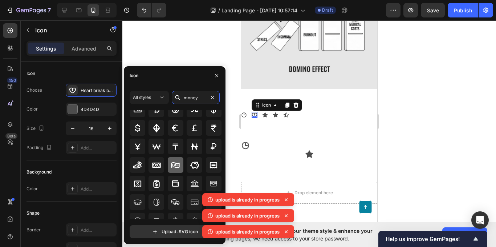
scroll to position [73, 0]
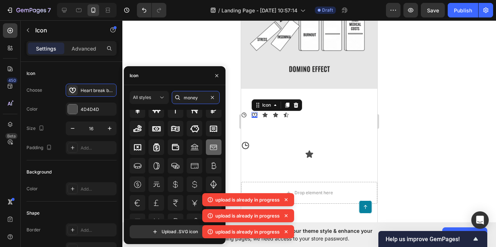
type input "money"
click at [214, 147] on icon at bounding box center [213, 146] width 7 height 5
click at [267, 112] on icon at bounding box center [265, 114] width 5 height 5
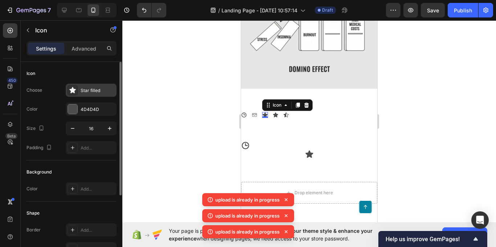
click at [78, 92] on div "Star filled" at bounding box center [91, 90] width 51 height 13
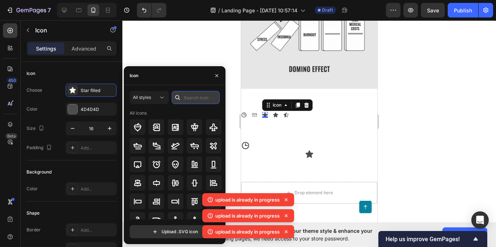
click at [197, 98] on input "text" at bounding box center [196, 97] width 48 height 13
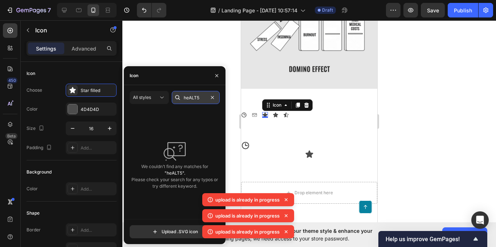
paste input "HEART"
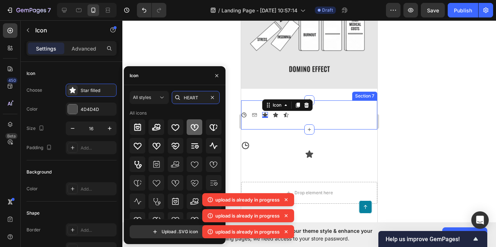
type input "HEART"
click at [189, 130] on div at bounding box center [195, 127] width 16 height 16
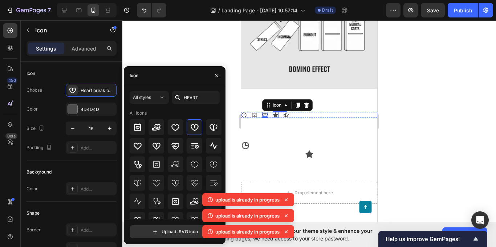
click at [274, 112] on icon at bounding box center [275, 114] width 5 height 5
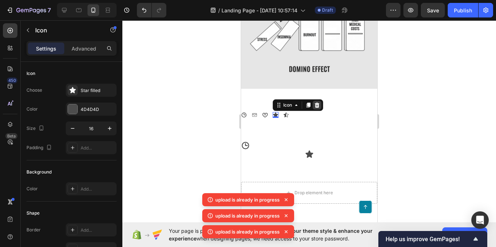
click at [316, 102] on icon at bounding box center [317, 104] width 5 height 5
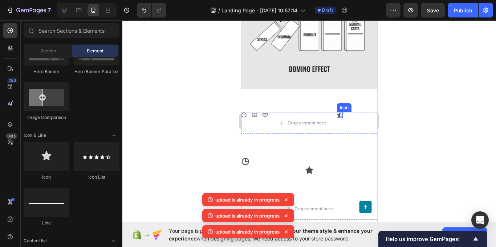
click at [340, 112] on icon at bounding box center [340, 114] width 5 height 5
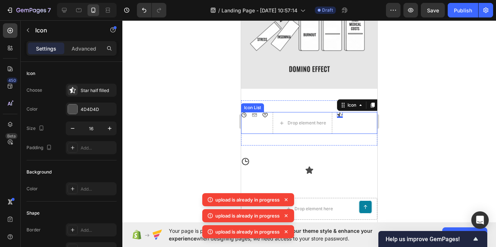
drag, startPoint x: 336, startPoint y: 93, endPoint x: 333, endPoint y: 89, distance: 5.1
click at [333, 112] on div "Icon Icon Icon Drop element here Icon 0" at bounding box center [309, 123] width 136 height 22
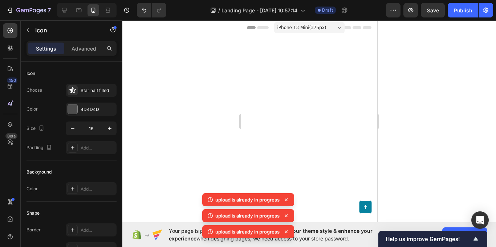
scroll to position [1491, 0]
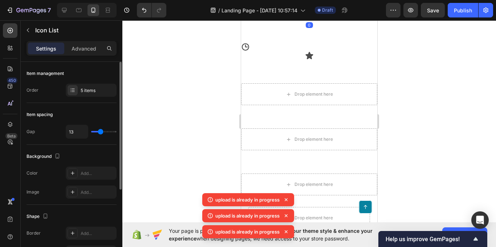
type input "18"
type input "21"
type input "23"
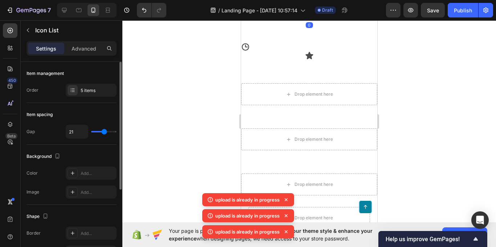
type input "23"
type input "12"
type input "8"
click at [98, 131] on input "range" at bounding box center [103, 131] width 25 height 1
type input "8"
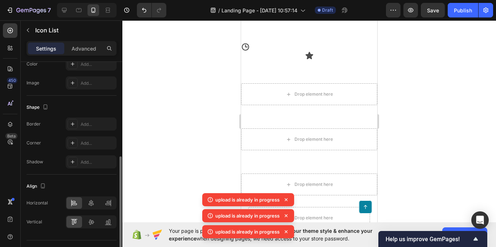
scroll to position [125, 0]
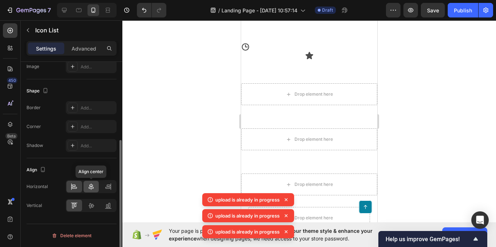
click at [90, 186] on icon at bounding box center [91, 186] width 5 height 7
click at [78, 186] on div at bounding box center [74, 187] width 16 height 12
click at [89, 208] on icon at bounding box center [91, 205] width 7 height 7
click at [106, 203] on icon at bounding box center [108, 205] width 7 height 7
click at [93, 203] on icon at bounding box center [91, 205] width 7 height 7
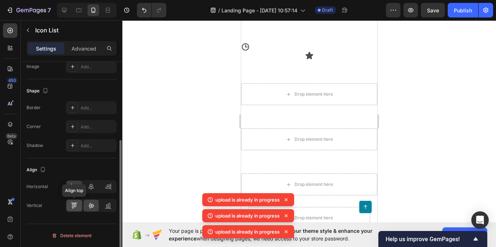
click at [70, 203] on div at bounding box center [74, 205] width 16 height 12
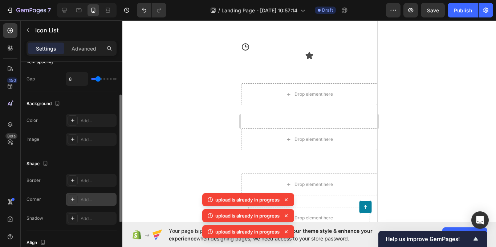
scroll to position [0, 0]
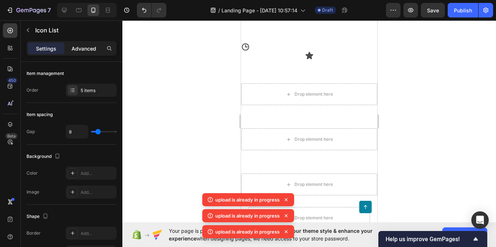
drag, startPoint x: 84, startPoint y: 47, endPoint x: 85, endPoint y: 52, distance: 5.8
click at [85, 48] on p "Advanced" at bounding box center [84, 49] width 25 height 8
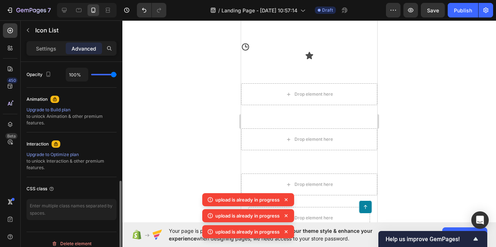
scroll to position [299, 0]
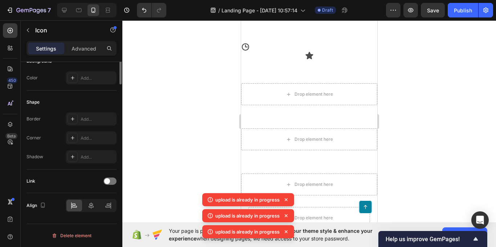
scroll to position [0, 0]
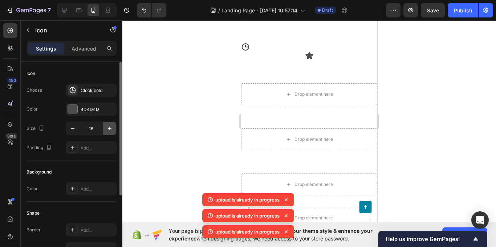
click at [110, 126] on icon "button" at bounding box center [109, 128] width 7 height 7
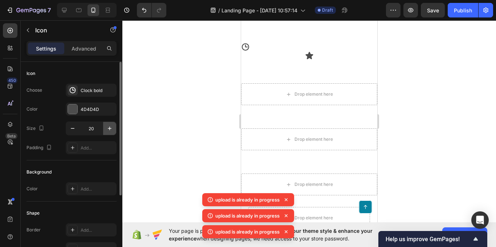
click at [110, 126] on icon "button" at bounding box center [109, 128] width 7 height 7
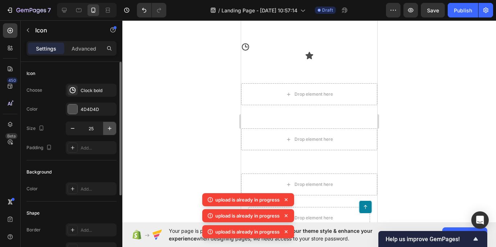
click at [110, 126] on icon "button" at bounding box center [109, 128] width 7 height 7
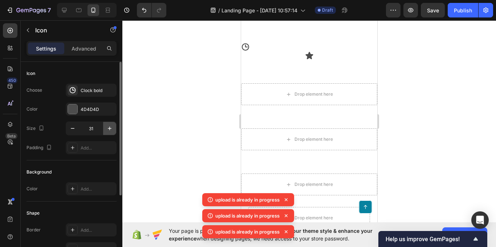
click at [110, 126] on icon "button" at bounding box center [109, 128] width 7 height 7
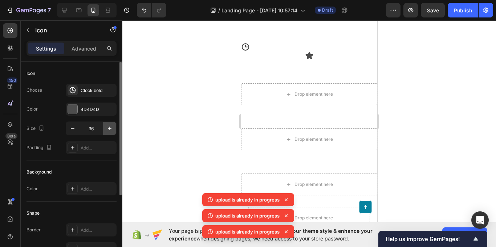
click at [110, 126] on icon "button" at bounding box center [109, 128] width 7 height 7
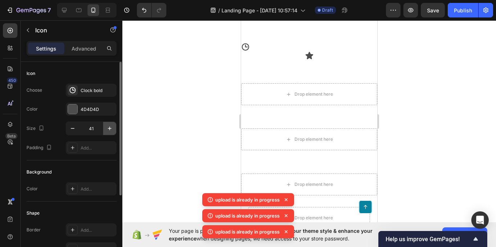
click at [110, 126] on icon "button" at bounding box center [109, 128] width 7 height 7
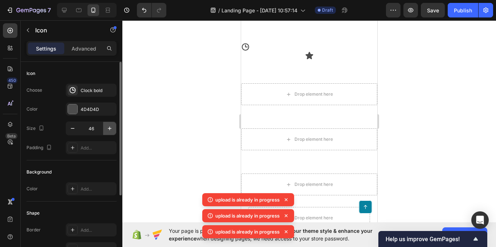
click at [110, 126] on icon "button" at bounding box center [109, 128] width 7 height 7
type input "50"
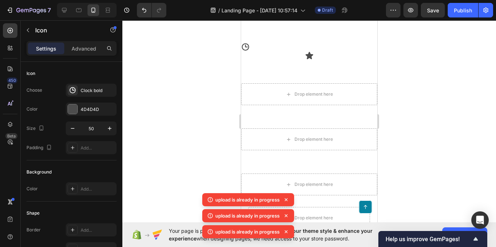
click at [110, 130] on button "button" at bounding box center [109, 128] width 13 height 13
click at [110, 129] on icon "button" at bounding box center [110, 128] width 4 height 4
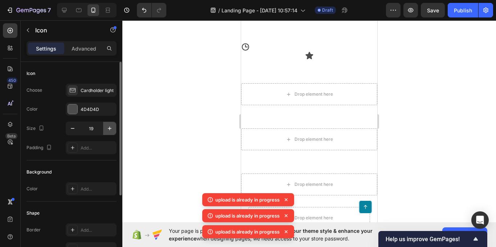
click at [110, 129] on icon "button" at bounding box center [110, 128] width 4 height 4
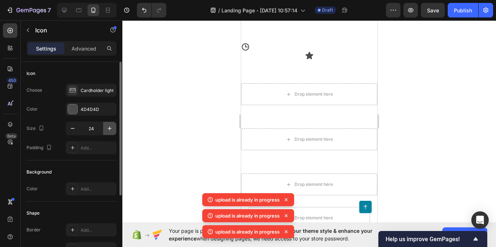
click at [110, 129] on icon "button" at bounding box center [110, 128] width 4 height 4
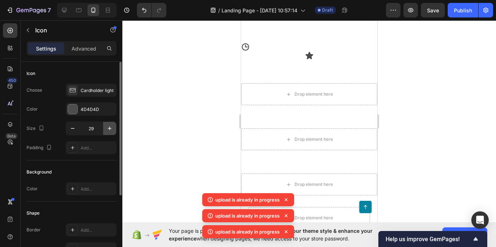
click at [110, 129] on icon "button" at bounding box center [110, 128] width 4 height 4
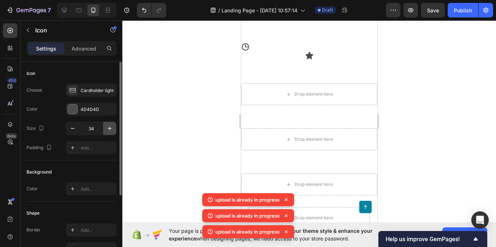
click at [110, 129] on icon "button" at bounding box center [110, 128] width 4 height 4
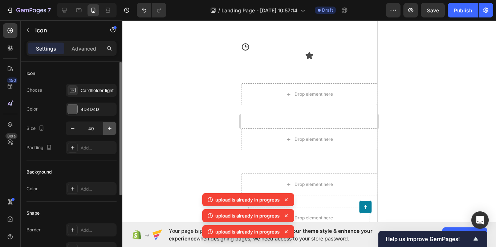
click at [110, 129] on icon "button" at bounding box center [110, 128] width 4 height 4
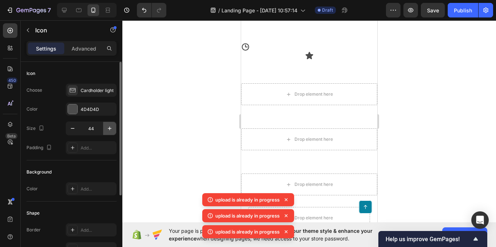
click at [110, 129] on icon "button" at bounding box center [110, 128] width 4 height 4
click at [109, 129] on icon "button" at bounding box center [109, 128] width 7 height 7
click at [108, 128] on icon "button" at bounding box center [109, 128] width 7 height 7
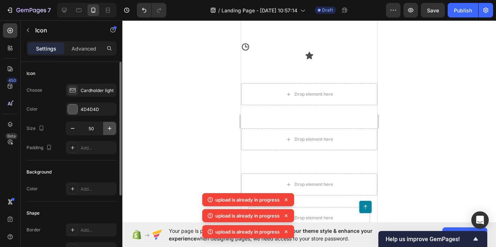
click at [108, 128] on icon "button" at bounding box center [109, 128] width 7 height 7
click at [67, 128] on button "button" at bounding box center [72, 128] width 13 height 13
type input "50"
click at [105, 130] on button "button" at bounding box center [109, 128] width 13 height 13
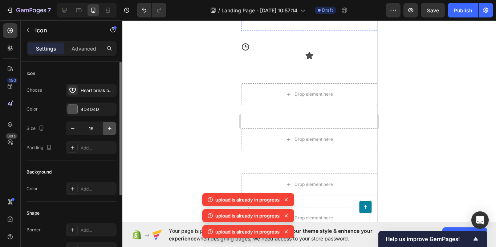
click at [105, 130] on button "button" at bounding box center [109, 128] width 13 height 13
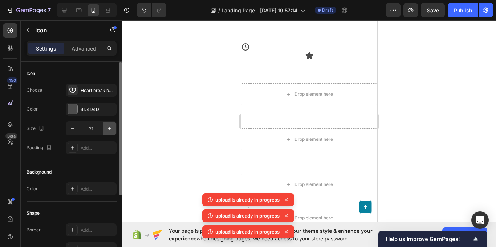
click at [105, 125] on button "button" at bounding box center [109, 128] width 13 height 13
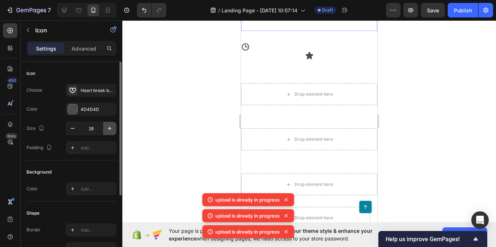
click at [105, 125] on button "button" at bounding box center [109, 128] width 13 height 13
click at [105, 124] on button "button" at bounding box center [109, 128] width 13 height 13
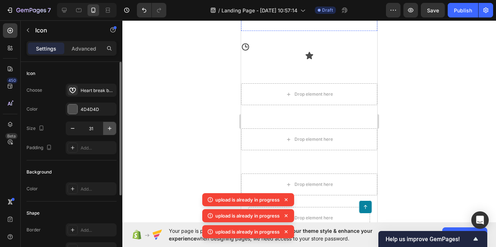
click at [105, 124] on button "button" at bounding box center [109, 128] width 13 height 13
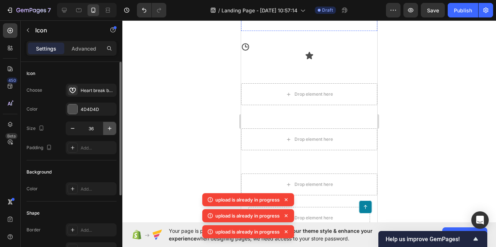
click at [105, 124] on button "button" at bounding box center [109, 128] width 13 height 13
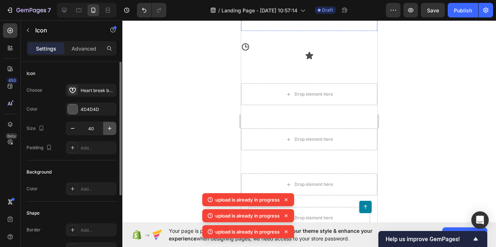
click at [105, 124] on button "button" at bounding box center [109, 128] width 13 height 13
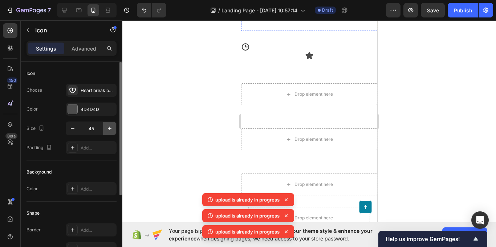
click at [105, 124] on button "button" at bounding box center [109, 128] width 13 height 13
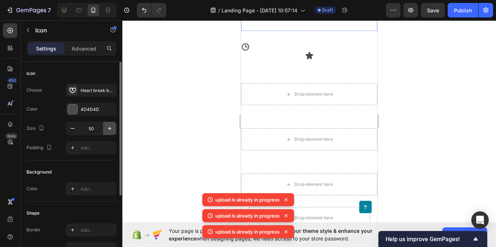
click at [105, 124] on button "button" at bounding box center [109, 128] width 13 height 13
click at [73, 129] on icon "button" at bounding box center [72, 128] width 7 height 7
type input "50"
click at [262, 19] on div "Drop element here" at bounding box center [271, 8] width 60 height 22
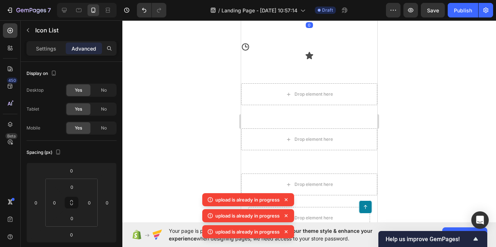
click at [58, 48] on div "Settings" at bounding box center [46, 49] width 36 height 12
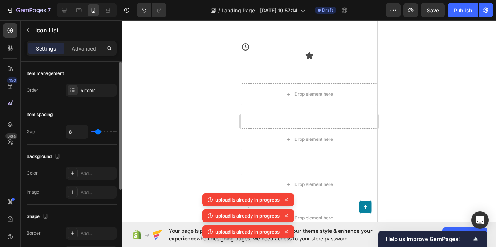
type input "18"
type input "21"
type input "30"
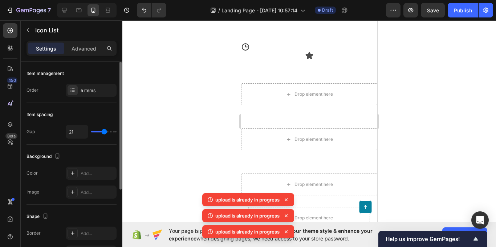
type input "30"
type input "34"
type input "40"
drag, startPoint x: 103, startPoint y: 132, endPoint x: 122, endPoint y: 130, distance: 18.6
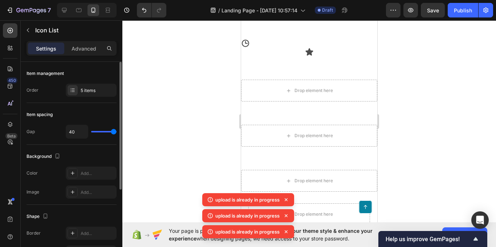
type input "40"
click at [117, 131] on input "range" at bounding box center [103, 131] width 25 height 1
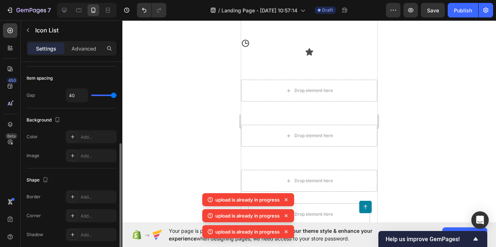
scroll to position [125, 0]
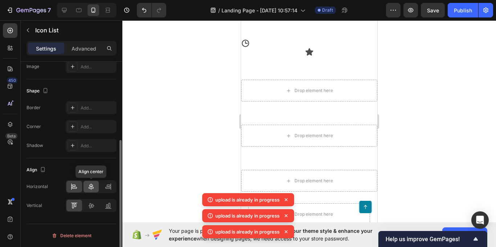
click at [89, 186] on icon at bounding box center [91, 186] width 7 height 7
click at [89, 207] on icon at bounding box center [91, 205] width 7 height 7
click at [80, 206] on div at bounding box center [74, 205] width 16 height 12
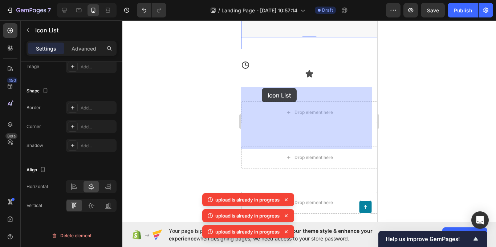
drag, startPoint x: 256, startPoint y: 133, endPoint x: 262, endPoint y: 88, distance: 45.1
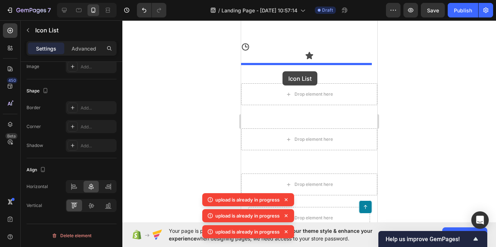
drag, startPoint x: 268, startPoint y: 117, endPoint x: 432, endPoint y: 136, distance: 165.0
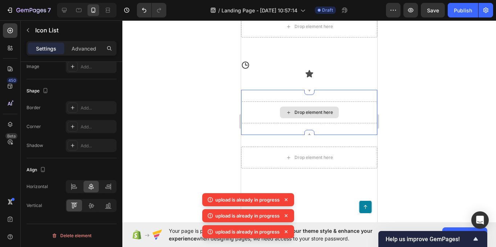
scroll to position [1564, 0]
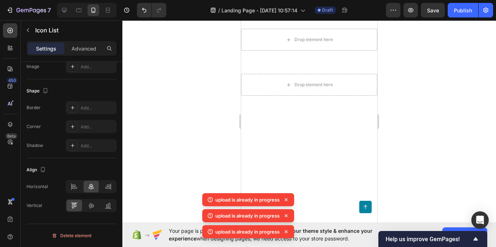
click at [310, 5] on icon at bounding box center [309, 1] width 9 height 9
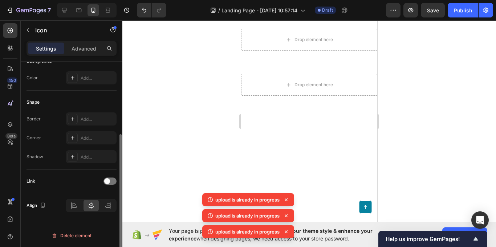
scroll to position [0, 0]
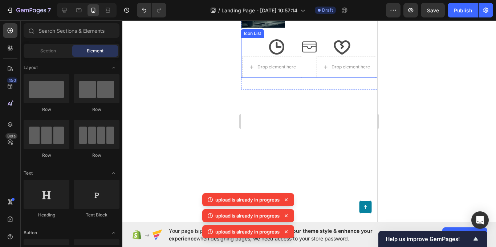
scroll to position [1418, 0]
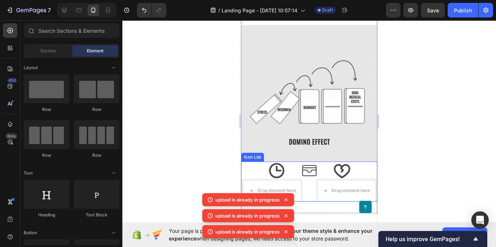
click at [216, 142] on div at bounding box center [309, 133] width 374 height 226
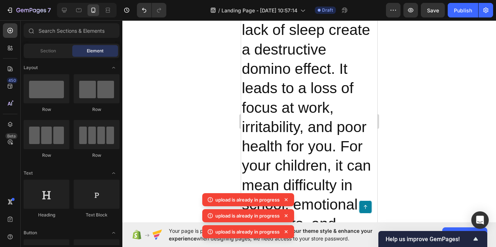
scroll to position [436, 0]
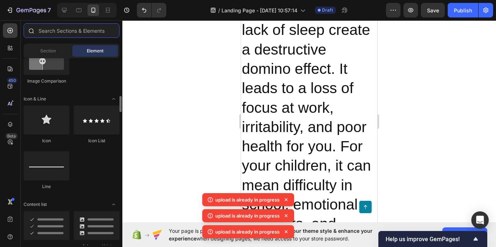
click at [75, 29] on input "text" at bounding box center [72, 30] width 96 height 15
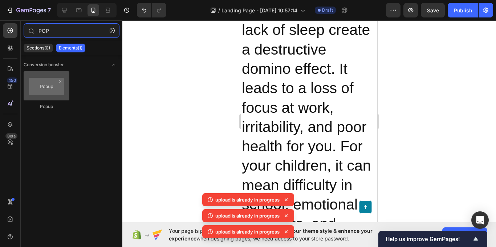
type input "POP"
click at [44, 82] on div at bounding box center [47, 85] width 46 height 29
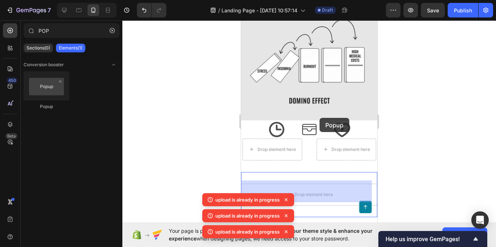
scroll to position [1212, 0]
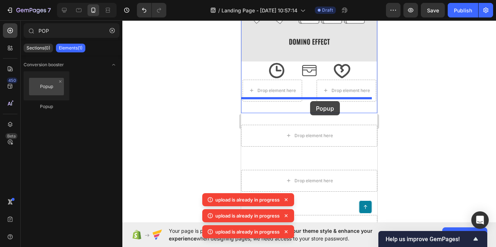
drag, startPoint x: 286, startPoint y: 102, endPoint x: 310, endPoint y: 101, distance: 24.7
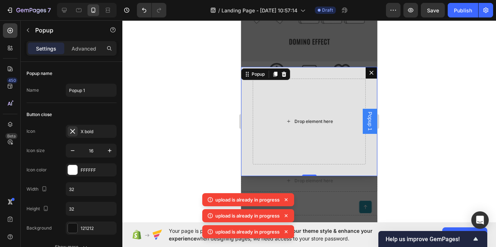
click at [307, 124] on div "Drop element here" at bounding box center [314, 121] width 39 height 6
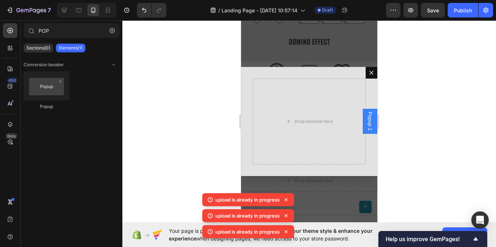
click at [86, 90] on div "Popup" at bounding box center [72, 93] width 96 height 45
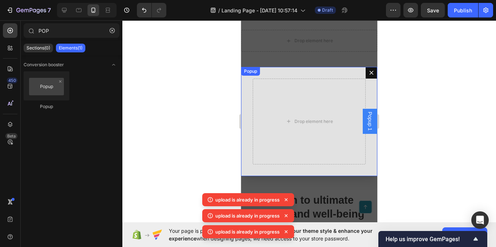
click at [369, 71] on icon "Dialog content" at bounding box center [372, 73] width 6 height 6
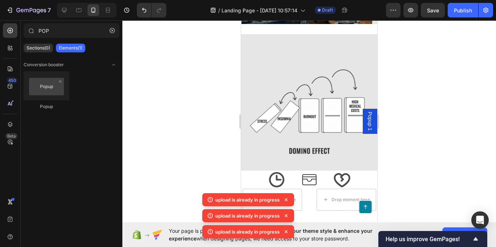
scroll to position [1248, 0]
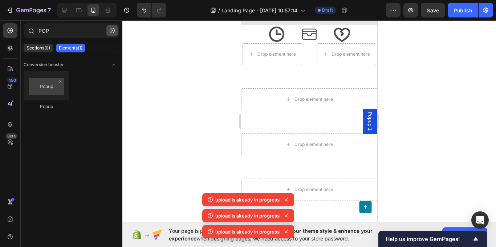
click at [110, 33] on button "button" at bounding box center [112, 31] width 12 height 12
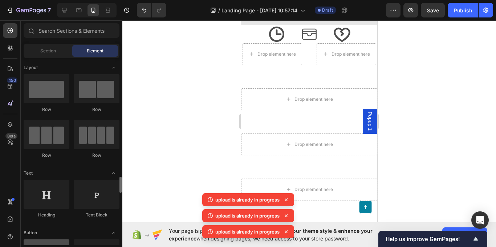
scroll to position [109, 0]
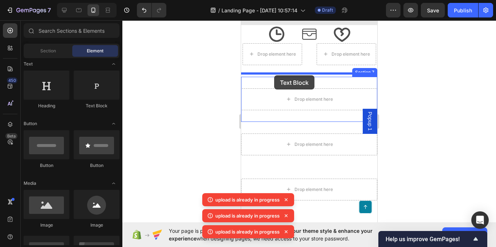
drag, startPoint x: 334, startPoint y: 111, endPoint x: 274, endPoint y: 74, distance: 69.5
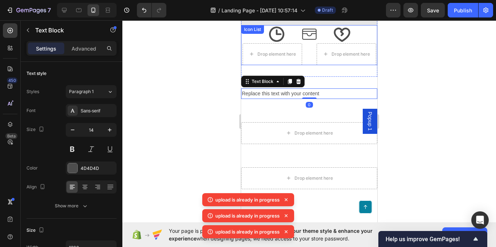
scroll to position [1212, 0]
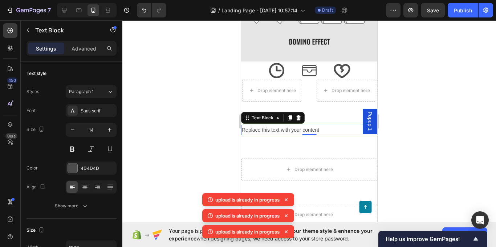
click at [321, 127] on div "Replace this text with your content" at bounding box center [309, 130] width 136 height 11
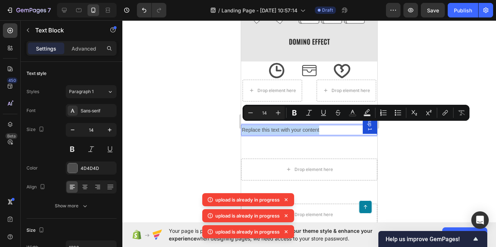
drag, startPoint x: 326, startPoint y: 124, endPoint x: 238, endPoint y: 120, distance: 88.0
click at [241, 120] on html "Popup 1 iPhone 13 Mini ( 375 px) iPhone 13 Mini iPhone 13 Pro iPhone 11 Pro Max…" at bounding box center [309, 36] width 136 height 2457
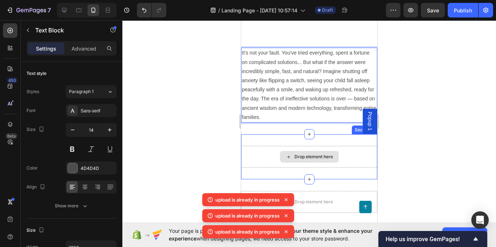
scroll to position [1321, 0]
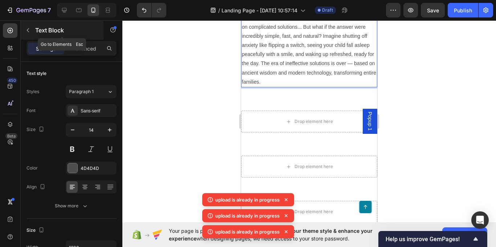
click at [29, 32] on icon "button" at bounding box center [28, 30] width 6 height 6
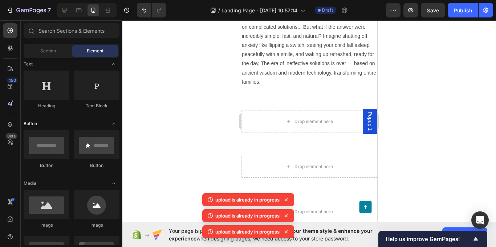
scroll to position [182, 0]
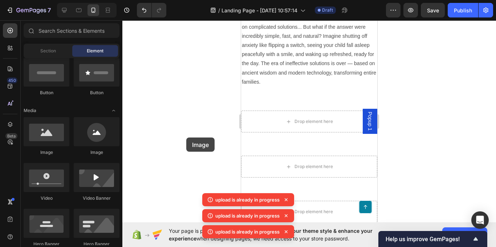
drag, startPoint x: 45, startPoint y: 141, endPoint x: 175, endPoint y: 117, distance: 132.1
click at [175, 0] on div "7 / Landing Page - [DATE] 10:57:14 Draft Preview Save Publish 450 Beta Sections…" at bounding box center [248, 0] width 496 height 0
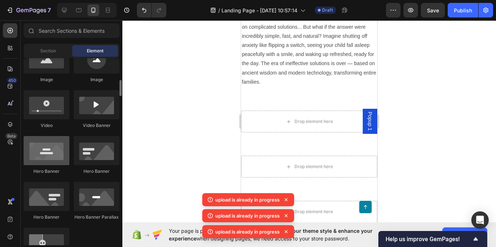
scroll to position [291, 0]
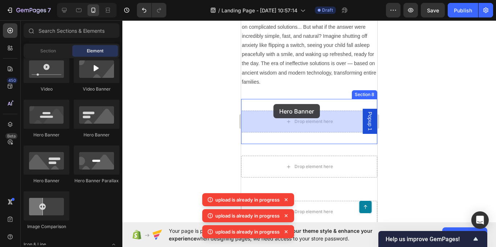
drag, startPoint x: 287, startPoint y: 140, endPoint x: 274, endPoint y: 104, distance: 38.6
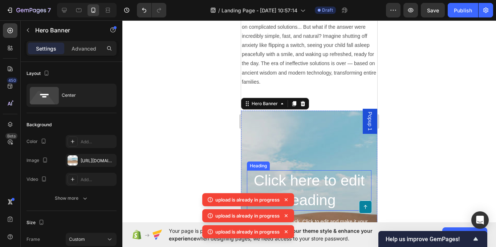
scroll to position [1430, 0]
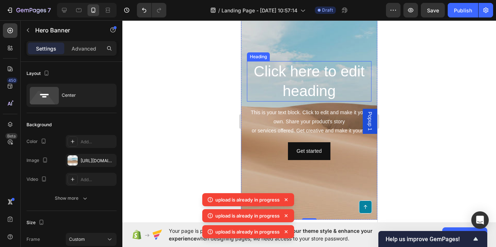
click at [302, 81] on h2 "Click here to edit heading" at bounding box center [309, 81] width 125 height 40
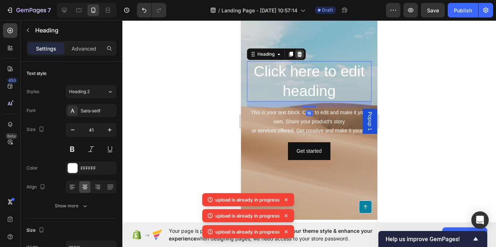
click at [299, 57] on div at bounding box center [299, 54] width 9 height 9
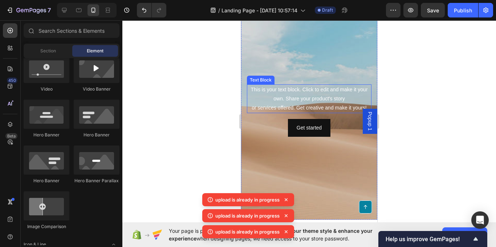
drag, startPoint x: 310, startPoint y: 96, endPoint x: 312, endPoint y: 90, distance: 6.1
click at [311, 96] on div "This is your text block. Click to edit and make it your own. Share your product…" at bounding box center [309, 98] width 125 height 29
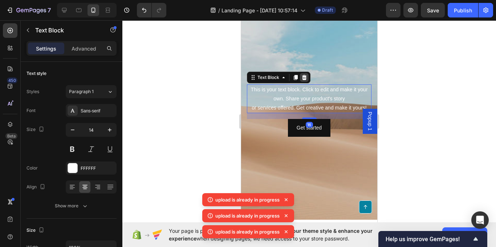
click at [302, 77] on icon at bounding box center [305, 77] width 6 height 6
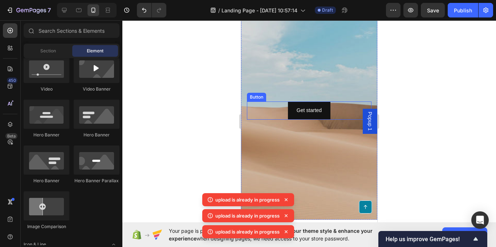
click at [308, 107] on div "Get started" at bounding box center [309, 110] width 25 height 9
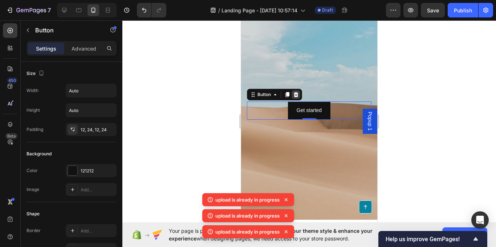
click at [299, 93] on icon at bounding box center [296, 95] width 6 height 6
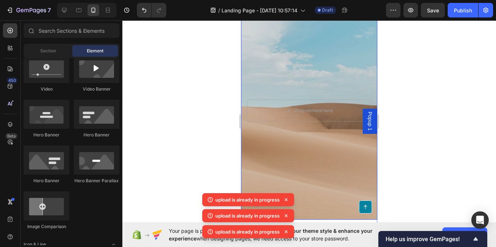
click at [304, 83] on div "Background Image" at bounding box center [309, 110] width 136 height 218
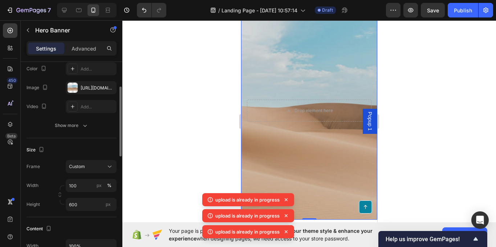
scroll to position [0, 0]
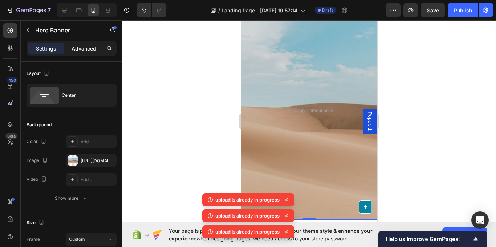
click at [79, 52] on div "Advanced" at bounding box center [84, 49] width 36 height 12
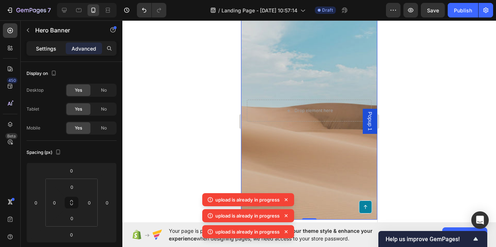
click at [56, 53] on div "Settings" at bounding box center [46, 49] width 36 height 12
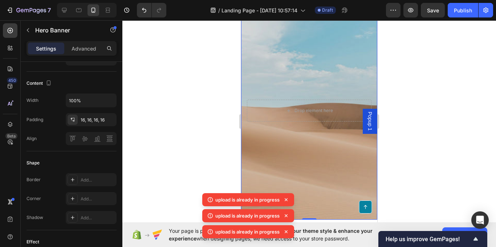
scroll to position [399, 0]
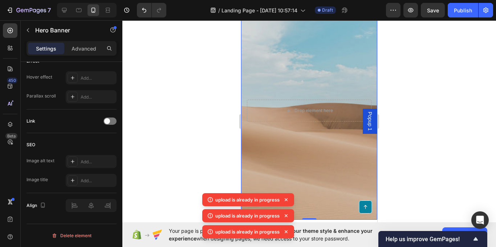
click at [306, 73] on div "Background Image" at bounding box center [309, 110] width 136 height 218
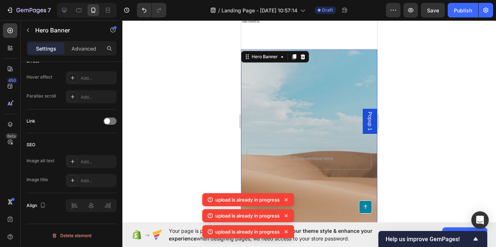
scroll to position [1321, 0]
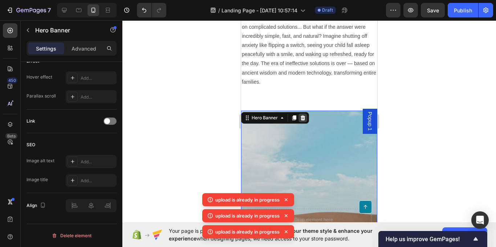
click at [302, 118] on icon at bounding box center [303, 117] width 5 height 5
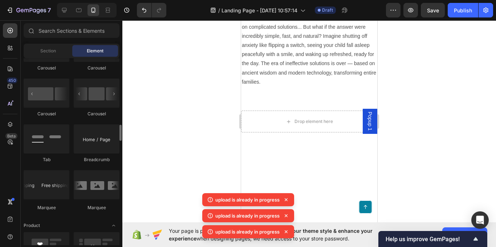
scroll to position [695, 0]
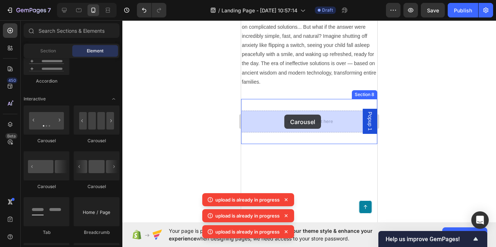
drag, startPoint x: 283, startPoint y: 148, endPoint x: 258, endPoint y: 126, distance: 33.3
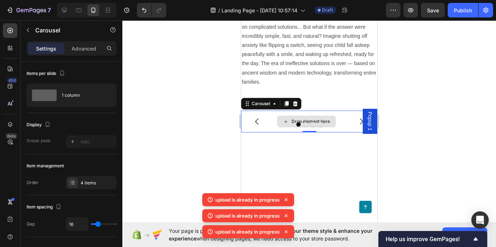
drag, startPoint x: 274, startPoint y: 120, endPoint x: 296, endPoint y: 109, distance: 24.9
click at [297, 109] on div "Carousel" at bounding box center [271, 104] width 60 height 12
click at [294, 104] on icon at bounding box center [295, 103] width 5 height 5
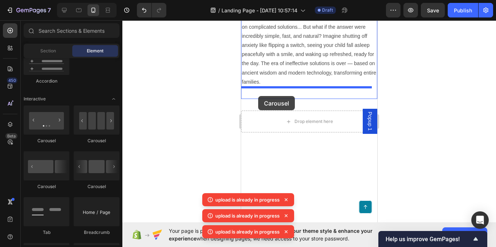
drag, startPoint x: 289, startPoint y: 150, endPoint x: 258, endPoint y: 96, distance: 62.6
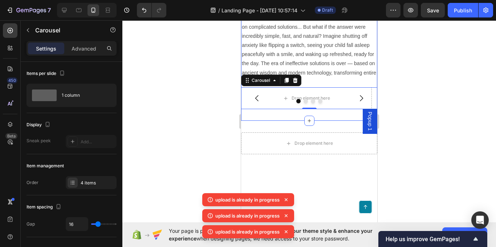
click at [285, 100] on div at bounding box center [309, 101] width 136 height 4
click at [286, 97] on icon at bounding box center [286, 98] width 6 height 6
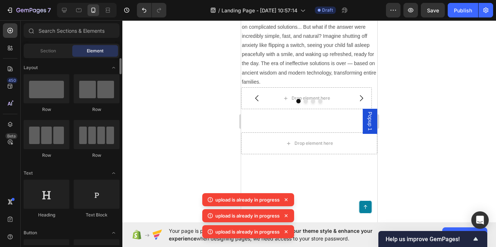
scroll to position [145, 0]
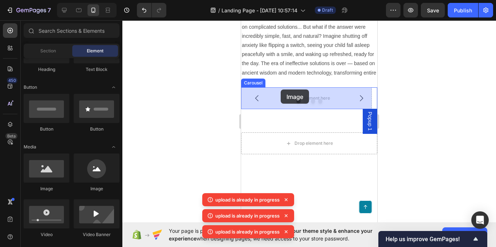
drag, startPoint x: 274, startPoint y: 203, endPoint x: 281, endPoint y: 89, distance: 113.9
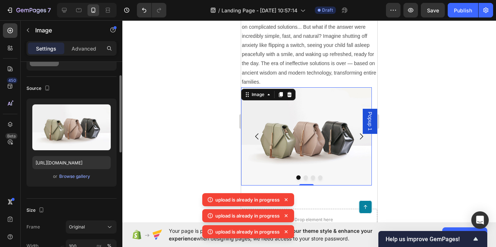
scroll to position [73, 0]
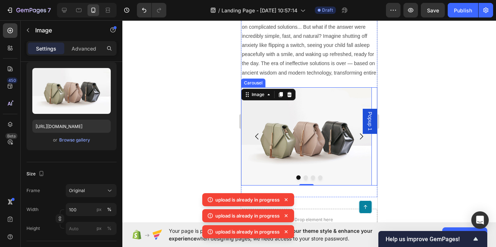
click at [304, 175] on button "Dot" at bounding box center [306, 177] width 4 height 4
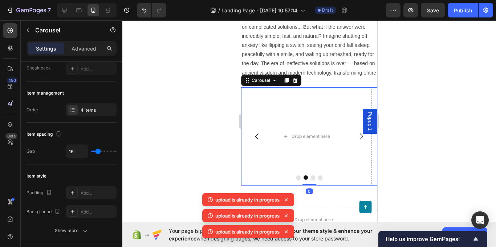
scroll to position [0, 0]
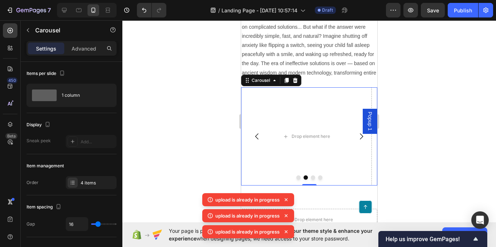
click at [257, 138] on icon "Carousel Back Arrow" at bounding box center [256, 136] width 3 height 6
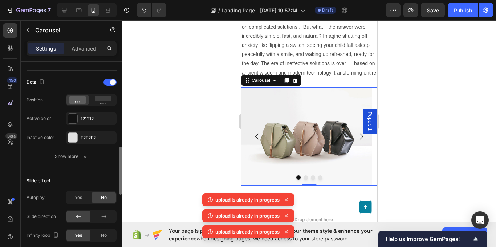
scroll to position [400, 0]
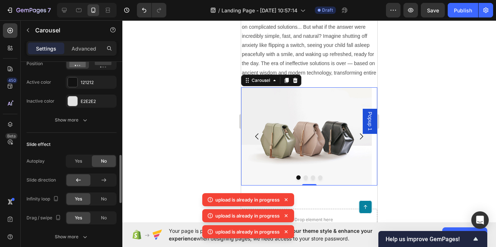
click at [76, 161] on span "Yes" at bounding box center [78, 161] width 7 height 7
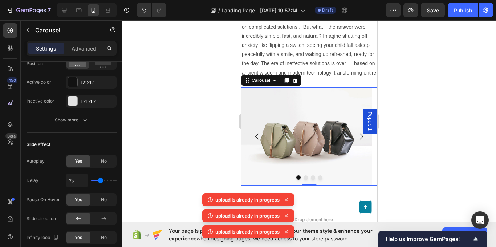
click at [311, 178] on button "Dot" at bounding box center [313, 177] width 4 height 4
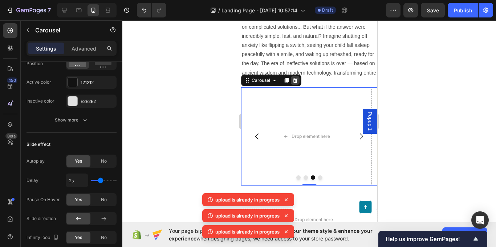
click at [296, 80] on icon at bounding box center [295, 80] width 6 height 6
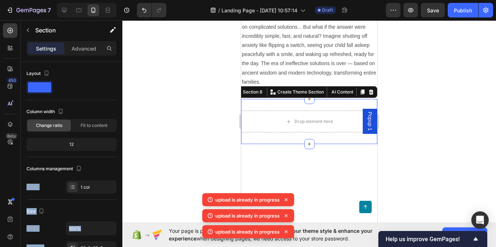
drag, startPoint x: 62, startPoint y: 102, endPoint x: 203, endPoint y: 142, distance: 146.5
click at [192, 0] on div "7 / Landing Page - [DATE] 10:57:14 Draft Preview Save Publish 450 Beta Sections…" at bounding box center [248, 0] width 496 height 0
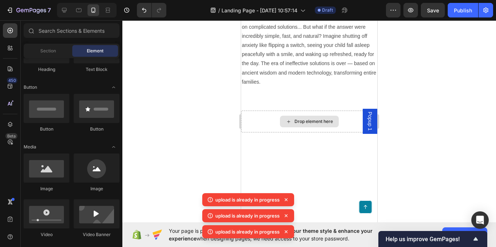
click at [286, 120] on icon at bounding box center [289, 121] width 6 height 6
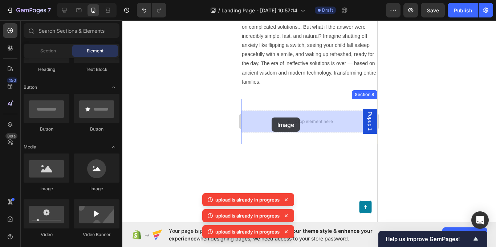
drag, startPoint x: 299, startPoint y: 188, endPoint x: 272, endPoint y: 117, distance: 75.8
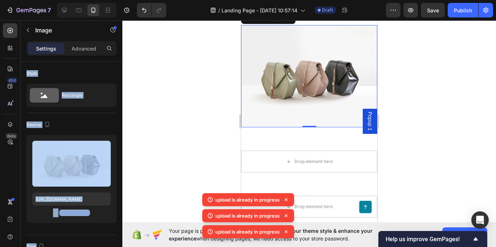
scroll to position [1394, 0]
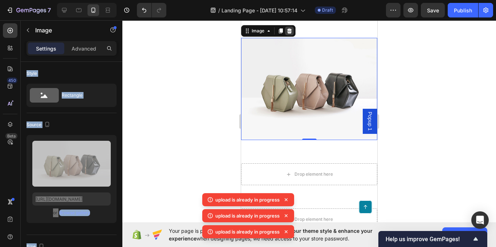
click at [289, 31] on icon at bounding box center [290, 31] width 6 height 6
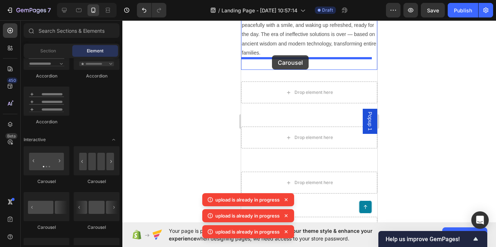
scroll to position [1345, 0]
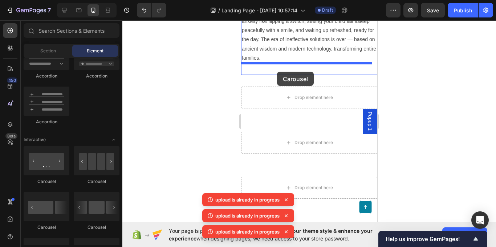
drag, startPoint x: 292, startPoint y: 178, endPoint x: 277, endPoint y: 72, distance: 107.1
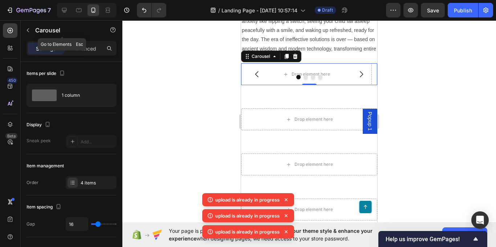
click at [30, 32] on button "button" at bounding box center [28, 30] width 12 height 12
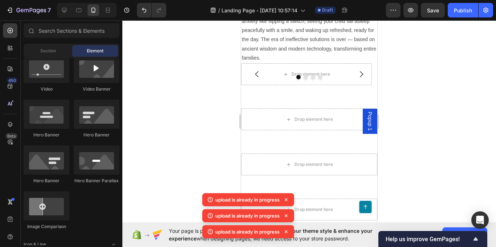
scroll to position [145, 0]
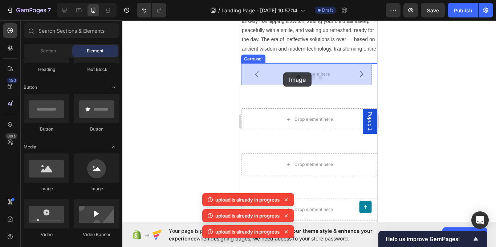
drag, startPoint x: 299, startPoint y: 193, endPoint x: 284, endPoint y: 72, distance: 121.5
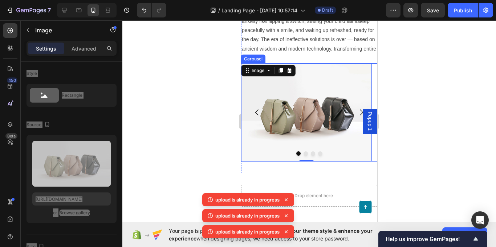
click at [357, 114] on icon "Carousel Next Arrow" at bounding box center [361, 112] width 9 height 9
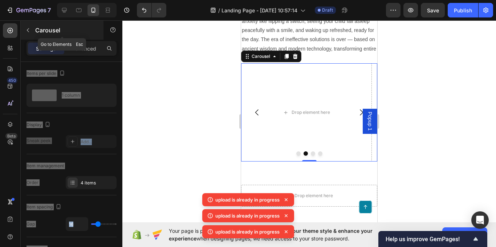
click at [30, 28] on icon "button" at bounding box center [28, 30] width 6 height 6
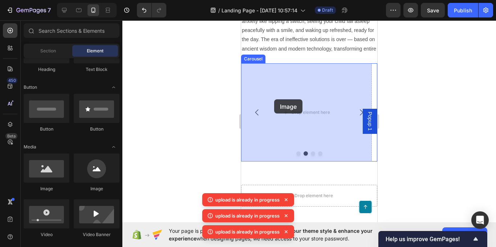
drag, startPoint x: 292, startPoint y: 184, endPoint x: 269, endPoint y: 99, distance: 88.3
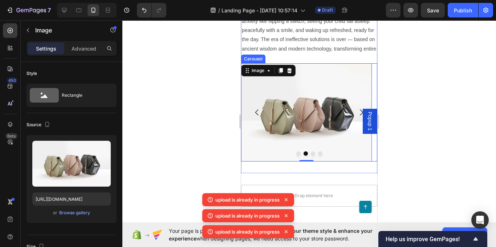
click at [311, 153] on button "Dot" at bounding box center [313, 153] width 4 height 4
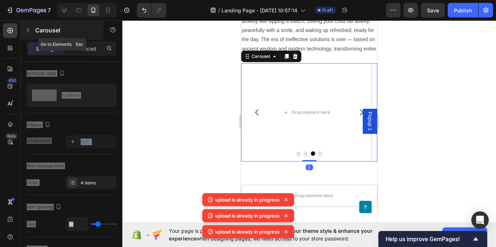
click at [28, 31] on icon "button" at bounding box center [28, 30] width 2 height 4
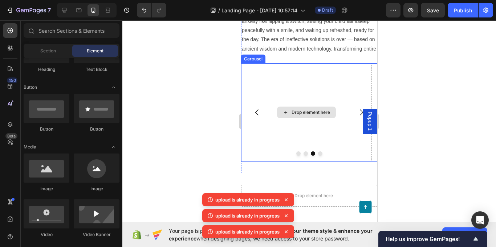
click at [284, 73] on div "Drop element here" at bounding box center [306, 112] width 131 height 98
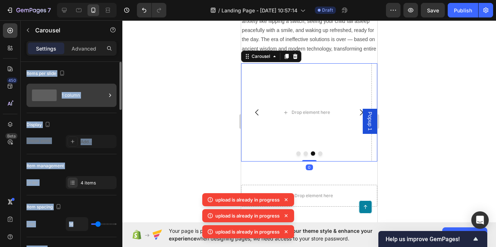
click at [97, 89] on div "1 column" at bounding box center [84, 95] width 44 height 17
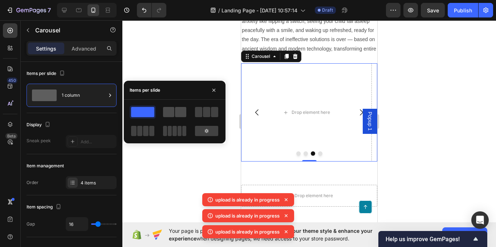
click at [171, 114] on span at bounding box center [168, 112] width 11 height 10
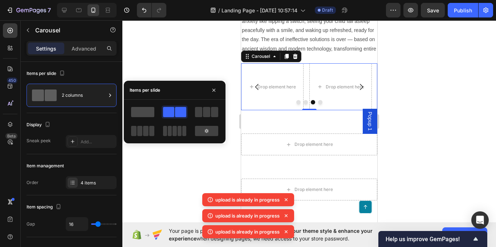
click at [144, 116] on span at bounding box center [142, 112] width 23 height 10
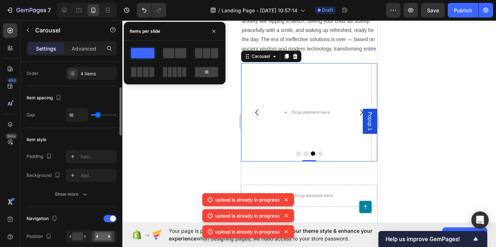
scroll to position [182, 0]
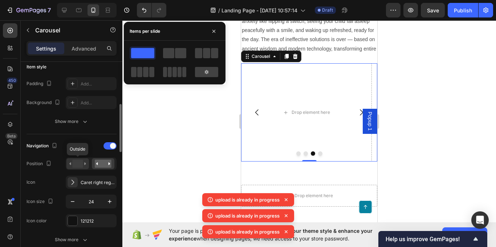
click at [85, 161] on icon at bounding box center [77, 163] width 17 height 8
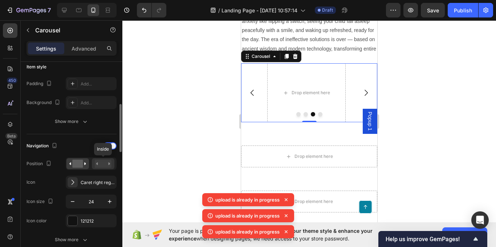
click at [103, 162] on rect at bounding box center [103, 163] width 17 height 8
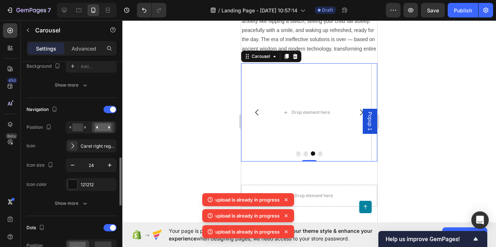
scroll to position [291, 0]
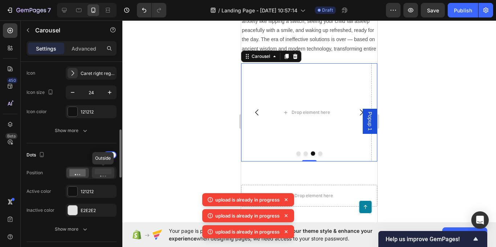
click at [103, 174] on rect at bounding box center [103, 171] width 17 height 5
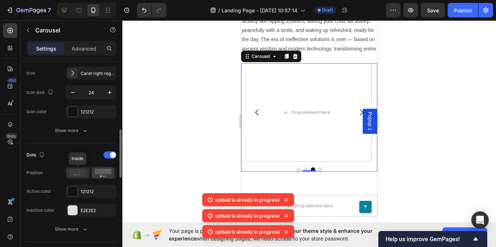
click at [76, 171] on icon at bounding box center [77, 172] width 17 height 7
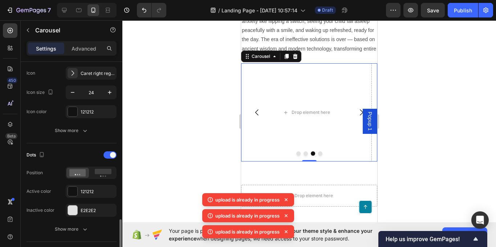
scroll to position [400, 0]
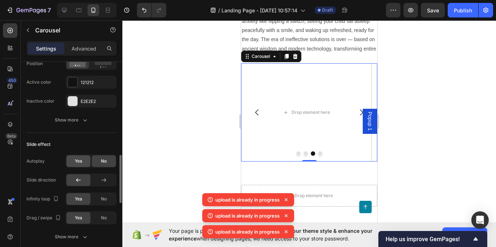
click at [78, 165] on div "Yes" at bounding box center [78, 161] width 24 height 12
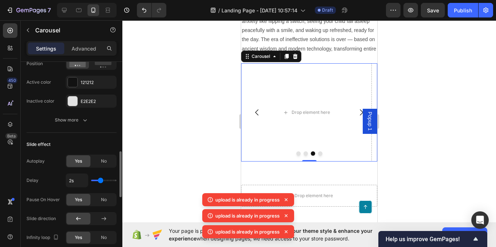
scroll to position [436, 0]
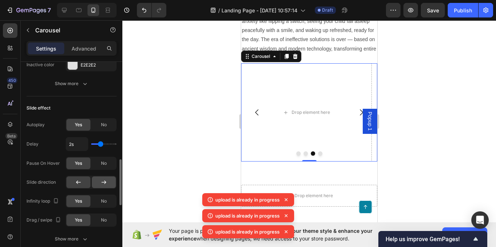
click at [105, 179] on icon at bounding box center [103, 181] width 7 height 7
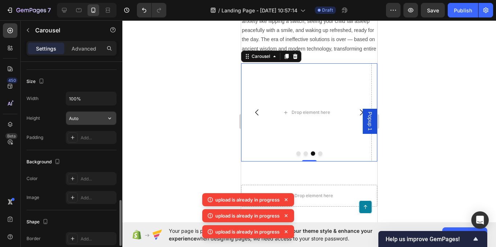
scroll to position [654, 0]
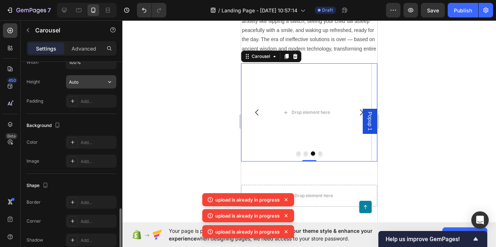
click at [92, 85] on input "Auto" at bounding box center [91, 81] width 50 height 13
click at [33, 136] on div "Color Add..." at bounding box center [72, 142] width 90 height 13
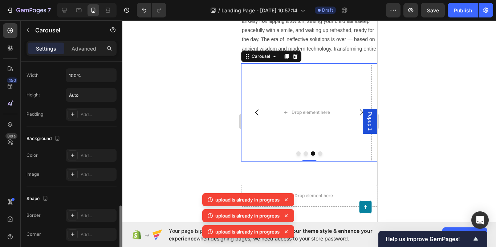
scroll to position [605, 0]
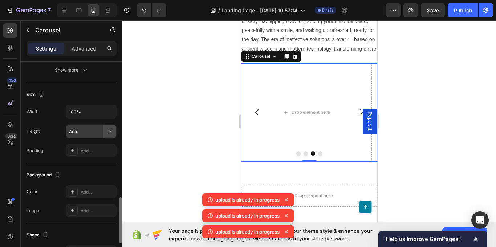
click at [104, 130] on button "button" at bounding box center [109, 131] width 13 height 13
click at [14, 157] on div "450 Beta" at bounding box center [10, 108] width 15 height 171
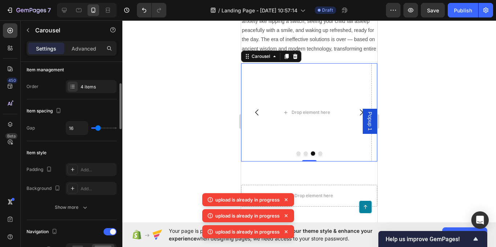
scroll to position [0, 0]
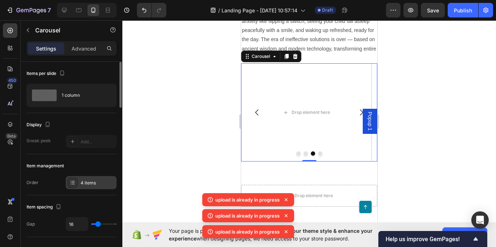
click at [74, 183] on icon at bounding box center [73, 182] width 6 height 6
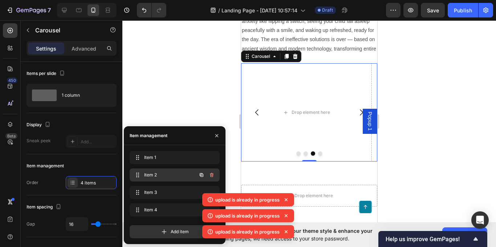
click at [156, 181] on div "Item 2 Item 2" at bounding box center [175, 174] width 90 height 13
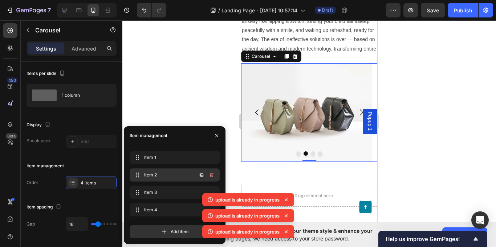
click at [155, 172] on span "Item 2" at bounding box center [164, 174] width 41 height 7
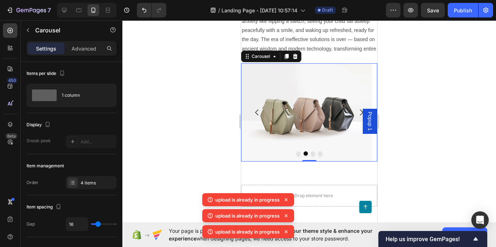
click at [213, 191] on div "upload is already in progress upload is already in progress upload is already i…" at bounding box center [248, 217] width 95 height 54
click at [91, 181] on div "4 items" at bounding box center [98, 182] width 34 height 7
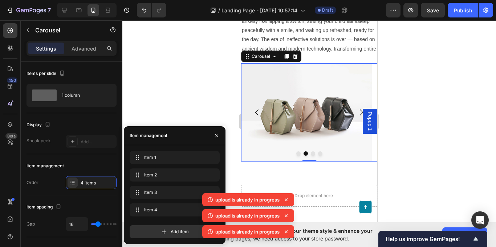
click at [288, 199] on icon at bounding box center [286, 199] width 7 height 7
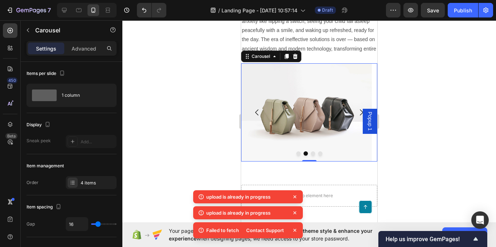
click at [293, 198] on icon at bounding box center [294, 196] width 7 height 7
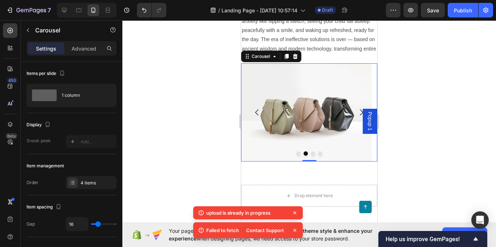
click at [294, 212] on icon at bounding box center [294, 212] width 7 height 7
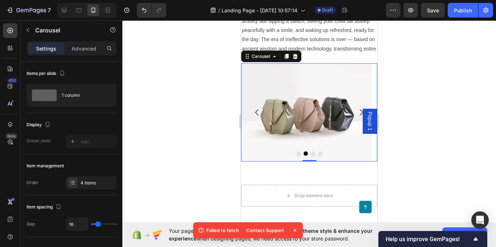
click at [296, 228] on icon at bounding box center [294, 229] width 7 height 7
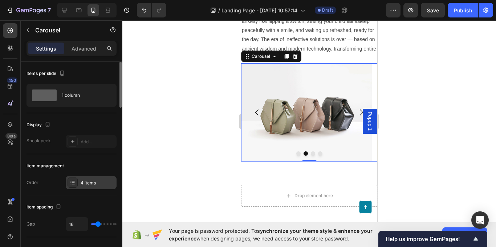
click at [71, 178] on div at bounding box center [73, 182] width 10 height 10
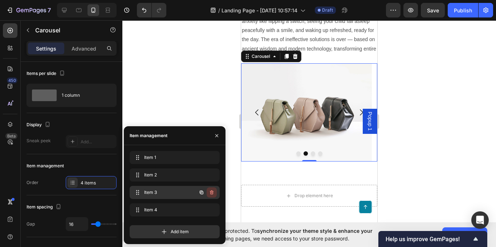
click at [213, 194] on icon "button" at bounding box center [212, 192] width 6 height 6
click at [209, 192] on div "Delete" at bounding box center [206, 192] width 13 height 7
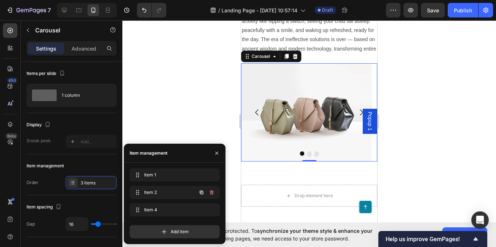
click at [206, 192] on button "button" at bounding box center [202, 192] width 10 height 10
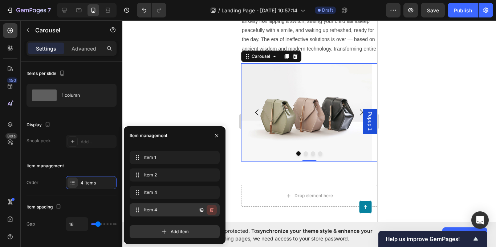
click at [212, 209] on icon "button" at bounding box center [212, 210] width 6 height 6
click at [208, 209] on div "Delete" at bounding box center [206, 209] width 13 height 7
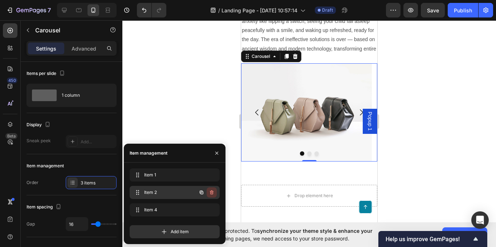
click at [212, 193] on icon "button" at bounding box center [212, 193] width 0 height 2
click at [213, 207] on icon "button" at bounding box center [212, 210] width 6 height 6
click at [210, 210] on div "Delete" at bounding box center [206, 209] width 13 height 7
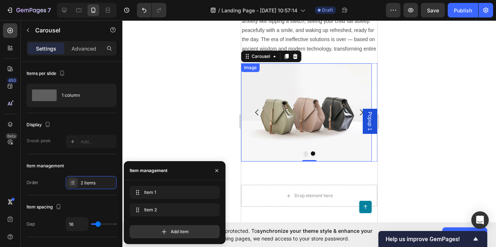
click at [323, 121] on img at bounding box center [306, 112] width 131 height 98
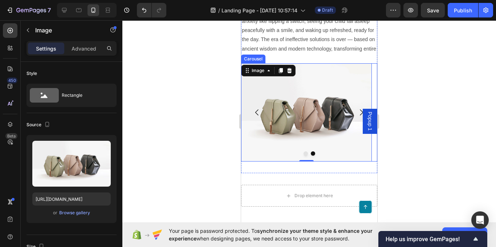
click at [258, 111] on icon "Carousel Back Arrow" at bounding box center [257, 112] width 9 height 9
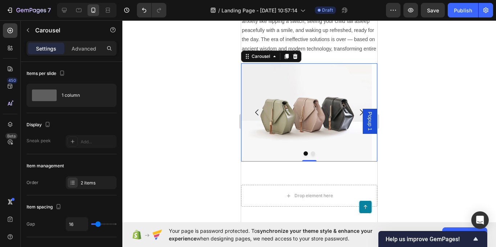
click at [357, 112] on icon "Carousel Next Arrow" at bounding box center [361, 112] width 9 height 9
click at [255, 110] on icon "Carousel Back Arrow" at bounding box center [257, 112] width 9 height 9
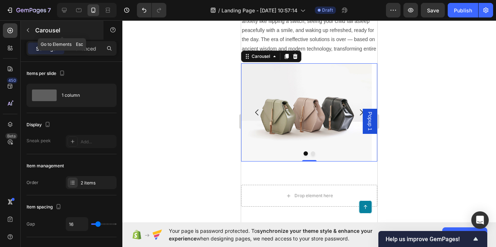
click at [27, 26] on button "button" at bounding box center [28, 30] width 12 height 12
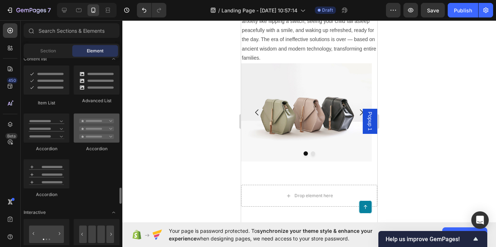
scroll to position [727, 0]
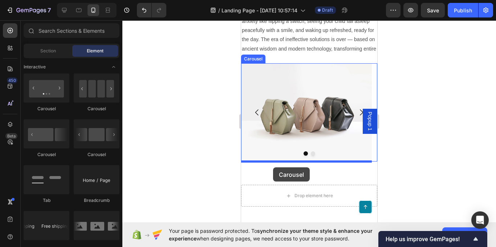
drag, startPoint x: 334, startPoint y: 162, endPoint x: 273, endPoint y: 166, distance: 60.8
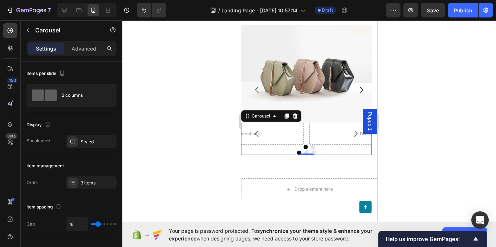
scroll to position [1418, 0]
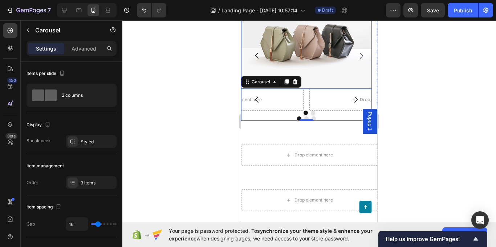
click at [312, 54] on img at bounding box center [306, 40] width 131 height 98
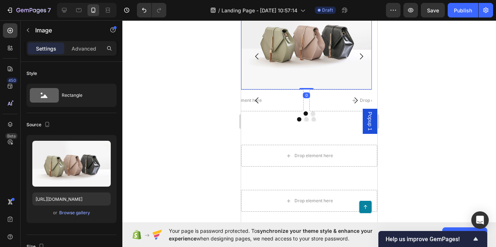
scroll to position [1381, 0]
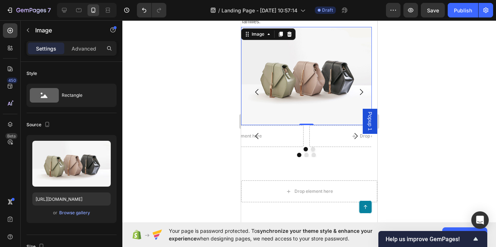
drag, startPoint x: 282, startPoint y: 34, endPoint x: 291, endPoint y: 57, distance: 25.2
click at [281, 34] on icon at bounding box center [281, 34] width 4 height 5
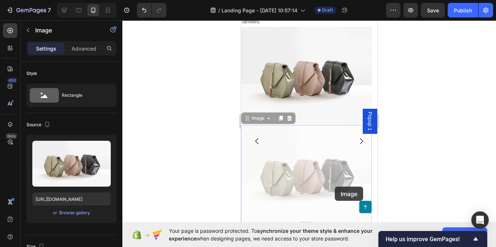
scroll to position [1563, 0]
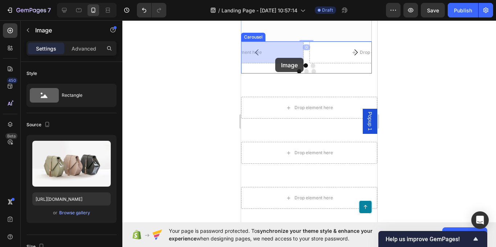
drag, startPoint x: 309, startPoint y: 165, endPoint x: 275, endPoint y: 58, distance: 112.6
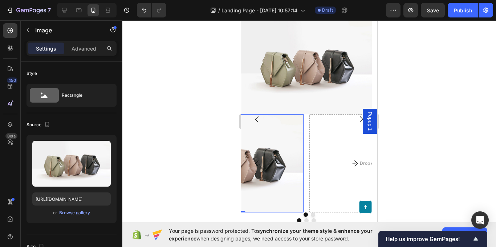
scroll to position [1356, 0]
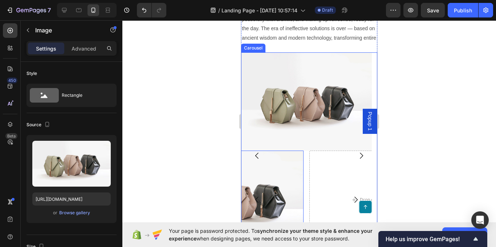
click at [357, 155] on icon "Carousel Next Arrow" at bounding box center [361, 155] width 9 height 9
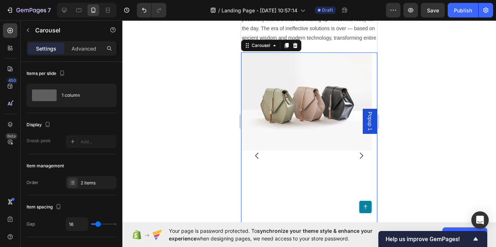
click at [256, 161] on button "Carousel Back Arrow" at bounding box center [257, 155] width 20 height 20
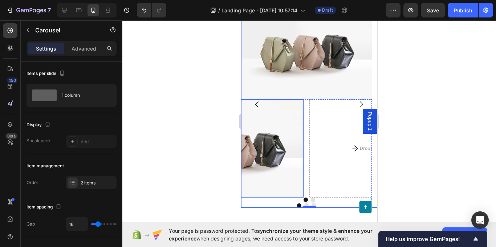
scroll to position [1428, 0]
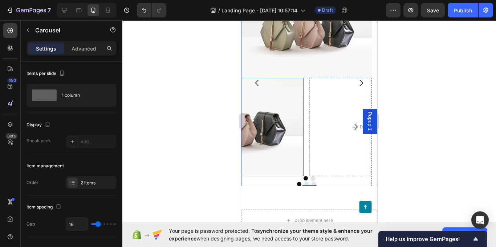
click at [276, 137] on img at bounding box center [238, 127] width 131 height 98
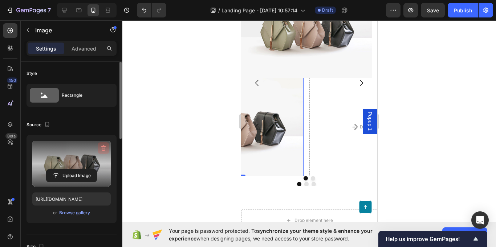
click at [102, 146] on icon "button" at bounding box center [103, 147] width 5 height 5
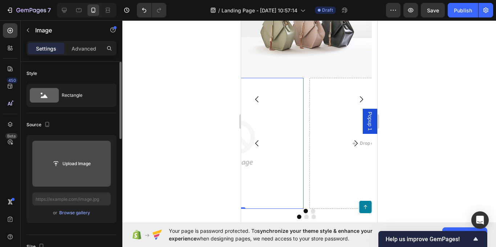
scroll to position [1445, 0]
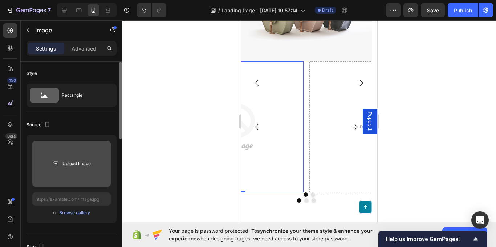
click at [282, 122] on img at bounding box center [238, 126] width 131 height 131
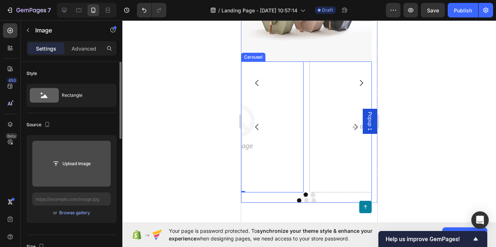
click at [307, 64] on div "Drop element here Drop element here Image 0" at bounding box center [306, 126] width 131 height 131
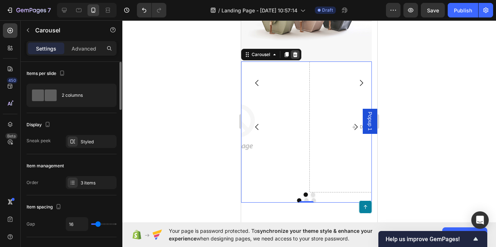
click at [298, 52] on icon at bounding box center [295, 55] width 6 height 6
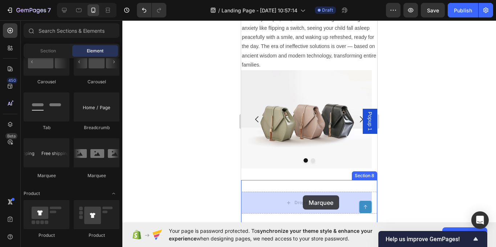
scroll to position [1348, 0]
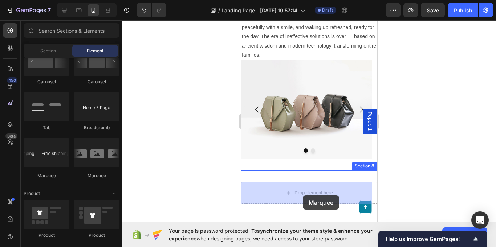
drag, startPoint x: 290, startPoint y: 182, endPoint x: 303, endPoint y: 195, distance: 18.5
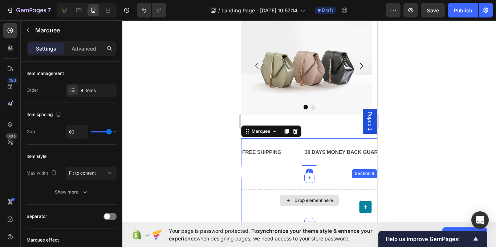
scroll to position [1423, 0]
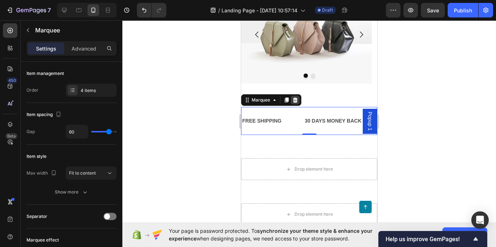
click at [298, 99] on icon at bounding box center [295, 100] width 6 height 6
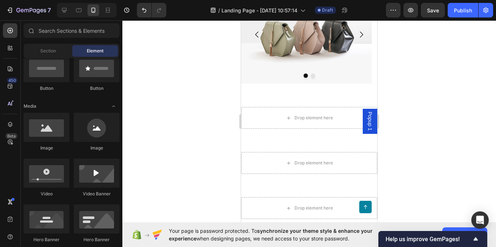
scroll to position [113, 0]
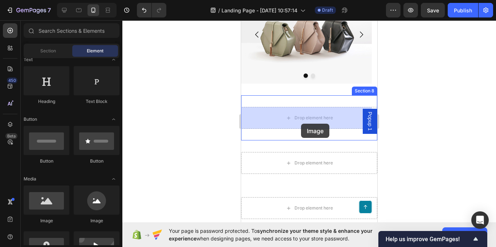
drag, startPoint x: 295, startPoint y: 216, endPoint x: 299, endPoint y: 132, distance: 84.7
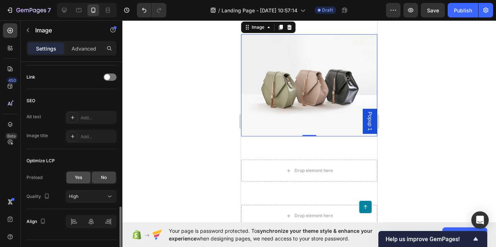
scroll to position [343, 0]
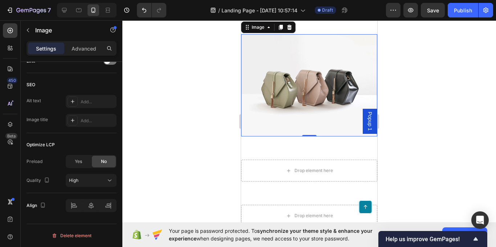
click at [72, 233] on div "Delete element" at bounding box center [72, 235] width 40 height 9
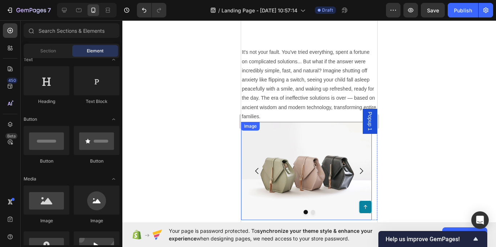
scroll to position [1350, 0]
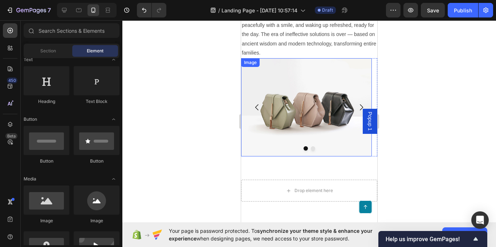
click at [309, 94] on img at bounding box center [306, 107] width 131 height 98
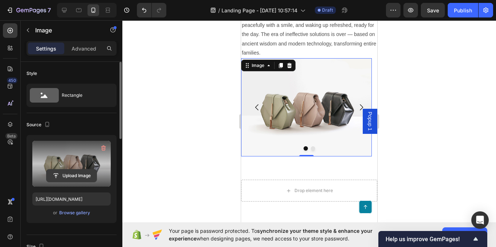
click at [75, 173] on input "file" at bounding box center [72, 175] width 50 height 12
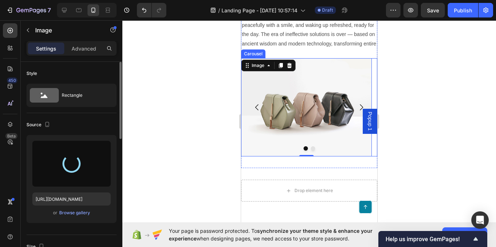
drag, startPoint x: 357, startPoint y: 105, endPoint x: 313, endPoint y: 112, distance: 44.6
click at [357, 104] on icon "Carousel Next Arrow" at bounding box center [361, 107] width 9 height 9
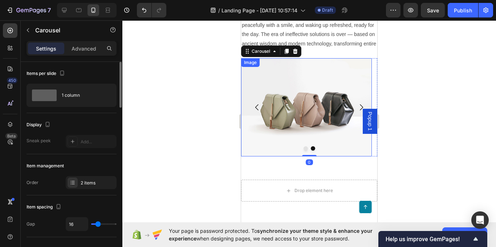
click at [303, 113] on img at bounding box center [306, 107] width 131 height 98
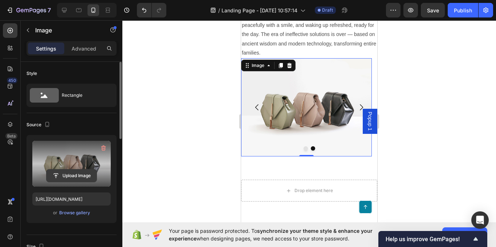
click at [73, 177] on input "file" at bounding box center [72, 175] width 50 height 12
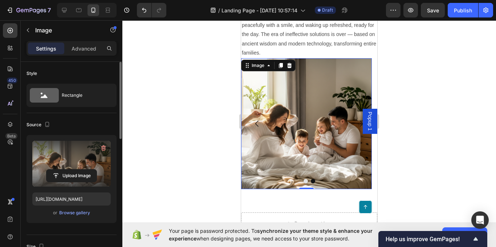
type input "[URL][DOMAIN_NAME]"
click at [258, 123] on icon "Carousel Back Arrow" at bounding box center [257, 123] width 9 height 9
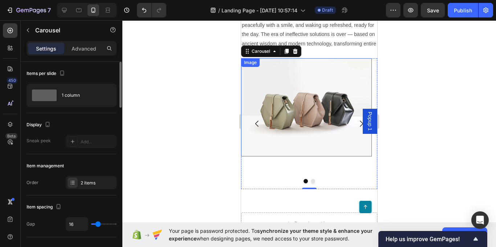
click at [291, 119] on img at bounding box center [306, 107] width 131 height 98
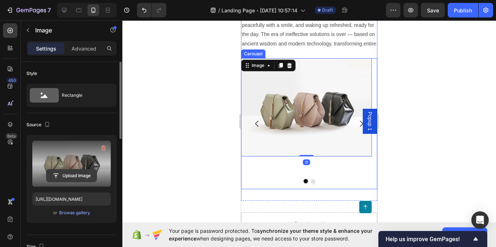
click at [79, 173] on input "file" at bounding box center [72, 175] width 50 height 12
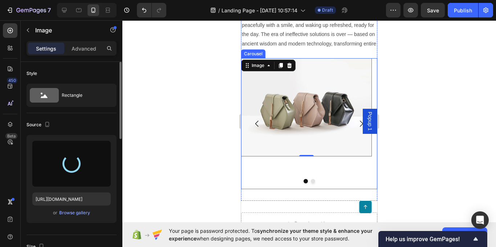
type input "[URL][DOMAIN_NAME]"
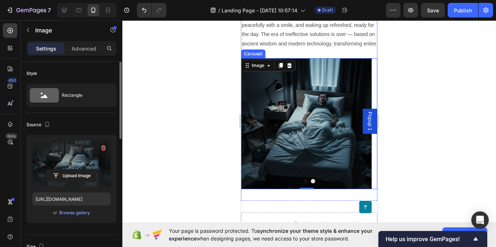
click at [304, 181] on button "Dot" at bounding box center [306, 181] width 4 height 4
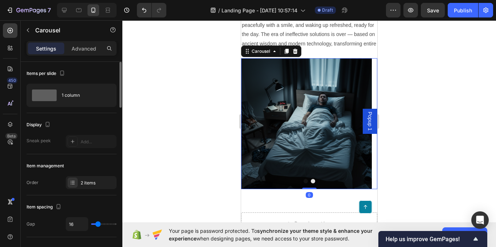
click at [304, 182] on button "Dot" at bounding box center [306, 181] width 4 height 4
click at [304, 181] on button "Dot" at bounding box center [306, 181] width 4 height 4
click at [304, 182] on button "Dot" at bounding box center [306, 181] width 4 height 4
click at [323, 136] on img at bounding box center [306, 123] width 131 height 131
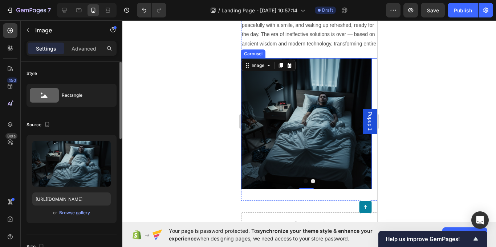
click at [304, 182] on button "Dot" at bounding box center [306, 181] width 4 height 4
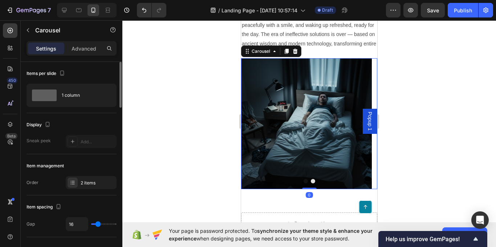
click at [203, 166] on div at bounding box center [309, 133] width 374 height 226
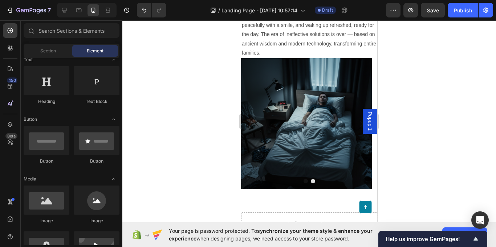
click at [198, 141] on div at bounding box center [309, 133] width 374 height 226
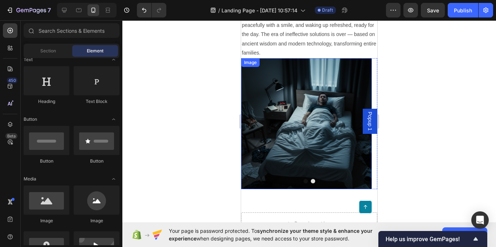
click at [298, 112] on img at bounding box center [306, 123] width 131 height 131
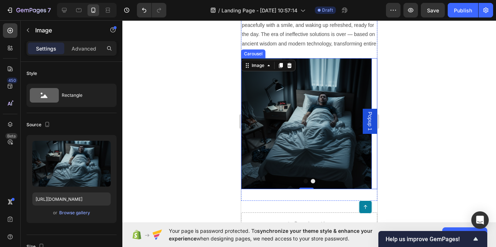
click at [305, 181] on button "Dot" at bounding box center [306, 181] width 4 height 4
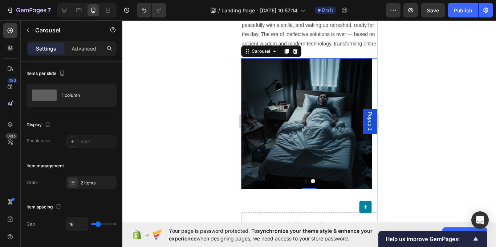
click at [304, 181] on button "Dot" at bounding box center [306, 181] width 4 height 4
drag, startPoint x: 308, startPoint y: 188, endPoint x: 650, endPoint y: 175, distance: 342.8
click at [314, 188] on div at bounding box center [309, 188] width 15 height 2
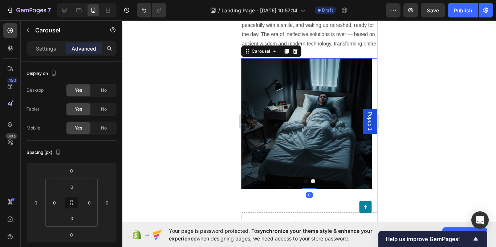
click at [409, 155] on div at bounding box center [309, 133] width 374 height 226
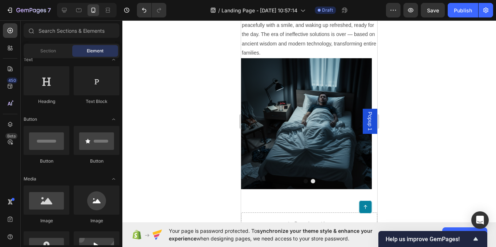
click at [367, 120] on span "Popup 1" at bounding box center [370, 121] width 7 height 19
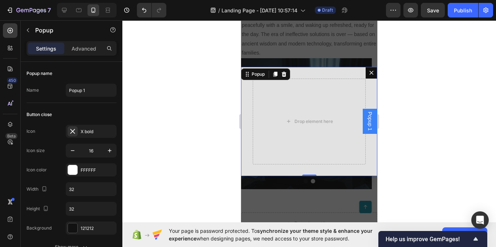
click at [370, 72] on icon "Dialog content" at bounding box center [372, 72] width 4 height 4
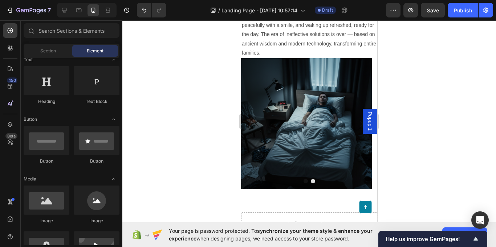
click at [367, 117] on span "Popup 1" at bounding box center [370, 121] width 7 height 19
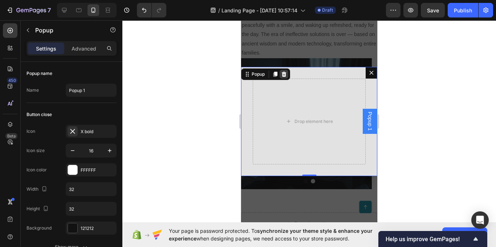
click at [284, 74] on icon "Dialog content" at bounding box center [284, 73] width 5 height 5
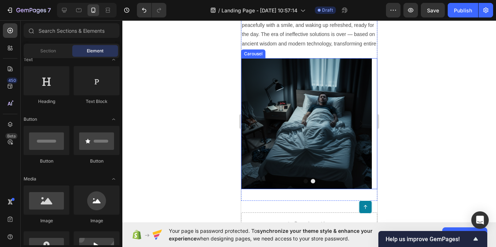
click at [304, 183] on button "Dot" at bounding box center [306, 181] width 4 height 4
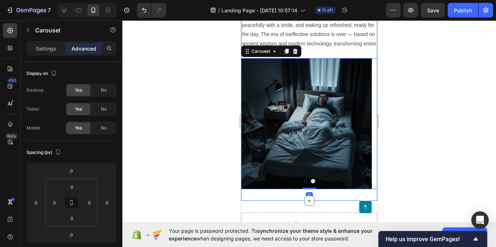
click at [291, 195] on div "It's not your fault. You've tried everything, spent a fortune on complicated so…" at bounding box center [309, 86] width 136 height 229
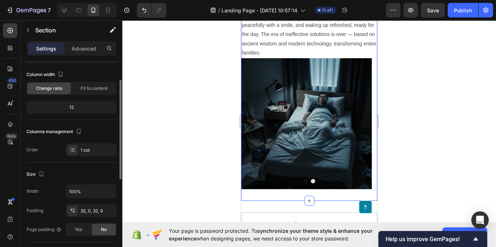
scroll to position [0, 0]
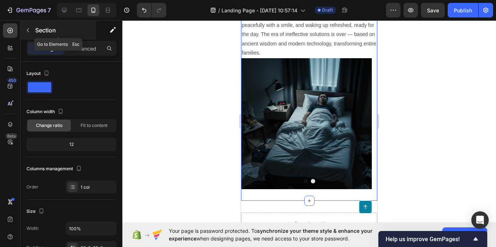
click at [29, 32] on icon "button" at bounding box center [28, 30] width 6 height 6
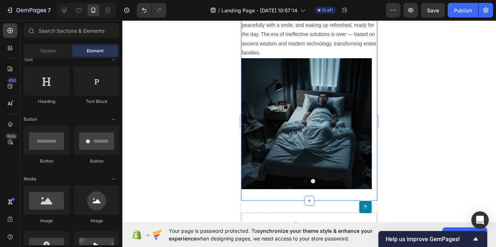
click at [255, 195] on div "It's not your fault. You've tried everything, spent a fortune on complicated so…" at bounding box center [309, 86] width 136 height 229
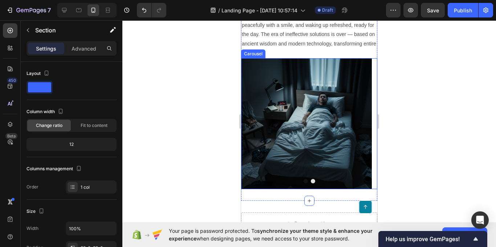
click at [304, 181] on button "Dot" at bounding box center [306, 181] width 4 height 4
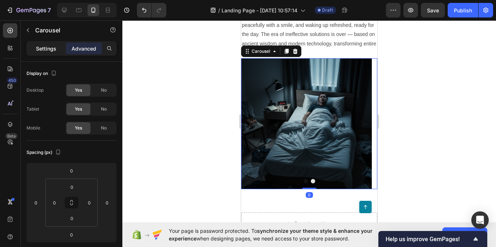
click at [52, 52] on p "Settings" at bounding box center [46, 49] width 20 height 8
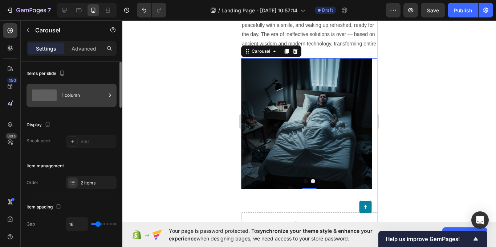
click at [80, 96] on div "1 column" at bounding box center [84, 95] width 44 height 17
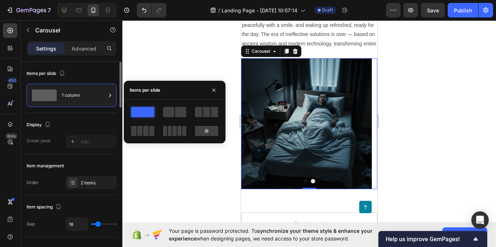
click at [80, 124] on div "Display" at bounding box center [72, 125] width 90 height 12
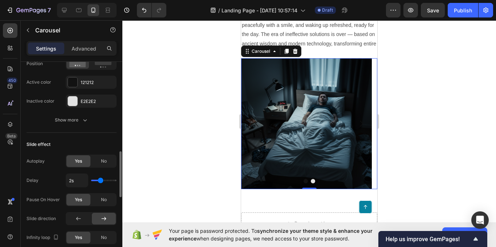
scroll to position [363, 0]
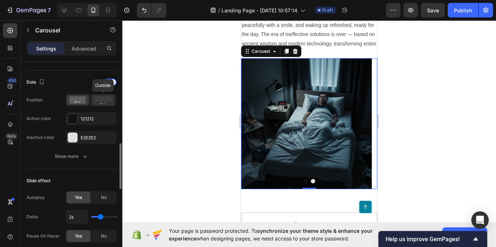
click at [98, 103] on icon at bounding box center [103, 100] width 17 height 8
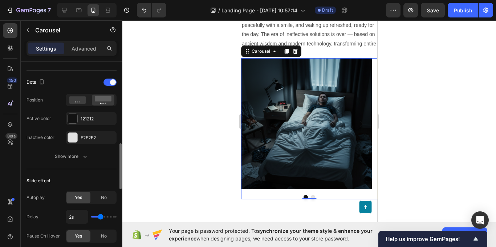
click at [77, 105] on div at bounding box center [91, 100] width 51 height 12
click at [76, 102] on icon at bounding box center [77, 99] width 17 height 7
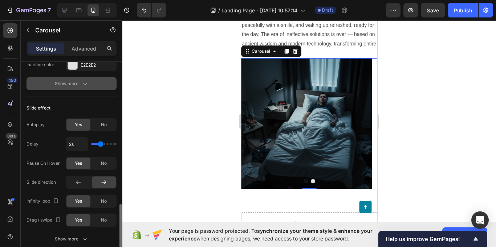
scroll to position [472, 0]
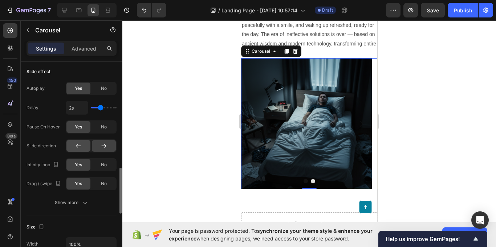
click at [78, 146] on icon at bounding box center [78, 145] width 7 height 7
click at [97, 146] on div at bounding box center [104, 146] width 24 height 12
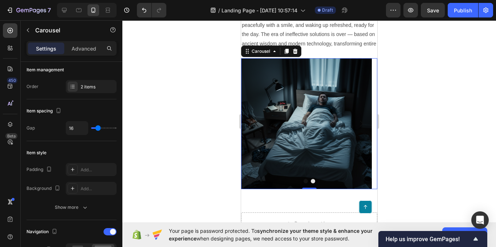
scroll to position [23, 0]
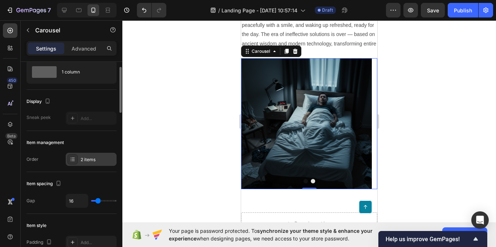
click at [95, 159] on div "2 items" at bounding box center [98, 159] width 34 height 7
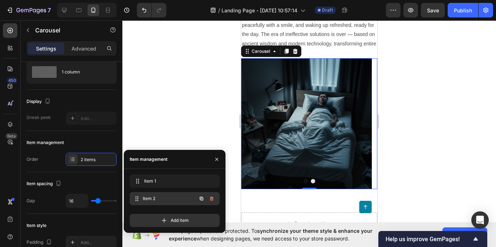
click at [162, 195] on span "Item 2" at bounding box center [170, 198] width 54 height 7
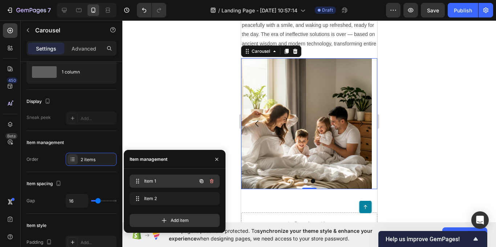
click at [169, 184] on span "Item 1" at bounding box center [164, 181] width 41 height 7
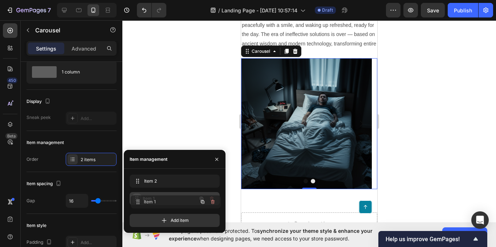
drag, startPoint x: 138, startPoint y: 182, endPoint x: 139, endPoint y: 203, distance: 20.7
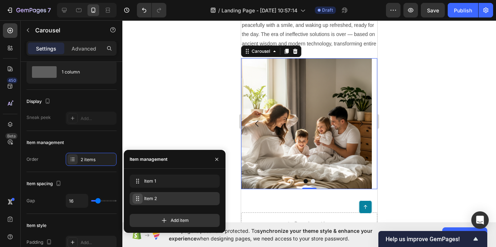
drag, startPoint x: 138, startPoint y: 182, endPoint x: 141, endPoint y: 201, distance: 19.5
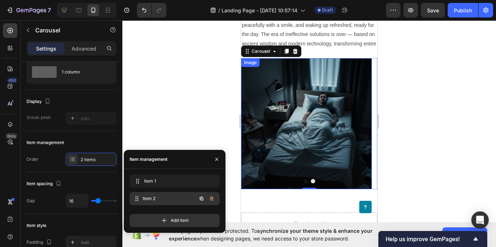
click at [149, 197] on span "Item 2" at bounding box center [170, 198] width 54 height 7
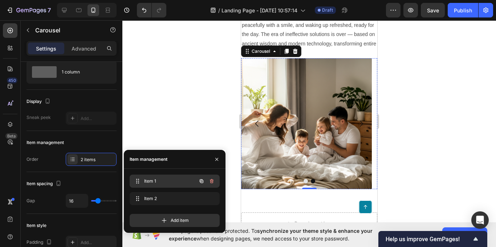
click at [158, 179] on span "Item 1" at bounding box center [164, 181] width 41 height 7
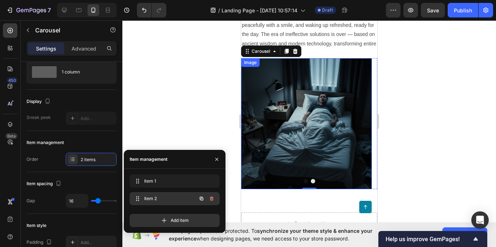
click at [158, 196] on span "Item 2" at bounding box center [164, 198] width 41 height 7
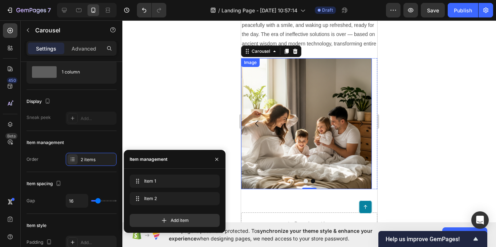
click at [197, 99] on div at bounding box center [309, 133] width 374 height 226
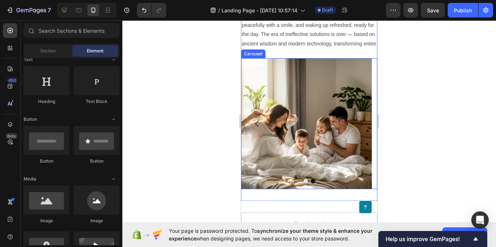
click at [304, 181] on button "Dot" at bounding box center [306, 181] width 4 height 4
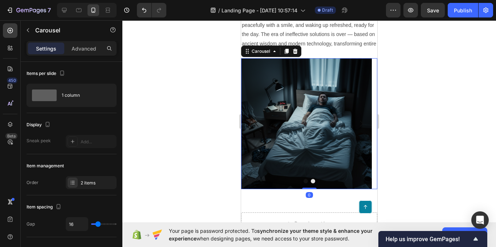
click at [311, 180] on button "Dot" at bounding box center [313, 181] width 4 height 4
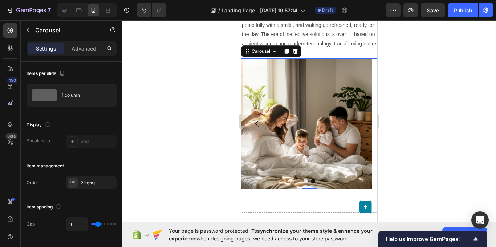
click at [304, 180] on button "Dot" at bounding box center [306, 181] width 4 height 4
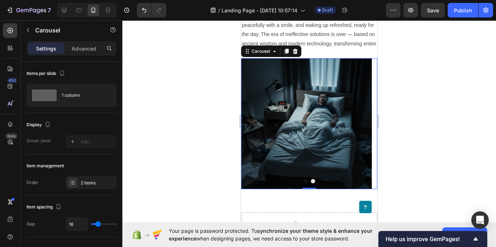
click at [485, 186] on div at bounding box center [309, 133] width 374 height 226
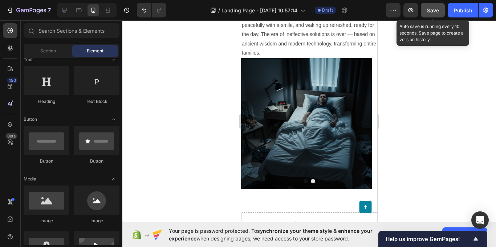
click at [424, 13] on button "Save" at bounding box center [433, 10] width 24 height 15
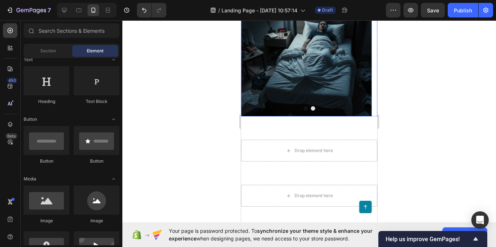
scroll to position [1350, 0]
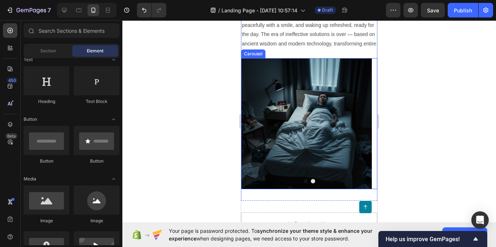
click at [304, 181] on button "Dot" at bounding box center [306, 181] width 4 height 4
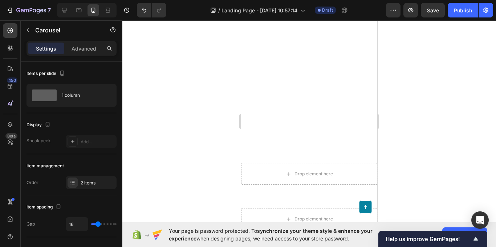
scroll to position [1381, 0]
click at [432, 9] on span "Save" at bounding box center [433, 10] width 12 height 6
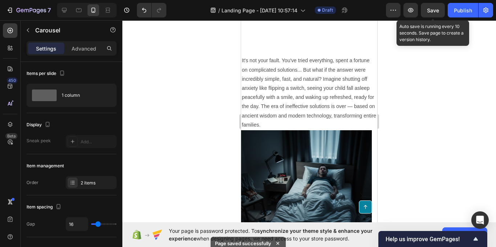
scroll to position [1453, 0]
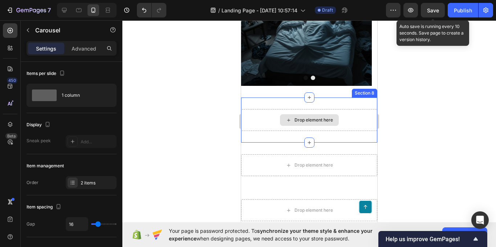
click at [279, 102] on div "Drop element here Section 8" at bounding box center [309, 119] width 136 height 45
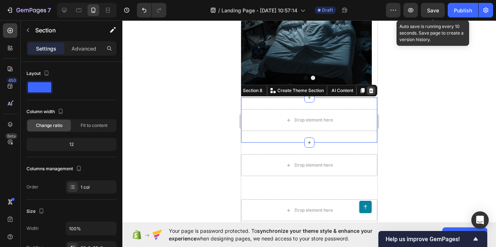
click at [368, 90] on icon at bounding box center [371, 91] width 6 height 6
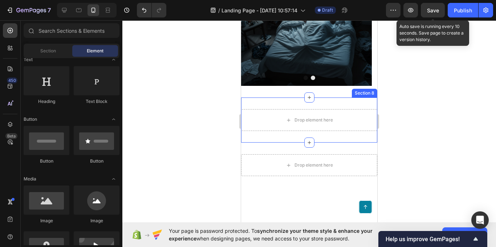
click at [336, 99] on div "Drop element here Section 8" at bounding box center [309, 119] width 136 height 45
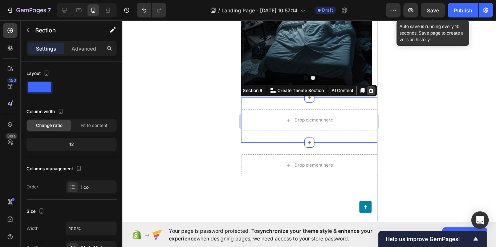
click at [368, 90] on icon at bounding box center [371, 91] width 6 height 6
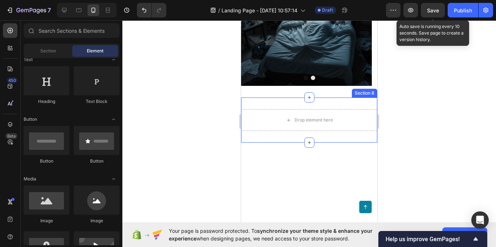
click at [322, 105] on div "Drop element here Section 8" at bounding box center [309, 119] width 136 height 45
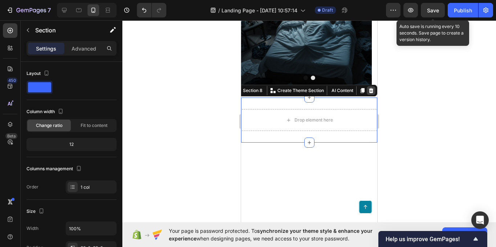
click at [361, 91] on div at bounding box center [362, 90] width 9 height 9
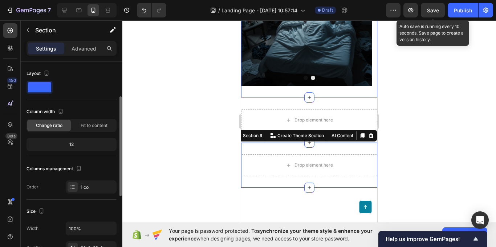
drag, startPoint x: 364, startPoint y: 90, endPoint x: 357, endPoint y: 101, distance: 12.7
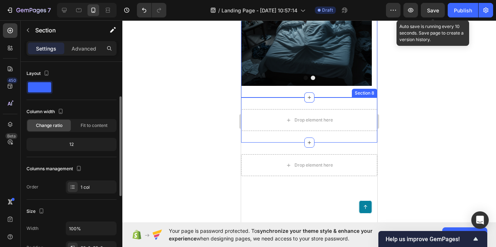
scroll to position [23, 0]
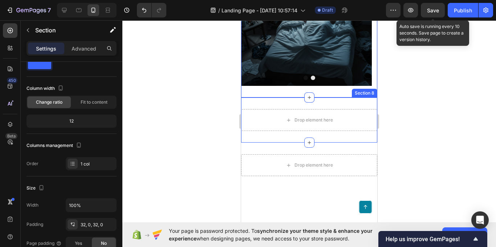
click at [356, 104] on div "Drop element here Section 8" at bounding box center [309, 119] width 136 height 45
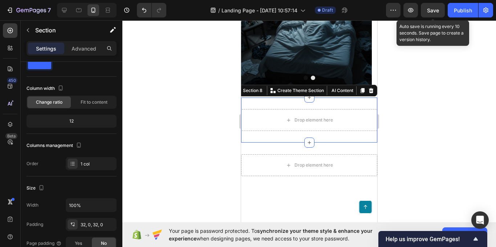
drag, startPoint x: 366, startPoint y: 92, endPoint x: 357, endPoint y: 103, distance: 13.7
click at [369, 92] on icon at bounding box center [371, 90] width 5 height 5
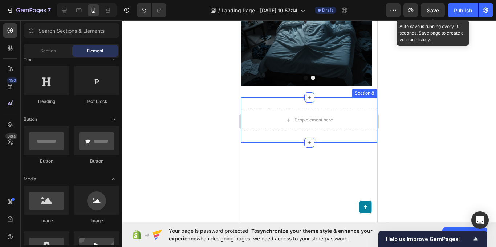
click at [339, 100] on div "Drop element here Section 8" at bounding box center [309, 119] width 136 height 45
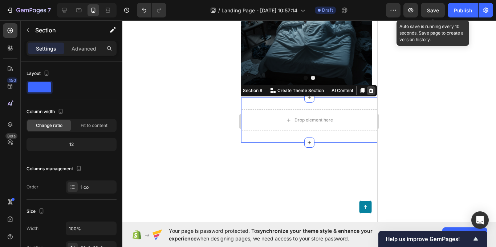
click at [369, 92] on icon at bounding box center [371, 90] width 5 height 5
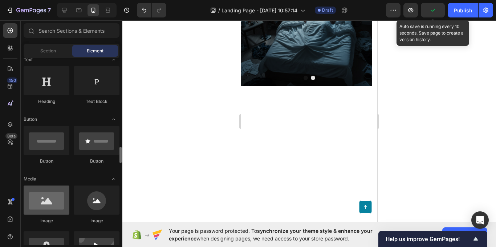
scroll to position [186, 0]
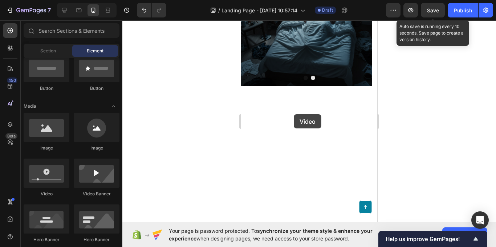
drag, startPoint x: 287, startPoint y: 186, endPoint x: 294, endPoint y: 113, distance: 73.3
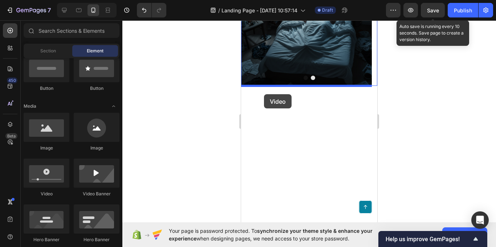
drag, startPoint x: 284, startPoint y: 191, endPoint x: 264, endPoint y: 94, distance: 99.3
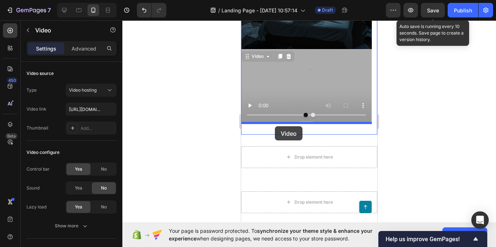
drag, startPoint x: 310, startPoint y: 68, endPoint x: 275, endPoint y: 126, distance: 67.3
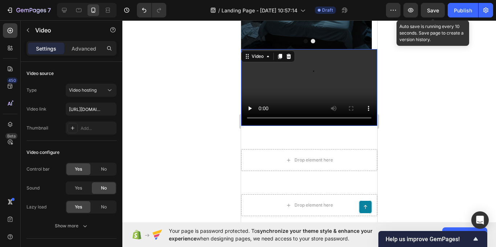
scroll to position [1453, 0]
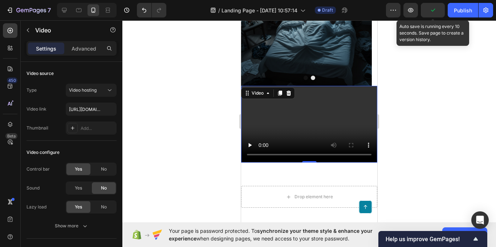
click at [316, 122] on video at bounding box center [309, 124] width 136 height 77
click at [286, 95] on icon at bounding box center [289, 93] width 6 height 6
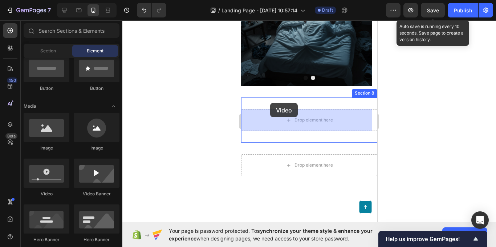
drag, startPoint x: 314, startPoint y: 188, endPoint x: 270, endPoint y: 103, distance: 95.5
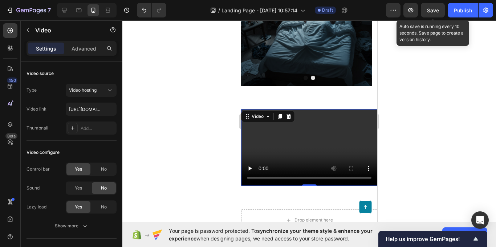
drag, startPoint x: 261, startPoint y: 140, endPoint x: 428, endPoint y: 155, distance: 167.5
click at [261, 140] on video at bounding box center [309, 147] width 136 height 77
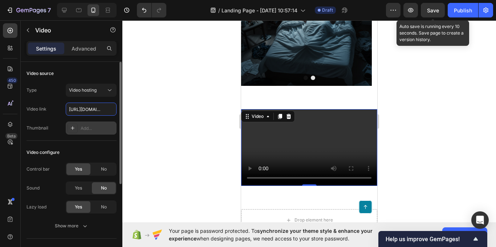
scroll to position [0, 110]
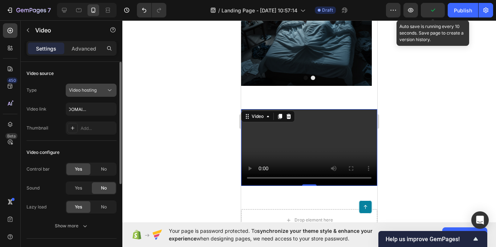
click at [93, 94] on button "Video hosting" at bounding box center [91, 90] width 51 height 13
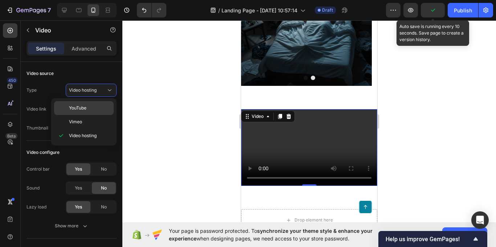
click at [97, 103] on div "YouTube" at bounding box center [84, 108] width 60 height 14
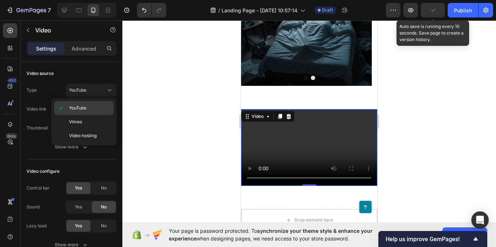
type input "https://www.youtube.com/watch?v=drIt4RH_kyQ"
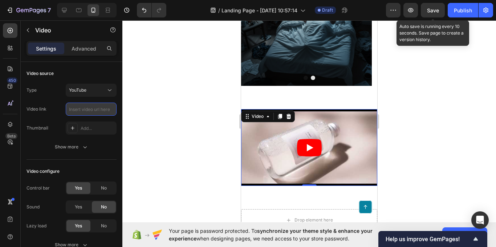
paste input "https://youtube.com/shorts/AyNrFRROVGA?si=dXMSpSv1DR5bKhNW"
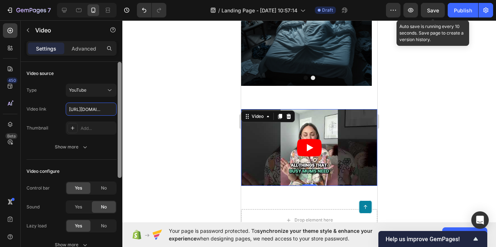
scroll to position [0, 110]
type input "https://youtube.com/shorts/AyNrFRROVGA?si=dXMSpSv1DR5bKhNW"
click at [301, 141] on icon "Play" at bounding box center [309, 147] width 25 height 17
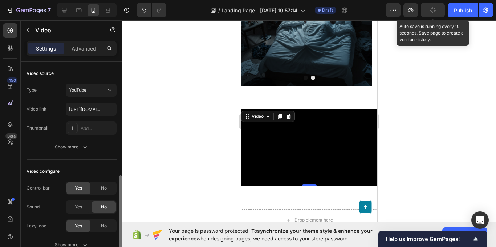
scroll to position [73, 0]
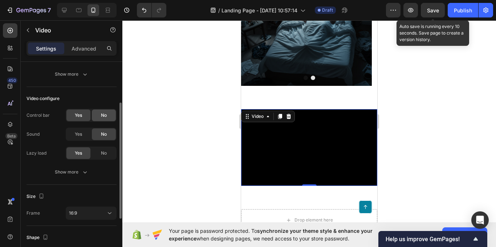
click at [95, 118] on div "No" at bounding box center [104, 115] width 24 height 12
click at [85, 135] on div "Yes" at bounding box center [78, 134] width 24 height 12
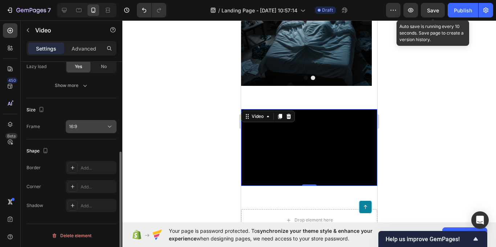
click at [95, 129] on div "16:9" at bounding box center [87, 126] width 37 height 7
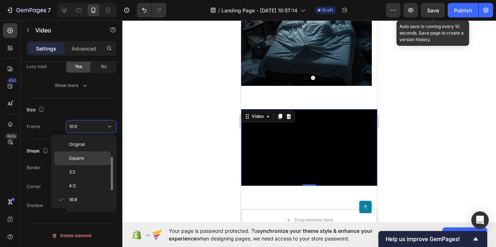
scroll to position [13, 0]
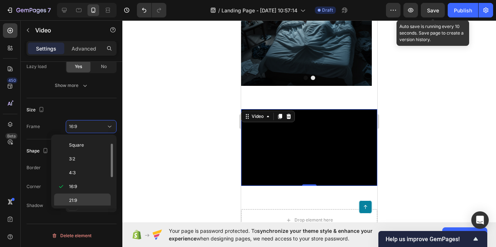
click at [86, 197] on p "21:9" at bounding box center [88, 200] width 39 height 7
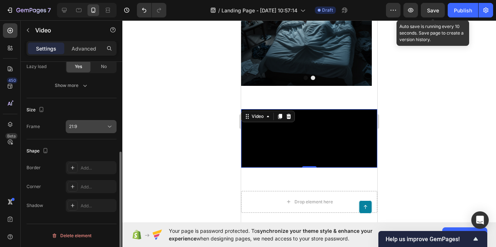
click at [95, 128] on div "21:9" at bounding box center [87, 126] width 37 height 7
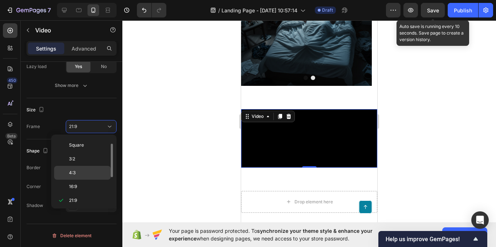
click at [89, 169] on div "4:3" at bounding box center [82, 173] width 57 height 14
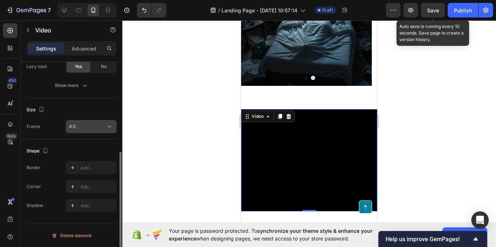
click at [98, 126] on div "4:3" at bounding box center [87, 126] width 37 height 7
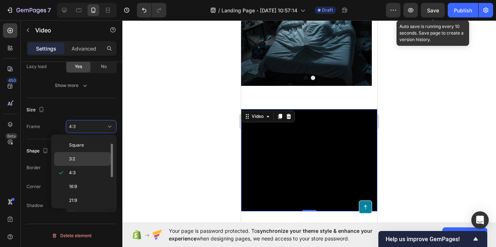
click at [88, 160] on p "3:2" at bounding box center [88, 158] width 39 height 7
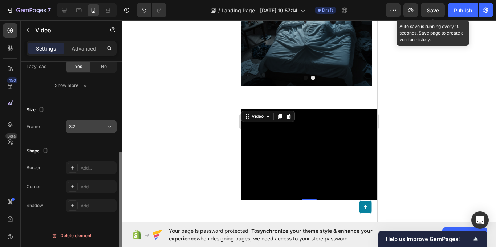
click at [94, 128] on div "3:2" at bounding box center [87, 126] width 37 height 7
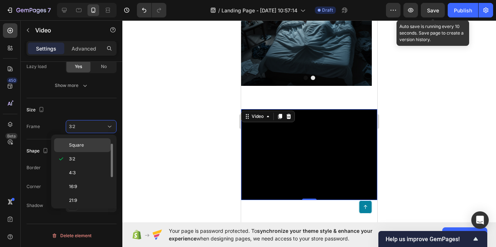
click at [92, 145] on p "Square" at bounding box center [88, 145] width 39 height 7
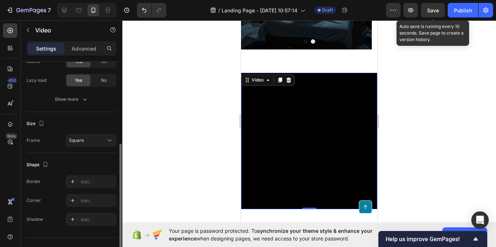
scroll to position [159, 0]
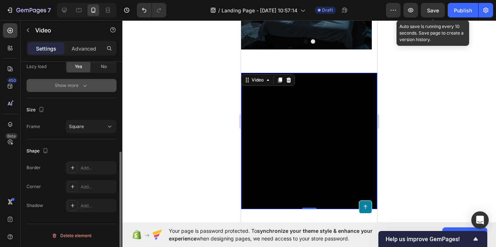
click at [76, 81] on button "Show more" at bounding box center [72, 85] width 90 height 13
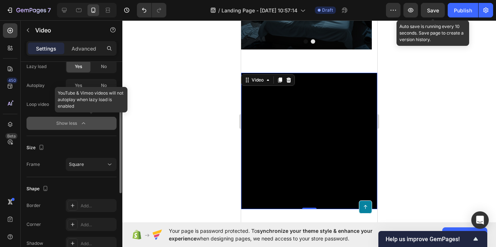
scroll to position [123, 0]
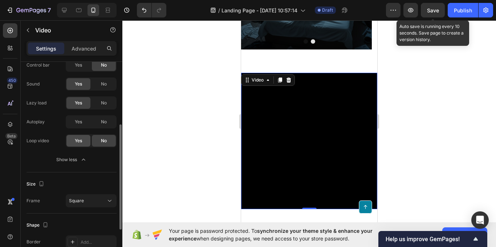
click at [79, 141] on span "Yes" at bounding box center [78, 140] width 7 height 7
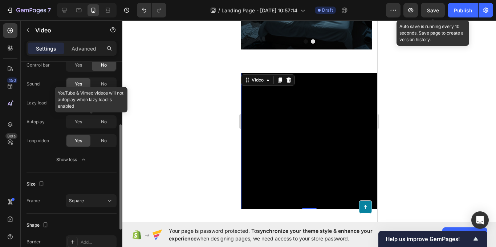
click at [84, 124] on div at bounding box center [91, 121] width 51 height 13
click at [82, 123] on div at bounding box center [91, 121] width 51 height 13
drag, startPoint x: 99, startPoint y: 123, endPoint x: 90, endPoint y: 123, distance: 8.7
click at [100, 123] on div at bounding box center [91, 121] width 51 height 13
click at [76, 125] on div at bounding box center [91, 121] width 51 height 13
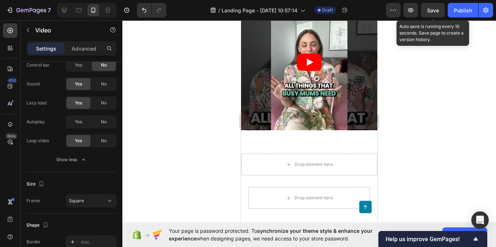
scroll to position [1562, 0]
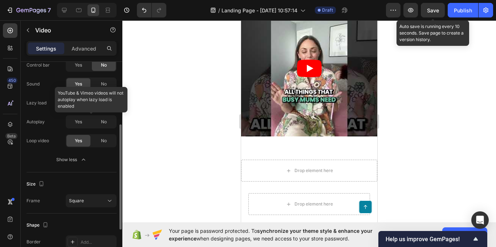
click at [80, 122] on div at bounding box center [91, 121] width 51 height 13
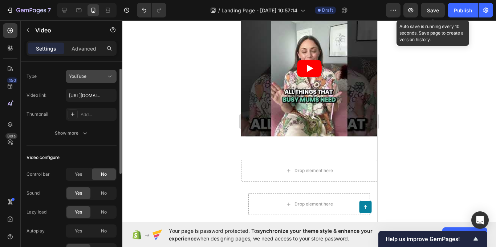
click at [86, 80] on button "YouTube" at bounding box center [91, 76] width 51 height 13
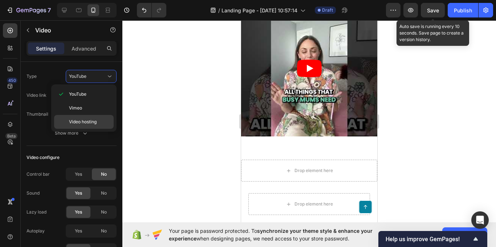
click at [89, 122] on span "Video hosting" at bounding box center [83, 121] width 28 height 7
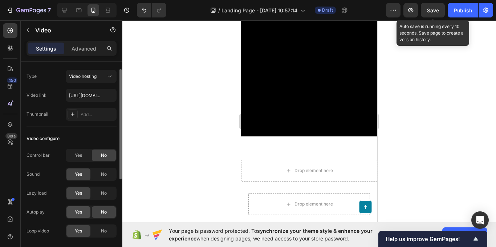
click at [76, 216] on div "Yes" at bounding box center [78, 212] width 24 height 12
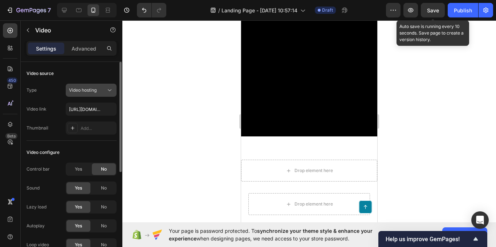
click at [101, 92] on div "Video hosting" at bounding box center [87, 90] width 37 height 7
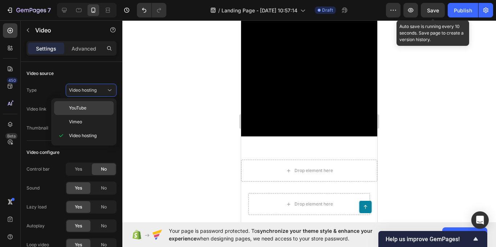
click at [88, 113] on div "YouTube" at bounding box center [84, 108] width 60 height 14
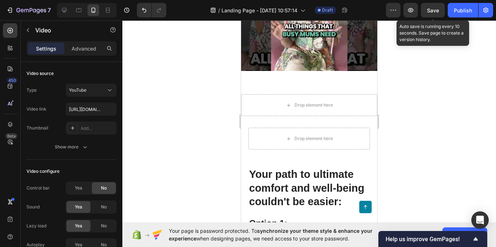
scroll to position [1635, 0]
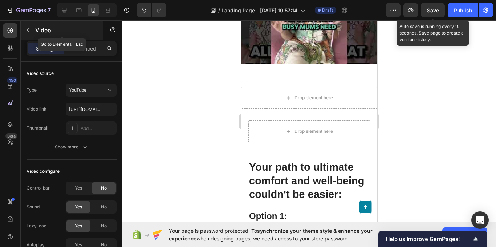
click at [27, 33] on icon "button" at bounding box center [28, 30] width 6 height 6
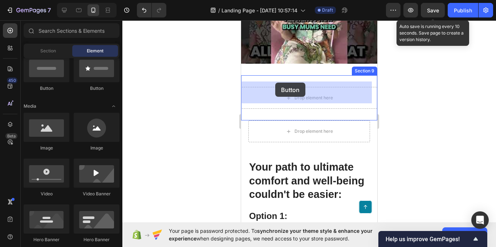
drag, startPoint x: 296, startPoint y: 96, endPoint x: 261, endPoint y: 84, distance: 37.0
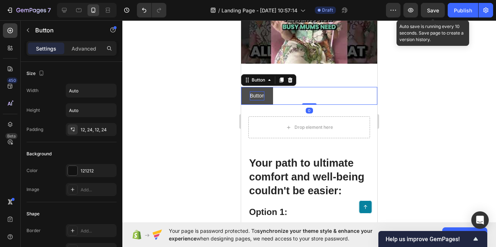
click at [254, 91] on p "Button" at bounding box center [257, 95] width 15 height 9
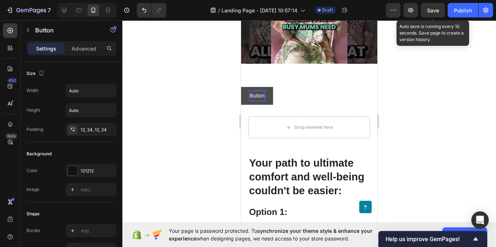
drag, startPoint x: 256, startPoint y: 90, endPoint x: 253, endPoint y: 89, distance: 3.7
click at [253, 91] on p "Button" at bounding box center [257, 95] width 15 height 9
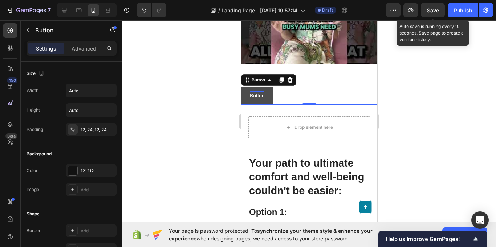
drag, startPoint x: 250, startPoint y: 90, endPoint x: 260, endPoint y: 88, distance: 10.7
click at [260, 88] on button "Button" at bounding box center [257, 96] width 32 height 18
click at [258, 91] on p "Button" at bounding box center [257, 95] width 15 height 9
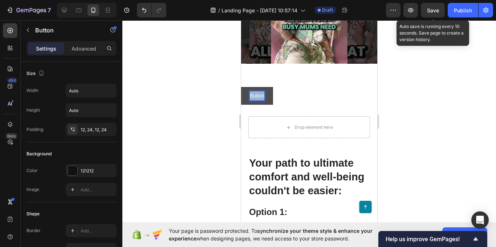
drag, startPoint x: 250, startPoint y: 89, endPoint x: 264, endPoint y: 88, distance: 14.2
click at [264, 91] on p "Button" at bounding box center [257, 95] width 15 height 9
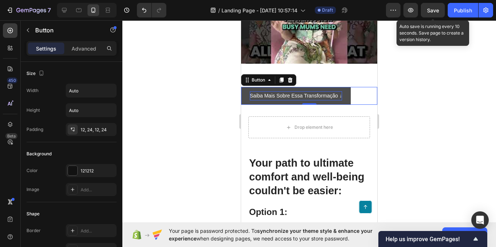
click at [214, 110] on div at bounding box center [309, 133] width 374 height 226
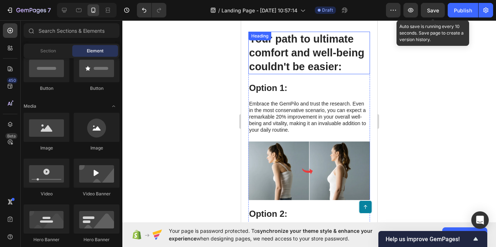
scroll to position [1708, 0]
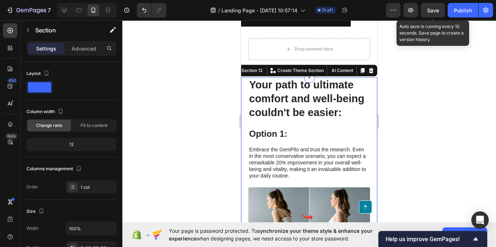
click at [368, 70] on icon at bounding box center [371, 71] width 6 height 6
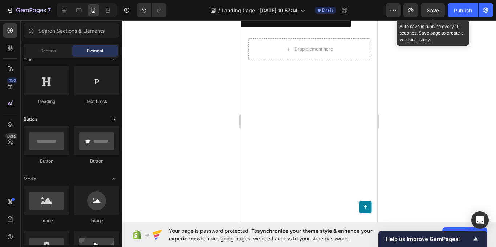
scroll to position [41, 0]
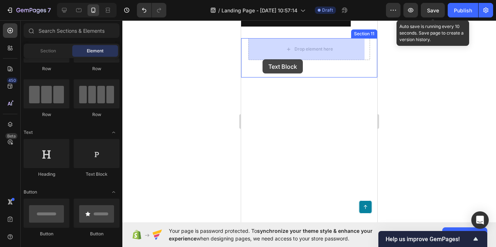
drag, startPoint x: 334, startPoint y: 176, endPoint x: 263, endPoint y: 59, distance: 137.1
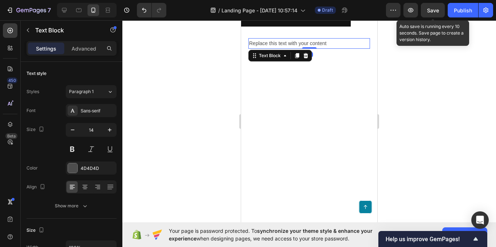
click at [335, 43] on div "Replace this text with your content" at bounding box center [309, 43] width 122 height 11
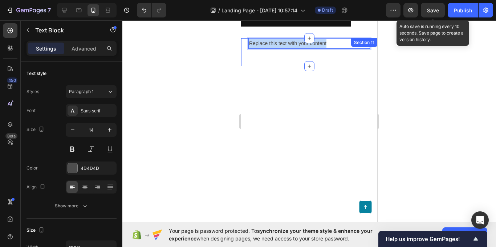
drag, startPoint x: 335, startPoint y: 43, endPoint x: 231, endPoint y: 49, distance: 104.5
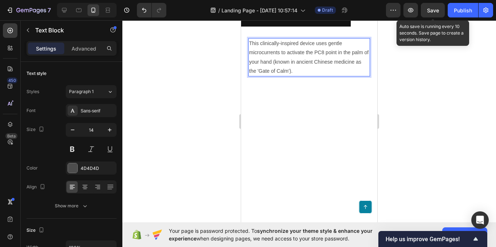
click at [159, 81] on div at bounding box center [309, 133] width 374 height 226
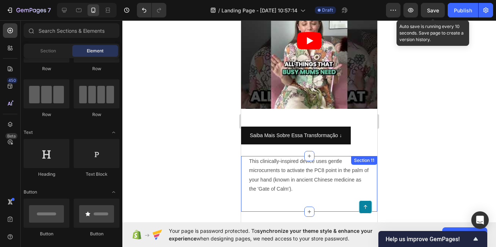
scroll to position [1562, 0]
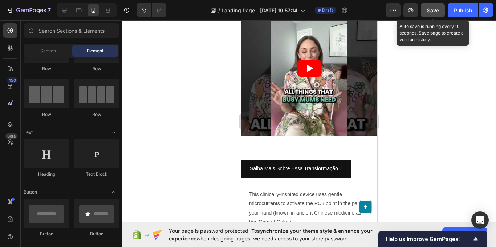
click at [428, 15] on button "Save" at bounding box center [433, 10] width 24 height 15
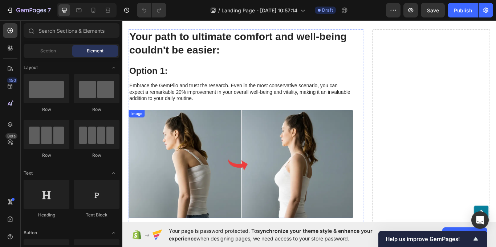
scroll to position [852, 0]
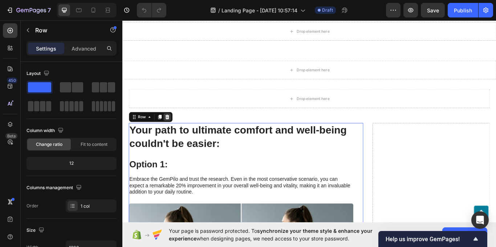
click at [175, 132] on icon at bounding box center [174, 133] width 5 height 5
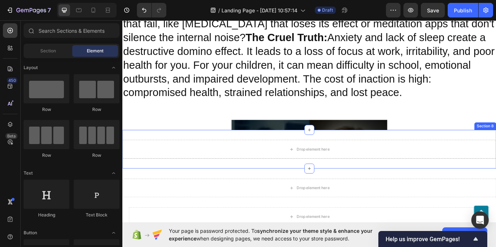
scroll to position [707, 0]
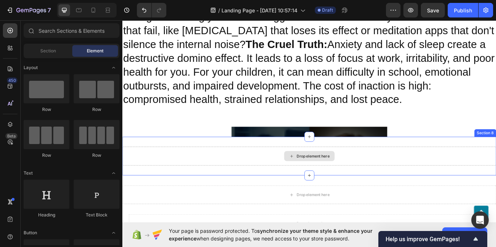
click at [284, 176] on div "Drop element here" at bounding box center [340, 179] width 436 height 22
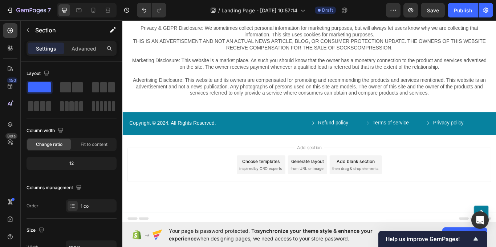
scroll to position [1207, 0]
